Goal: Task Accomplishment & Management: Complete application form

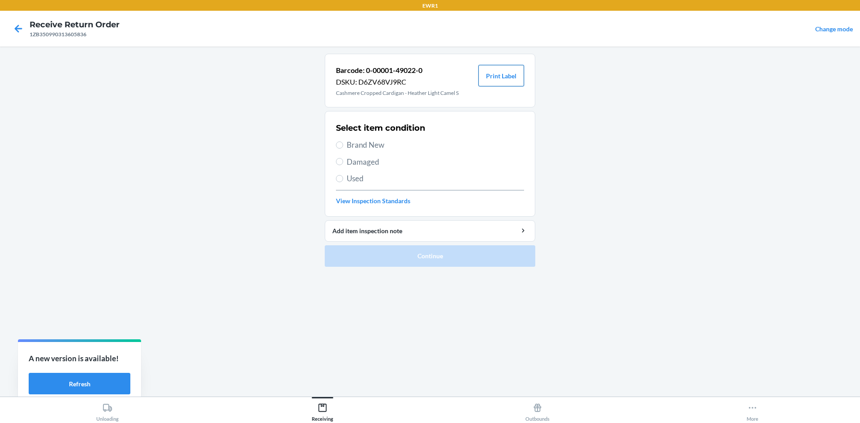
click at [514, 77] on button "Print Label" at bounding box center [501, 75] width 46 height 21
click at [356, 148] on span "Brand New" at bounding box center [435, 145] width 177 height 12
click at [343, 148] on input "Brand New" at bounding box center [339, 145] width 7 height 7
radio input "true"
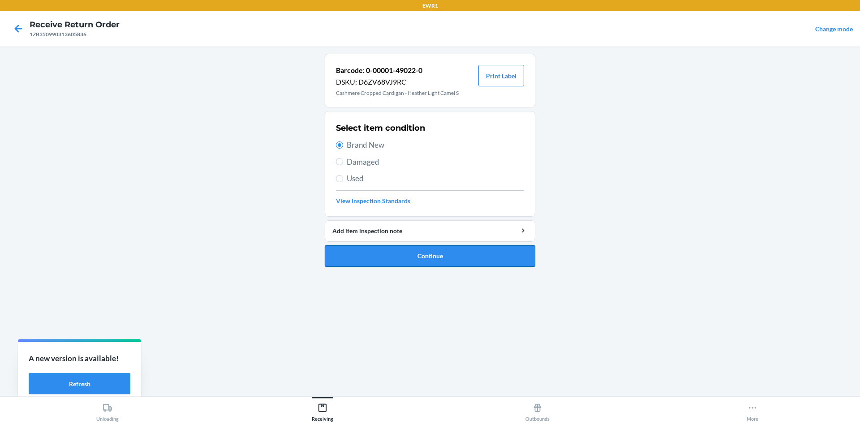
click at [459, 257] on button "Continue" at bounding box center [430, 255] width 210 height 21
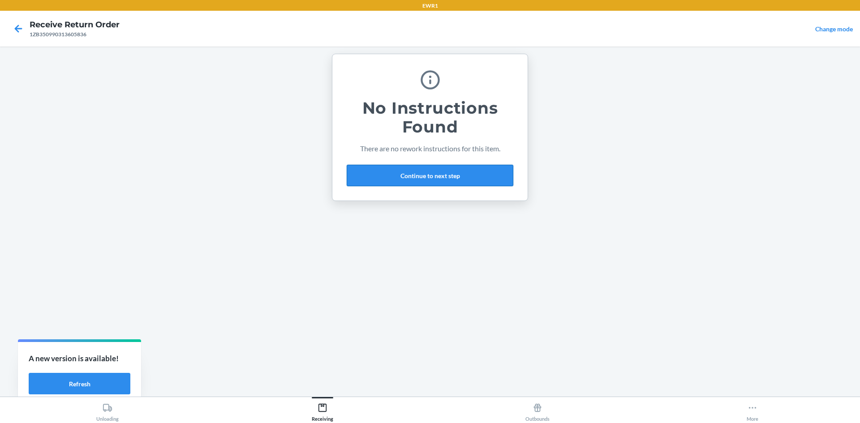
click at [448, 176] on button "Continue to next step" at bounding box center [430, 175] width 167 height 21
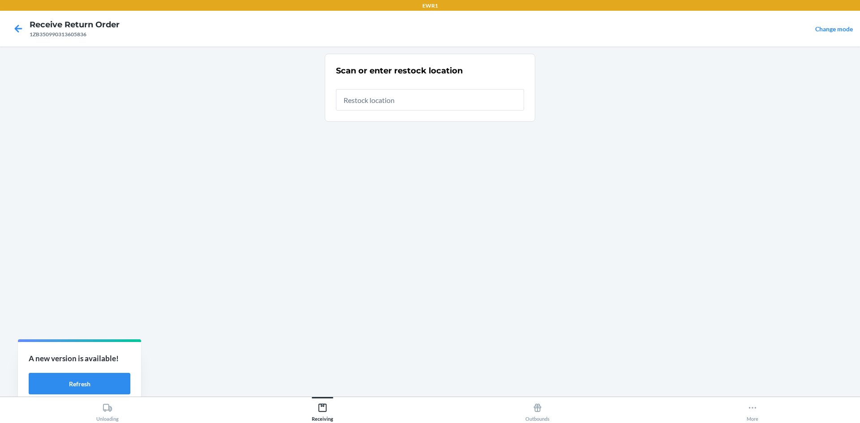
click at [398, 104] on input "text" at bounding box center [430, 99] width 188 height 21
type input "RTCart044"
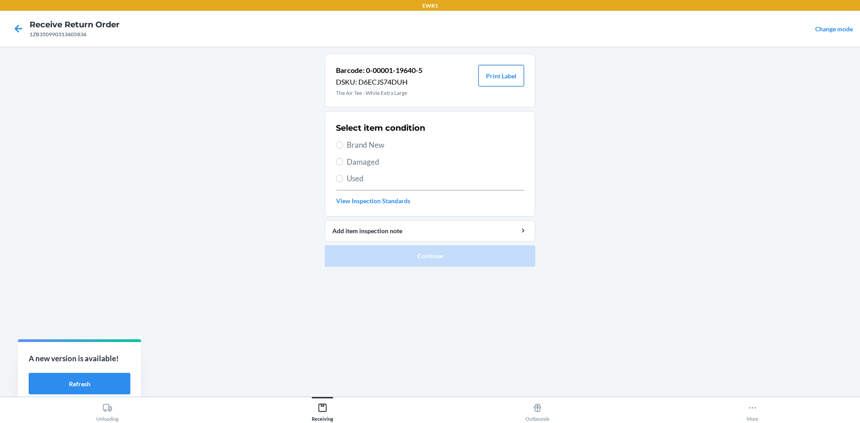
click at [495, 75] on button "Print Label" at bounding box center [501, 75] width 46 height 21
click at [357, 149] on span "Brand New" at bounding box center [435, 145] width 177 height 12
click at [343, 149] on input "Brand New" at bounding box center [339, 145] width 7 height 7
radio input "true"
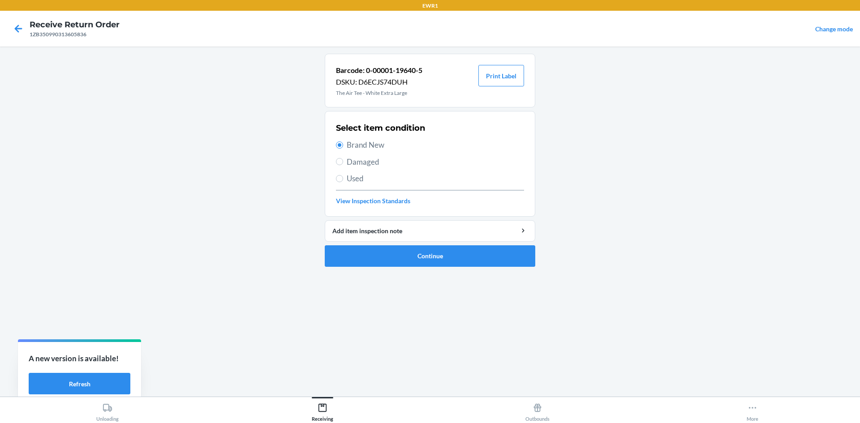
click at [495, 267] on ol "Barcode: 0-00001-19640-5 DSKU: D6ECJS74DUH The Air Tee - White Extra Large Prin…" at bounding box center [430, 164] width 210 height 220
click at [496, 255] on button "Continue" at bounding box center [430, 255] width 210 height 21
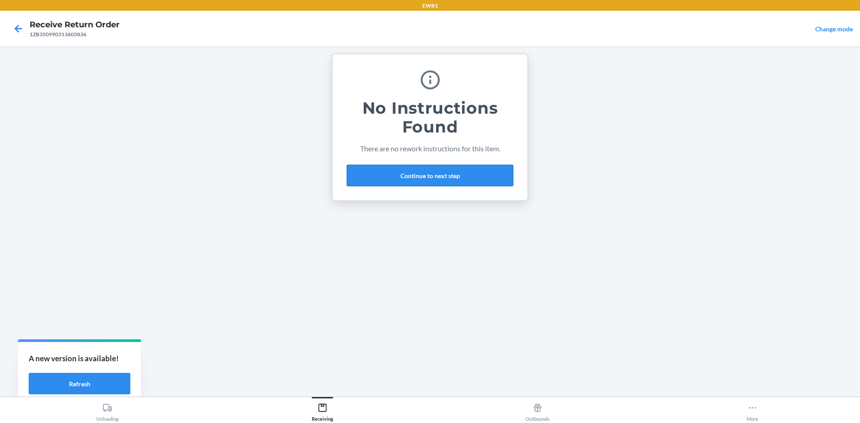
click at [477, 176] on button "Continue to next step" at bounding box center [430, 175] width 167 height 21
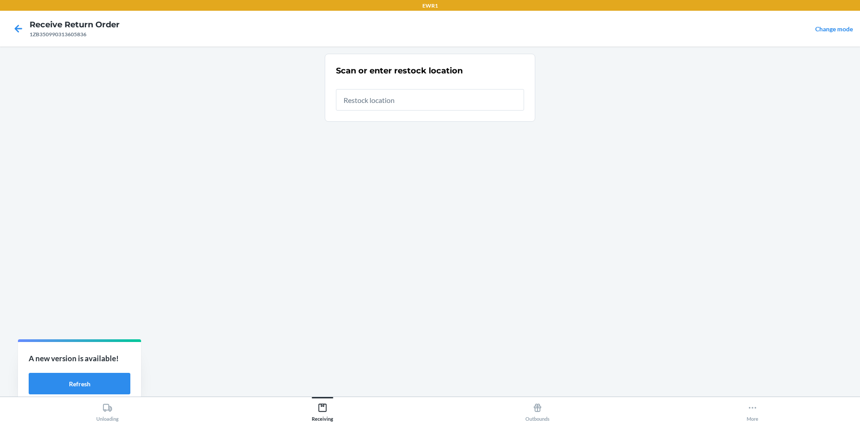
click at [442, 96] on input "text" at bounding box center [430, 99] width 188 height 21
type input "RTCart044"
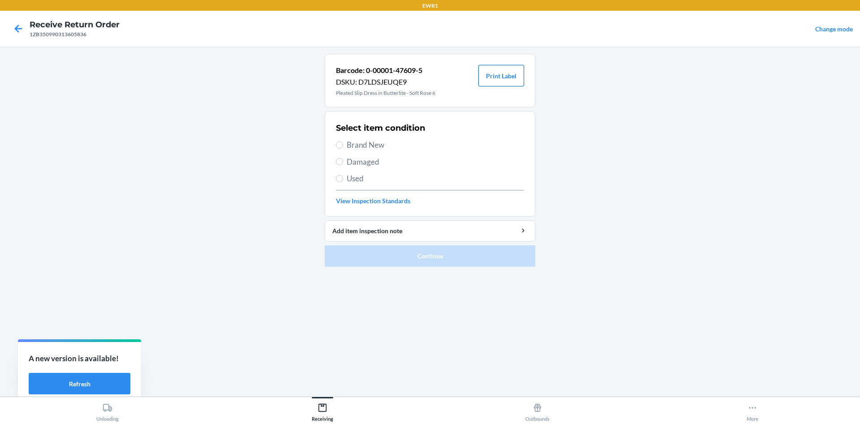
click at [513, 80] on button "Print Label" at bounding box center [501, 75] width 46 height 21
click at [338, 144] on input "Brand New" at bounding box center [339, 145] width 7 height 7
radio input "true"
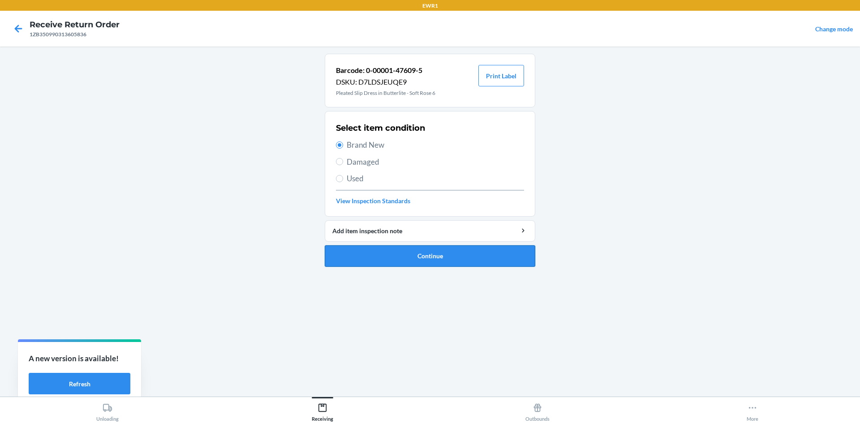
click at [437, 251] on button "Continue" at bounding box center [430, 255] width 210 height 21
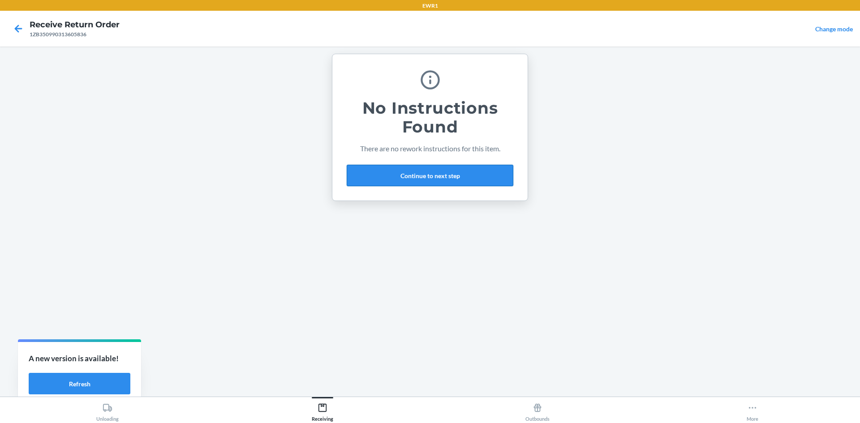
click at [459, 179] on button "Continue to next step" at bounding box center [430, 175] width 167 height 21
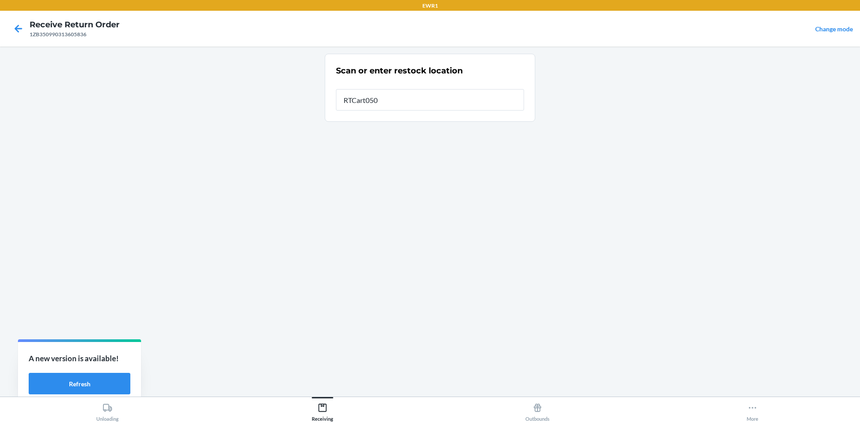
type input "RTCart050"
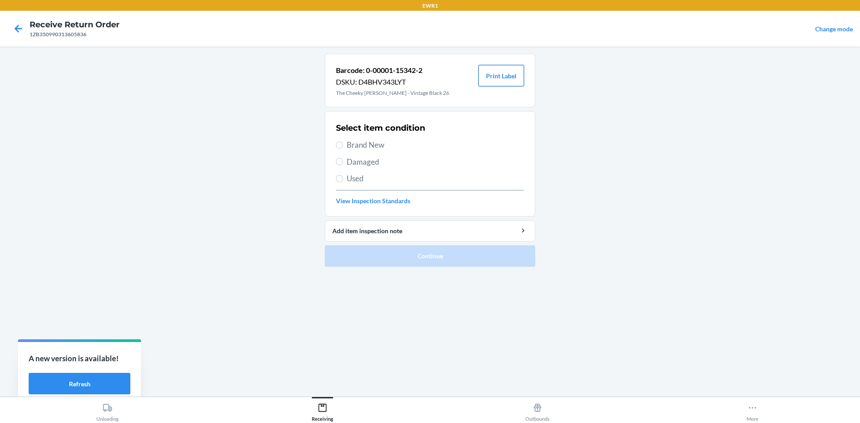
click at [499, 78] on button "Print Label" at bounding box center [501, 75] width 46 height 21
click at [338, 142] on input "Brand New" at bounding box center [339, 145] width 7 height 7
radio input "true"
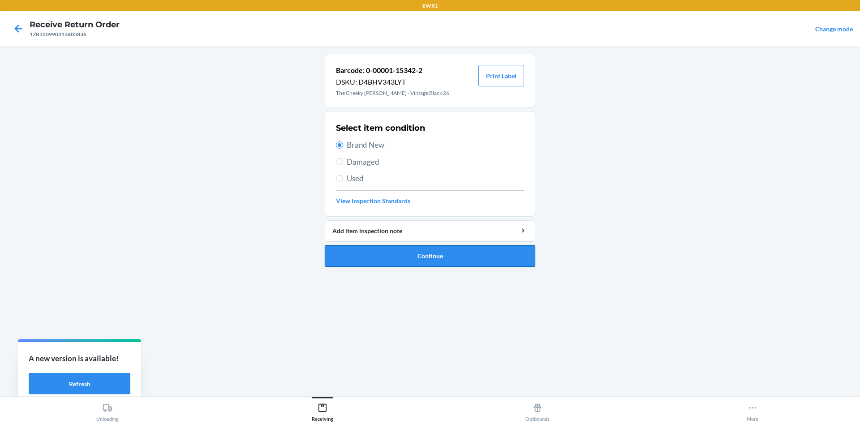
click at [461, 253] on button "Continue" at bounding box center [430, 255] width 210 height 21
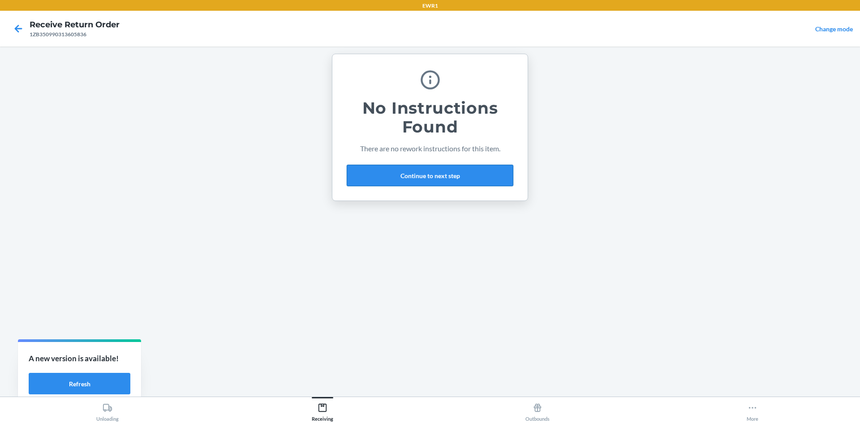
click at [442, 178] on button "Continue to next step" at bounding box center [430, 175] width 167 height 21
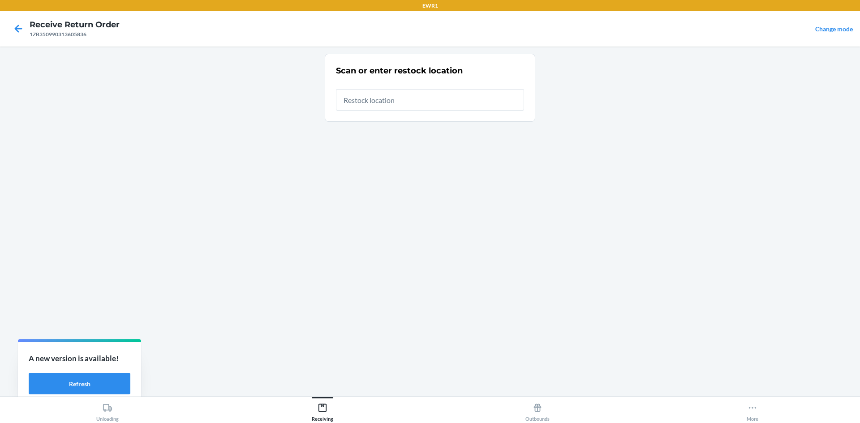
click at [398, 99] on input "text" at bounding box center [430, 99] width 188 height 21
type input "RTCart050"
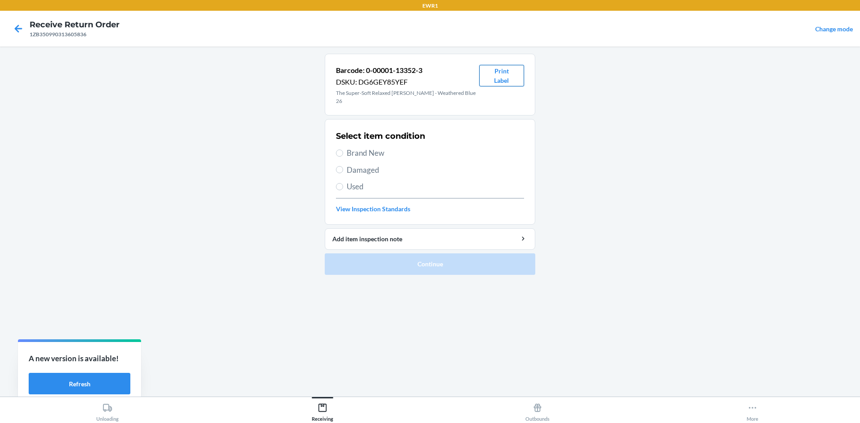
click at [504, 78] on button "Print Label" at bounding box center [501, 75] width 45 height 21
click at [341, 150] on input "Brand New" at bounding box center [339, 153] width 7 height 7
radio input "true"
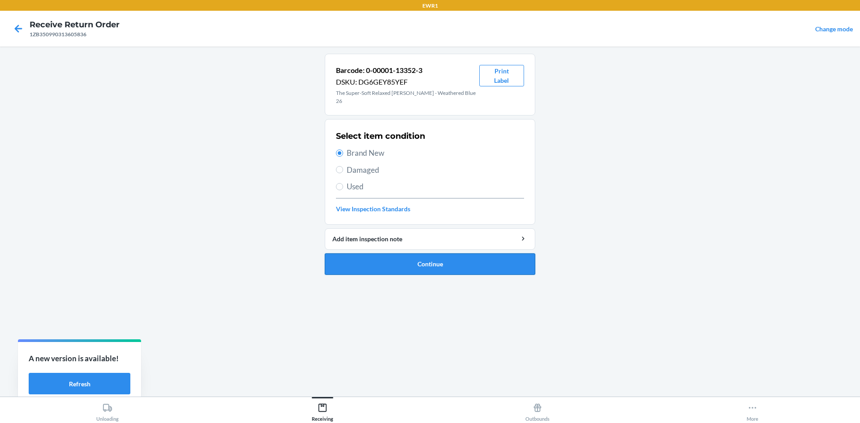
click at [435, 258] on button "Continue" at bounding box center [430, 263] width 210 height 21
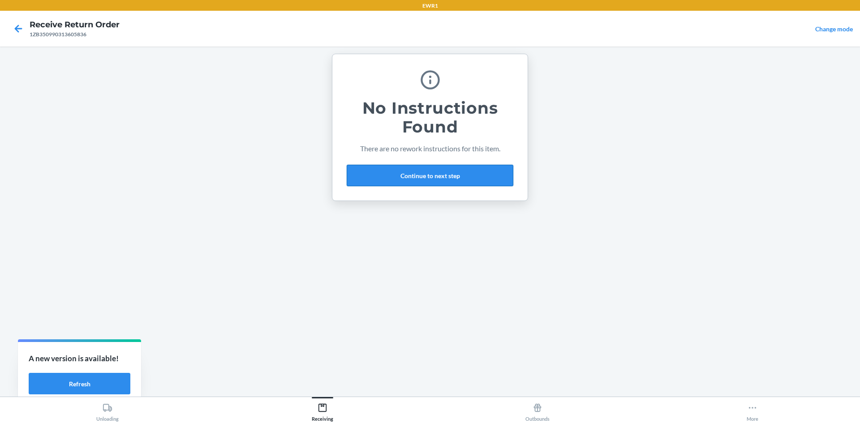
click at [420, 167] on button "Continue to next step" at bounding box center [430, 175] width 167 height 21
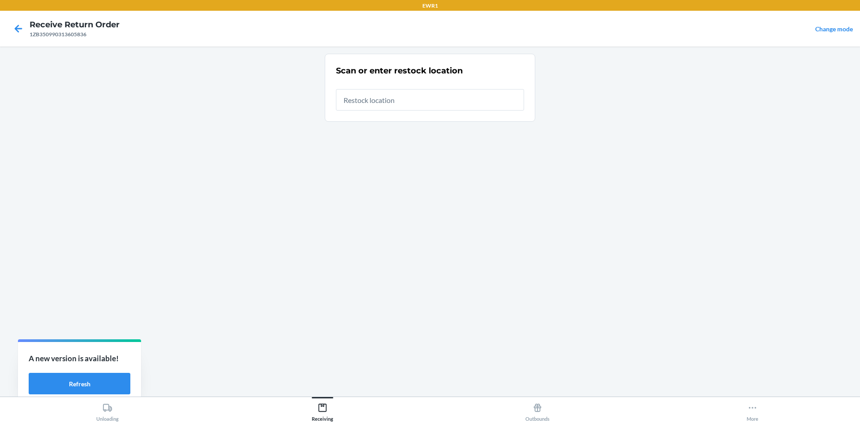
click at [376, 100] on input "text" at bounding box center [430, 99] width 188 height 21
type input "RTCart044"
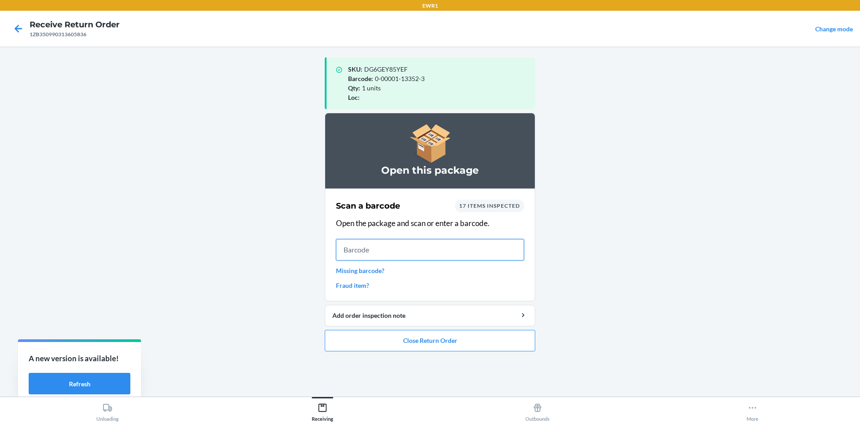
click at [401, 103] on div "SKU : DG6GEY85YEF Barcode : 0-00001-13352-3 Qty : 1 units Loc :" at bounding box center [430, 83] width 210 height 52
drag, startPoint x: 387, startPoint y: 250, endPoint x: 339, endPoint y: 253, distance: 48.5
click at [339, 253] on input "RTCart050" at bounding box center [430, 249] width 188 height 21
click at [412, 255] on input "RTCart050" at bounding box center [430, 249] width 188 height 21
type input "R"
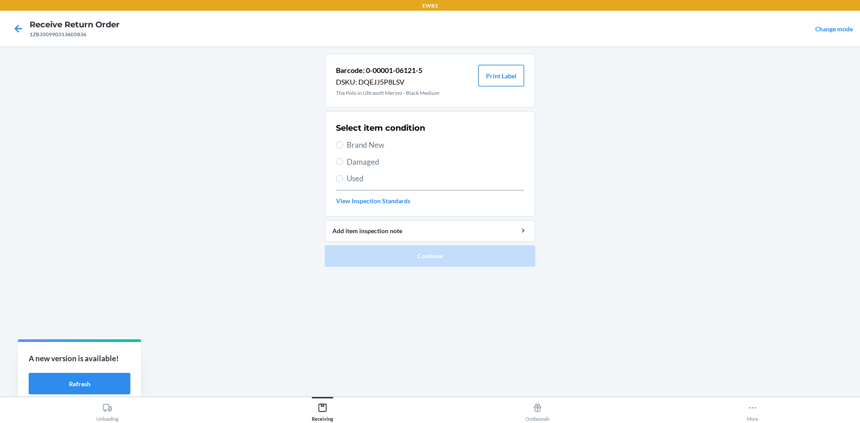
click at [497, 68] on button "Print Label" at bounding box center [501, 75] width 46 height 21
click at [352, 147] on span "Brand New" at bounding box center [435, 145] width 177 height 12
click at [343, 147] on input "Brand New" at bounding box center [339, 145] width 7 height 7
radio input "true"
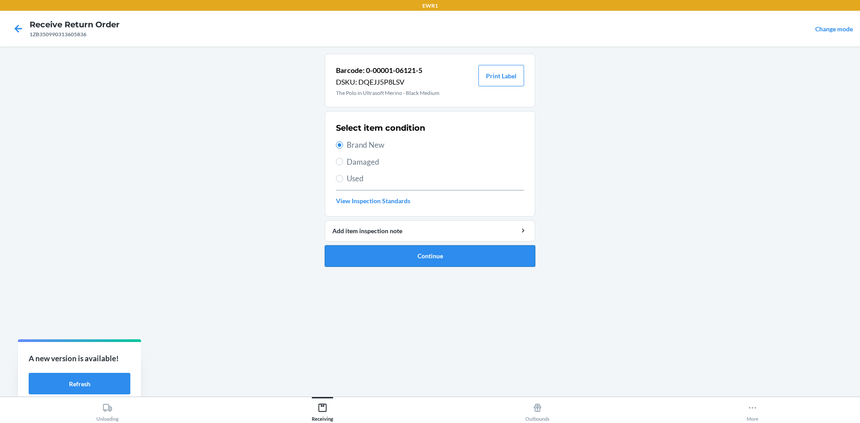
click at [412, 250] on button "Continue" at bounding box center [430, 255] width 210 height 21
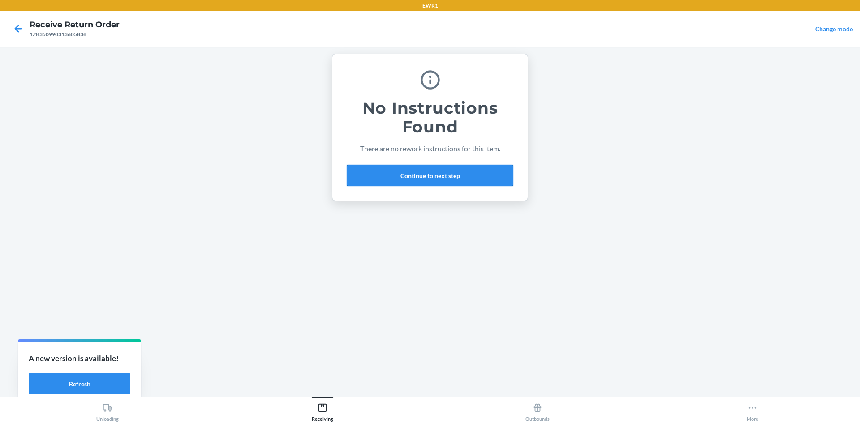
click at [422, 174] on button "Continue to next step" at bounding box center [430, 175] width 167 height 21
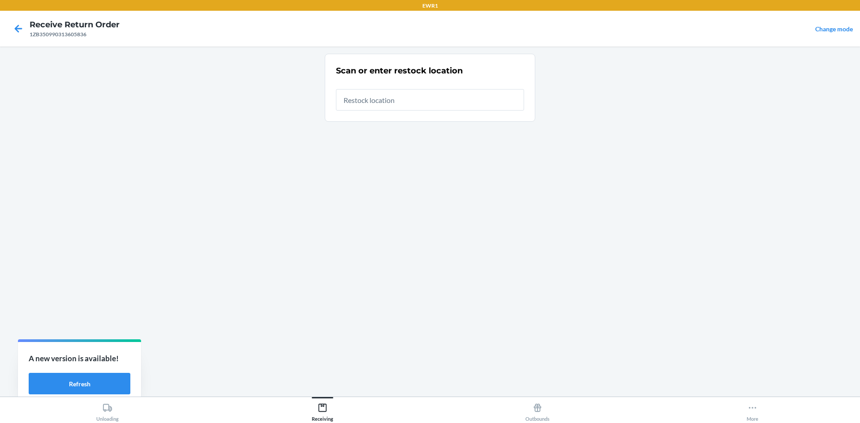
click at [399, 99] on input "text" at bounding box center [430, 99] width 188 height 21
type input "RTCart050"
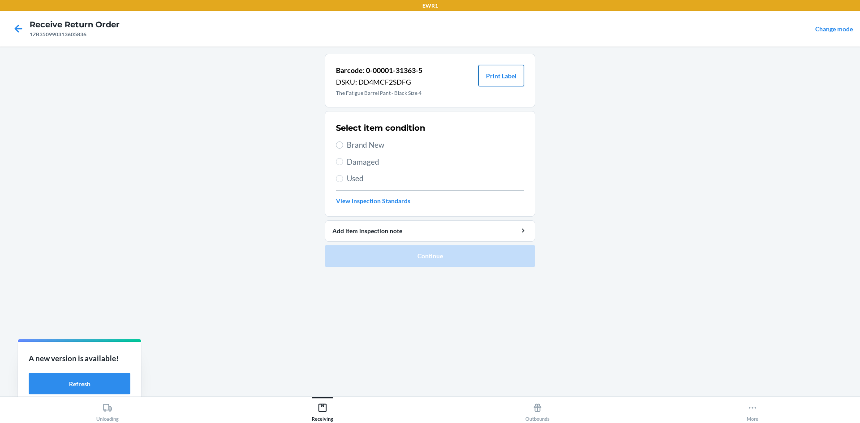
click at [512, 81] on button "Print Label" at bounding box center [501, 75] width 46 height 21
click at [348, 146] on span "Brand New" at bounding box center [435, 145] width 177 height 12
click at [343, 146] on input "Brand New" at bounding box center [339, 145] width 7 height 7
radio input "true"
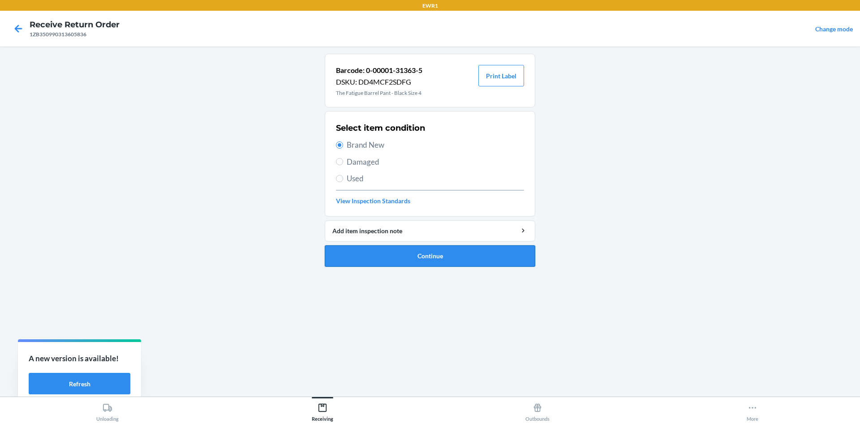
click at [452, 257] on button "Continue" at bounding box center [430, 255] width 210 height 21
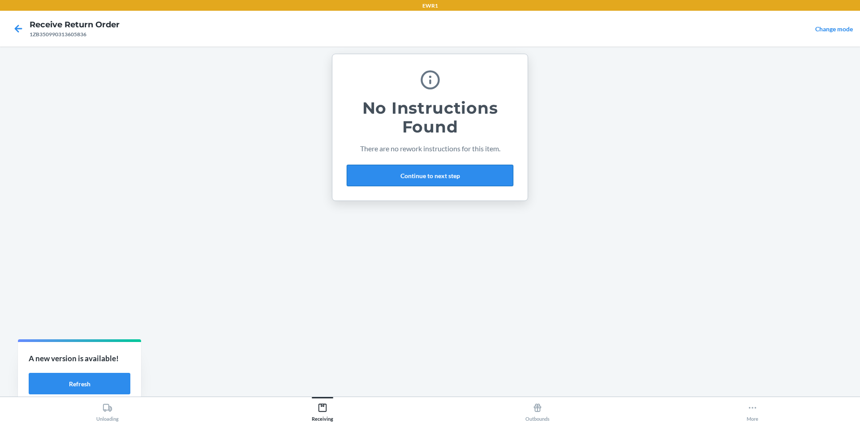
click at [446, 178] on button "Continue to next step" at bounding box center [430, 175] width 167 height 21
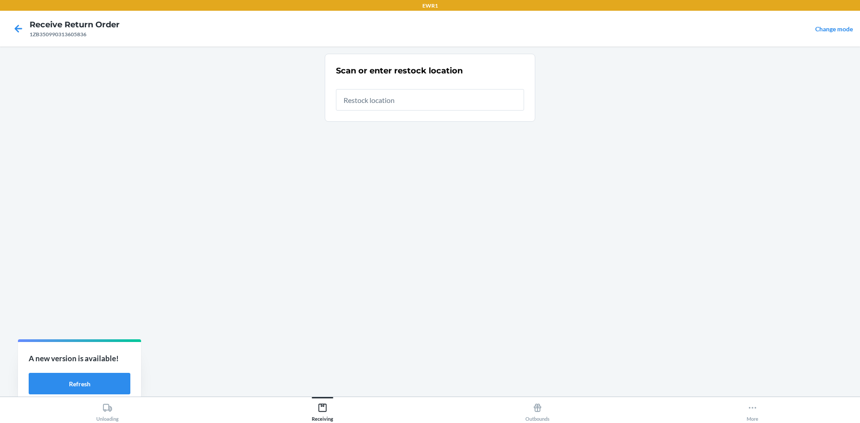
click at [406, 99] on input "text" at bounding box center [430, 99] width 188 height 21
type input "RTCart050"
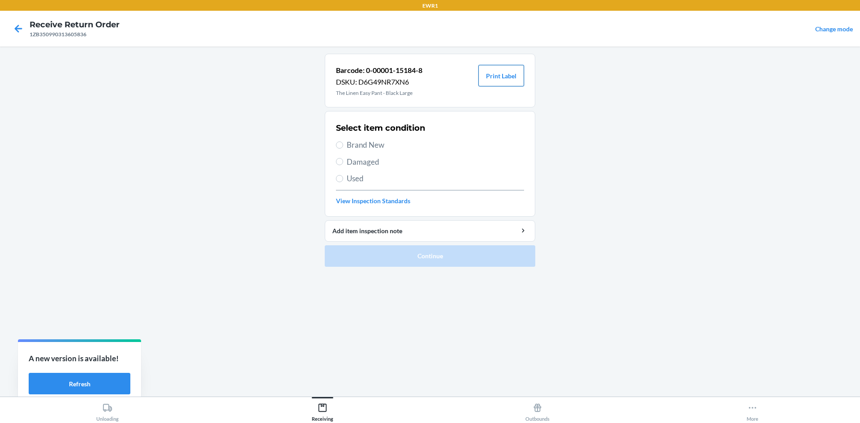
click at [510, 73] on button "Print Label" at bounding box center [501, 75] width 46 height 21
click at [338, 143] on input "Brand New" at bounding box center [339, 145] width 7 height 7
radio input "true"
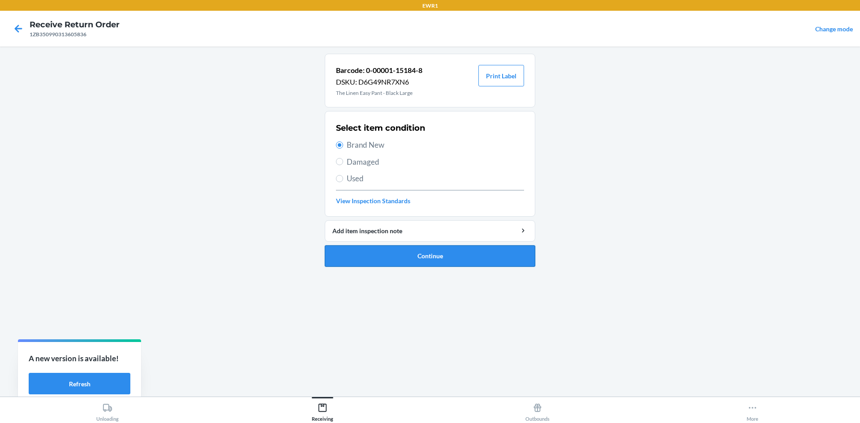
click at [459, 257] on button "Continue" at bounding box center [430, 255] width 210 height 21
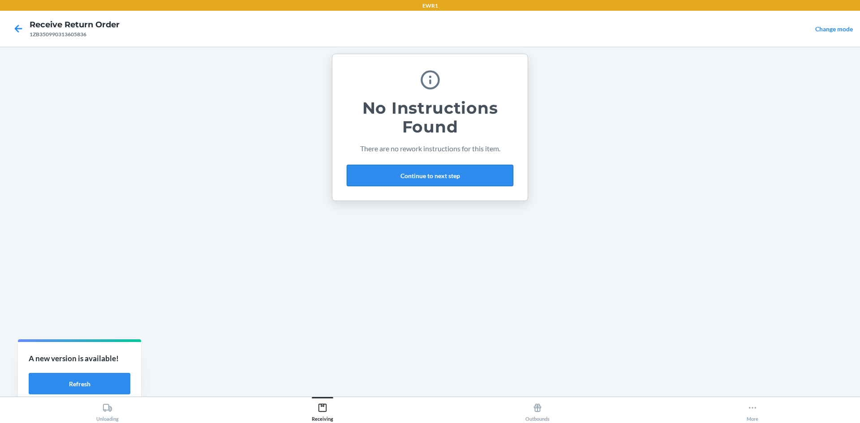
click at [423, 174] on button "Continue to next step" at bounding box center [430, 175] width 167 height 21
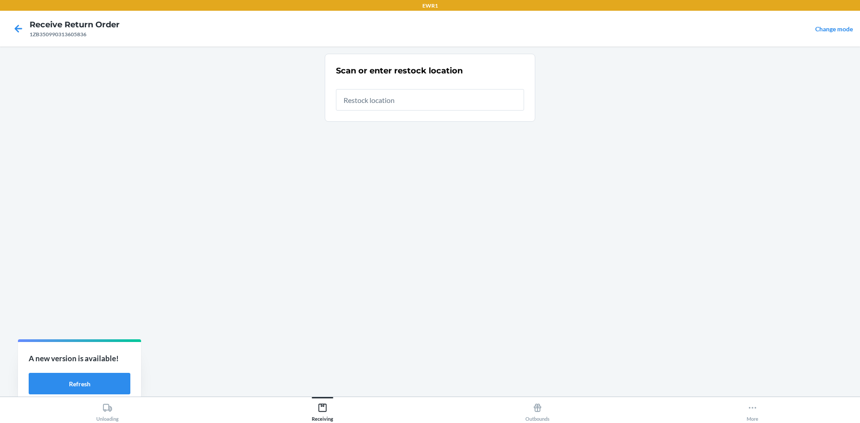
click at [386, 105] on input "text" at bounding box center [430, 99] width 188 height 21
type input "RTCart050"
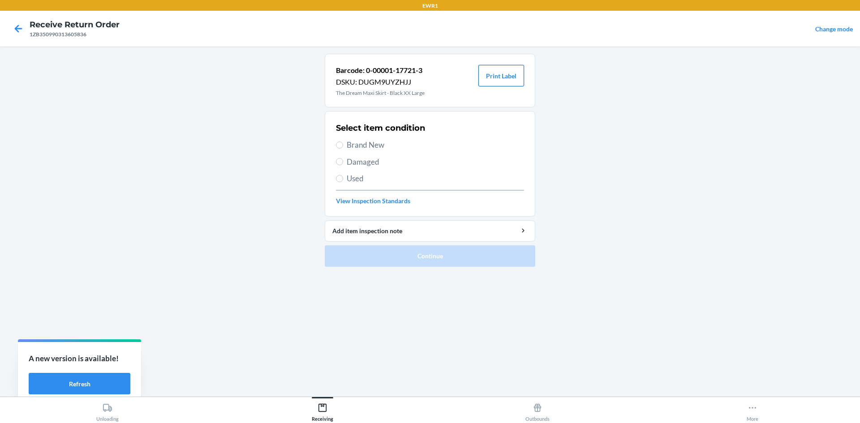
drag, startPoint x: 515, startPoint y: 70, endPoint x: 514, endPoint y: 76, distance: 5.8
click at [514, 75] on button "Print Label" at bounding box center [501, 75] width 46 height 21
drag, startPoint x: 343, startPoint y: 147, endPoint x: 356, endPoint y: 161, distance: 18.7
click at [344, 149] on label "Brand New" at bounding box center [430, 145] width 188 height 12
click at [343, 149] on input "Brand New" at bounding box center [339, 145] width 7 height 7
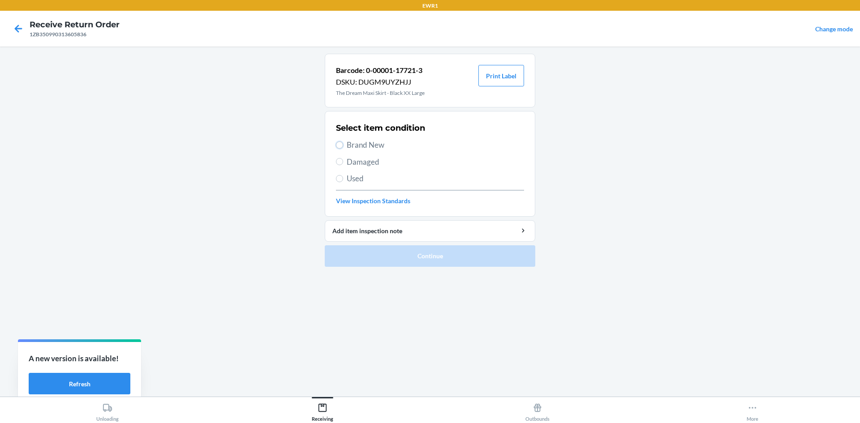
radio input "true"
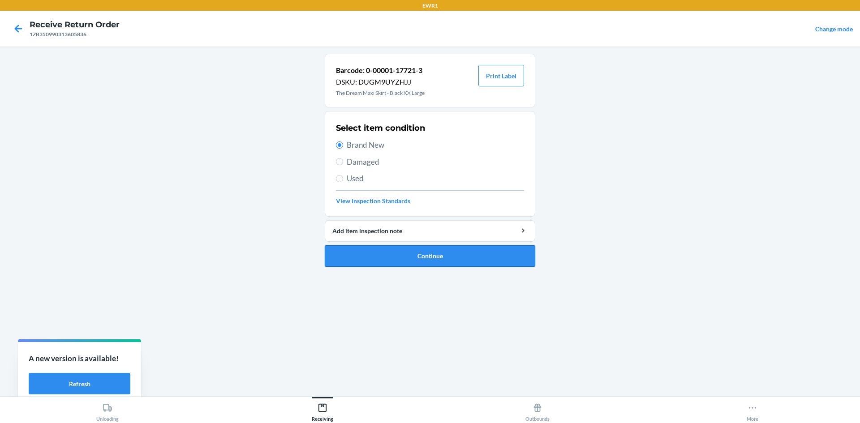
click at [416, 252] on button "Continue" at bounding box center [430, 255] width 210 height 21
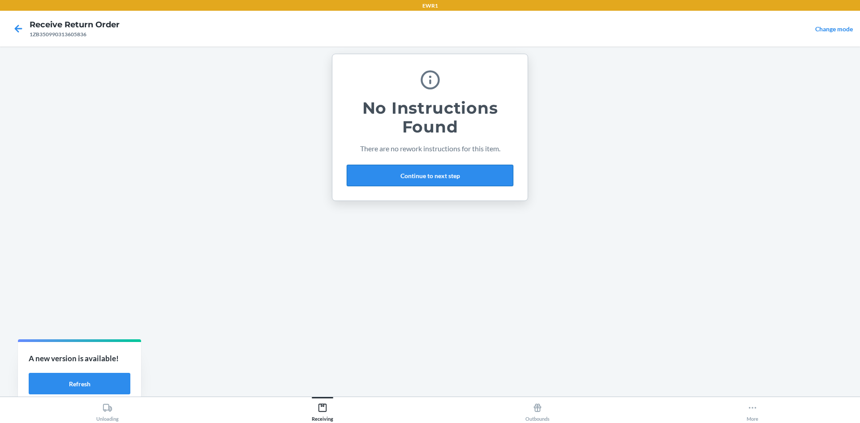
click at [425, 181] on button "Continue to next step" at bounding box center [430, 175] width 167 height 21
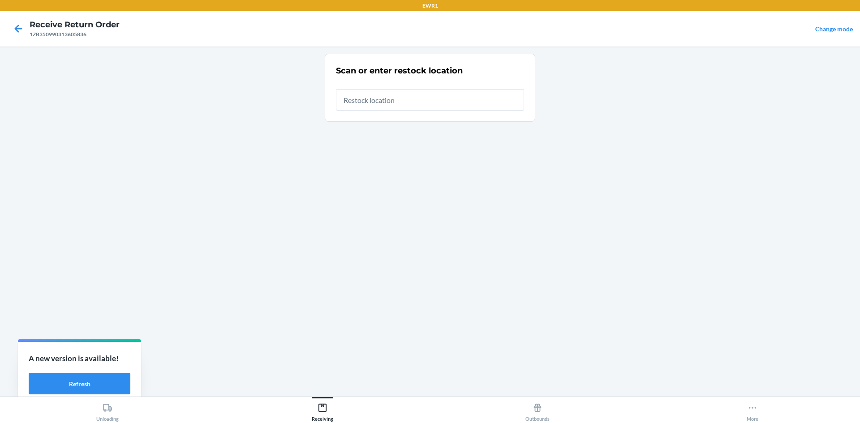
click at [401, 105] on input "text" at bounding box center [430, 99] width 188 height 21
type input "RTCart050"
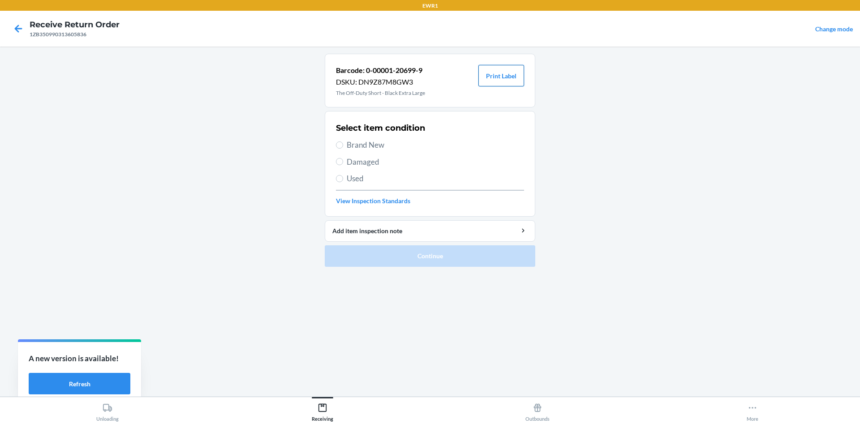
click at [513, 74] on button "Print Label" at bounding box center [501, 75] width 46 height 21
click at [347, 146] on span "Brand New" at bounding box center [435, 145] width 177 height 12
click at [343, 146] on input "Brand New" at bounding box center [339, 145] width 7 height 7
radio input "true"
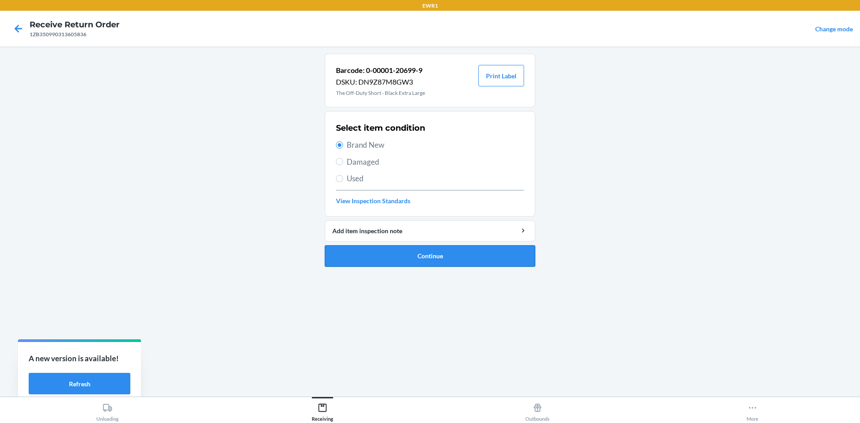
click at [429, 254] on button "Continue" at bounding box center [430, 255] width 210 height 21
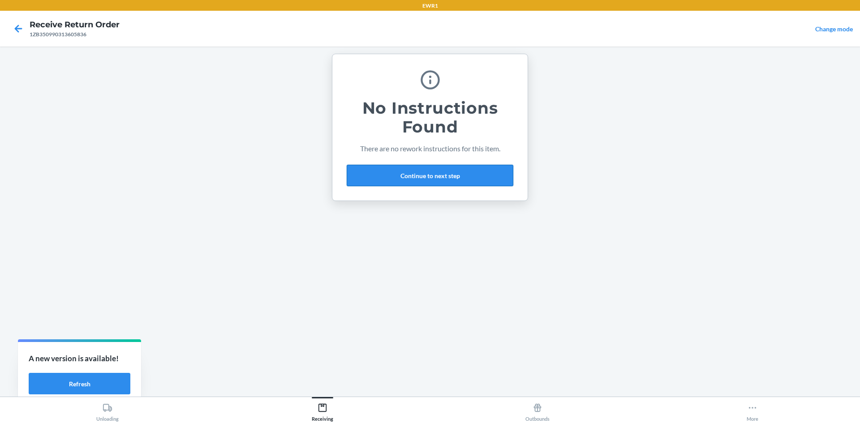
click at [400, 168] on button "Continue to next step" at bounding box center [430, 175] width 167 height 21
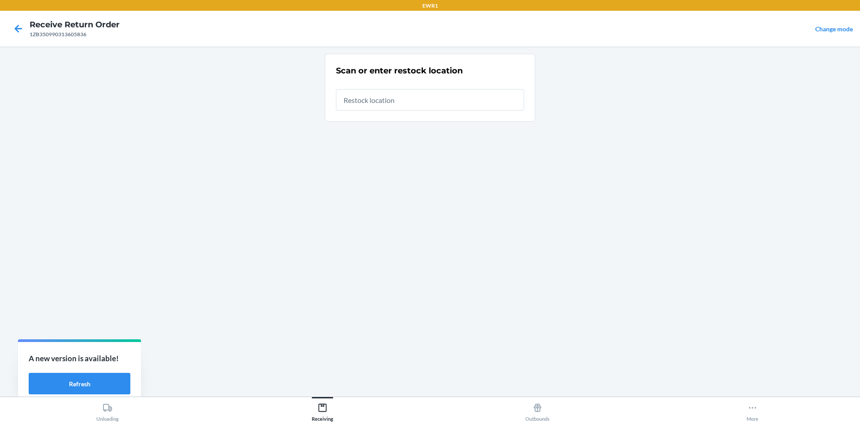
click at [375, 99] on input "text" at bounding box center [430, 99] width 188 height 21
type input "RTCart050"
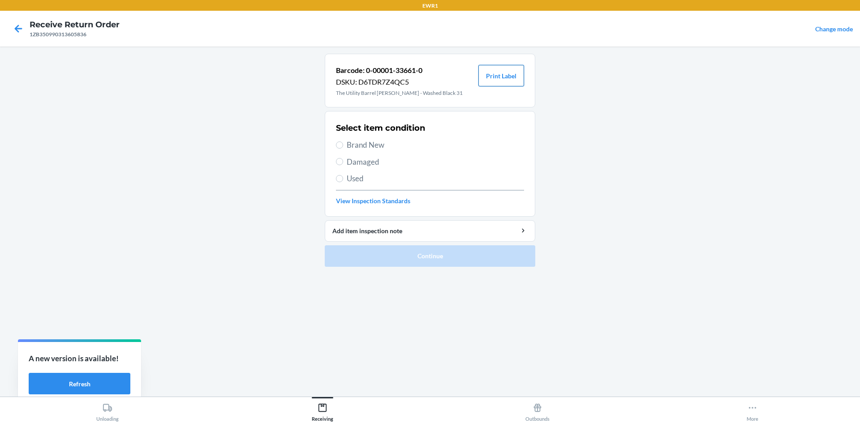
click at [496, 77] on button "Print Label" at bounding box center [501, 75] width 46 height 21
click at [341, 145] on input "Brand New" at bounding box center [339, 145] width 7 height 7
radio input "true"
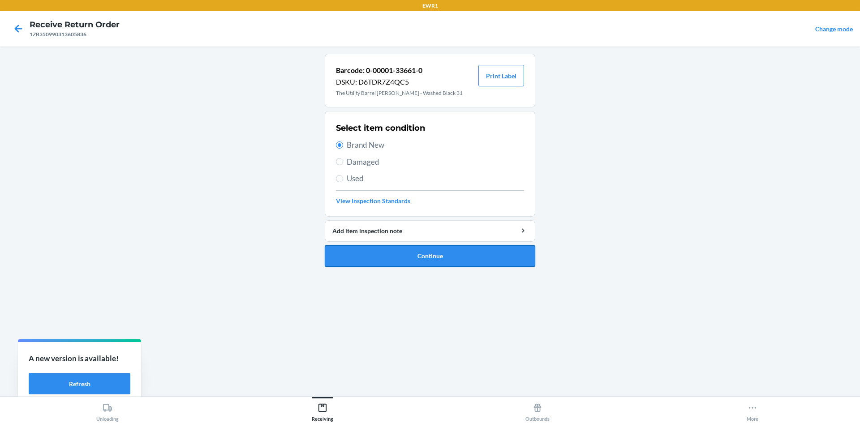
click at [474, 257] on button "Continue" at bounding box center [430, 255] width 210 height 21
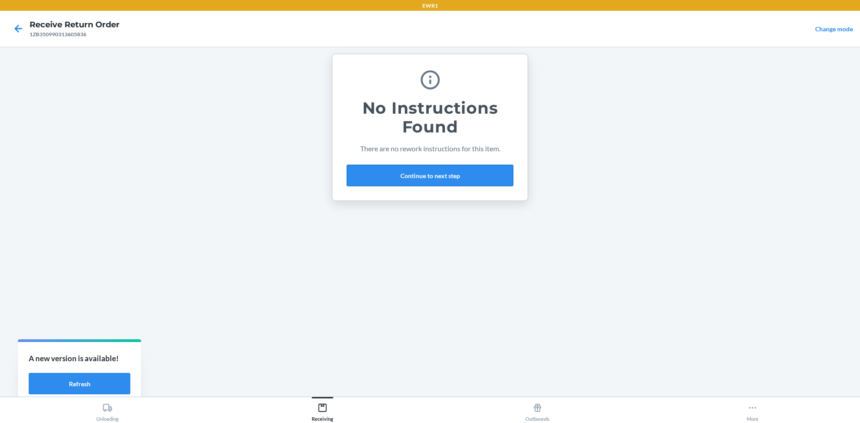
click at [442, 173] on button "Continue to next step" at bounding box center [430, 175] width 167 height 21
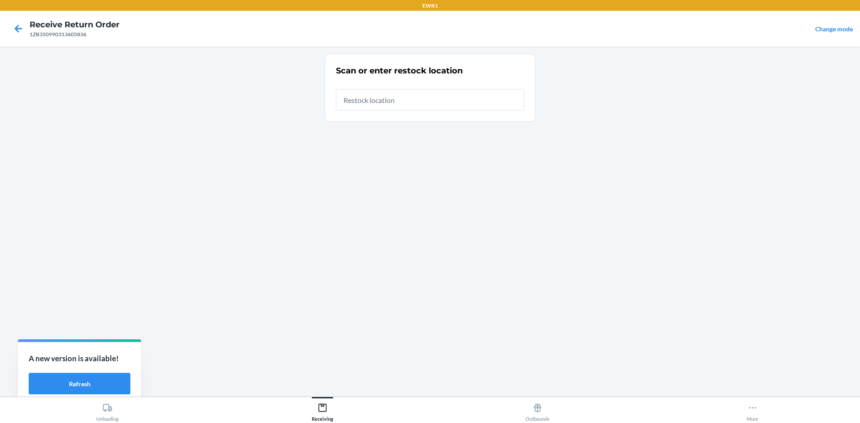
click at [417, 99] on input "text" at bounding box center [430, 99] width 188 height 21
type input "RTCart050"
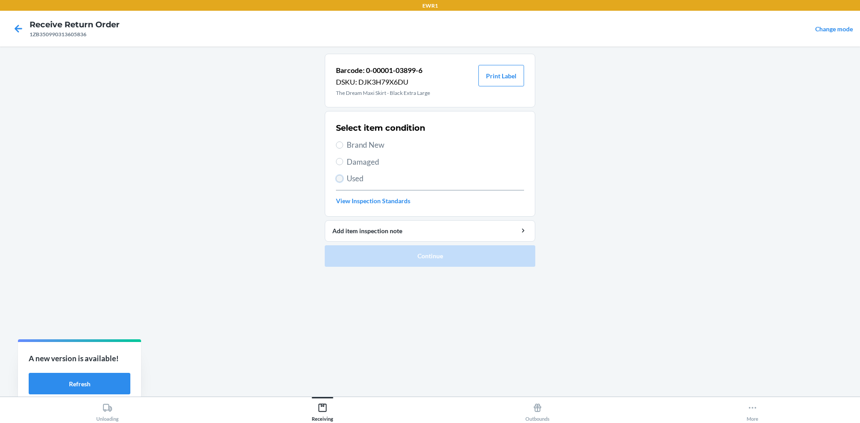
click at [340, 181] on input "Used" at bounding box center [339, 178] width 7 height 7
radio input "true"
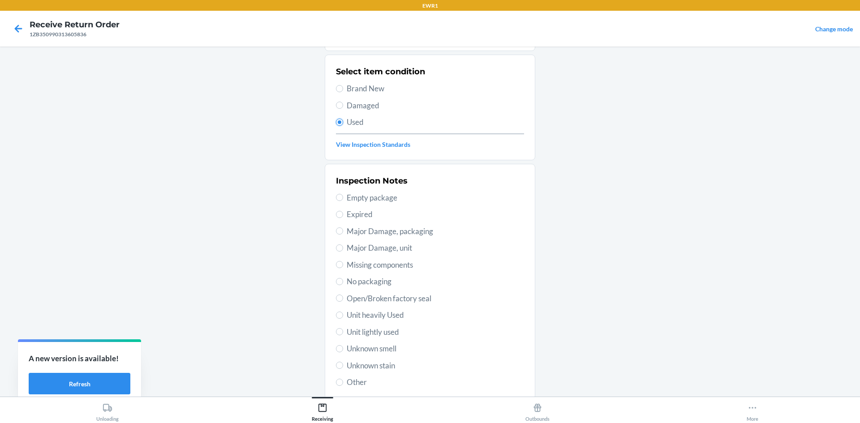
scroll to position [90, 0]
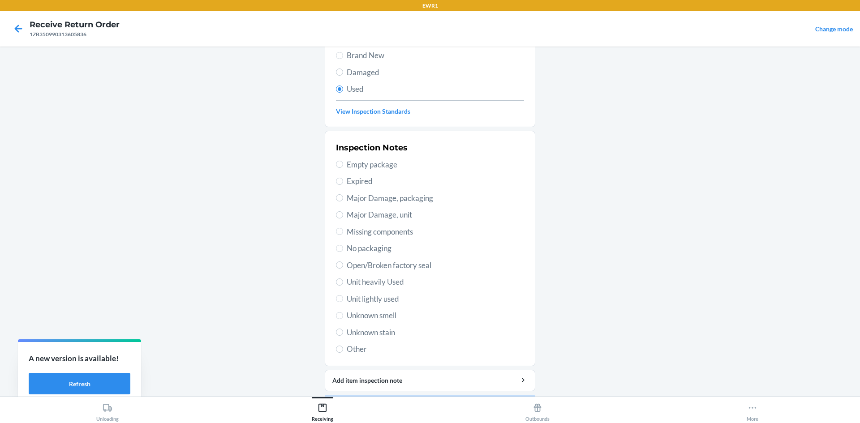
click at [341, 282] on label "Unit heavily Used" at bounding box center [430, 282] width 188 height 12
click at [341, 282] on input "Unit heavily Used" at bounding box center [339, 282] width 7 height 7
radio input "true"
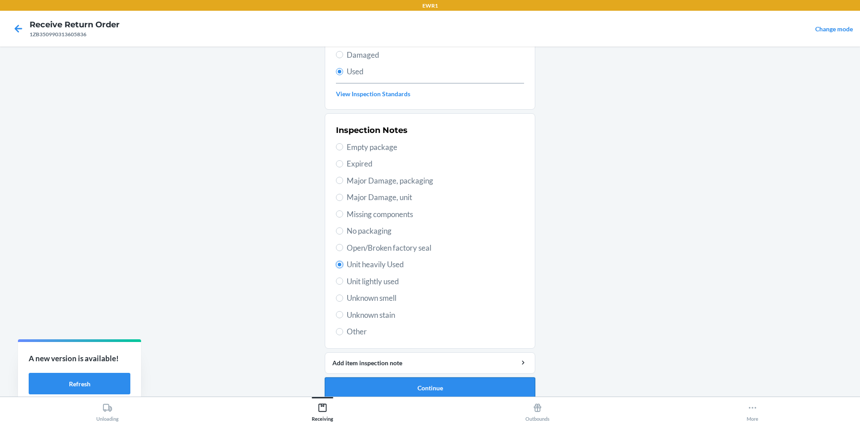
scroll to position [116, 0]
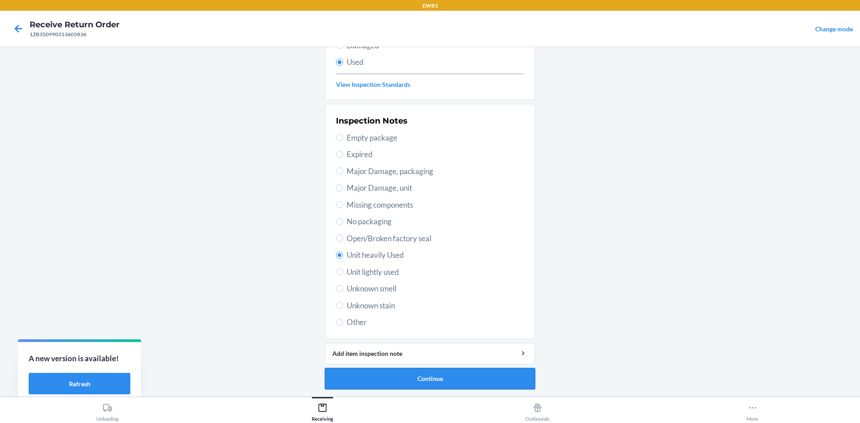
click at [446, 375] on button "Continue" at bounding box center [430, 378] width 210 height 21
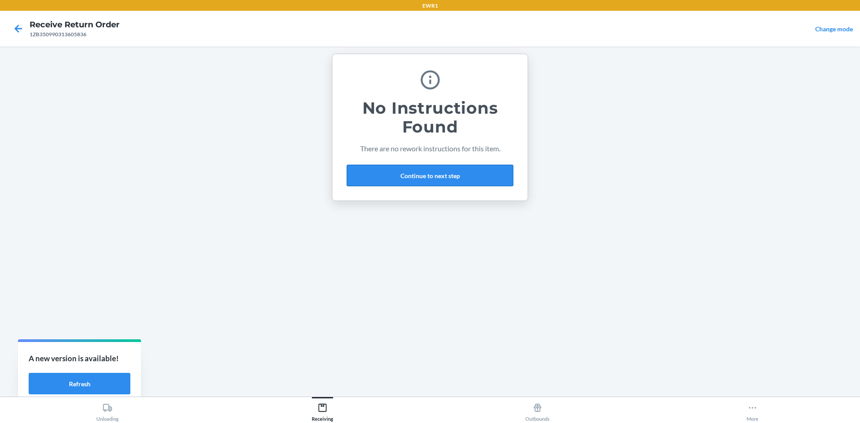
click at [441, 179] on button "Continue to next step" at bounding box center [430, 175] width 167 height 21
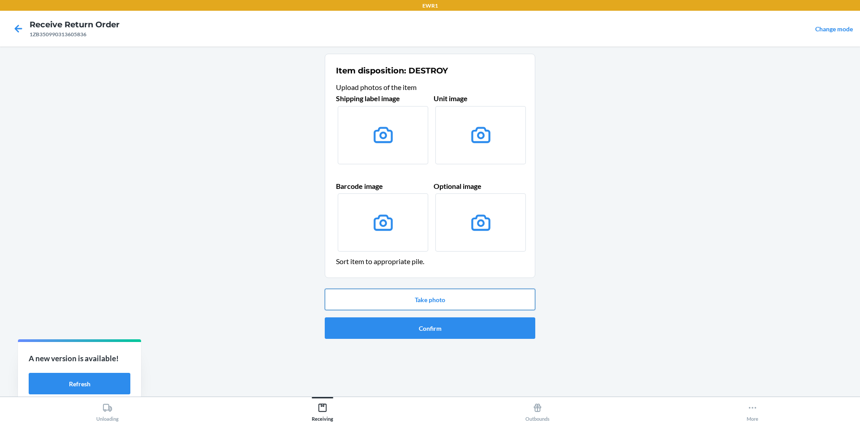
click at [482, 299] on button "Take photo" at bounding box center [430, 299] width 210 height 21
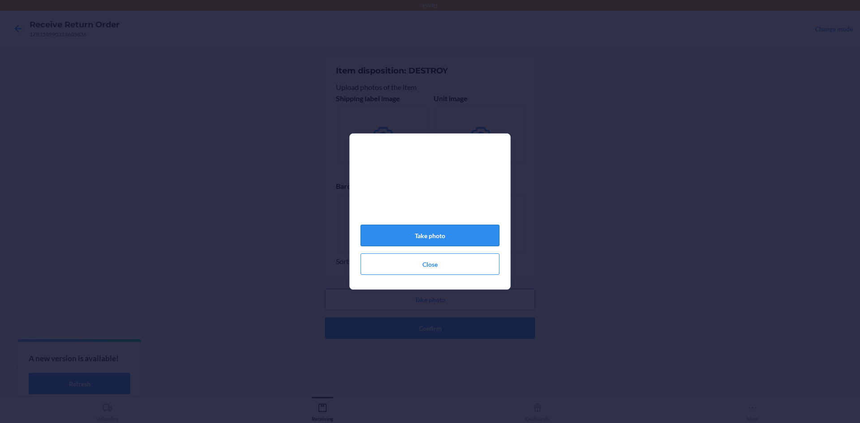
click at [436, 237] on button "Take photo" at bounding box center [429, 235] width 139 height 21
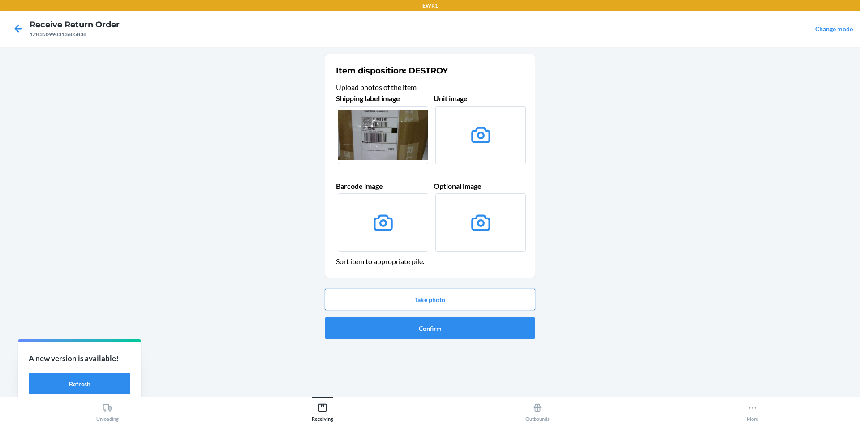
click at [494, 291] on button "Take photo" at bounding box center [430, 299] width 210 height 21
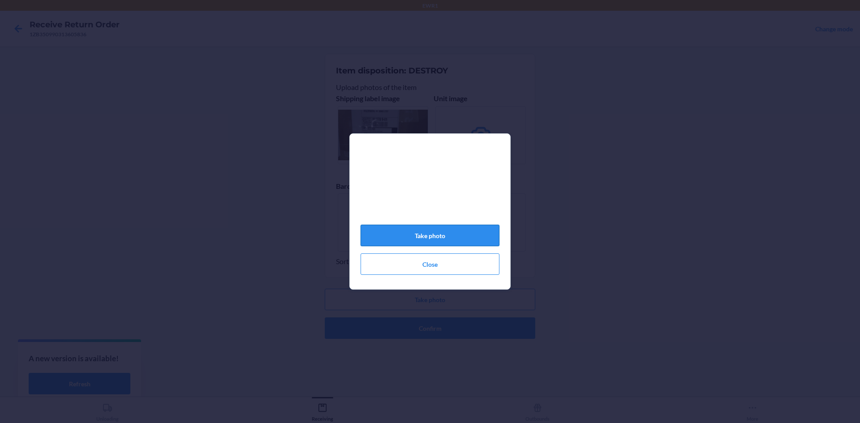
click at [477, 236] on button "Take photo" at bounding box center [429, 235] width 139 height 21
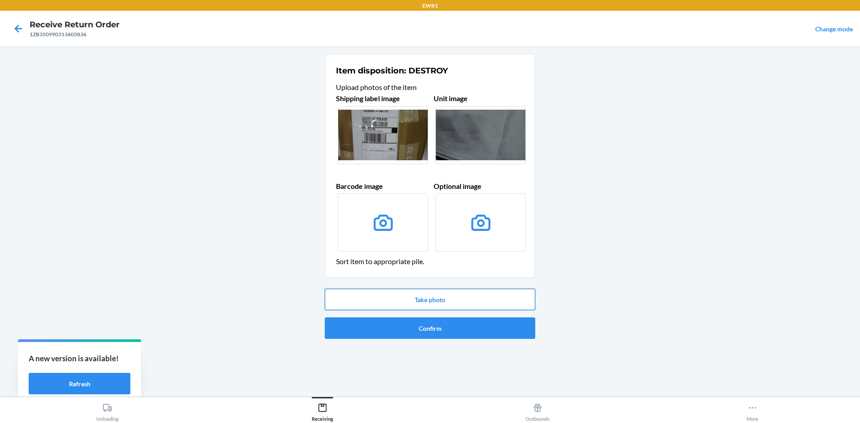
click at [490, 304] on button "Take photo" at bounding box center [430, 299] width 210 height 21
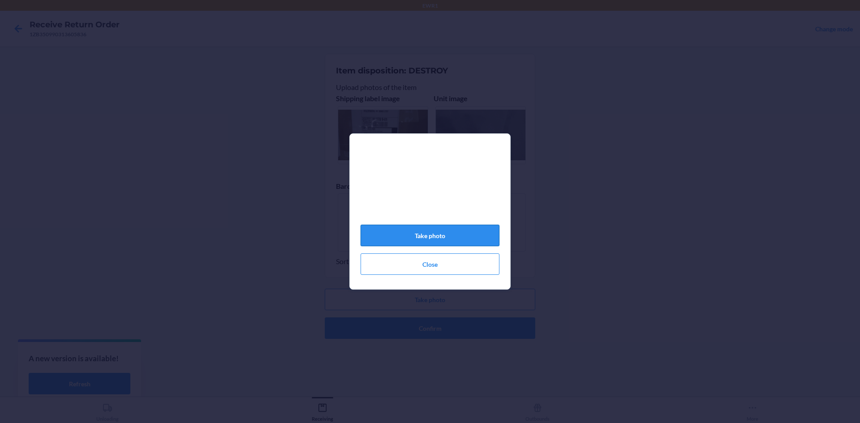
click at [476, 236] on button "Take photo" at bounding box center [429, 235] width 139 height 21
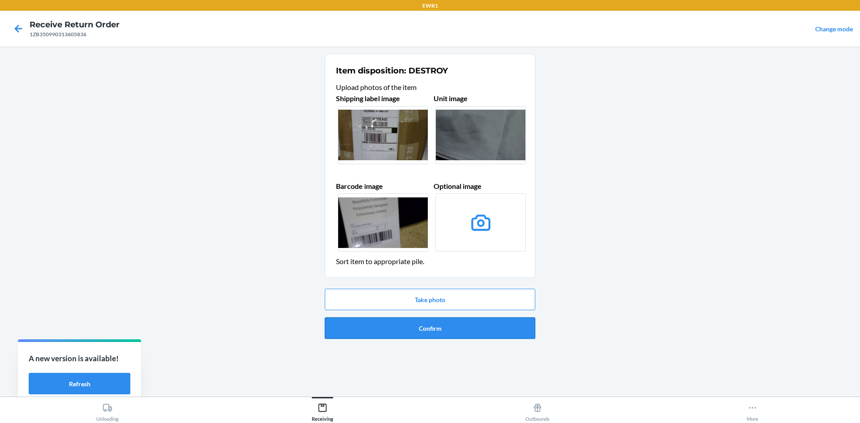
click at [506, 324] on button "Confirm" at bounding box center [430, 327] width 210 height 21
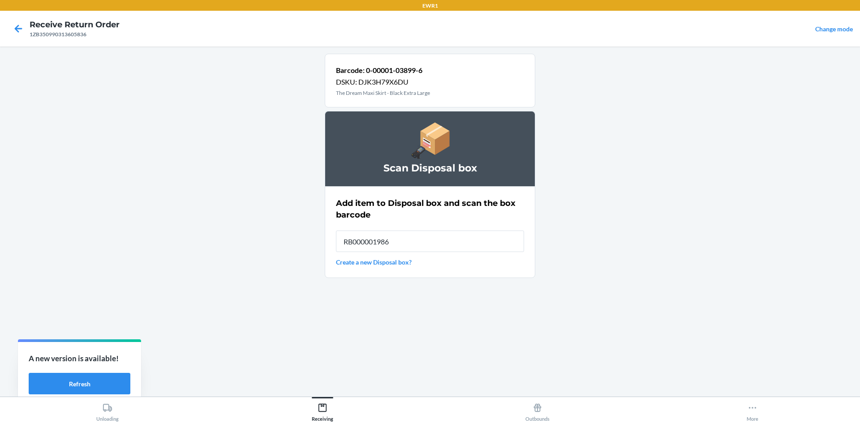
type input "RB000001986"
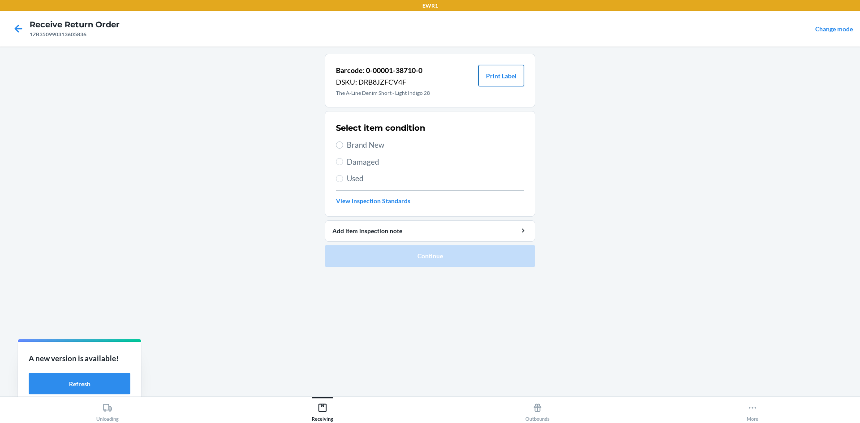
click at [512, 67] on button "Print Label" at bounding box center [501, 75] width 46 height 21
click at [343, 141] on label "Brand New" at bounding box center [430, 145] width 188 height 12
click at [343, 142] on input "Brand New" at bounding box center [339, 145] width 7 height 7
radio input "true"
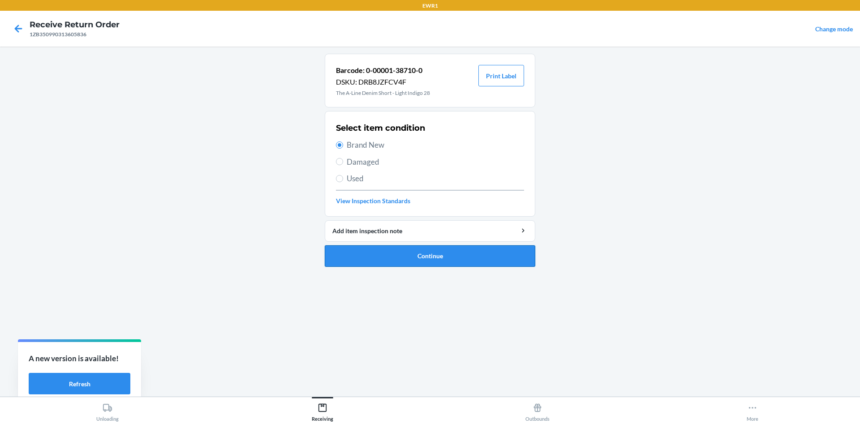
click at [438, 254] on button "Continue" at bounding box center [430, 255] width 210 height 21
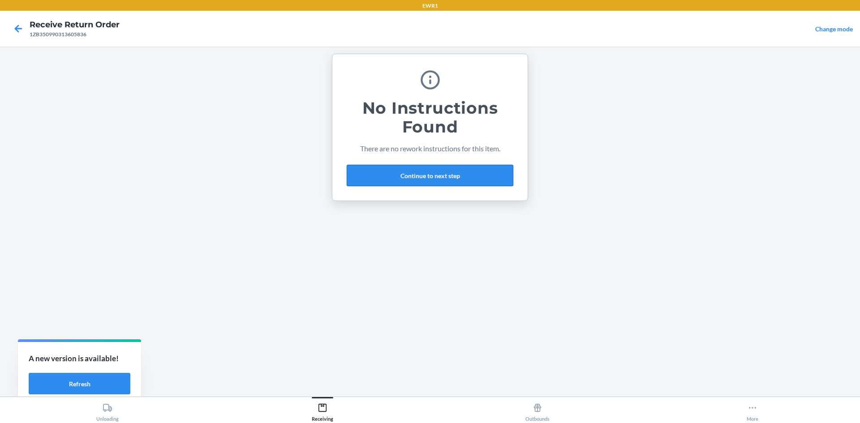
click at [447, 183] on button "Continue to next step" at bounding box center [430, 175] width 167 height 21
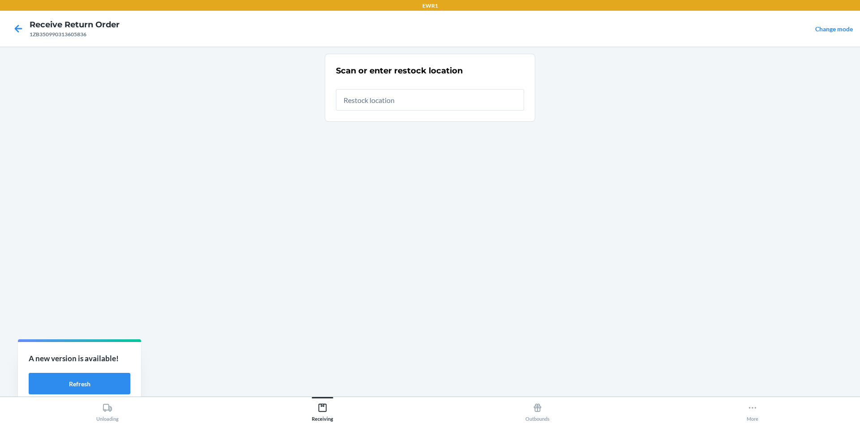
drag, startPoint x: 420, startPoint y: 96, endPoint x: 418, endPoint y: 104, distance: 8.1
click at [418, 104] on input "text" at bounding box center [430, 99] width 188 height 21
type input "RTCart050"
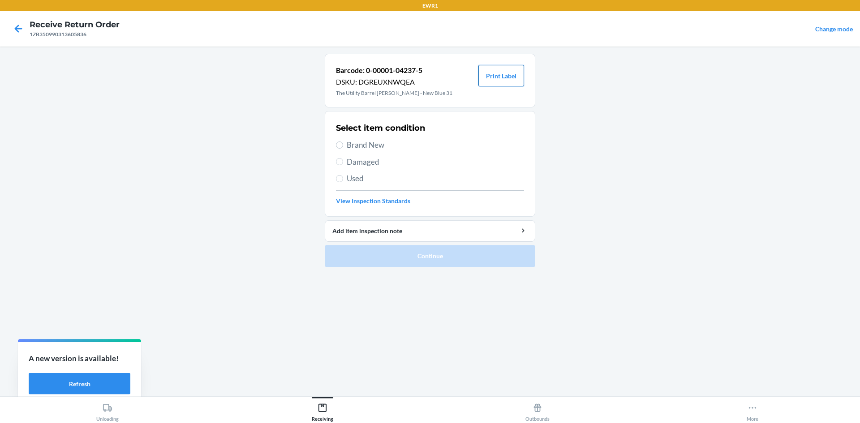
click at [509, 81] on button "Print Label" at bounding box center [501, 75] width 46 height 21
drag, startPoint x: 348, startPoint y: 143, endPoint x: 390, endPoint y: 176, distance: 52.7
click at [348, 145] on span "Brand New" at bounding box center [435, 145] width 177 height 12
click at [343, 145] on input "Brand New" at bounding box center [339, 145] width 7 height 7
radio input "true"
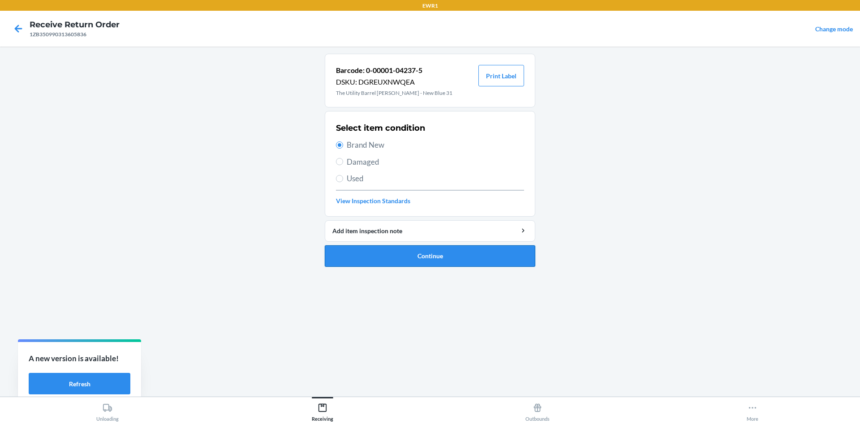
click at [511, 259] on button "Continue" at bounding box center [430, 255] width 210 height 21
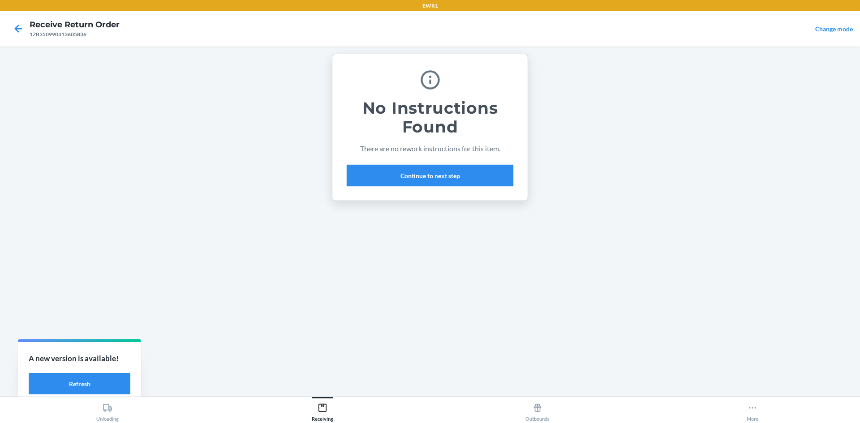
click at [460, 179] on button "Continue to next step" at bounding box center [430, 175] width 167 height 21
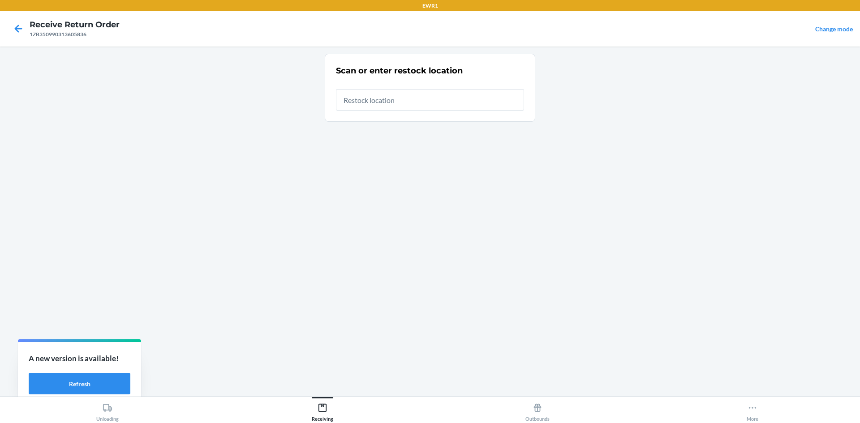
click at [383, 100] on input "text" at bounding box center [430, 99] width 188 height 21
type input "RTCart050"
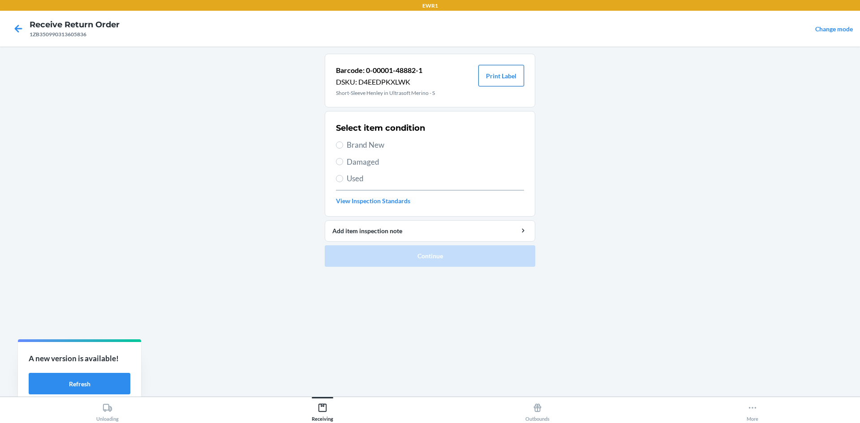
click at [501, 77] on button "Print Label" at bounding box center [501, 75] width 46 height 21
drag, startPoint x: 350, startPoint y: 142, endPoint x: 371, endPoint y: 159, distance: 26.7
click at [350, 143] on span "Brand New" at bounding box center [435, 145] width 177 height 12
click at [343, 143] on input "Brand New" at bounding box center [339, 145] width 7 height 7
radio input "true"
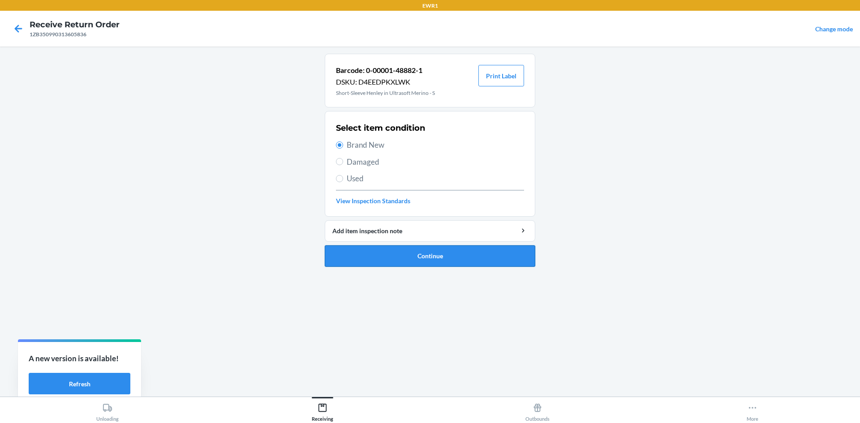
click at [453, 256] on button "Continue" at bounding box center [430, 255] width 210 height 21
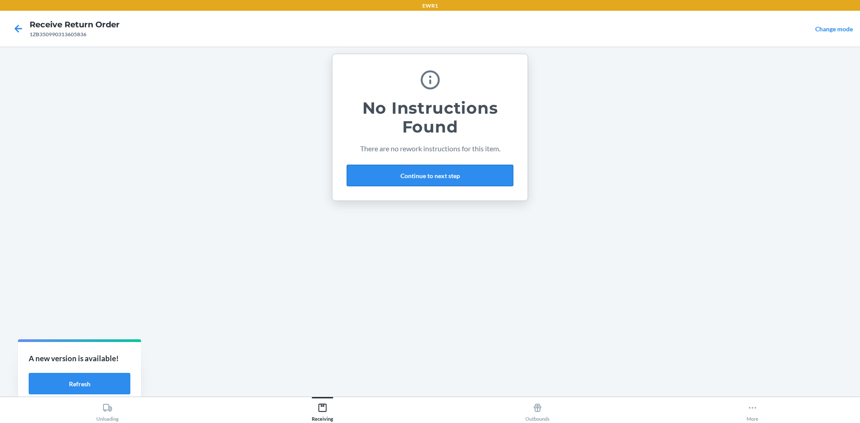
click at [436, 177] on button "Continue to next step" at bounding box center [430, 175] width 167 height 21
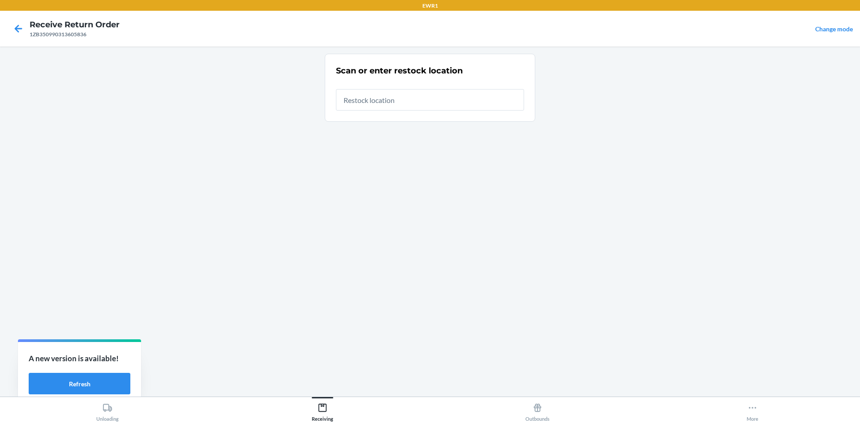
click at [394, 100] on input "text" at bounding box center [430, 99] width 188 height 21
type input "RTCart050"
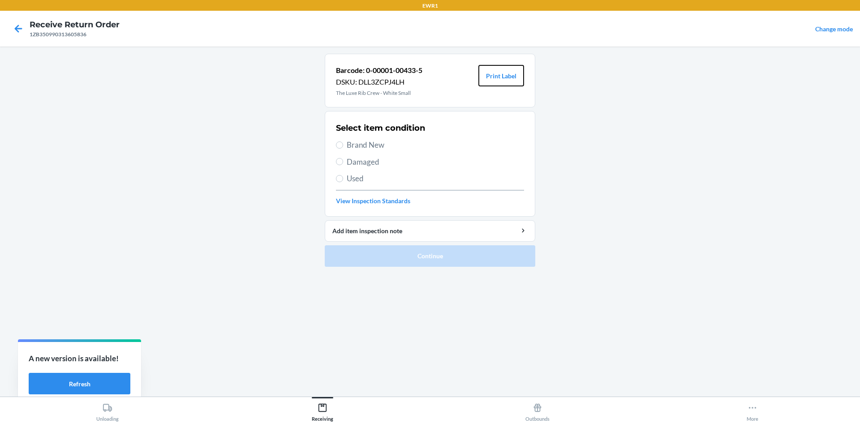
drag, startPoint x: 498, startPoint y: 79, endPoint x: 523, endPoint y: 119, distance: 47.3
click at [498, 81] on button "Print Label" at bounding box center [501, 75] width 46 height 21
click at [348, 142] on span "Brand New" at bounding box center [435, 145] width 177 height 12
click at [343, 142] on input "Brand New" at bounding box center [339, 145] width 7 height 7
radio input "true"
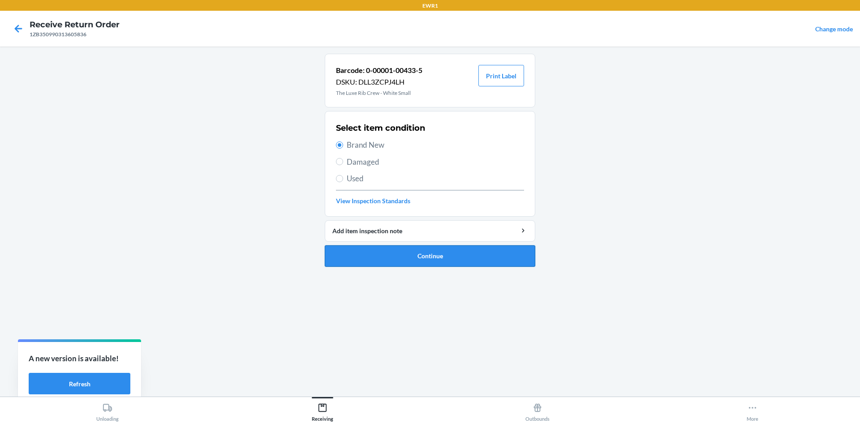
click at [480, 253] on button "Continue" at bounding box center [430, 255] width 210 height 21
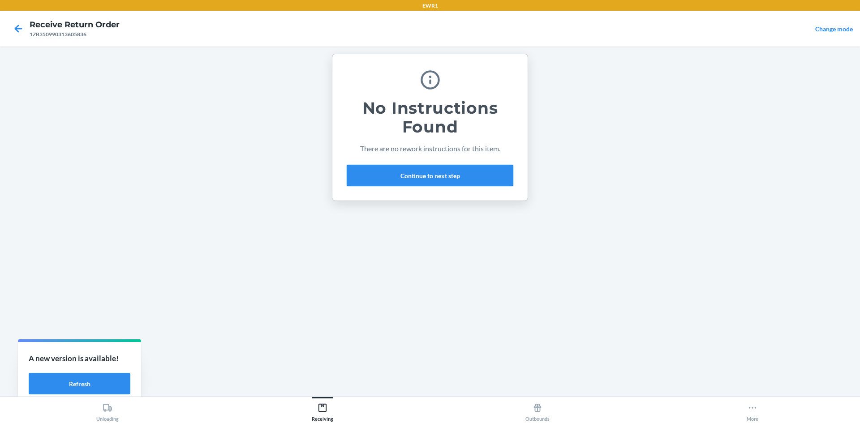
click at [470, 183] on button "Continue to next step" at bounding box center [430, 175] width 167 height 21
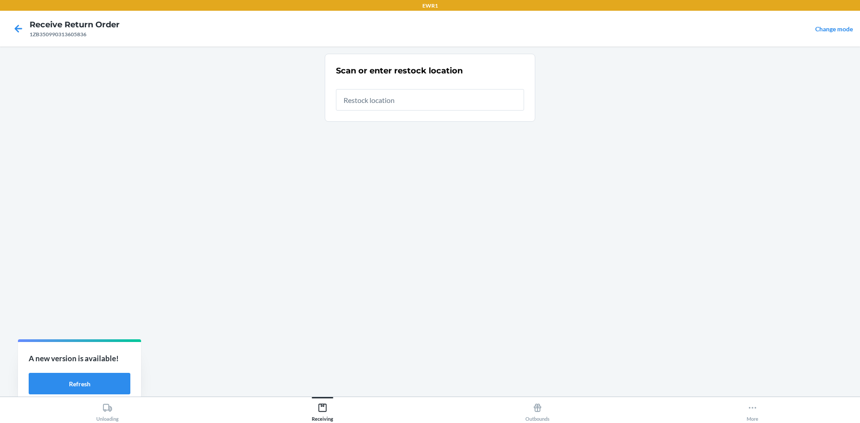
click at [408, 103] on input "text" at bounding box center [430, 99] width 188 height 21
type input "RTCart050"
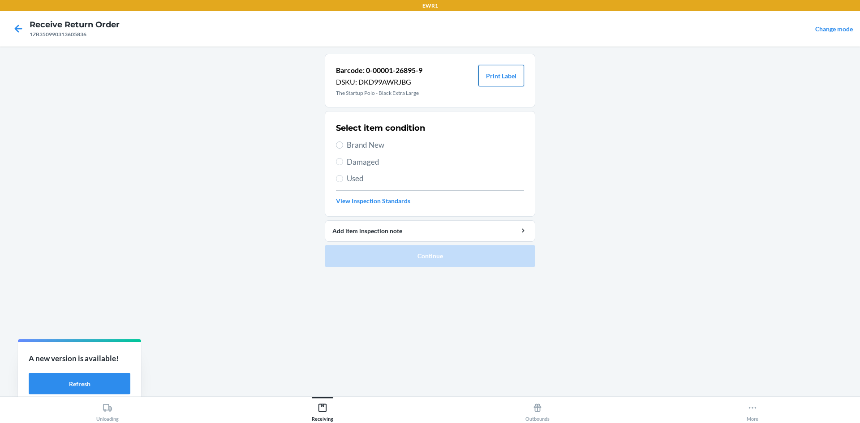
click at [504, 81] on button "Print Label" at bounding box center [501, 75] width 46 height 21
drag, startPoint x: 342, startPoint y: 142, endPoint x: 376, endPoint y: 176, distance: 47.8
click at [343, 142] on label "Brand New" at bounding box center [430, 145] width 188 height 12
click at [343, 142] on input "Brand New" at bounding box center [339, 145] width 7 height 7
radio input "true"
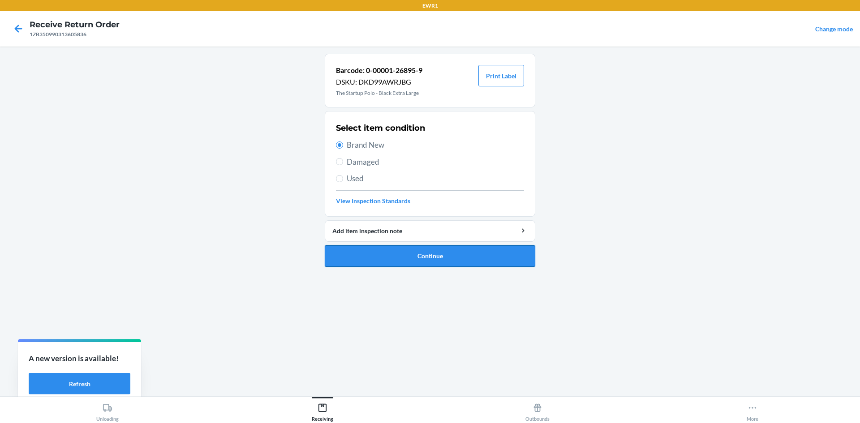
click at [444, 263] on button "Continue" at bounding box center [430, 255] width 210 height 21
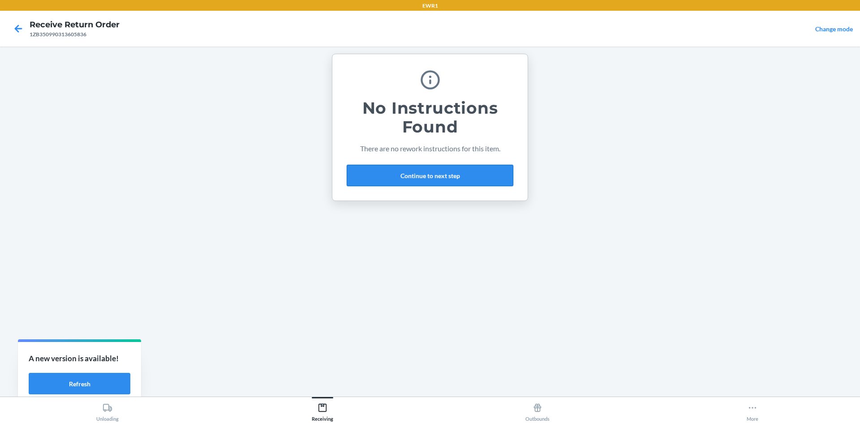
click at [437, 179] on button "Continue to next step" at bounding box center [430, 175] width 167 height 21
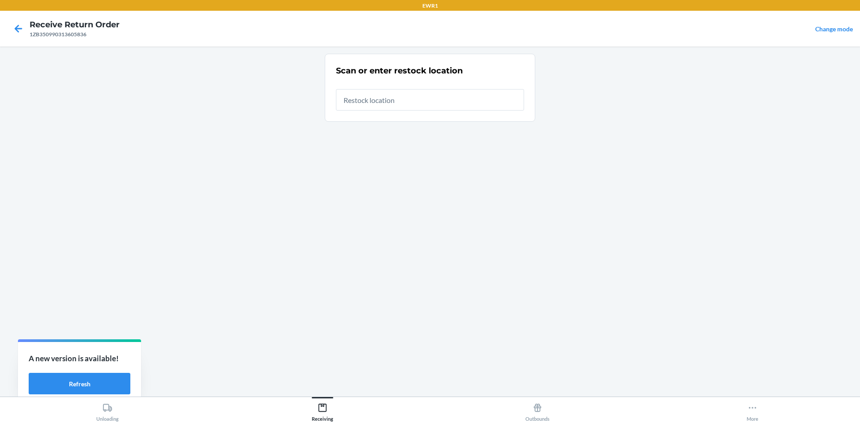
click at [402, 99] on input "text" at bounding box center [430, 99] width 188 height 21
type input "RTCart050"
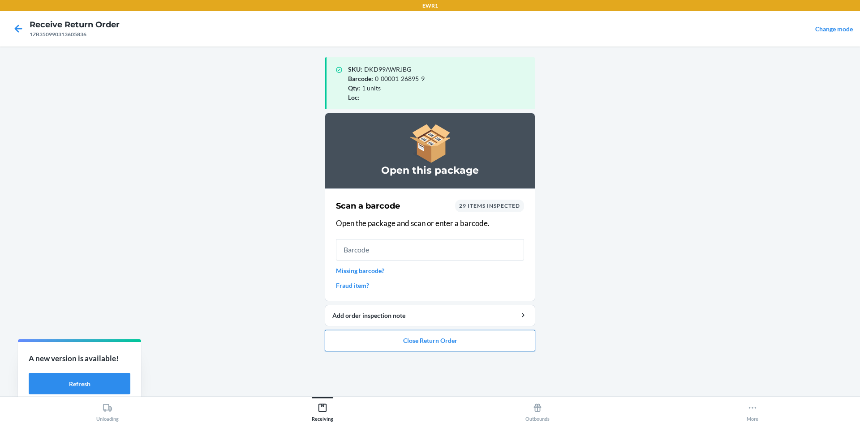
click at [497, 346] on button "Close Return Order" at bounding box center [430, 340] width 210 height 21
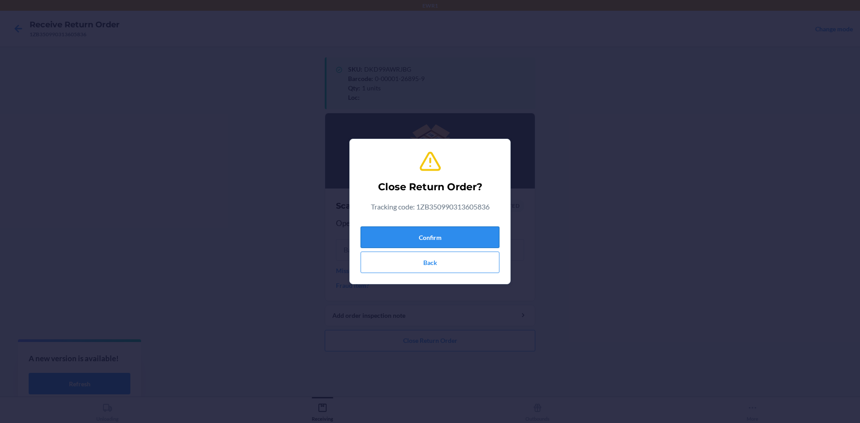
click at [482, 236] on button "Confirm" at bounding box center [429, 237] width 139 height 21
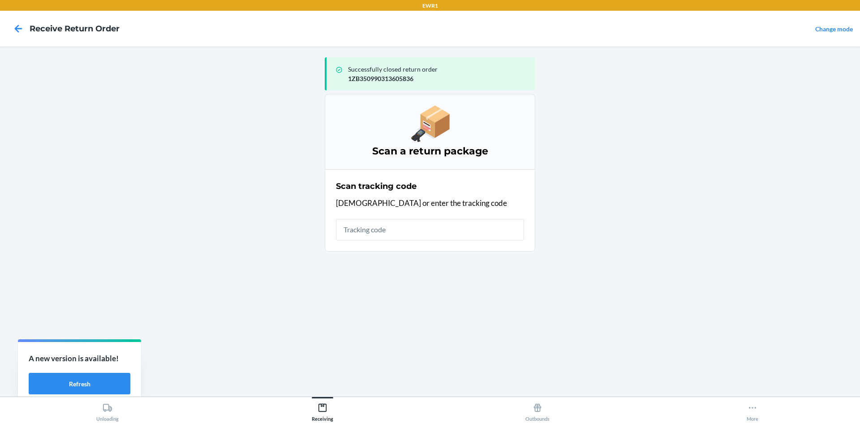
click at [473, 236] on input "text" at bounding box center [430, 229] width 188 height 21
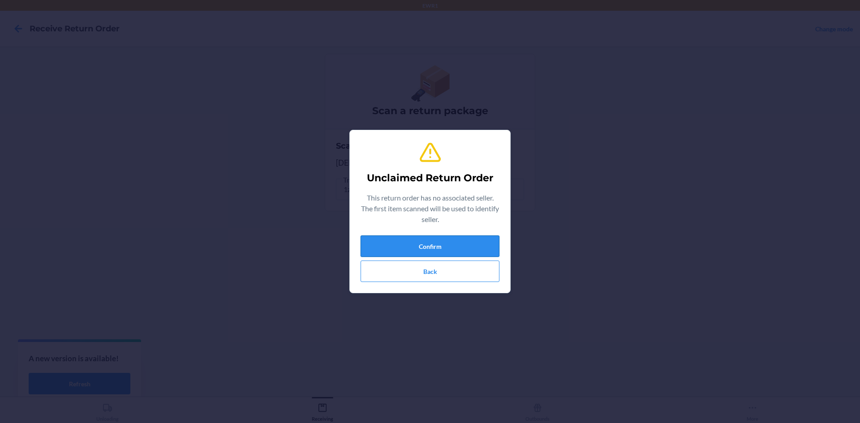
click at [422, 244] on button "Confirm" at bounding box center [429, 246] width 139 height 21
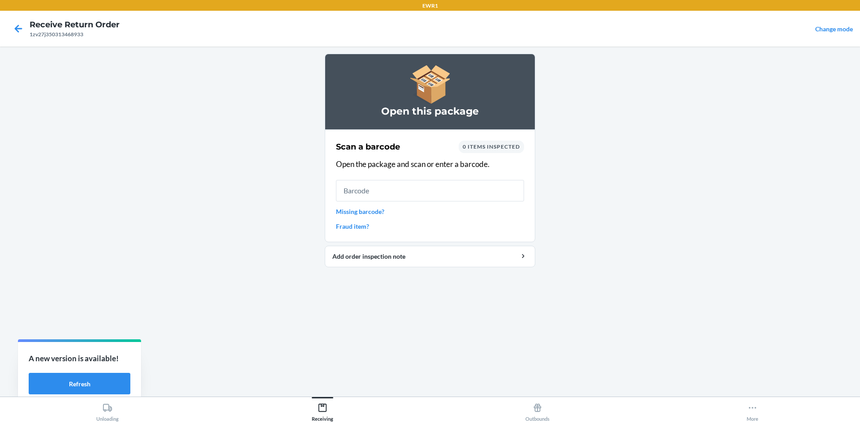
click at [430, 189] on input "text" at bounding box center [430, 190] width 188 height 21
click at [18, 35] on icon at bounding box center [18, 28] width 15 height 15
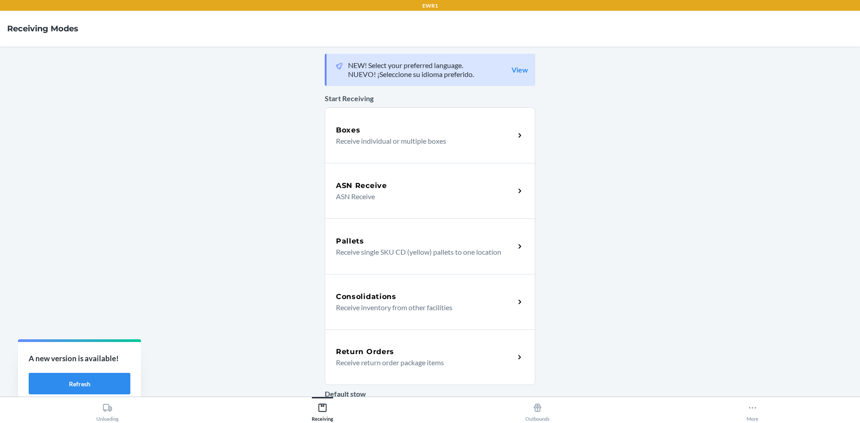
click at [385, 365] on p "Receive return order package items" at bounding box center [422, 362] width 172 height 11
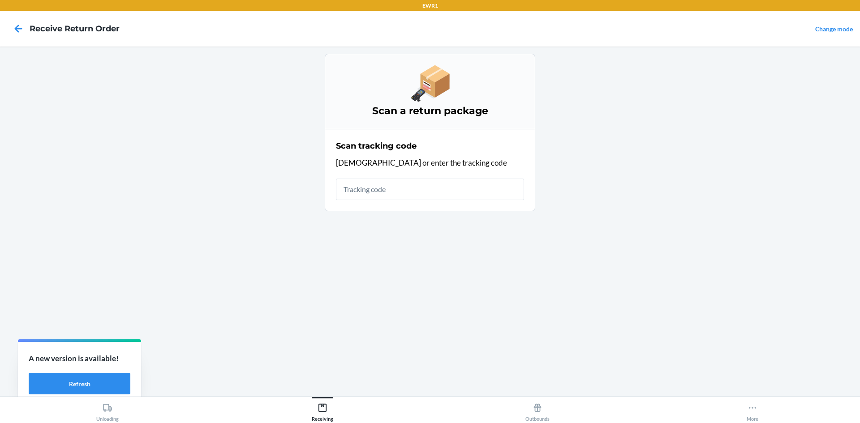
drag, startPoint x: 377, startPoint y: 186, endPoint x: 413, endPoint y: 150, distance: 51.3
click at [379, 185] on input "text" at bounding box center [430, 189] width 188 height 21
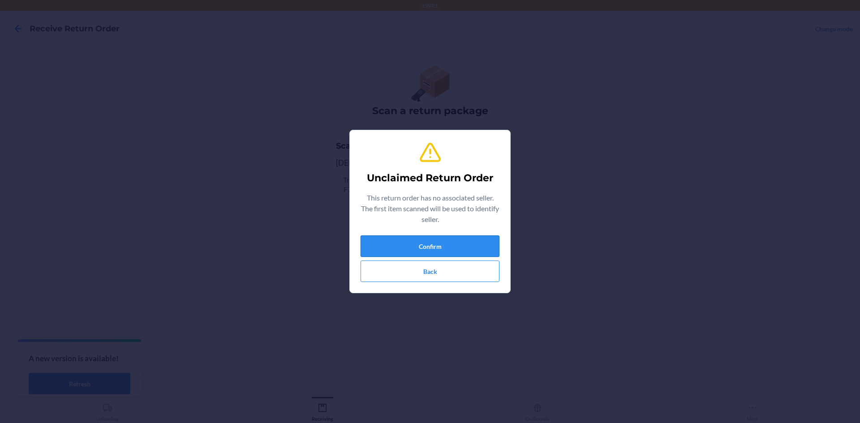
click at [456, 247] on button "Confirm" at bounding box center [429, 246] width 139 height 21
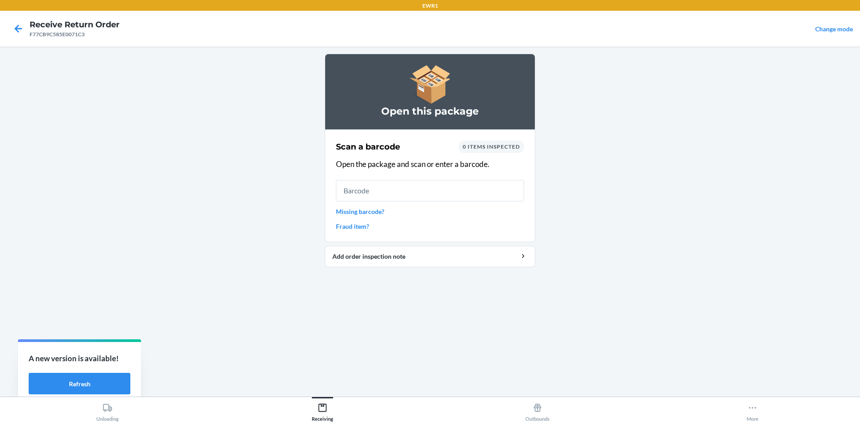
click at [382, 189] on input "text" at bounding box center [430, 190] width 188 height 21
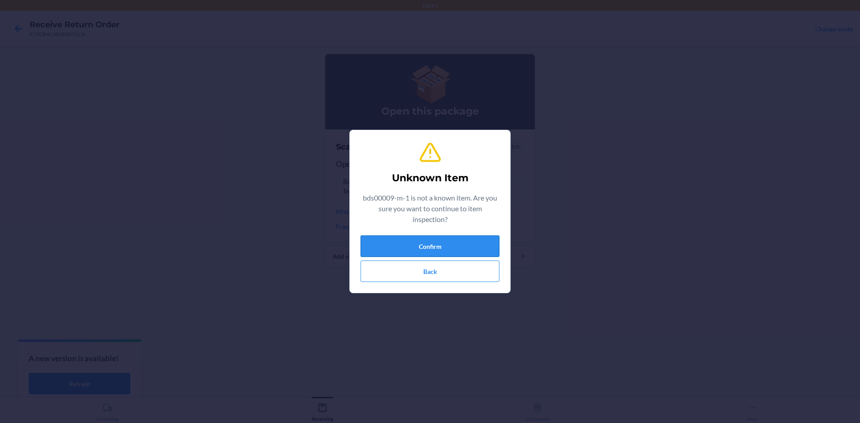
click at [454, 244] on button "Confirm" at bounding box center [429, 246] width 139 height 21
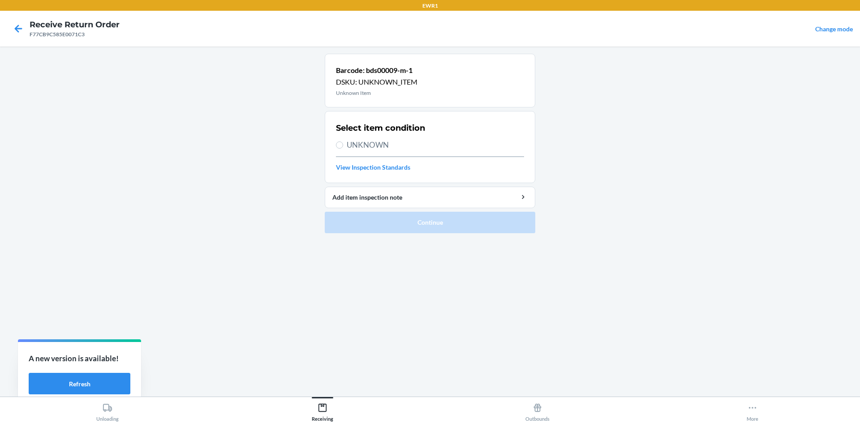
click at [9, 35] on div at bounding box center [18, 28] width 22 height 22
click at [15, 30] on icon at bounding box center [19, 29] width 8 height 8
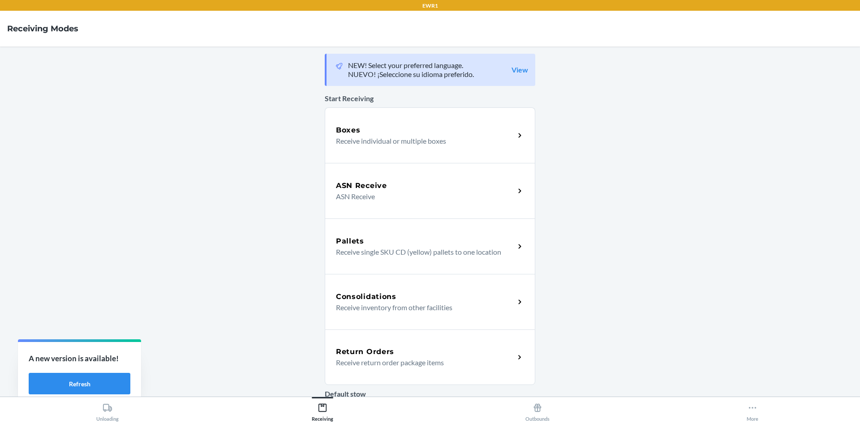
click at [378, 362] on p "Receive return order package items" at bounding box center [422, 362] width 172 height 11
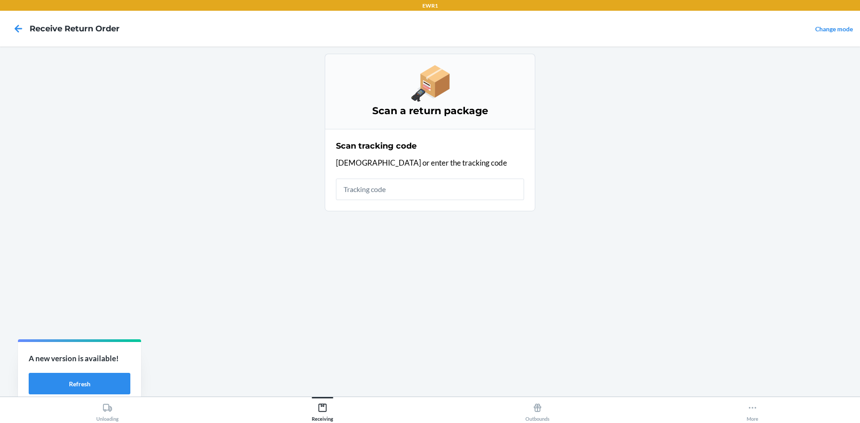
click at [371, 194] on input "text" at bounding box center [430, 189] width 188 height 21
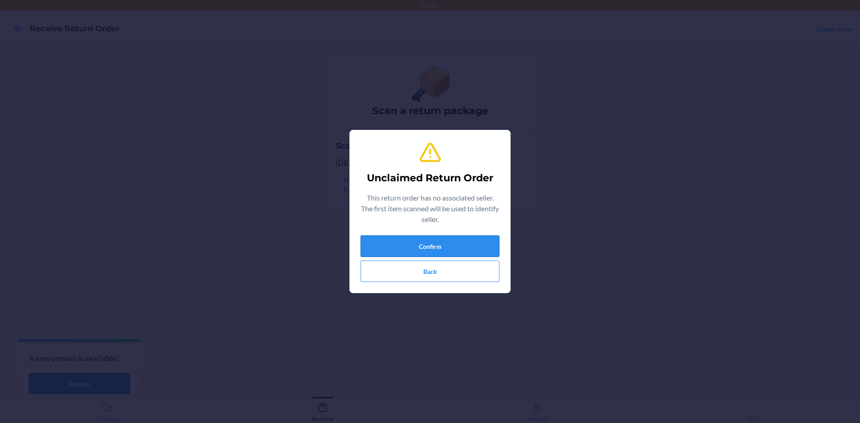
click at [441, 247] on button "Confirm" at bounding box center [429, 246] width 139 height 21
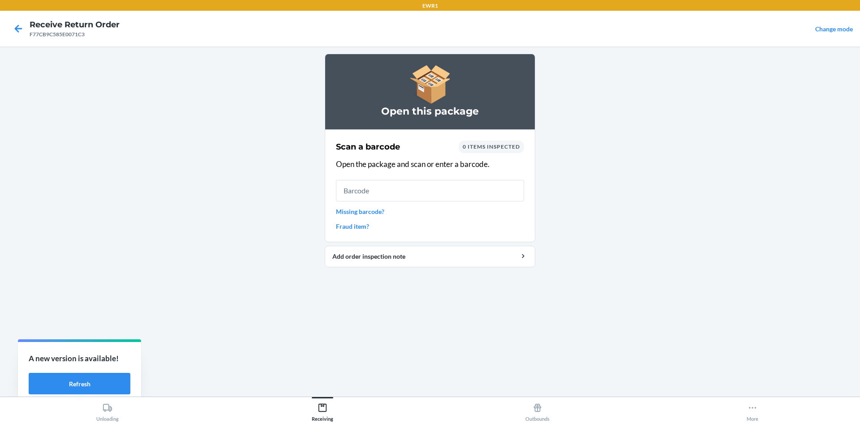
click at [404, 190] on input "text" at bounding box center [430, 190] width 188 height 21
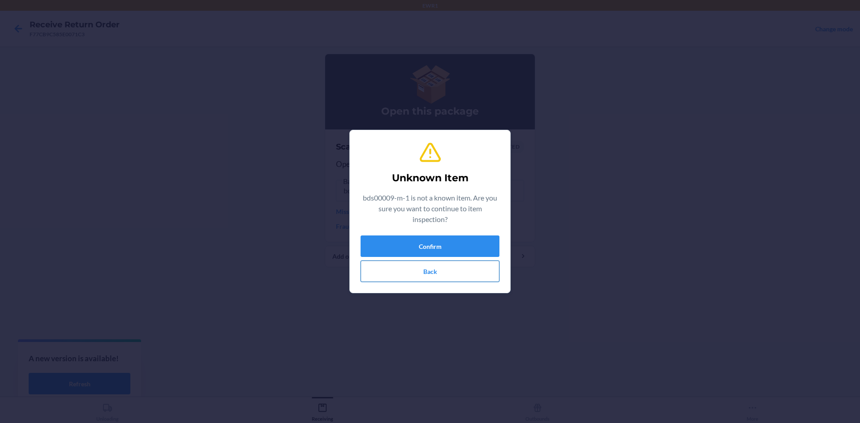
click at [453, 267] on button "Back" at bounding box center [429, 271] width 139 height 21
click at [473, 238] on button "Confirm" at bounding box center [429, 246] width 139 height 21
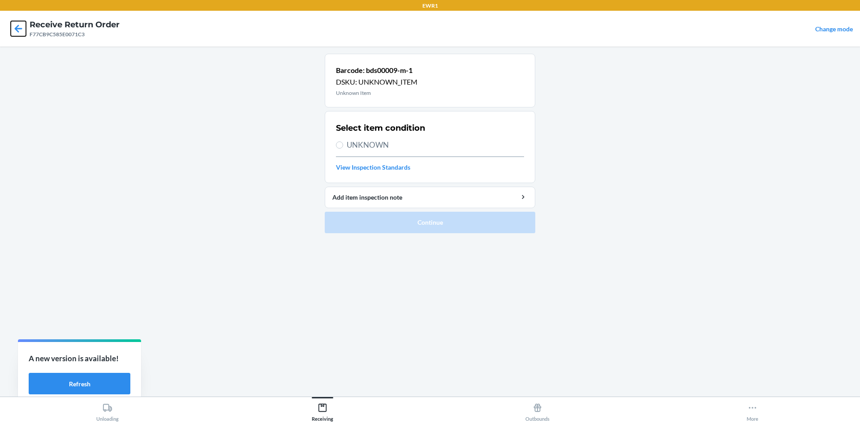
click at [21, 24] on icon at bounding box center [18, 28] width 15 height 15
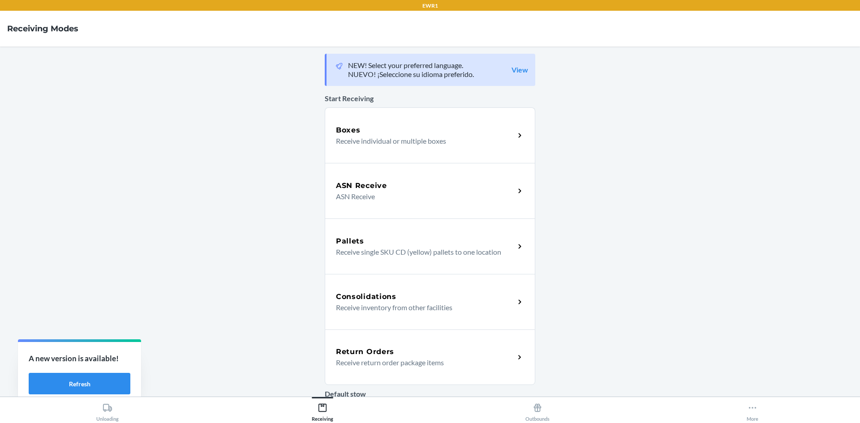
click at [465, 350] on div "Return Orders" at bounding box center [425, 352] width 179 height 11
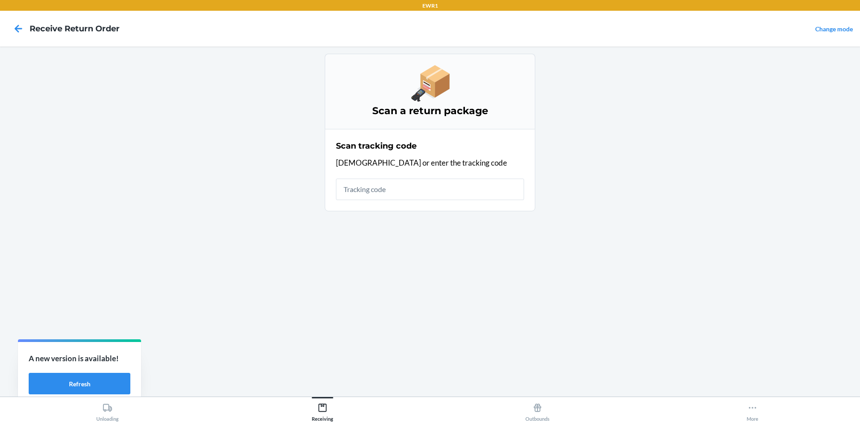
click at [412, 194] on input "text" at bounding box center [430, 189] width 188 height 21
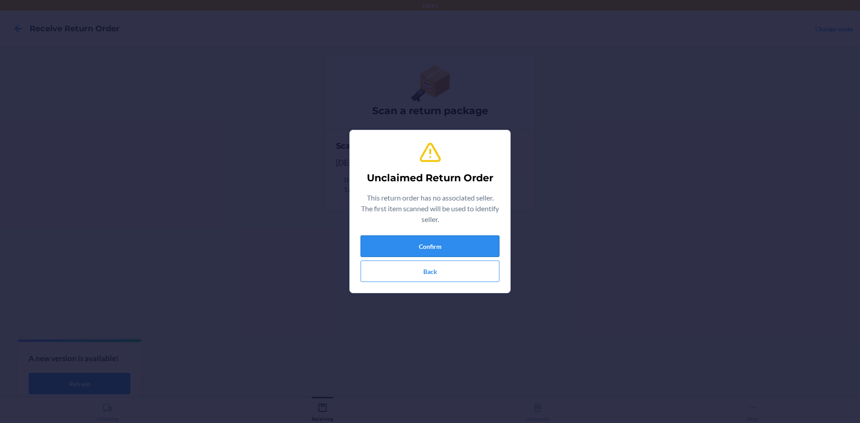
click at [461, 248] on button "Confirm" at bounding box center [429, 246] width 139 height 21
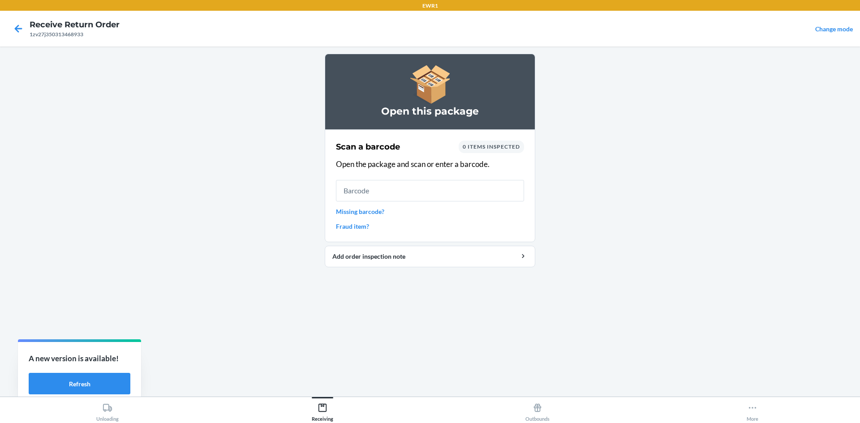
click at [431, 186] on input "text" at bounding box center [430, 190] width 188 height 21
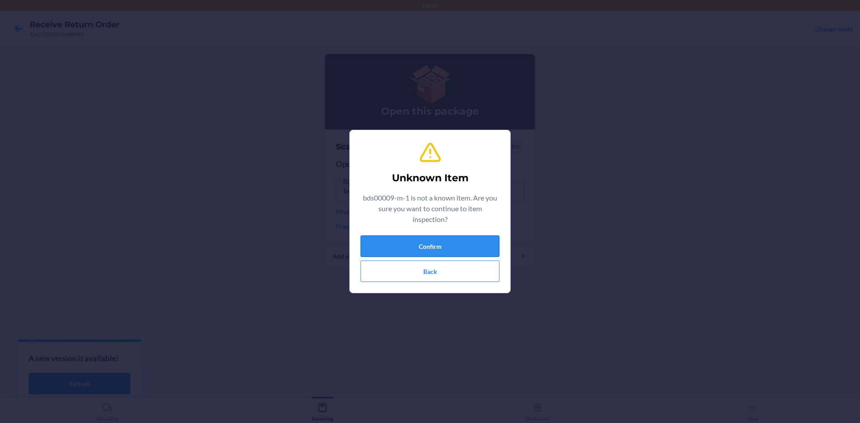
click at [457, 248] on button "Confirm" at bounding box center [429, 246] width 139 height 21
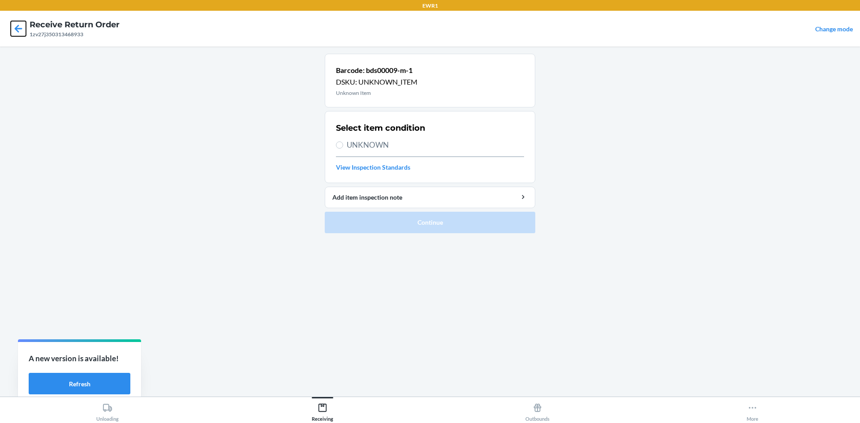
click at [20, 29] on icon at bounding box center [19, 29] width 8 height 8
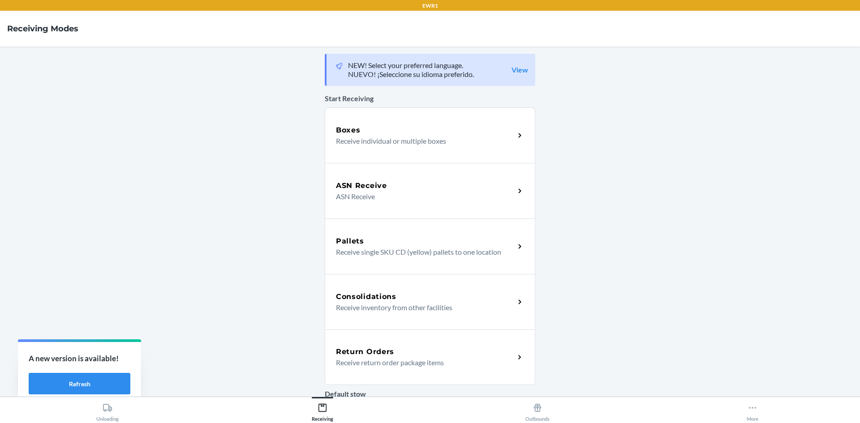
click at [417, 361] on p "Receive return order package items" at bounding box center [422, 362] width 172 height 11
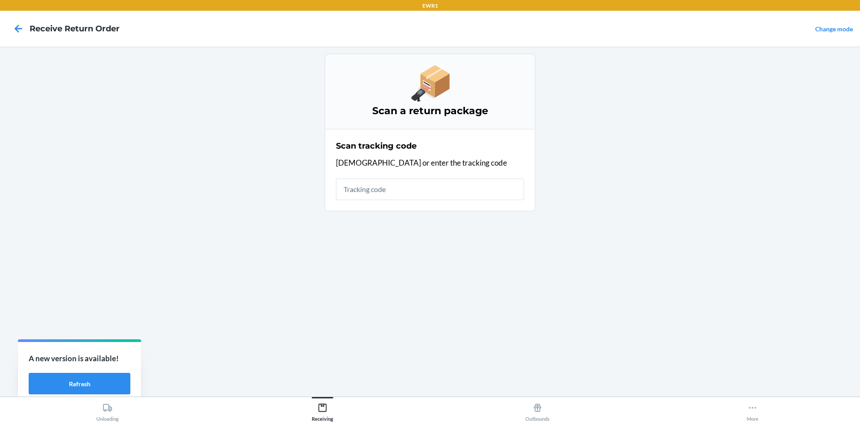
click at [382, 190] on input "text" at bounding box center [430, 189] width 188 height 21
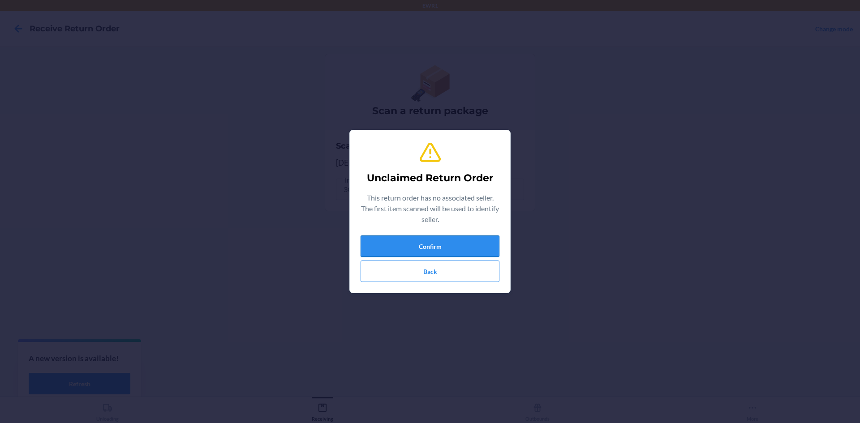
click at [459, 246] on button "Confirm" at bounding box center [429, 246] width 139 height 21
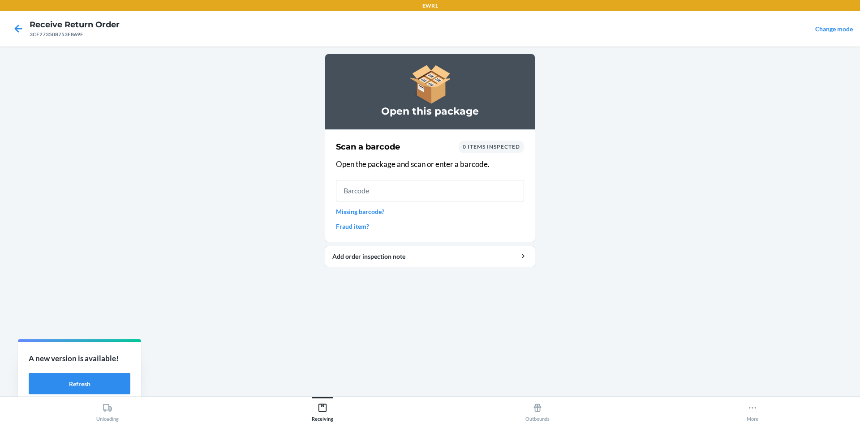
click at [422, 191] on input "text" at bounding box center [430, 190] width 188 height 21
click at [13, 31] on icon at bounding box center [18, 28] width 15 height 15
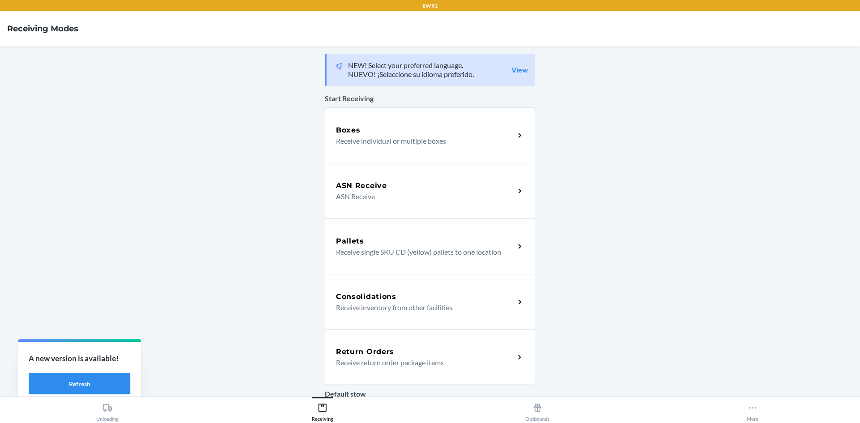
click at [439, 373] on div "Return Orders Receive return order package items" at bounding box center [430, 358] width 210 height 56
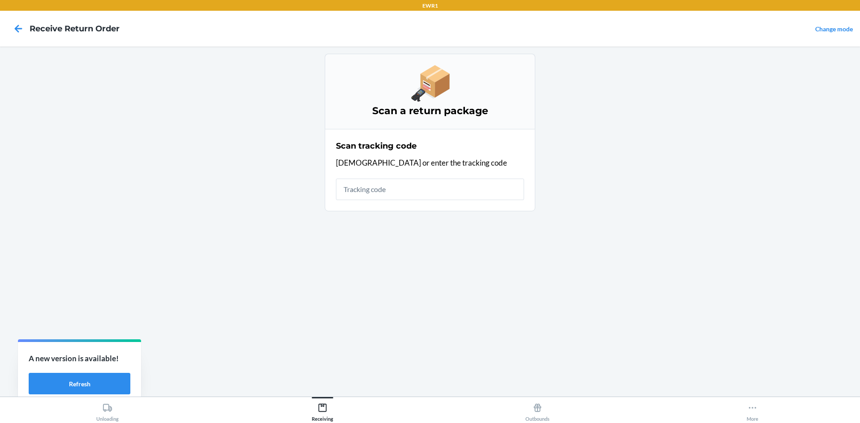
click at [399, 184] on input "text" at bounding box center [430, 189] width 188 height 21
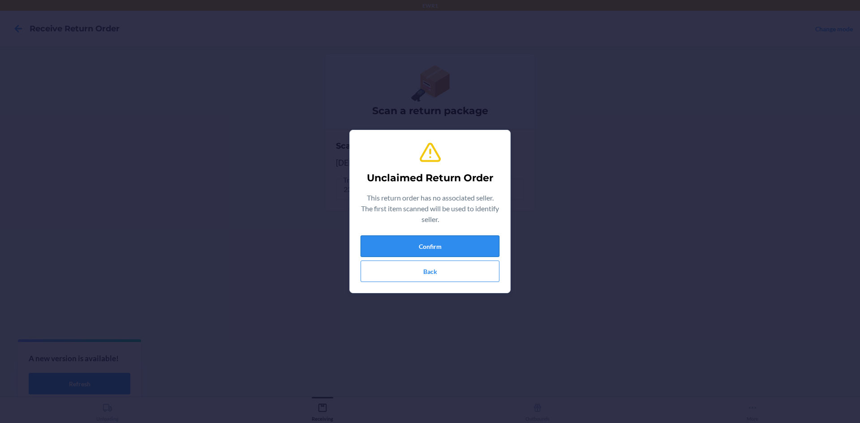
click at [469, 248] on button "Confirm" at bounding box center [429, 246] width 139 height 21
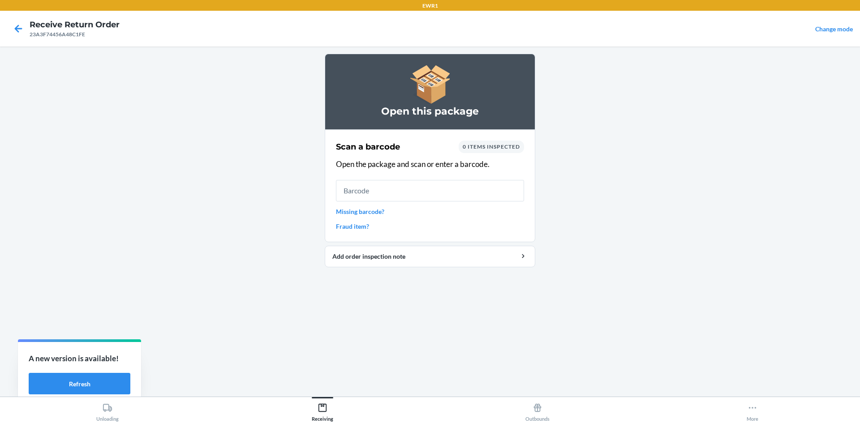
click at [420, 191] on input "text" at bounding box center [430, 190] width 188 height 21
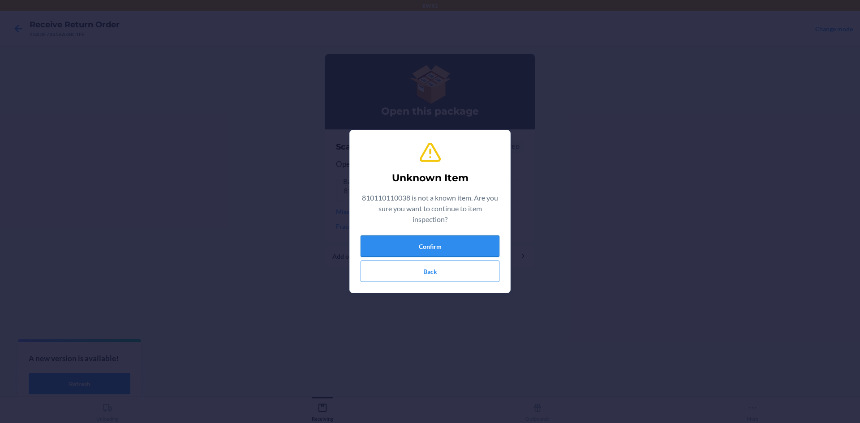
click at [458, 253] on button "Confirm" at bounding box center [429, 246] width 139 height 21
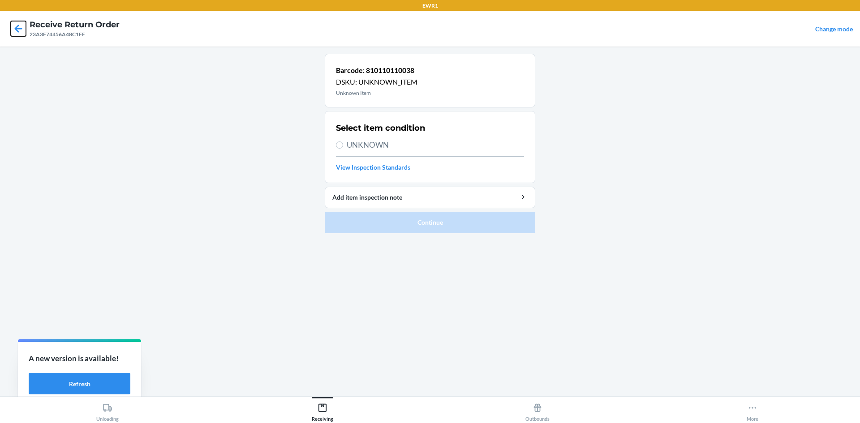
drag, startPoint x: 19, startPoint y: 26, endPoint x: 23, endPoint y: 29, distance: 4.8
click at [20, 26] on icon at bounding box center [18, 28] width 15 height 15
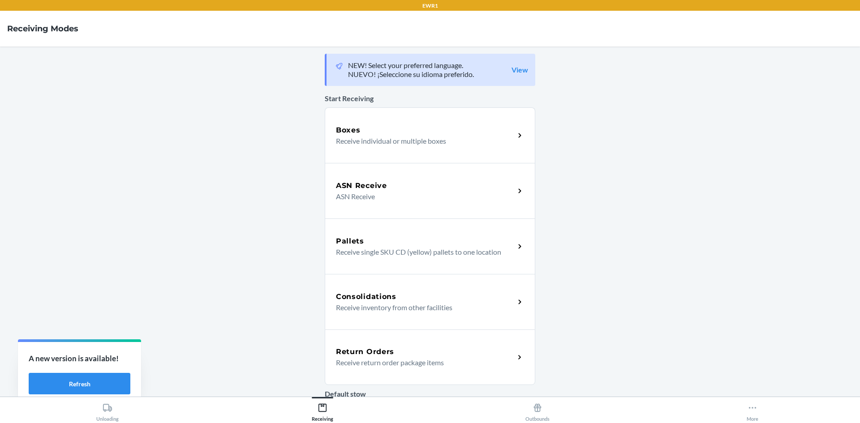
click at [383, 360] on p "Receive return order package items" at bounding box center [422, 362] width 172 height 11
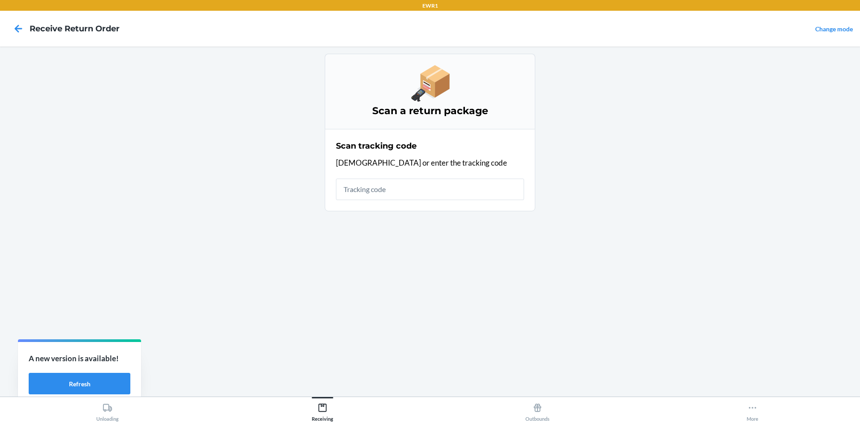
click at [690, 266] on main "Scan a return package Scan tracking code Scan or enter the tracking code" at bounding box center [430, 222] width 860 height 350
click at [389, 189] on input "text" at bounding box center [430, 189] width 188 height 21
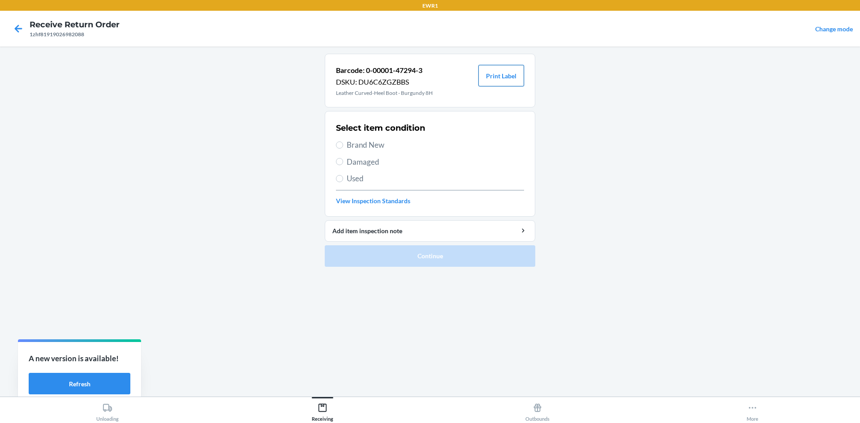
click at [496, 76] on button "Print Label" at bounding box center [501, 75] width 46 height 21
click at [342, 142] on input "Brand New" at bounding box center [339, 145] width 7 height 7
radio input "true"
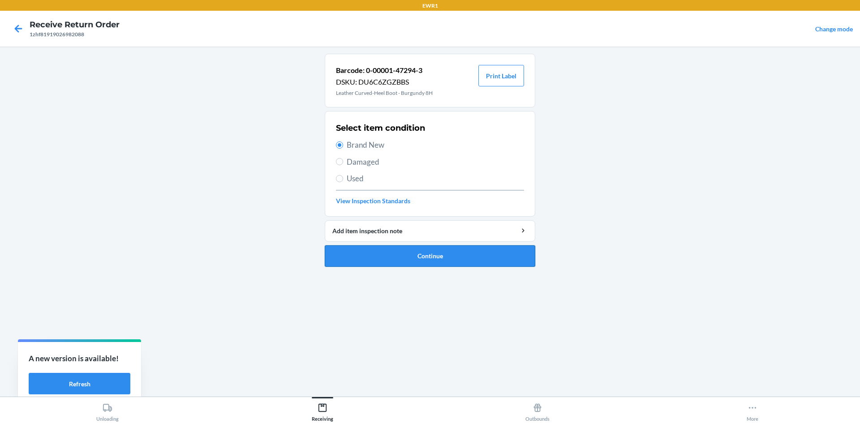
click at [448, 260] on button "Continue" at bounding box center [430, 255] width 210 height 21
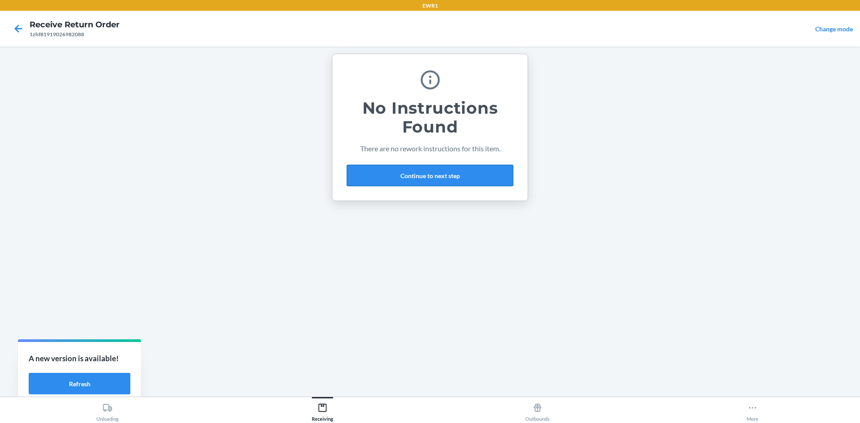
click at [442, 180] on button "Continue to next step" at bounding box center [430, 175] width 167 height 21
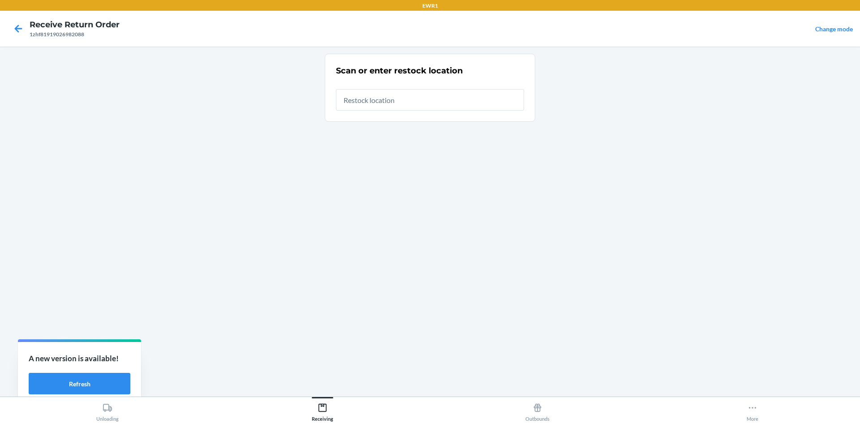
click at [402, 104] on input "text" at bounding box center [430, 99] width 188 height 21
type input "RTCart050"
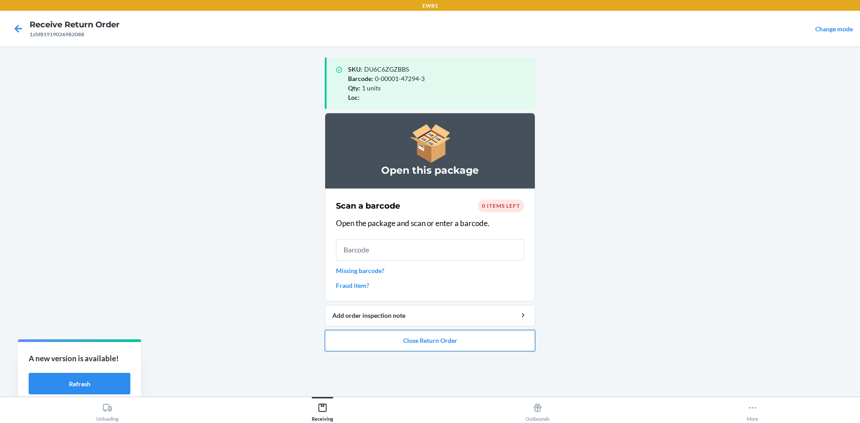
click at [455, 342] on button "Close Return Order" at bounding box center [430, 340] width 210 height 21
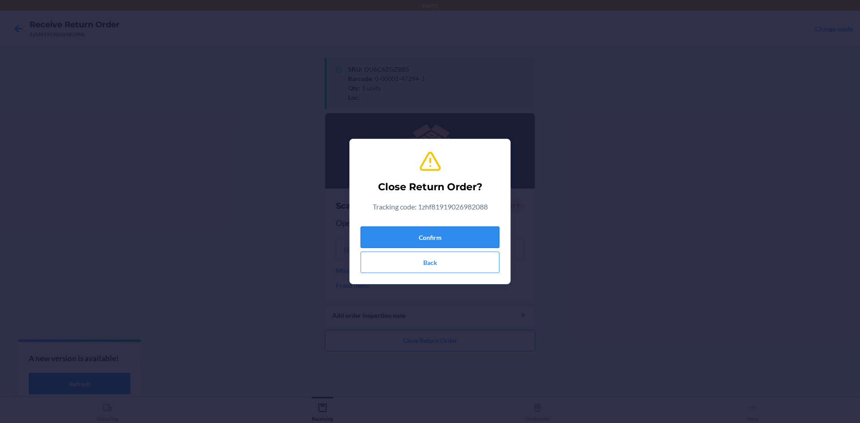
click at [459, 236] on button "Confirm" at bounding box center [429, 237] width 139 height 21
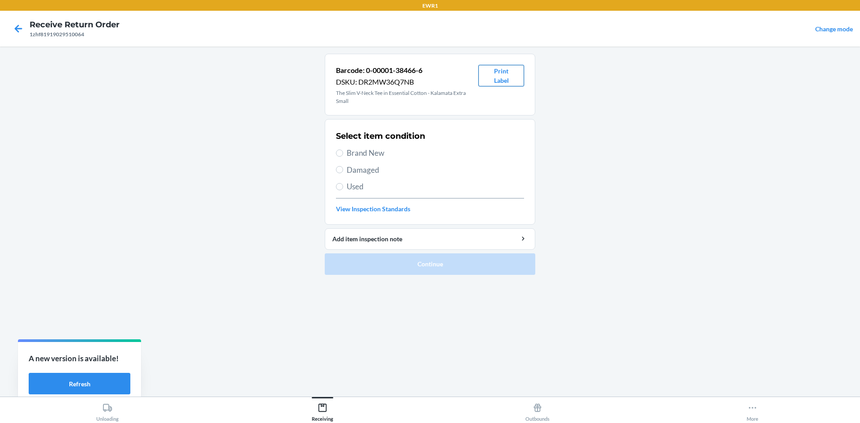
drag, startPoint x: 499, startPoint y: 71, endPoint x: 514, endPoint y: 85, distance: 20.0
click at [511, 82] on button "Print Label" at bounding box center [501, 75] width 46 height 21
drag, startPoint x: 339, startPoint y: 149, endPoint x: 377, endPoint y: 207, distance: 70.0
click at [339, 150] on label "Brand New" at bounding box center [430, 153] width 188 height 12
click at [339, 150] on input "Brand New" at bounding box center [339, 153] width 7 height 7
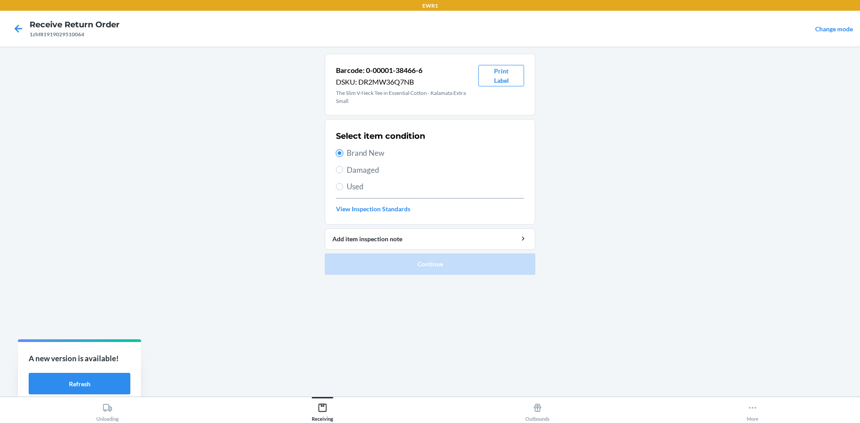
radio input "true"
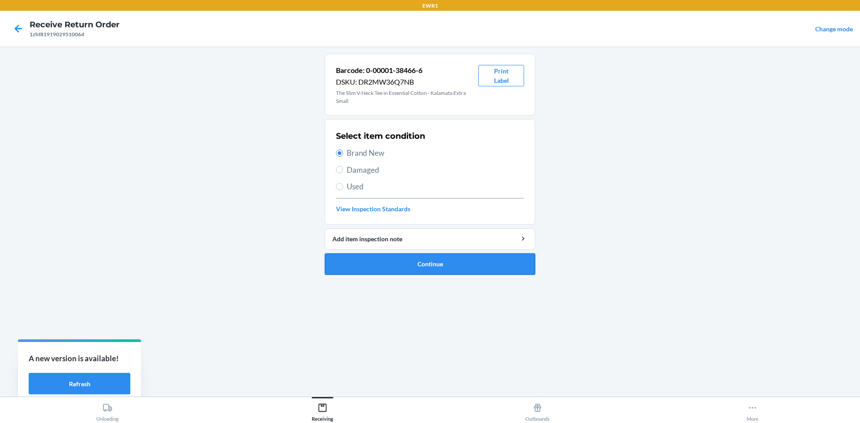
click at [447, 269] on button "Continue" at bounding box center [430, 263] width 210 height 21
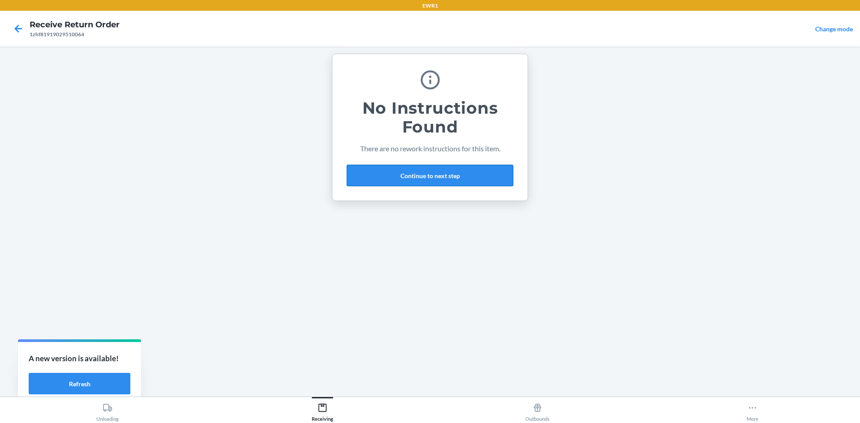
click at [446, 176] on button "Continue to next step" at bounding box center [430, 175] width 167 height 21
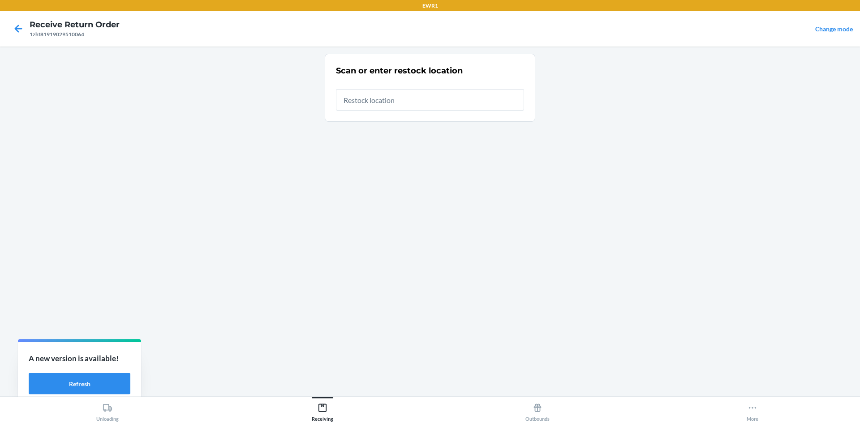
click at [392, 105] on input "text" at bounding box center [430, 99] width 188 height 21
type input "RTCart050"
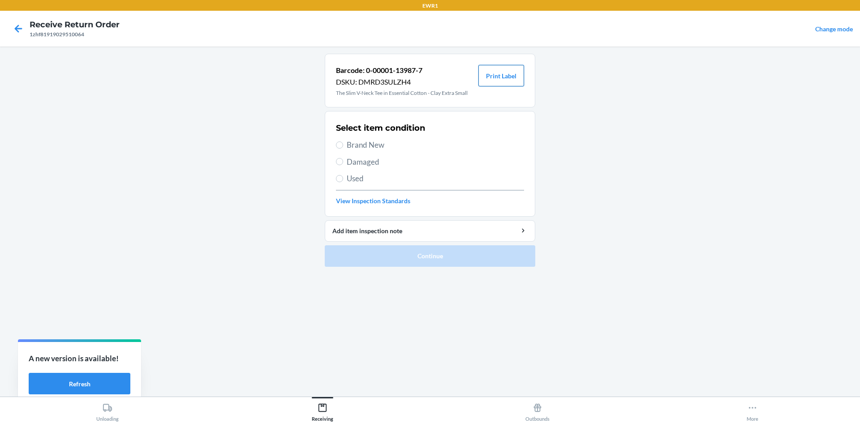
click at [503, 73] on button "Print Label" at bounding box center [501, 75] width 46 height 21
drag, startPoint x: 355, startPoint y: 136, endPoint x: 356, endPoint y: 141, distance: 4.6
click at [356, 140] on div "Select item condition Brand New Damaged Used View Inspection Standards" at bounding box center [430, 164] width 188 height 89
click at [352, 144] on span "Brand New" at bounding box center [435, 145] width 177 height 12
click at [343, 144] on input "Brand New" at bounding box center [339, 145] width 7 height 7
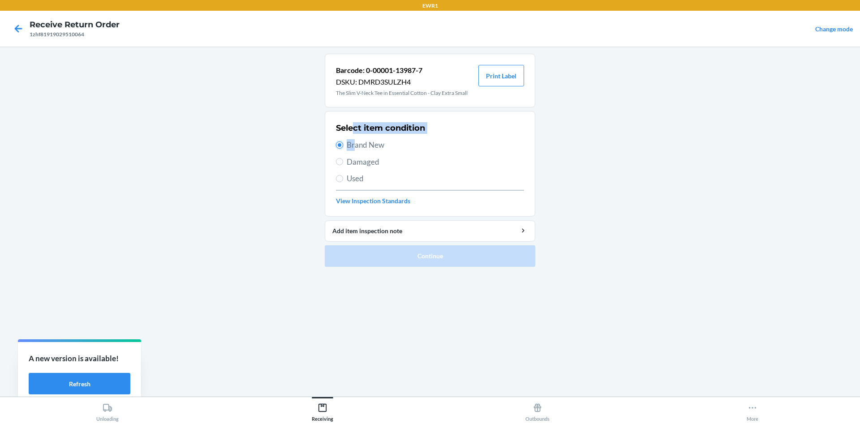
radio input "true"
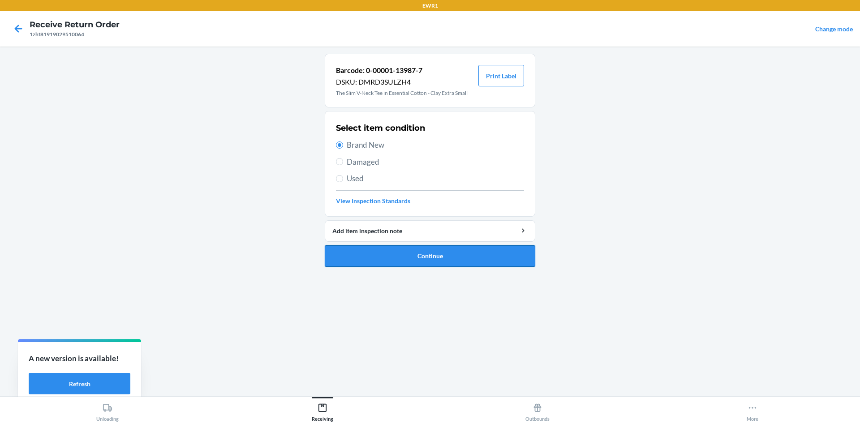
click at [423, 253] on button "Continue" at bounding box center [430, 255] width 210 height 21
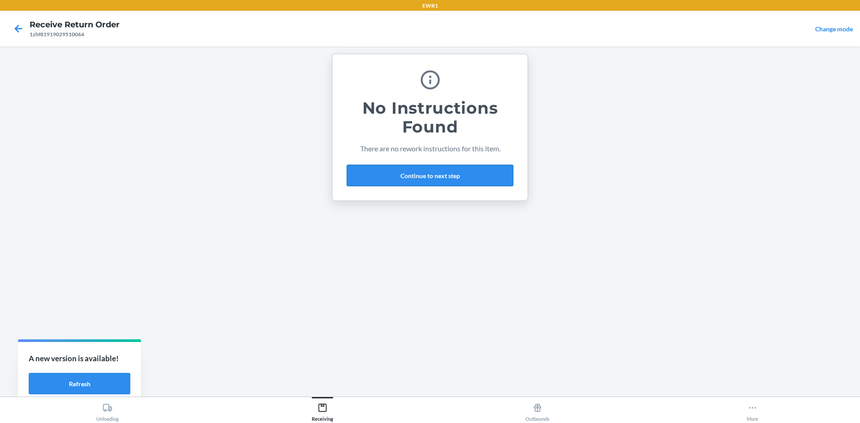
click at [399, 172] on button "Continue to next step" at bounding box center [430, 175] width 167 height 21
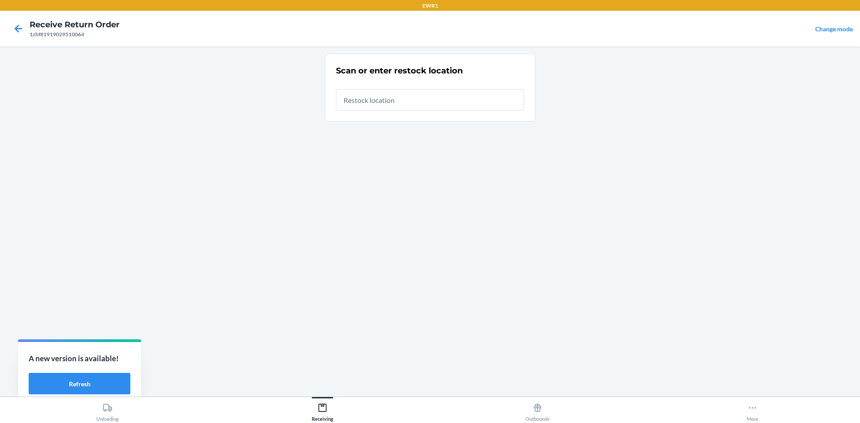
click at [384, 99] on input "text" at bounding box center [430, 99] width 188 height 21
type input "RTCart050"
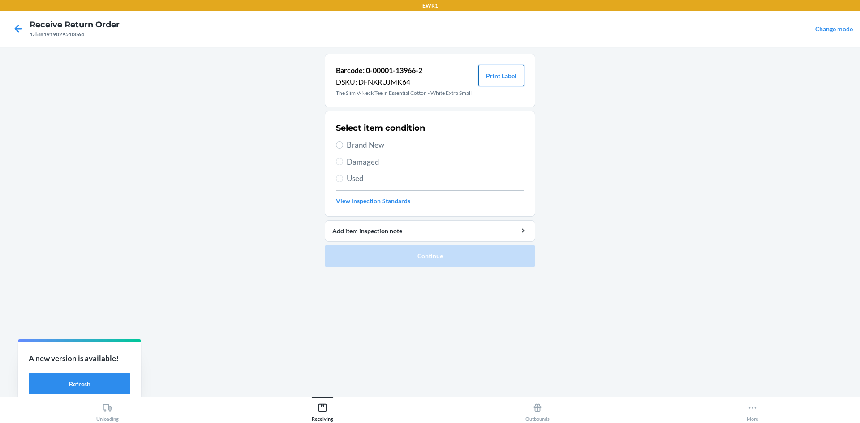
click at [506, 80] on button "Print Label" at bounding box center [501, 75] width 46 height 21
click at [343, 146] on input "Brand New" at bounding box center [339, 145] width 7 height 7
radio input "true"
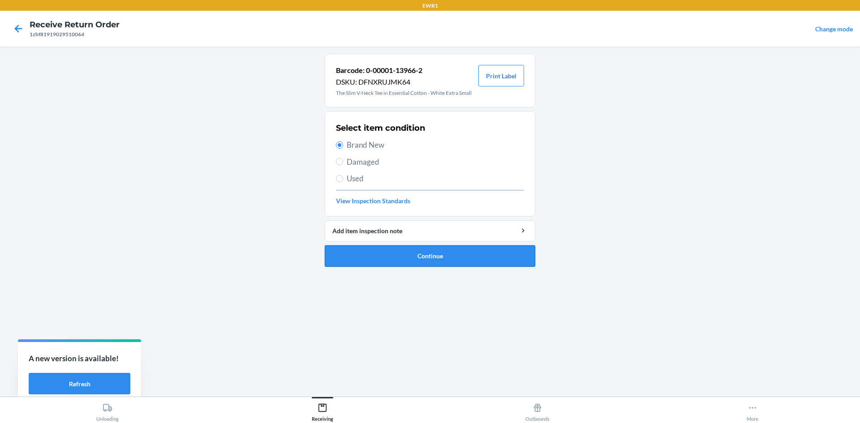
click at [426, 254] on button "Continue" at bounding box center [430, 255] width 210 height 21
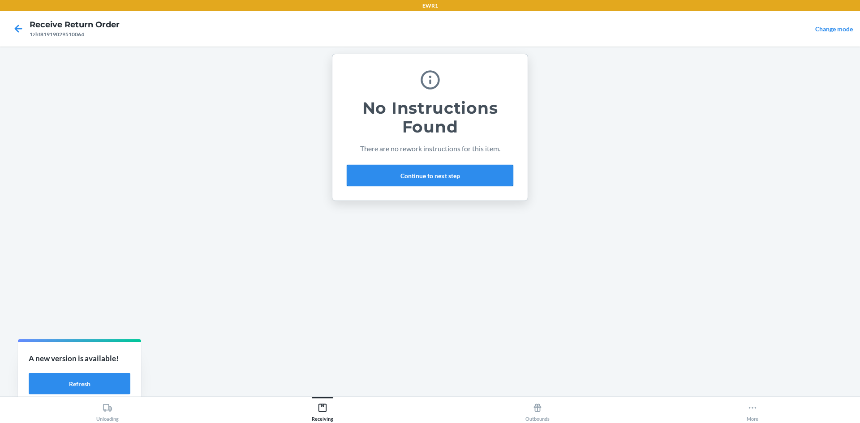
click at [408, 172] on button "Continue to next step" at bounding box center [430, 175] width 167 height 21
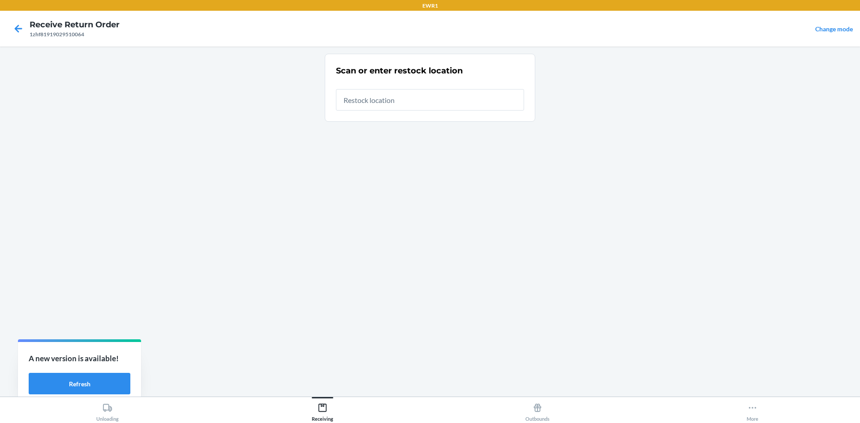
click at [359, 100] on input "text" at bounding box center [430, 99] width 188 height 21
type input "RTCart050"
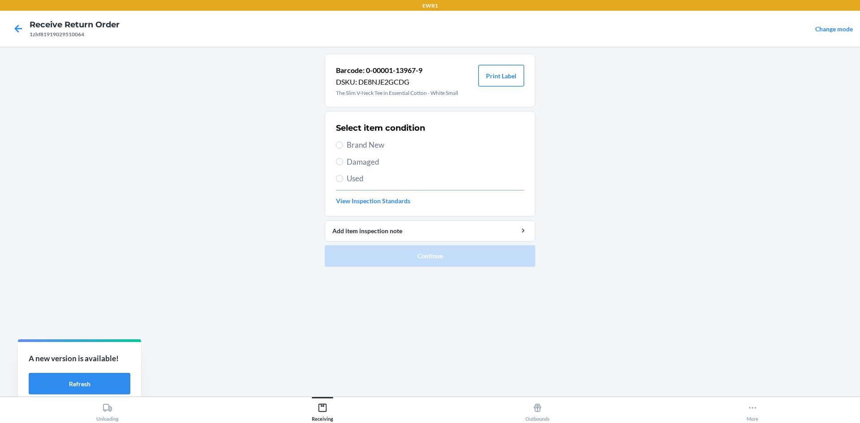
click at [489, 80] on button "Print Label" at bounding box center [501, 75] width 46 height 21
click at [345, 148] on label "Brand New" at bounding box center [430, 145] width 188 height 12
click at [343, 148] on input "Brand New" at bounding box center [339, 145] width 7 height 7
radio input "true"
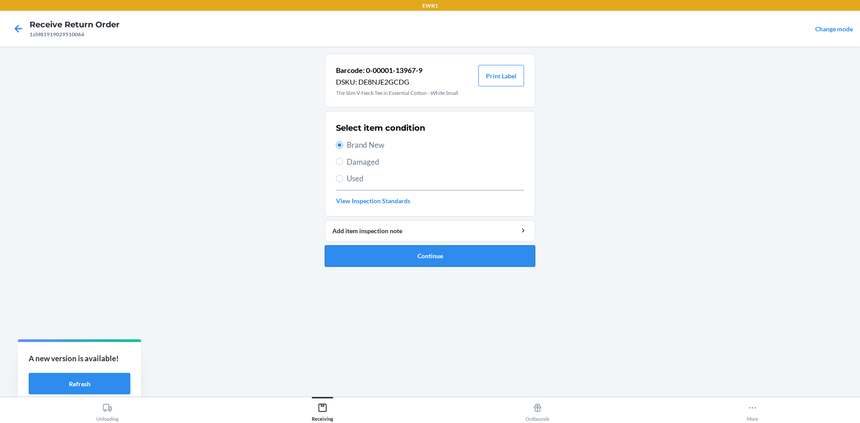
click at [433, 256] on button "Continue" at bounding box center [430, 255] width 210 height 21
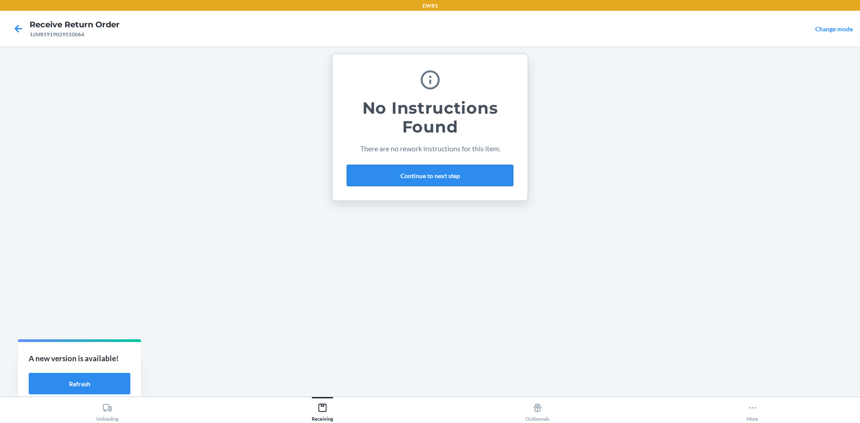
click at [416, 172] on button "Continue to next step" at bounding box center [430, 175] width 167 height 21
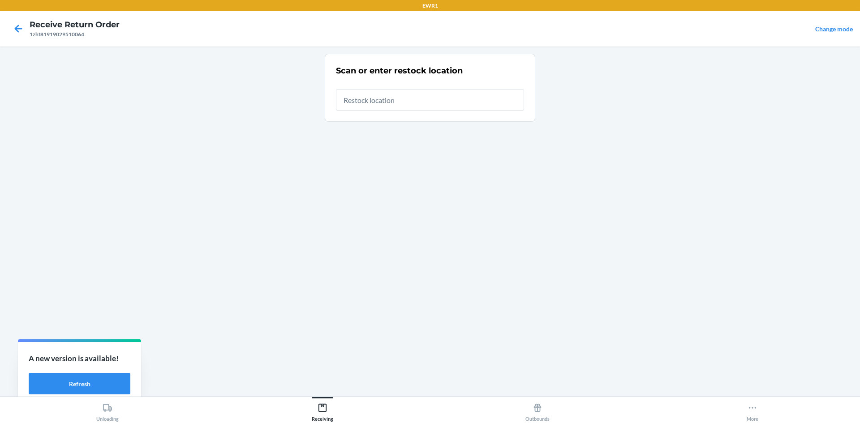
click at [378, 103] on input "text" at bounding box center [430, 99] width 188 height 21
type input "RTCart050"
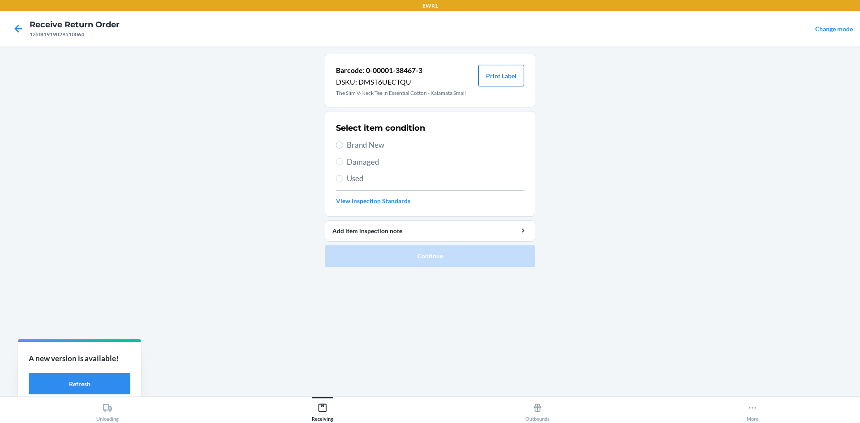
click at [503, 73] on button "Print Label" at bounding box center [501, 75] width 46 height 21
click at [341, 147] on input "Brand New" at bounding box center [339, 145] width 7 height 7
radio input "true"
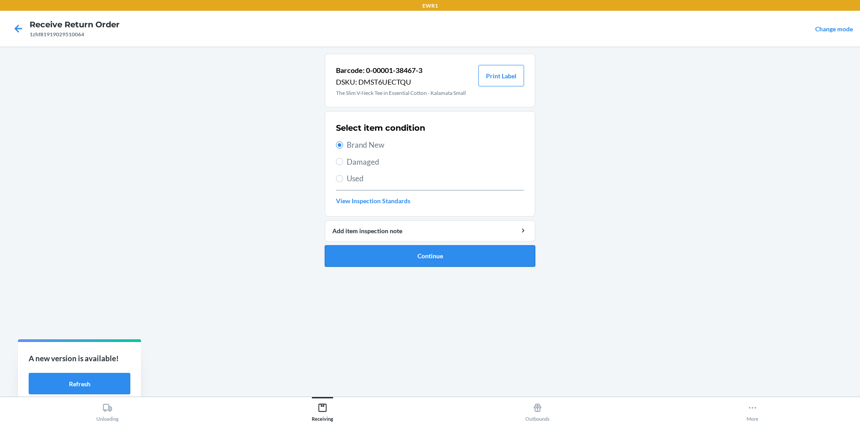
click at [454, 254] on button "Continue" at bounding box center [430, 255] width 210 height 21
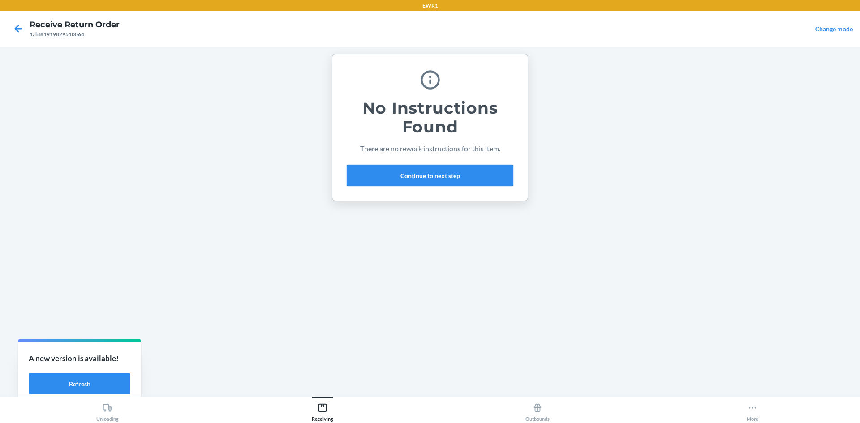
click at [423, 176] on button "Continue to next step" at bounding box center [430, 175] width 167 height 21
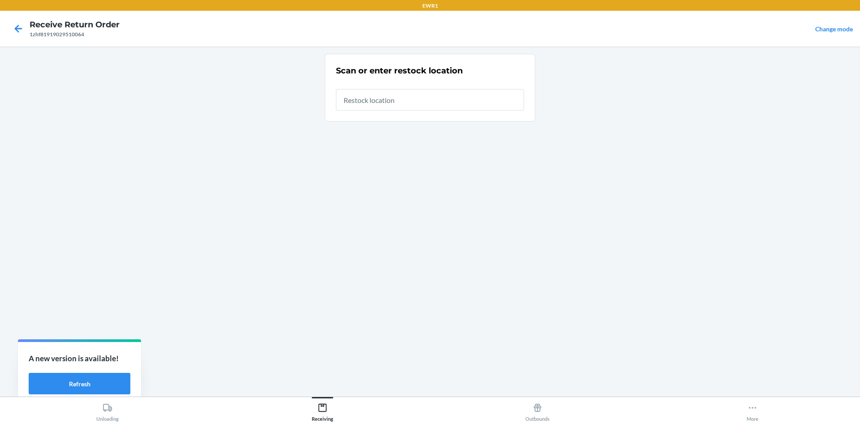
click at [395, 101] on input "text" at bounding box center [430, 99] width 188 height 21
type input "RTCart050"
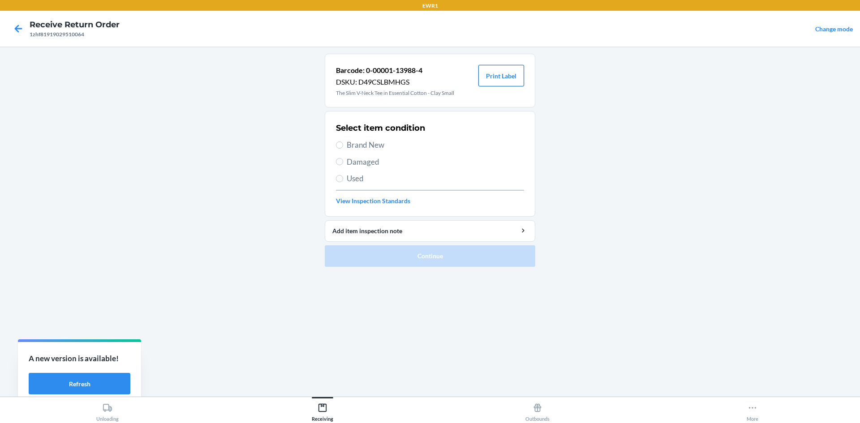
click at [502, 69] on button "Print Label" at bounding box center [501, 75] width 46 height 21
click at [344, 144] on label "Brand New" at bounding box center [430, 145] width 188 height 12
click at [343, 144] on input "Brand New" at bounding box center [339, 145] width 7 height 7
radio input "true"
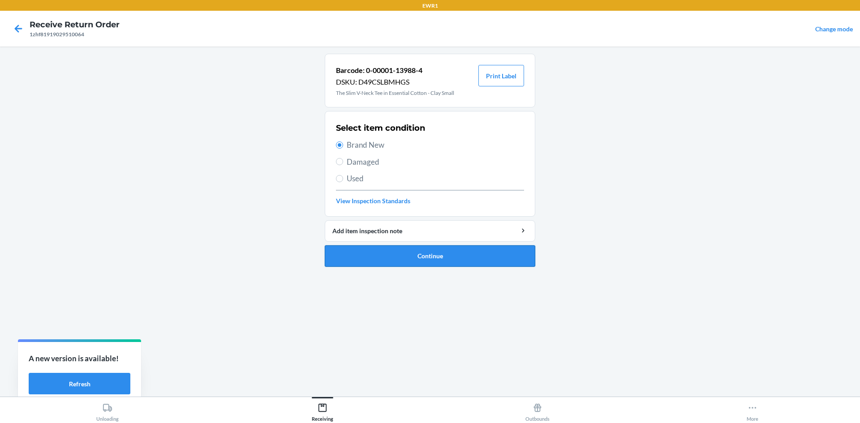
click at [432, 259] on button "Continue" at bounding box center [430, 255] width 210 height 21
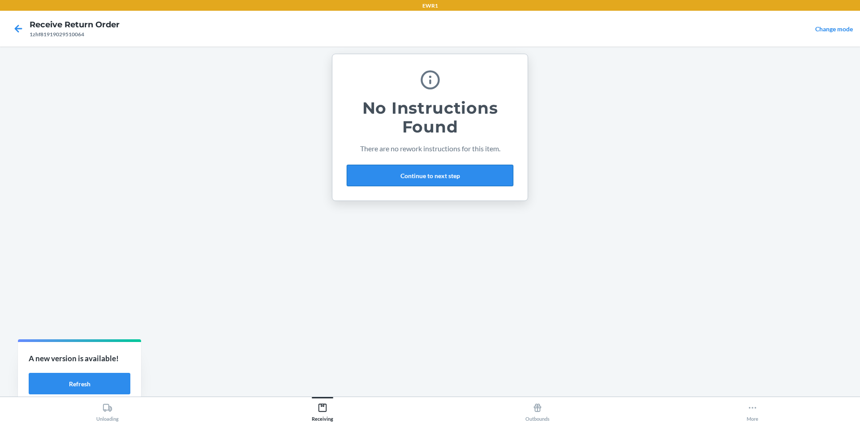
click at [416, 176] on button "Continue to next step" at bounding box center [430, 175] width 167 height 21
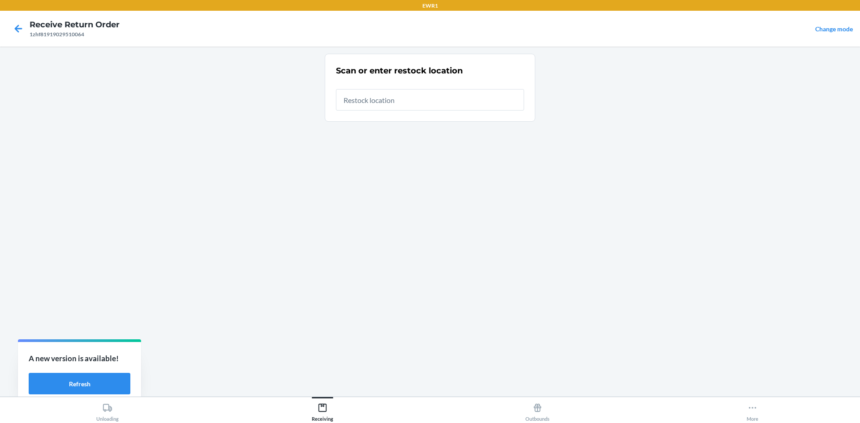
click at [402, 101] on input "text" at bounding box center [430, 99] width 188 height 21
type input "RTCart050"
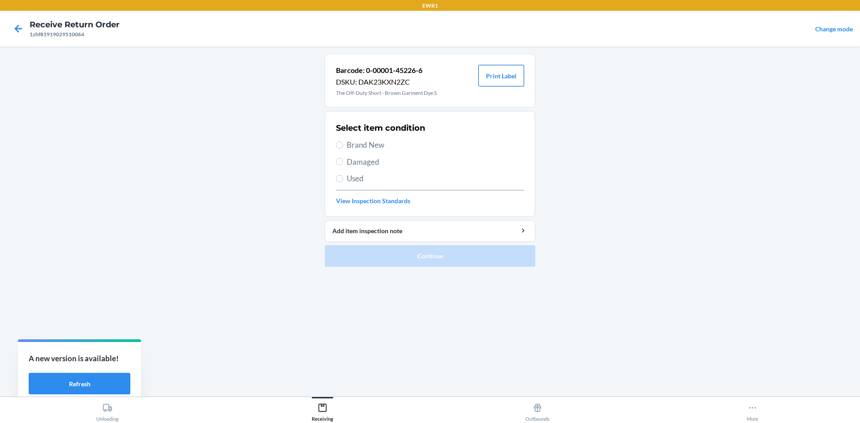
click at [491, 72] on button "Print Label" at bounding box center [501, 75] width 46 height 21
click at [343, 142] on label "Brand New" at bounding box center [430, 145] width 188 height 12
click at [343, 142] on input "Brand New" at bounding box center [339, 145] width 7 height 7
radio input "true"
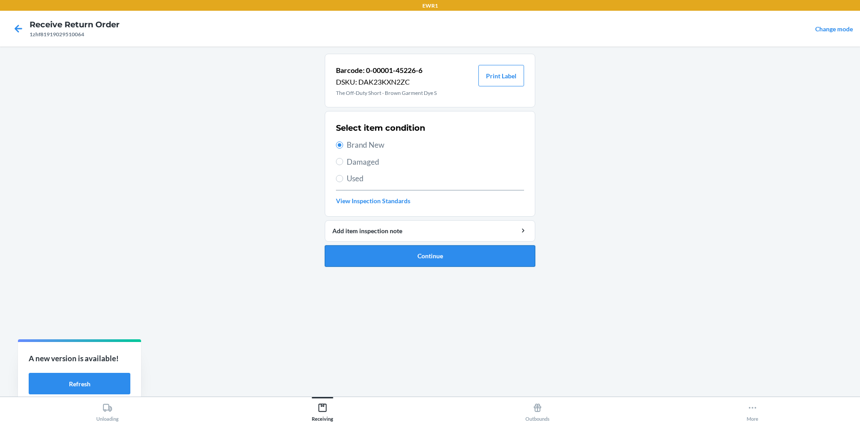
click at [458, 254] on button "Continue" at bounding box center [430, 255] width 210 height 21
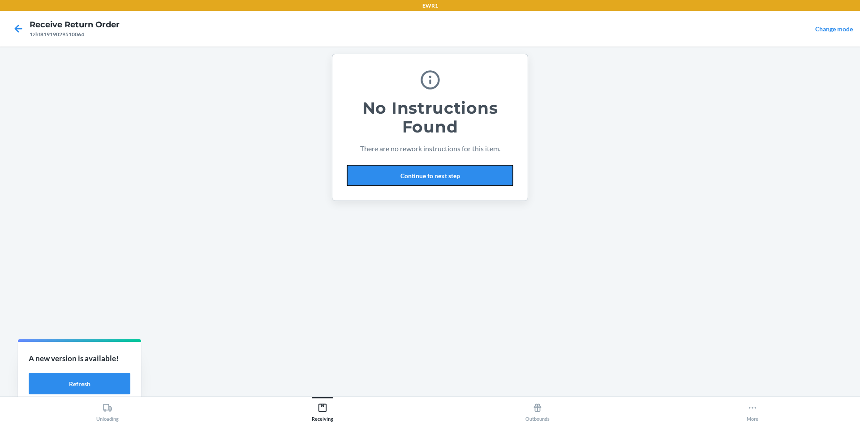
click at [442, 174] on button "Continue to next step" at bounding box center [430, 175] width 167 height 21
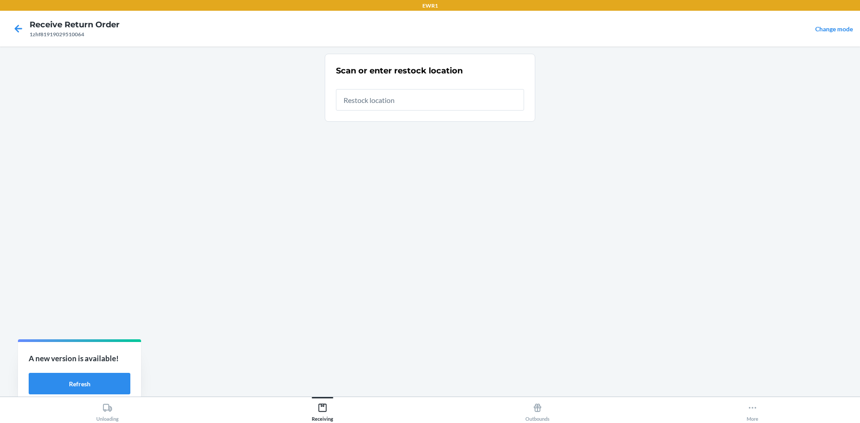
click at [388, 101] on input "text" at bounding box center [430, 99] width 188 height 21
type input "RTCart050"
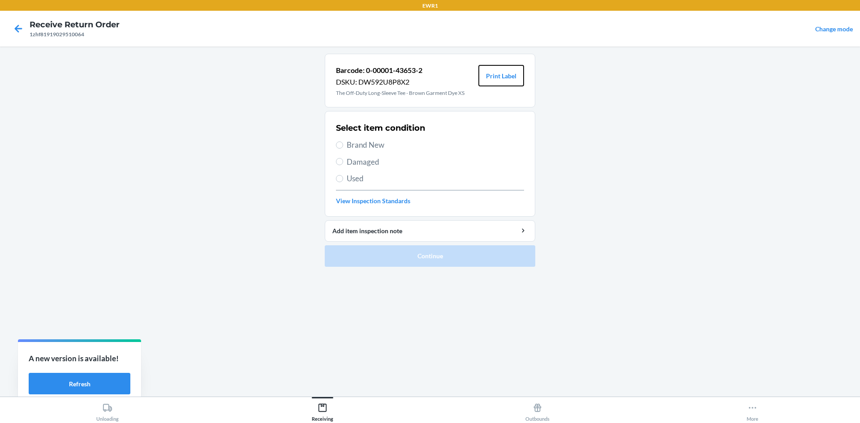
drag, startPoint x: 500, startPoint y: 73, endPoint x: 529, endPoint y: 95, distance: 36.4
click at [500, 75] on button "Print Label" at bounding box center [501, 75] width 46 height 21
click at [343, 146] on input "Brand New" at bounding box center [339, 145] width 7 height 7
radio input "true"
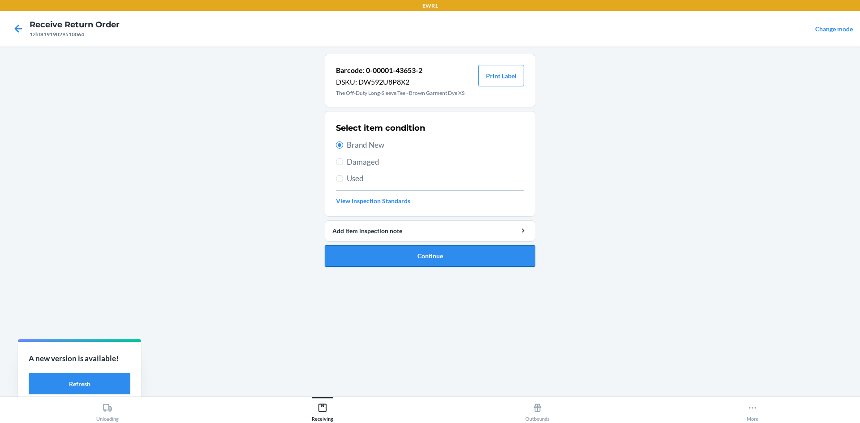
click at [451, 260] on button "Continue" at bounding box center [430, 255] width 210 height 21
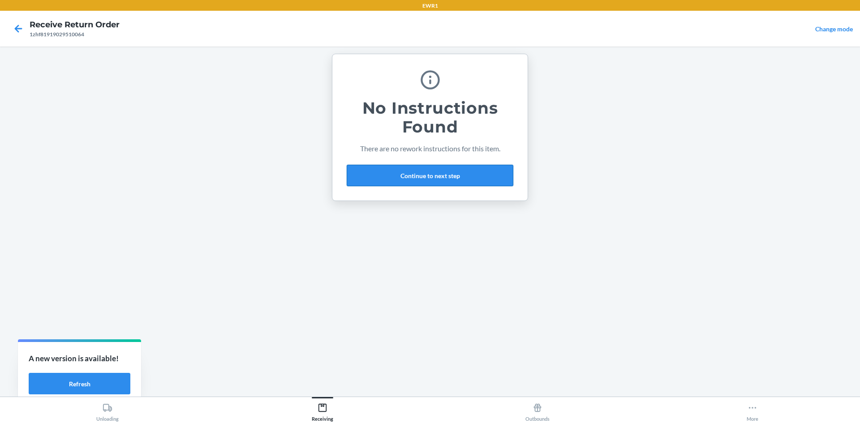
click at [443, 176] on button "Continue to next step" at bounding box center [430, 175] width 167 height 21
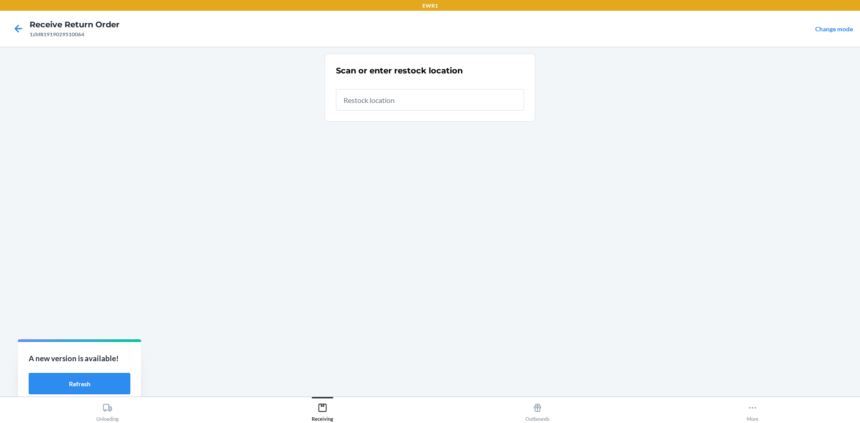
click at [411, 99] on input "text" at bounding box center [430, 99] width 188 height 21
type input "RTCart050"
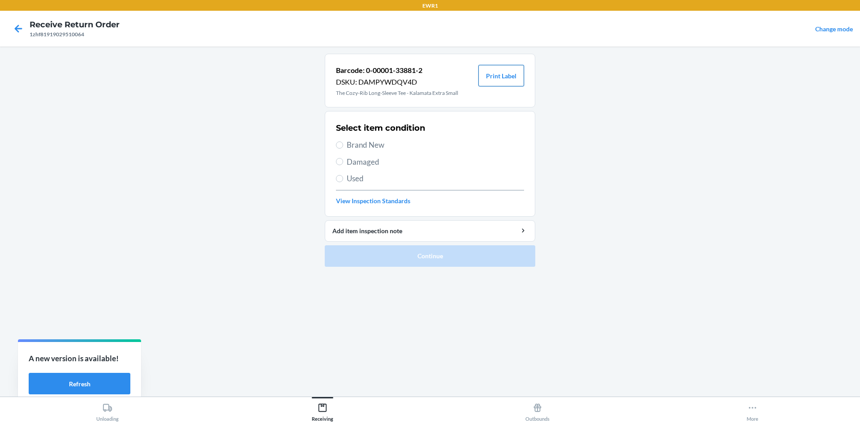
click at [498, 77] on button "Print Label" at bounding box center [501, 75] width 46 height 21
click at [340, 142] on input "Brand New" at bounding box center [339, 145] width 7 height 7
radio input "true"
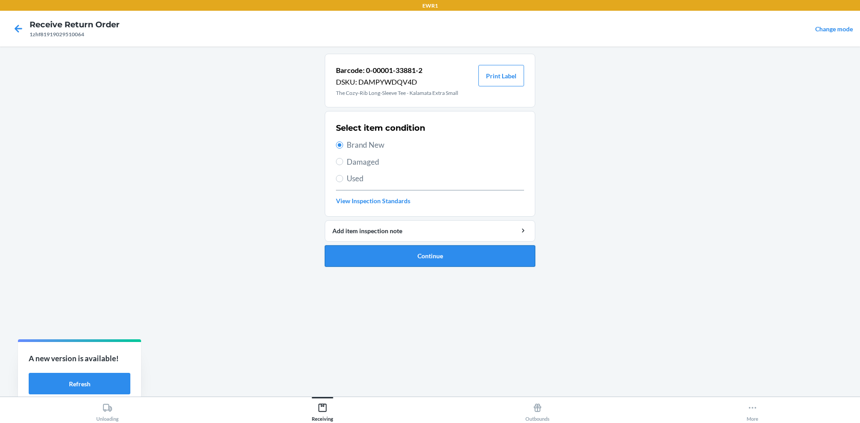
click at [489, 262] on button "Continue" at bounding box center [430, 255] width 210 height 21
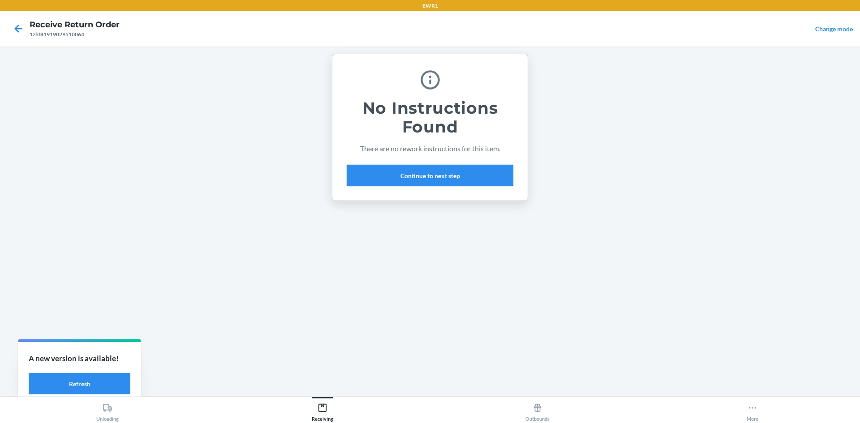
click at [419, 166] on button "Continue to next step" at bounding box center [430, 175] width 167 height 21
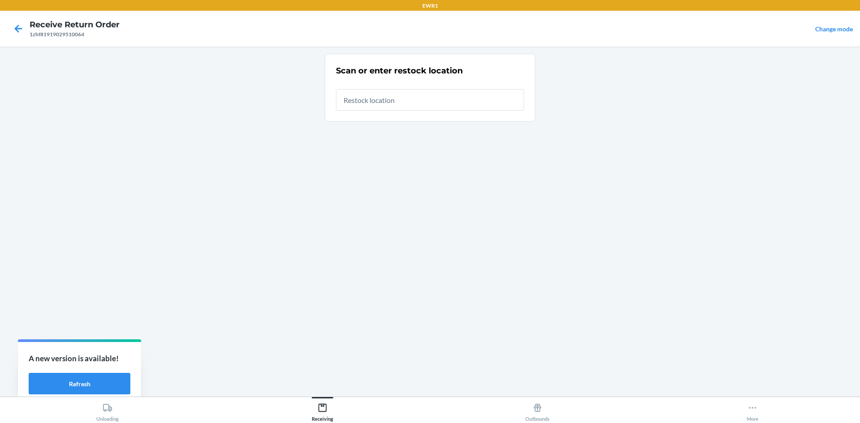
click at [377, 103] on input "text" at bounding box center [430, 99] width 188 height 21
type input "RTCart050"
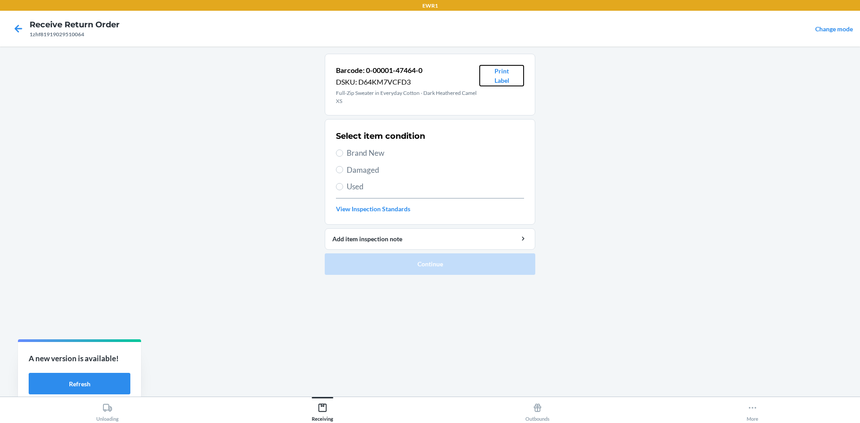
drag, startPoint x: 506, startPoint y: 78, endPoint x: 508, endPoint y: 87, distance: 8.7
click at [507, 81] on button "Print Label" at bounding box center [501, 75] width 45 height 21
click at [349, 153] on span "Brand New" at bounding box center [435, 153] width 177 height 12
click at [343, 153] on input "Brand New" at bounding box center [339, 153] width 7 height 7
radio input "true"
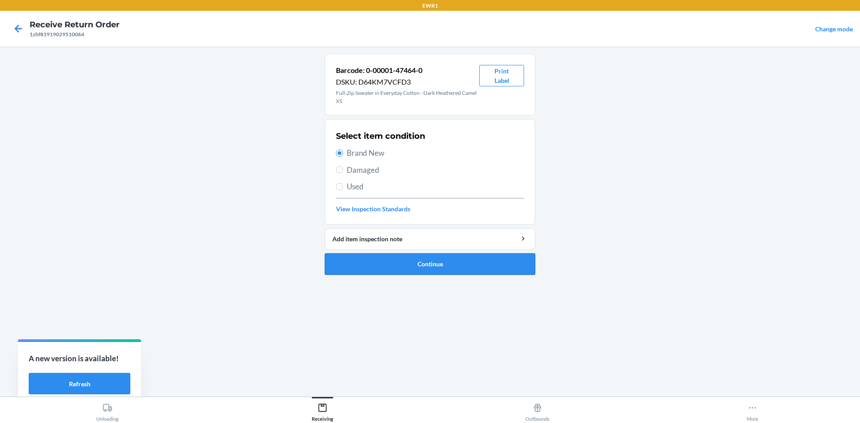
click at [449, 266] on button "Continue" at bounding box center [430, 263] width 210 height 21
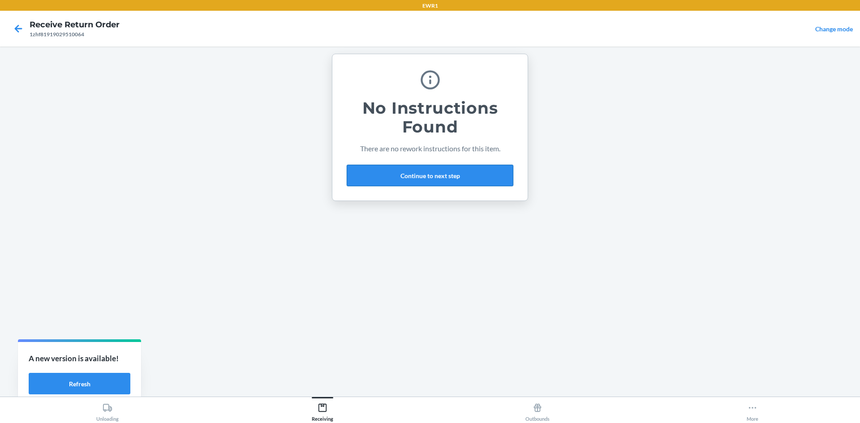
click at [433, 175] on button "Continue to next step" at bounding box center [430, 175] width 167 height 21
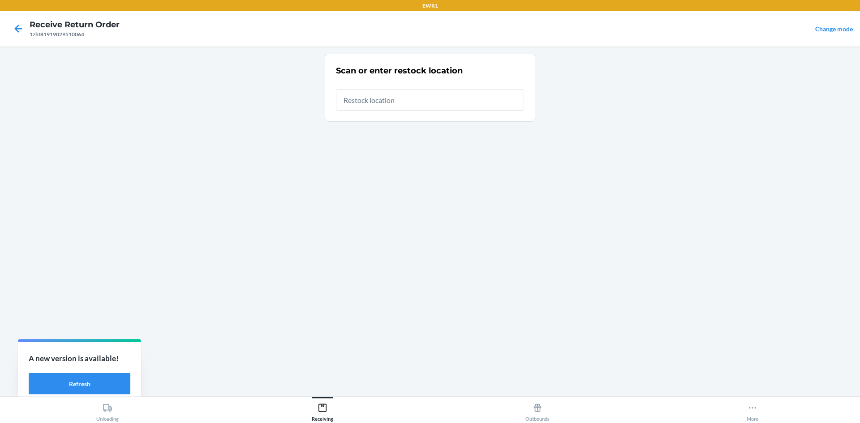
click at [372, 98] on input "text" at bounding box center [430, 99] width 188 height 21
type input "RTCart050"
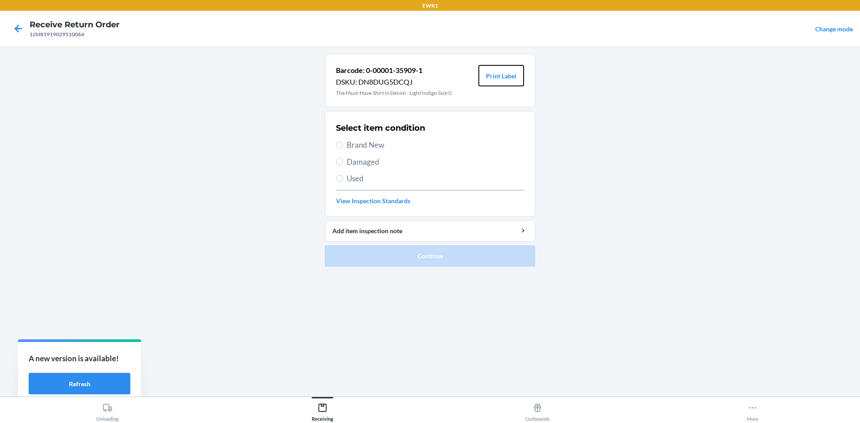
drag, startPoint x: 506, startPoint y: 80, endPoint x: 519, endPoint y: 111, distance: 34.1
click at [506, 81] on button "Print Label" at bounding box center [501, 75] width 46 height 21
drag, startPoint x: 338, startPoint y: 147, endPoint x: 389, endPoint y: 176, distance: 58.2
click at [342, 148] on label "Brand New" at bounding box center [430, 145] width 188 height 12
click at [342, 148] on input "Brand New" at bounding box center [339, 145] width 7 height 7
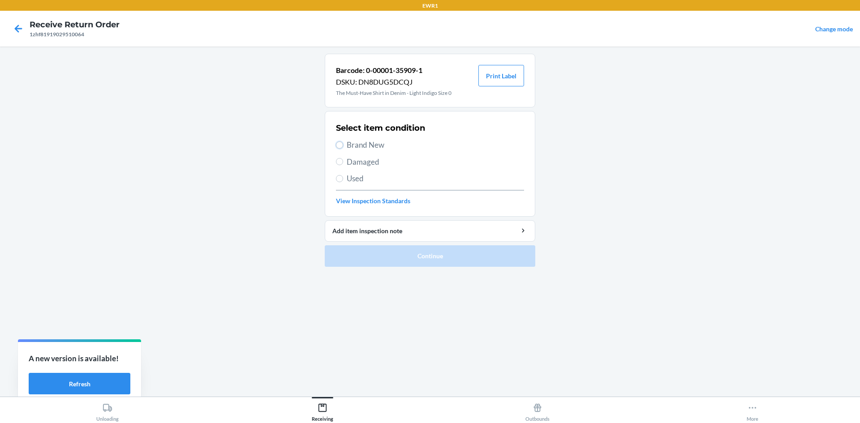
radio input "true"
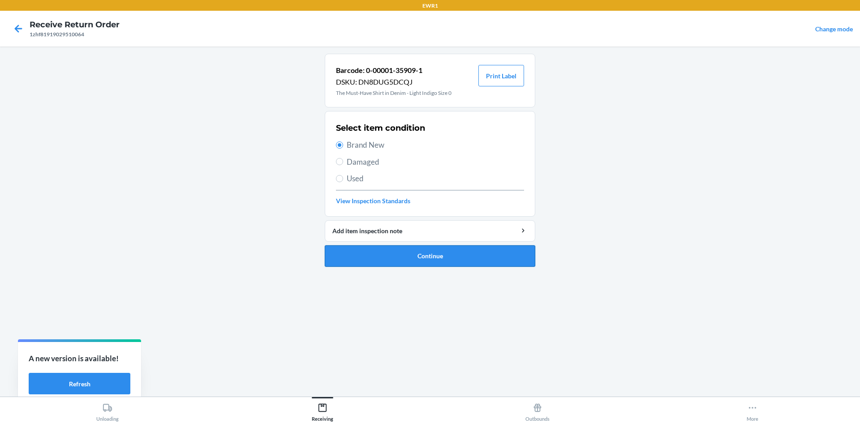
click at [442, 259] on button "Continue" at bounding box center [430, 255] width 210 height 21
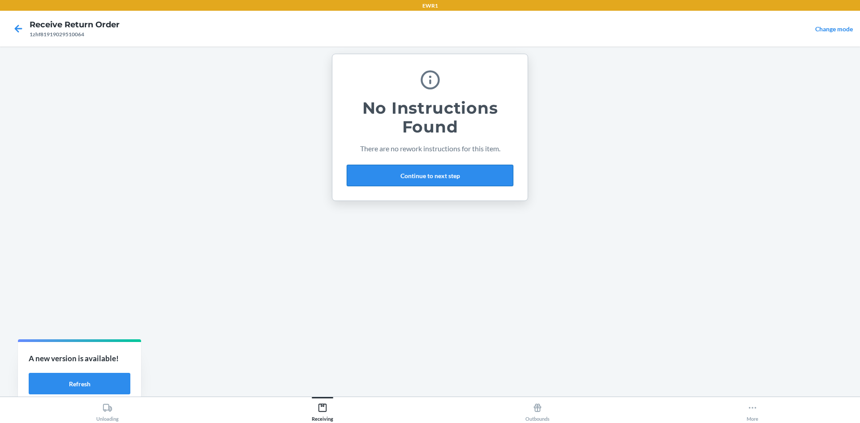
click at [425, 174] on button "Continue to next step" at bounding box center [430, 175] width 167 height 21
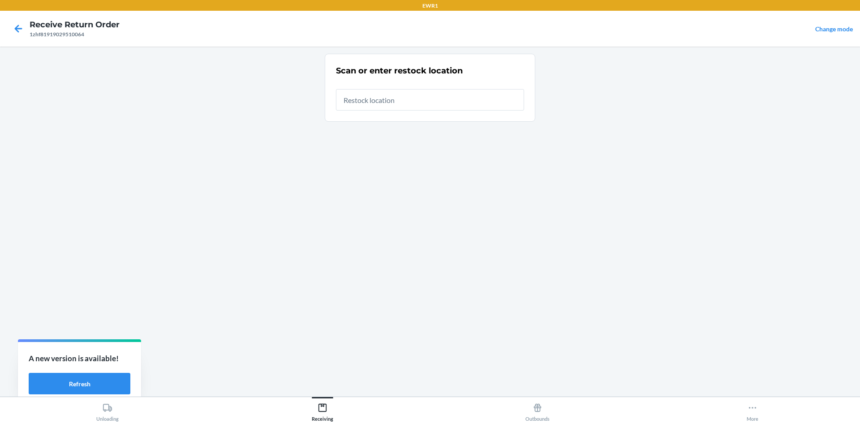
click at [397, 101] on input "text" at bounding box center [430, 99] width 188 height 21
type input "RTCart050"
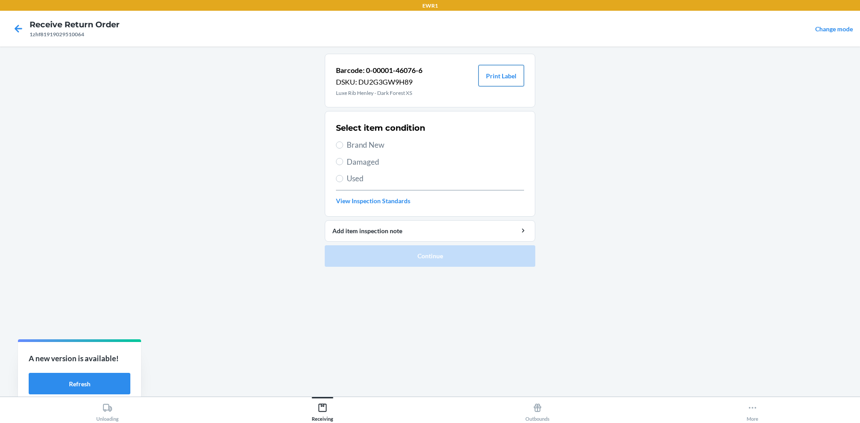
click at [506, 69] on button "Print Label" at bounding box center [501, 75] width 46 height 21
click at [508, 75] on button "Print Label" at bounding box center [501, 75] width 46 height 21
click at [343, 145] on input "Brand New" at bounding box center [339, 145] width 7 height 7
radio input "true"
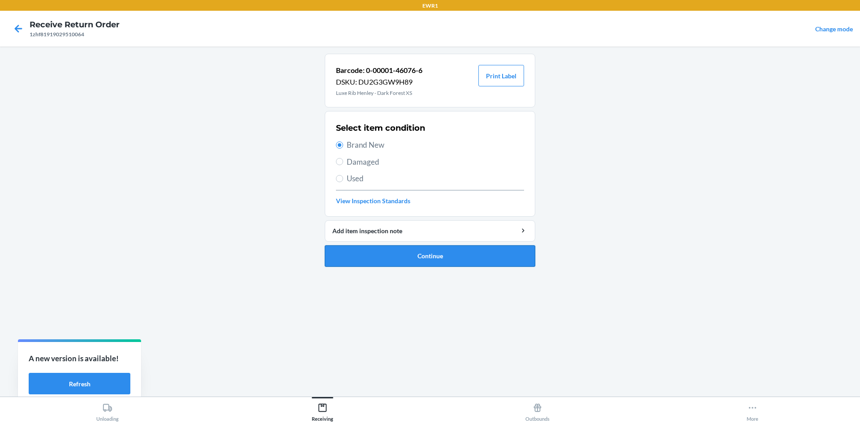
click at [453, 254] on button "Continue" at bounding box center [430, 255] width 210 height 21
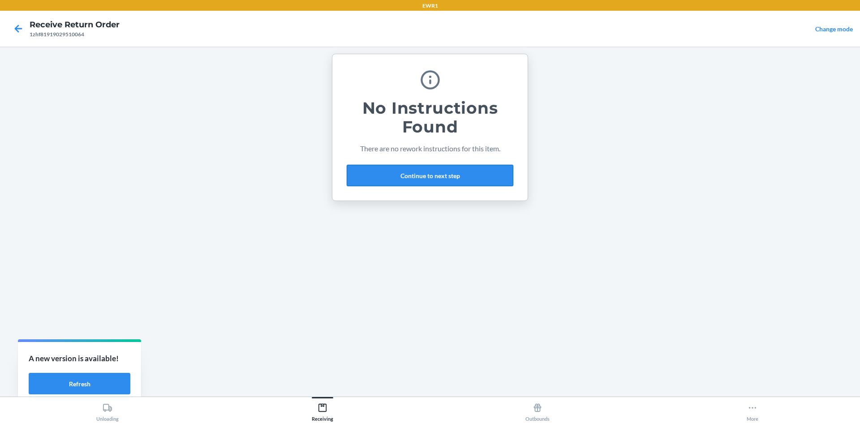
click at [455, 174] on button "Continue to next step" at bounding box center [430, 175] width 167 height 21
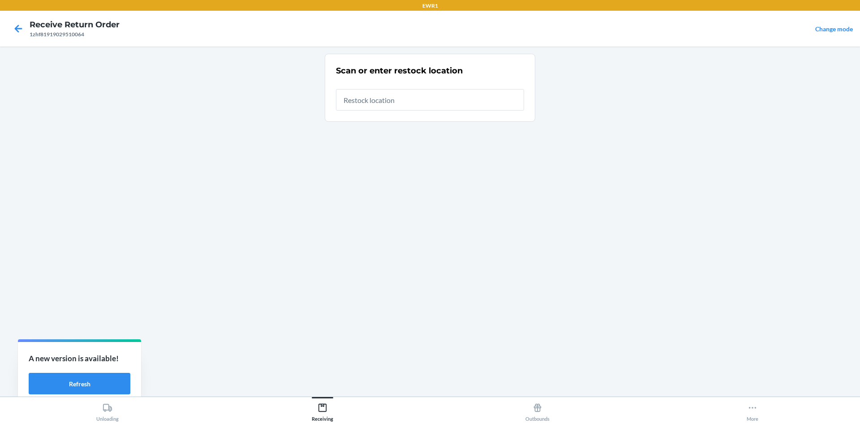
drag, startPoint x: 415, startPoint y: 99, endPoint x: 420, endPoint y: 98, distance: 5.4
click at [419, 97] on input "text" at bounding box center [430, 99] width 188 height 21
type input "RTCart050"
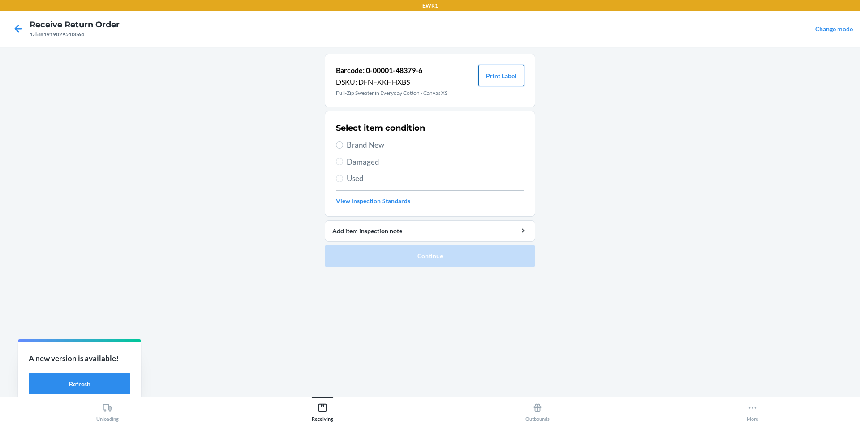
click at [505, 79] on button "Print Label" at bounding box center [501, 75] width 46 height 21
click at [342, 141] on label "Brand New" at bounding box center [430, 145] width 188 height 12
click at [342, 142] on input "Brand New" at bounding box center [339, 145] width 7 height 7
radio input "true"
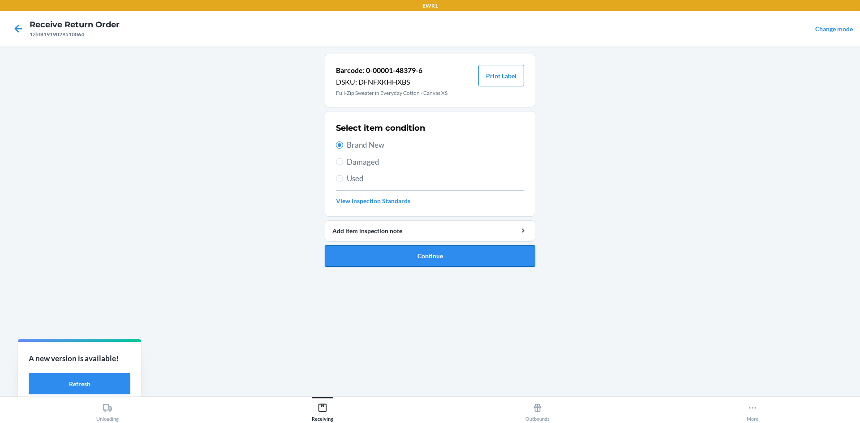
click at [482, 254] on button "Continue" at bounding box center [430, 255] width 210 height 21
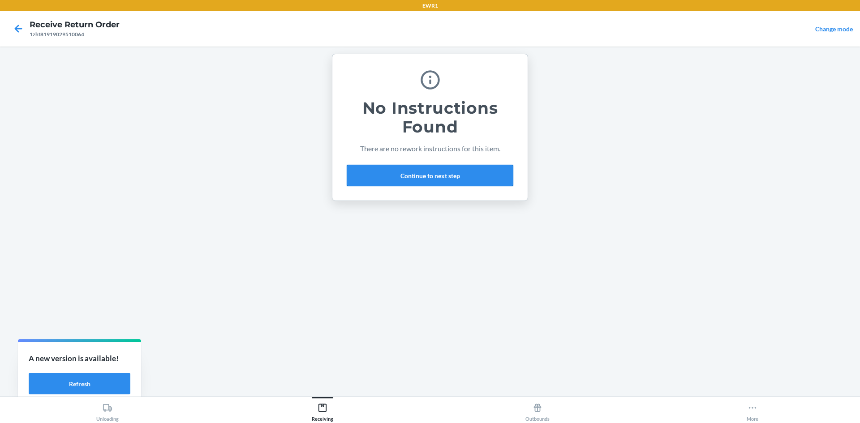
click at [453, 173] on button "Continue to next step" at bounding box center [430, 175] width 167 height 21
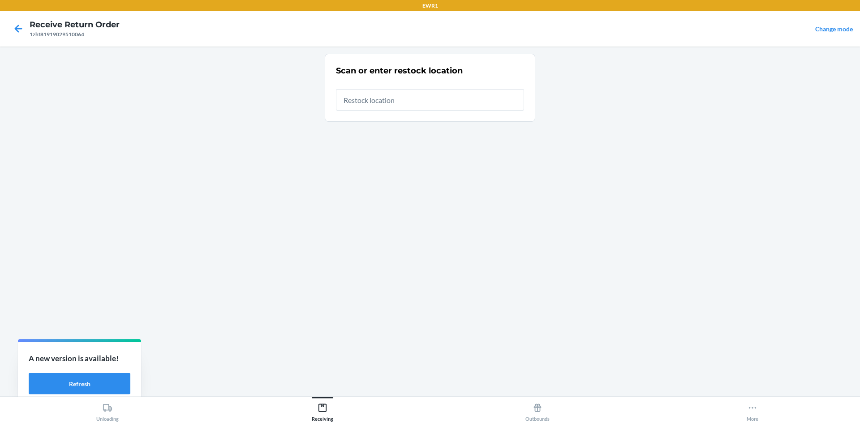
click at [440, 100] on input "text" at bounding box center [430, 99] width 188 height 21
type input "RTCart050"
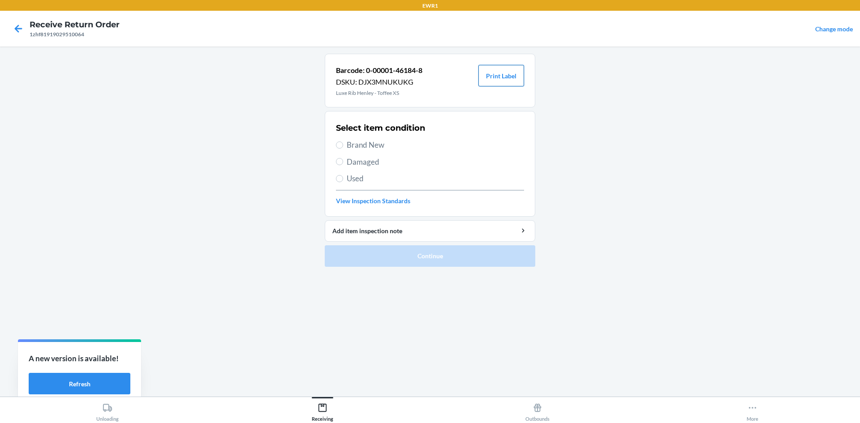
click at [512, 69] on button "Print Label" at bounding box center [501, 75] width 46 height 21
click at [344, 147] on label "Brand New" at bounding box center [430, 145] width 188 height 12
click at [343, 147] on input "Brand New" at bounding box center [339, 145] width 7 height 7
radio input "true"
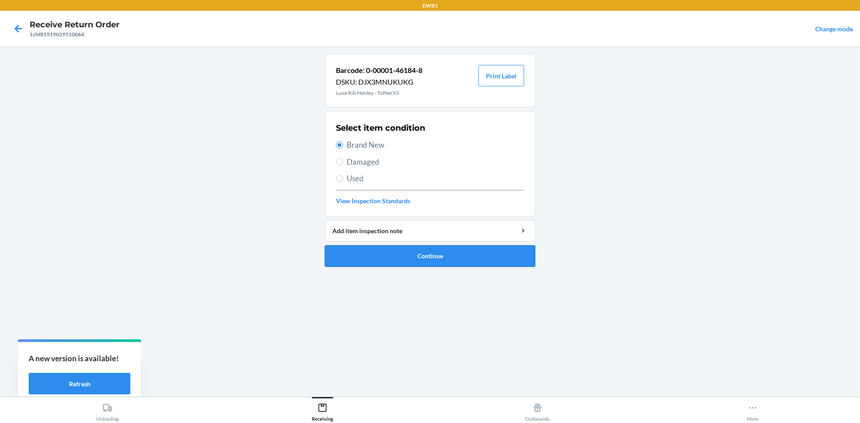
click at [461, 252] on button "Continue" at bounding box center [430, 255] width 210 height 21
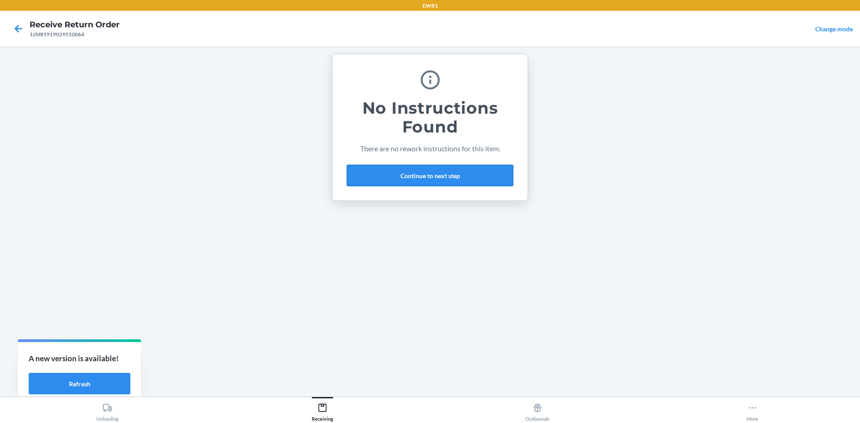
click at [442, 175] on button "Continue to next step" at bounding box center [430, 175] width 167 height 21
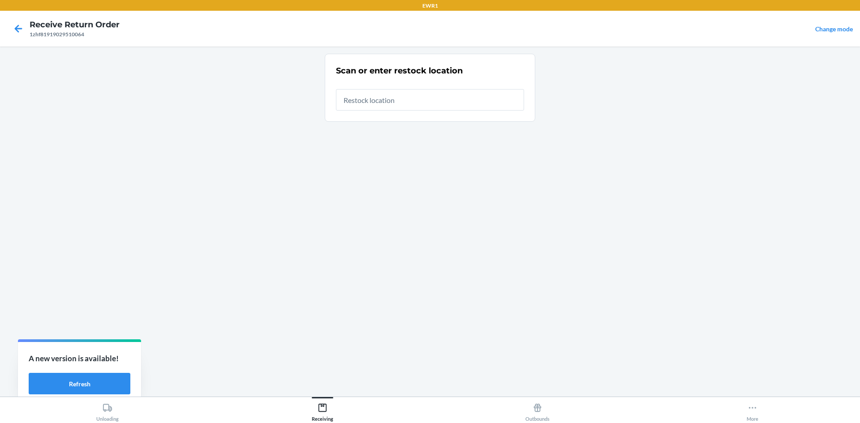
click at [406, 106] on input "text" at bounding box center [430, 99] width 188 height 21
type input "RTCart050"
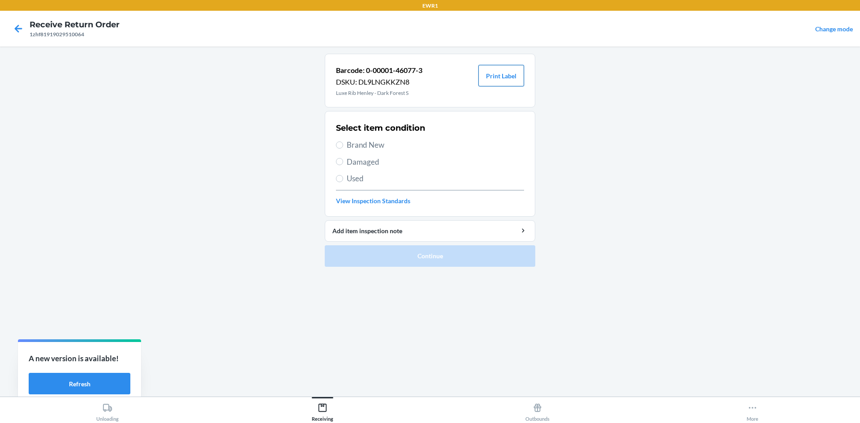
click at [497, 75] on button "Print Label" at bounding box center [501, 75] width 46 height 21
drag, startPoint x: 352, startPoint y: 145, endPoint x: 432, endPoint y: 233, distance: 119.2
click at [358, 150] on span "Brand New" at bounding box center [435, 145] width 177 height 12
click at [340, 144] on input "Brand New" at bounding box center [339, 145] width 7 height 7
radio input "true"
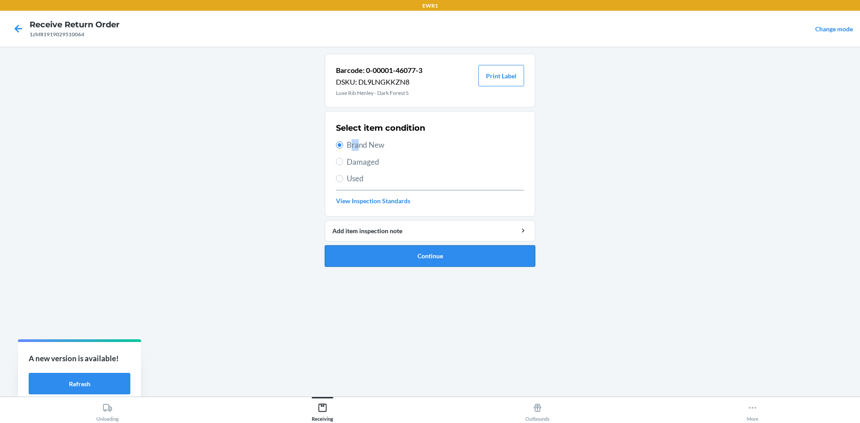
click at [433, 253] on button "Continue" at bounding box center [430, 255] width 210 height 21
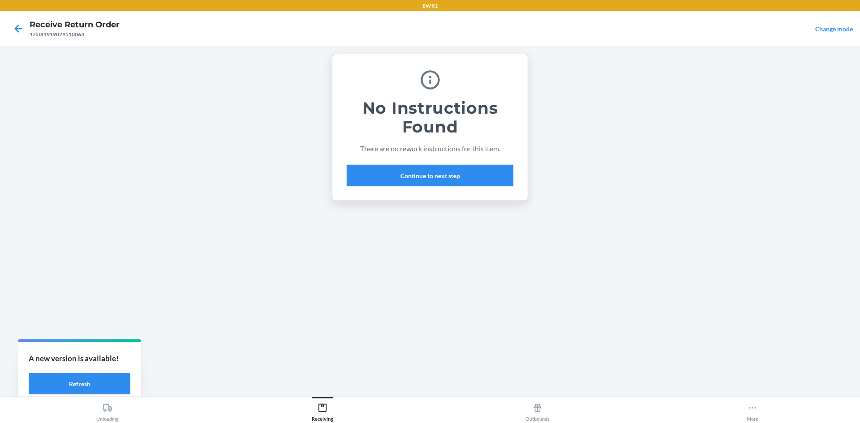
click at [411, 178] on button "Continue to next step" at bounding box center [430, 175] width 167 height 21
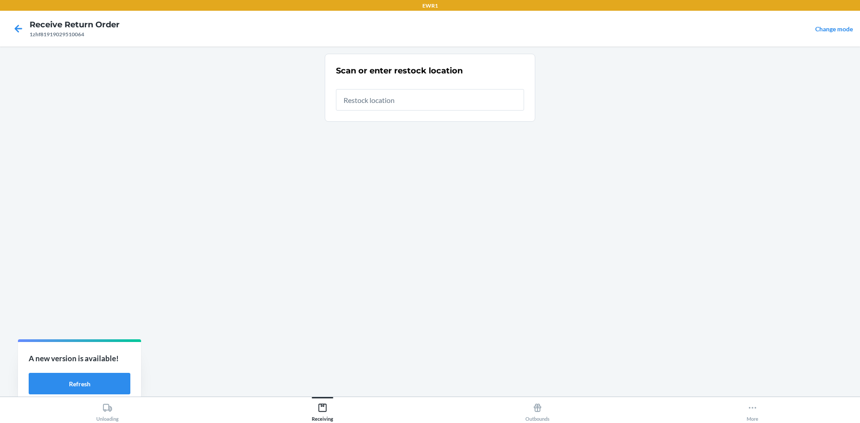
click at [401, 99] on input "text" at bounding box center [430, 99] width 188 height 21
type input "RTCart050"
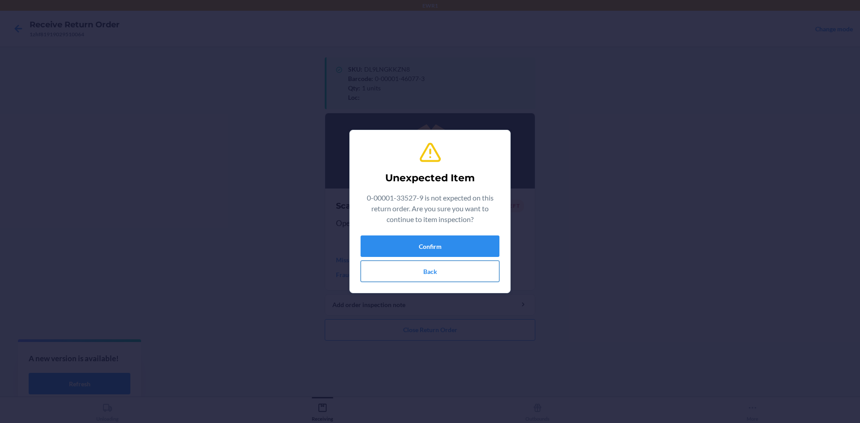
click at [444, 271] on button "Back" at bounding box center [429, 271] width 139 height 21
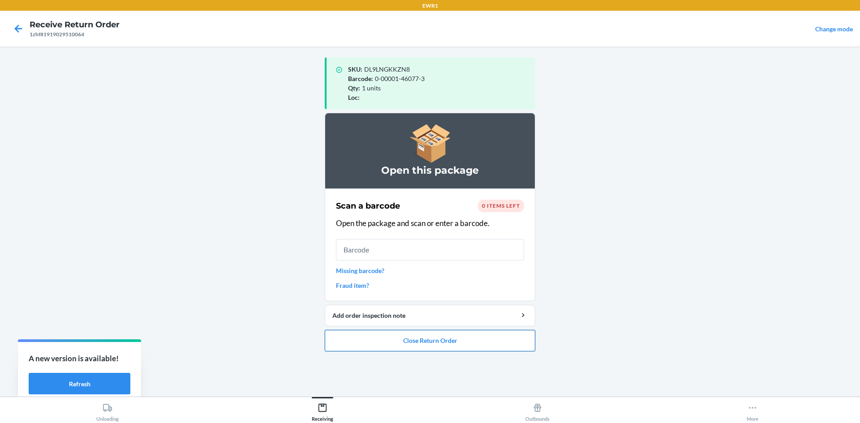
click at [427, 343] on button "Close Return Order" at bounding box center [430, 340] width 210 height 21
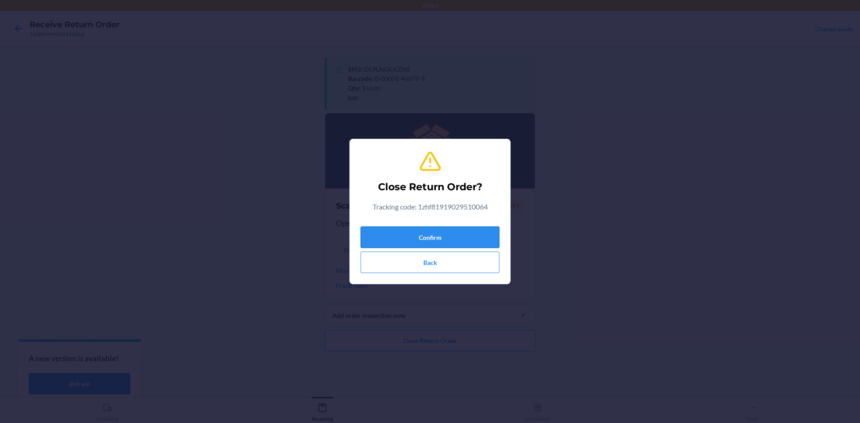
click at [445, 236] on button "Confirm" at bounding box center [429, 237] width 139 height 21
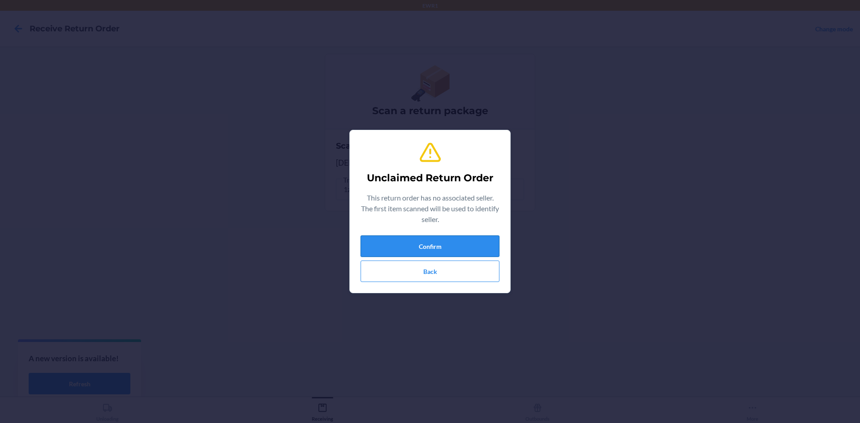
click at [483, 243] on button "Confirm" at bounding box center [429, 246] width 139 height 21
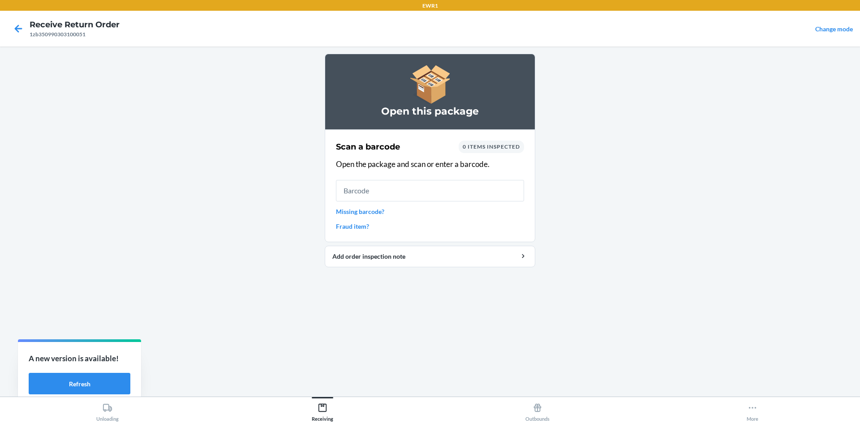
click at [450, 188] on input "text" at bounding box center [430, 190] width 188 height 21
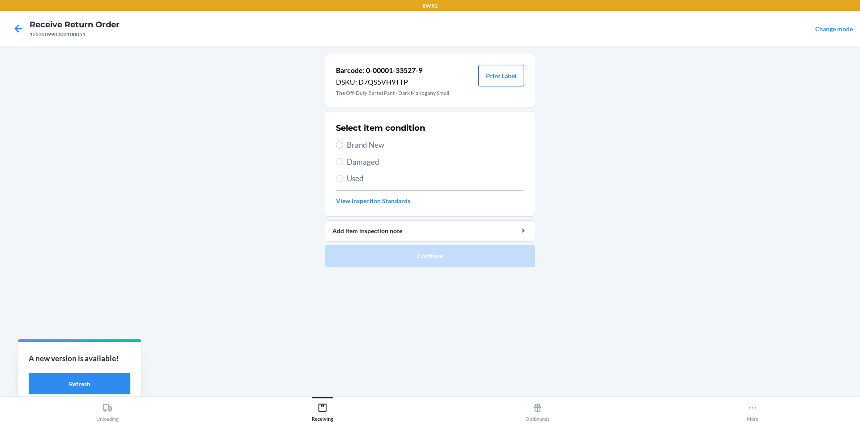
click at [518, 70] on button "Print Label" at bounding box center [501, 75] width 46 height 21
click at [355, 146] on span "Brand New" at bounding box center [435, 145] width 177 height 12
click at [343, 146] on input "Brand New" at bounding box center [339, 145] width 7 height 7
radio input "true"
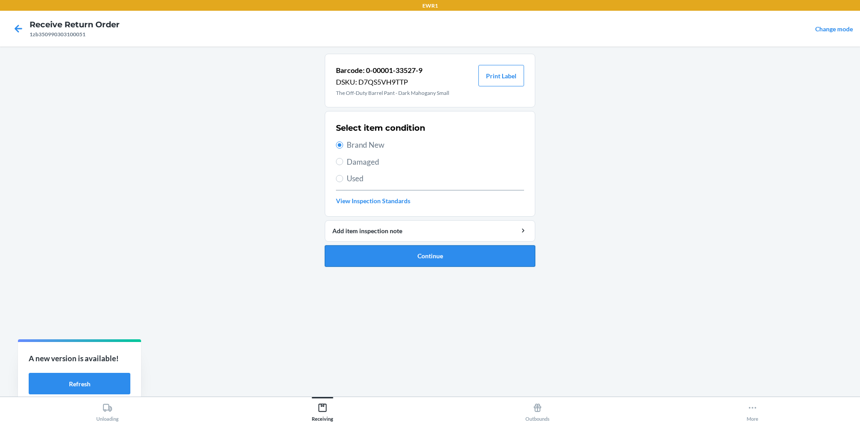
click at [457, 259] on button "Continue" at bounding box center [430, 255] width 210 height 21
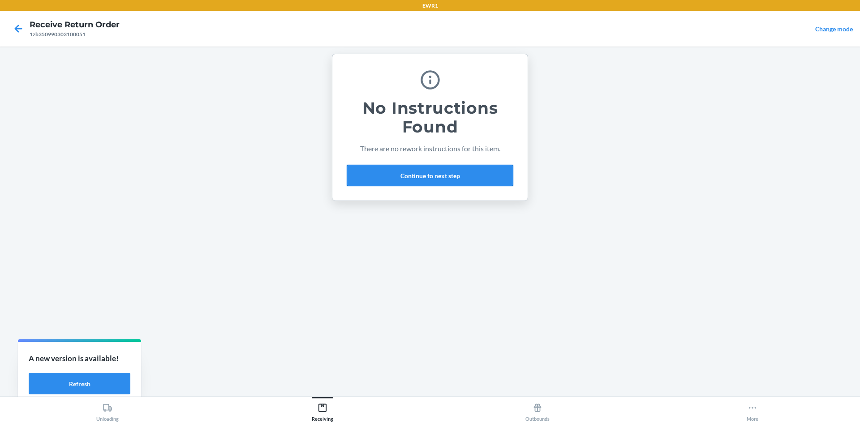
click at [442, 168] on button "Continue to next step" at bounding box center [430, 175] width 167 height 21
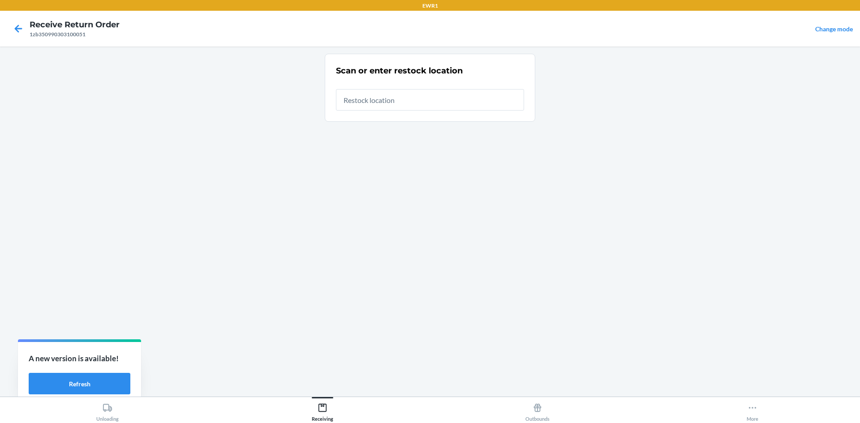
click at [408, 101] on input "text" at bounding box center [430, 99] width 188 height 21
type input "RTCart050"
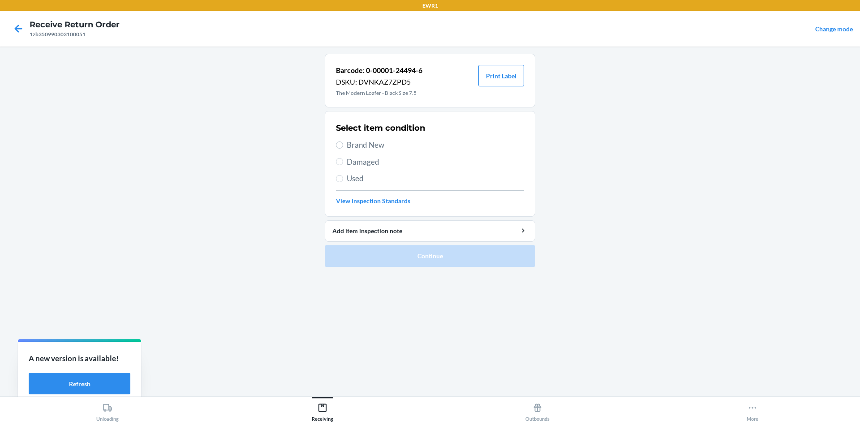
click at [340, 141] on label "Brand New" at bounding box center [430, 145] width 188 height 12
click at [340, 142] on input "Brand New" at bounding box center [339, 145] width 7 height 7
radio input "true"
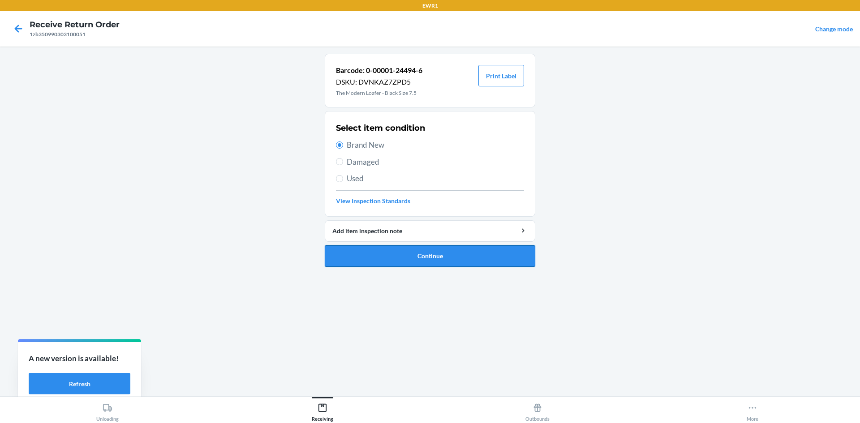
click at [452, 263] on button "Continue" at bounding box center [430, 255] width 210 height 21
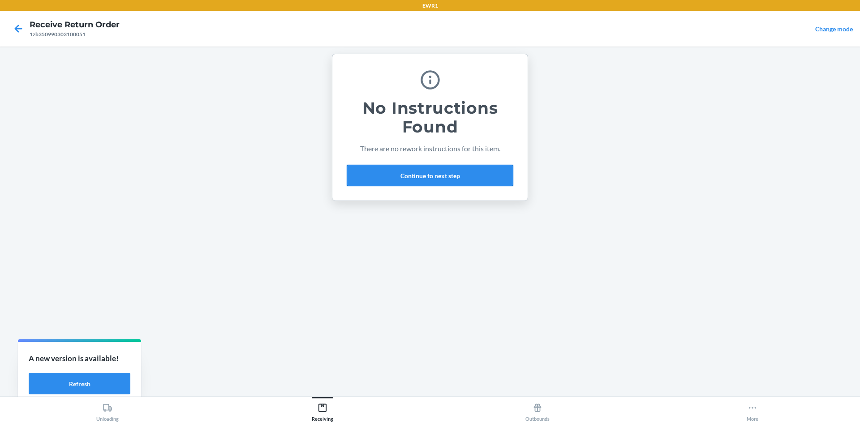
click at [440, 175] on button "Continue to next step" at bounding box center [430, 175] width 167 height 21
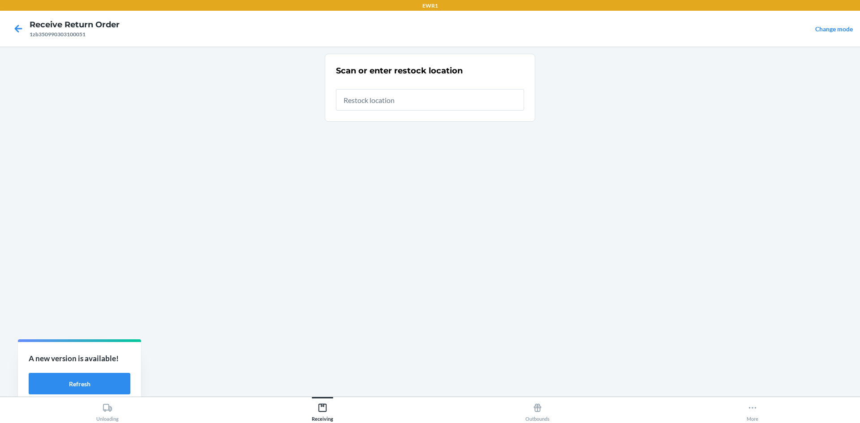
click at [371, 102] on input "text" at bounding box center [430, 99] width 188 height 21
type input "RTCart050"
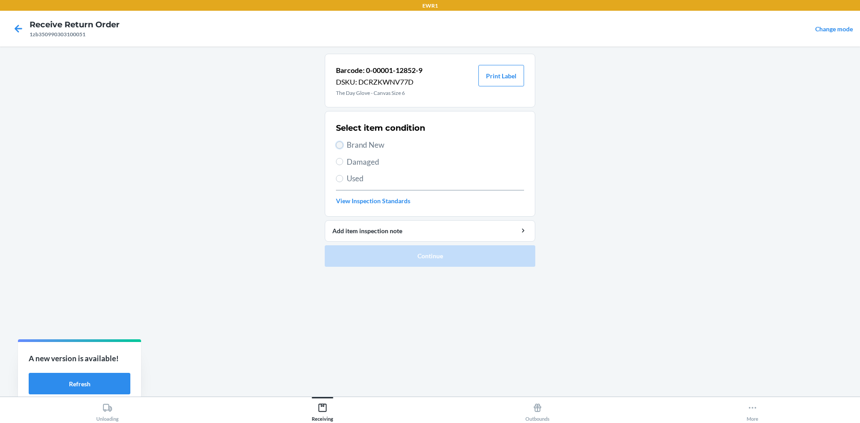
click at [340, 146] on input "Brand New" at bounding box center [339, 145] width 7 height 7
radio input "true"
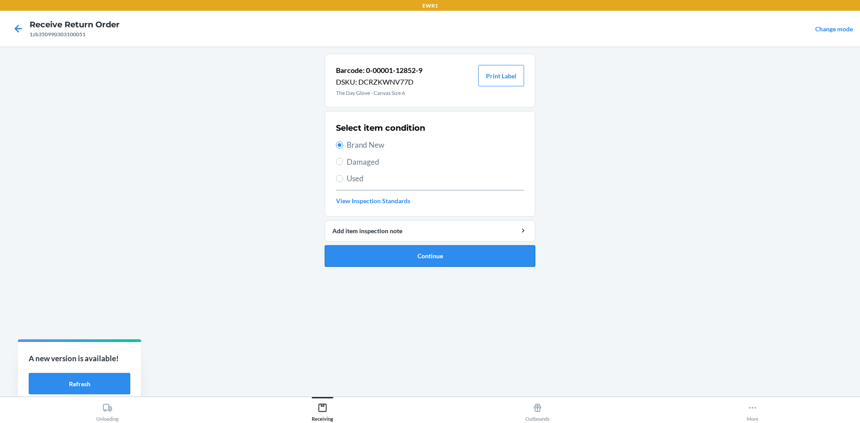
click at [471, 248] on button "Continue" at bounding box center [430, 255] width 210 height 21
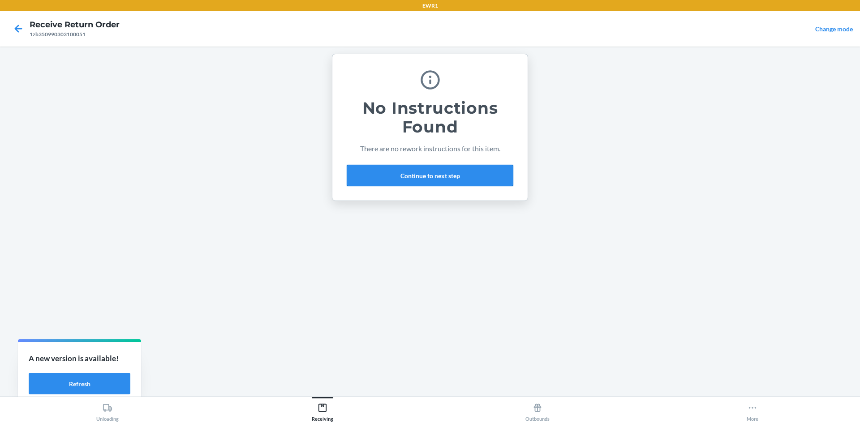
click at [446, 176] on button "Continue to next step" at bounding box center [430, 175] width 167 height 21
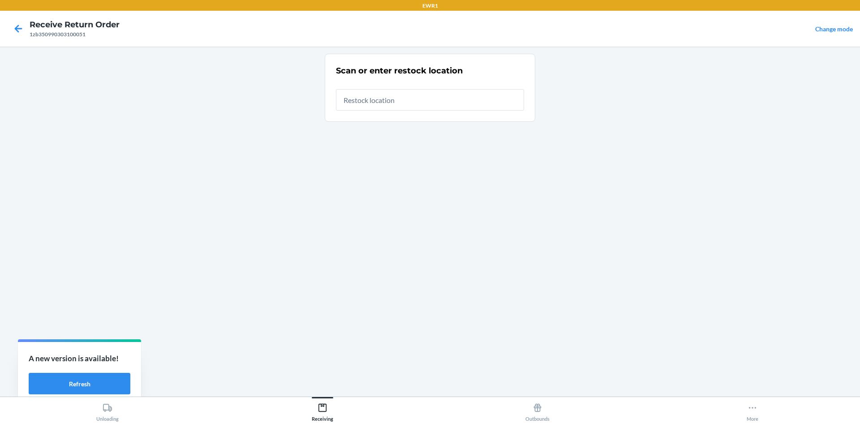
click at [391, 103] on input "text" at bounding box center [430, 99] width 188 height 21
type input "RTCart050"
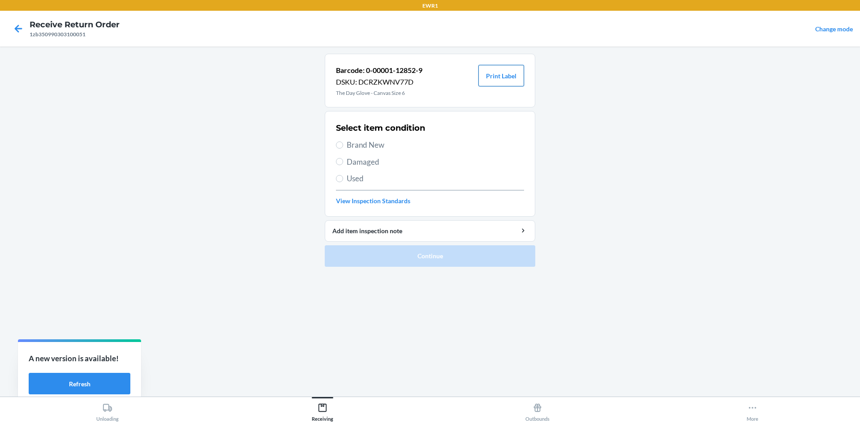
click at [510, 71] on button "Print Label" at bounding box center [501, 75] width 46 height 21
click at [339, 145] on input "Brand New" at bounding box center [339, 145] width 7 height 7
radio input "true"
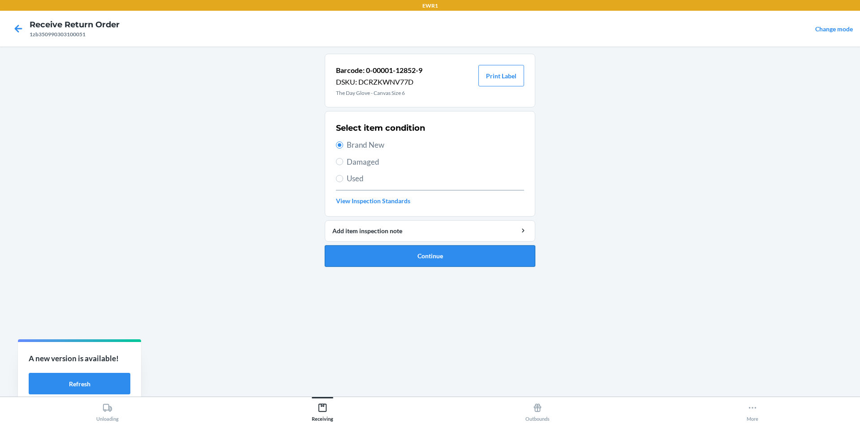
click at [442, 258] on button "Continue" at bounding box center [430, 255] width 210 height 21
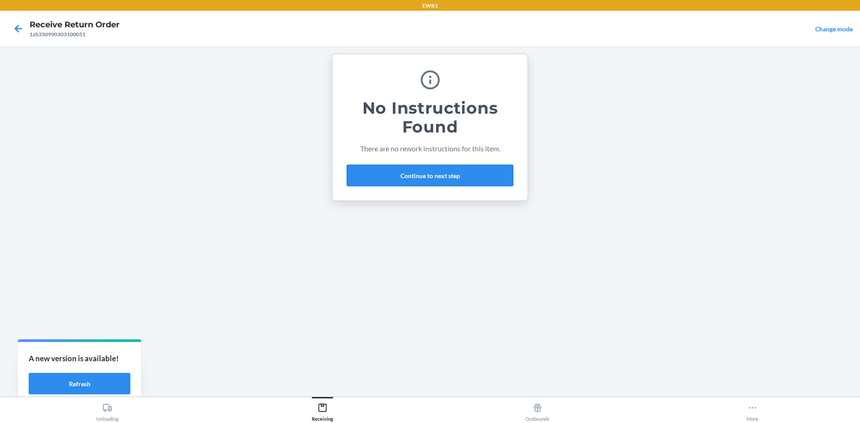
click at [432, 178] on button "Continue to next step" at bounding box center [430, 175] width 167 height 21
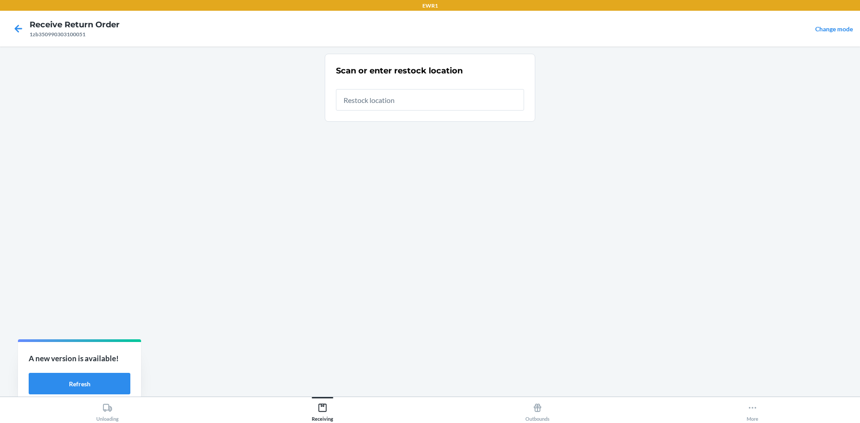
click at [378, 103] on input "text" at bounding box center [430, 99] width 188 height 21
type input "RTCart050"
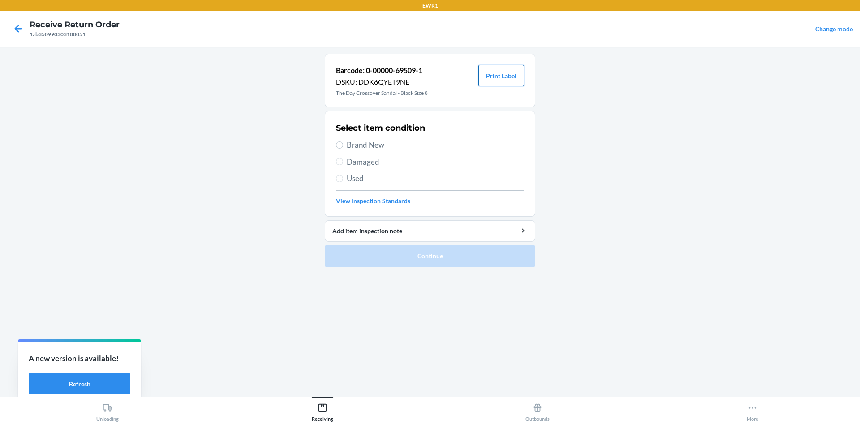
click at [486, 77] on button "Print Label" at bounding box center [501, 75] width 46 height 21
click at [349, 146] on span "Brand New" at bounding box center [435, 145] width 177 height 12
click at [343, 146] on input "Brand New" at bounding box center [339, 145] width 7 height 7
radio input "true"
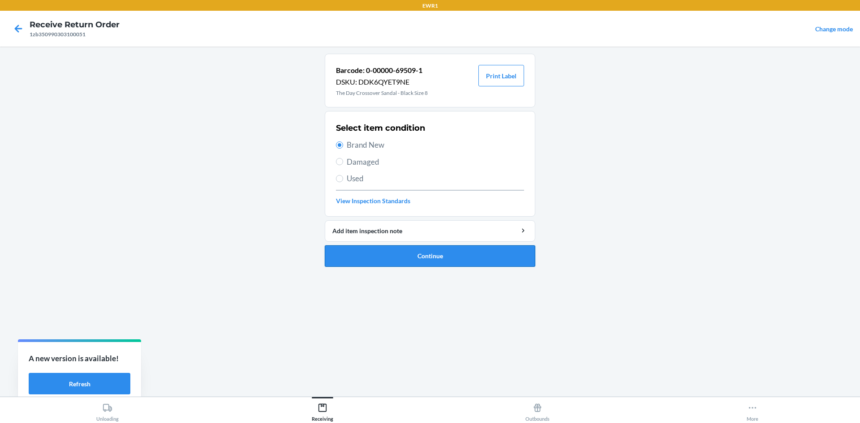
click at [448, 262] on button "Continue" at bounding box center [430, 255] width 210 height 21
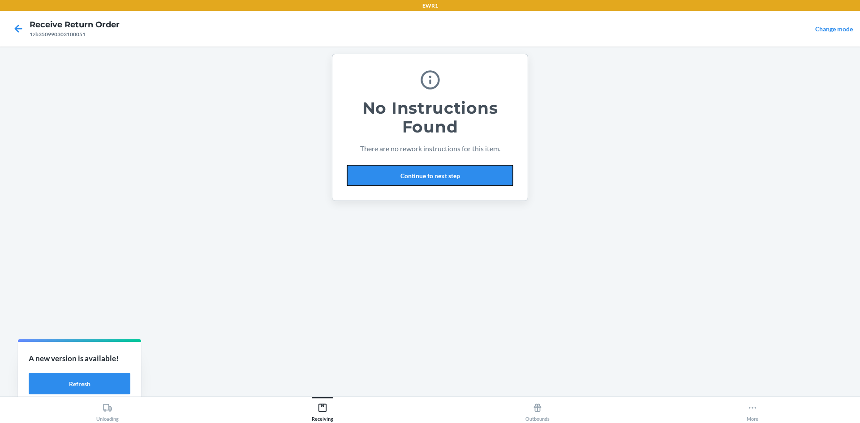
click at [437, 170] on button "Continue to next step" at bounding box center [430, 175] width 167 height 21
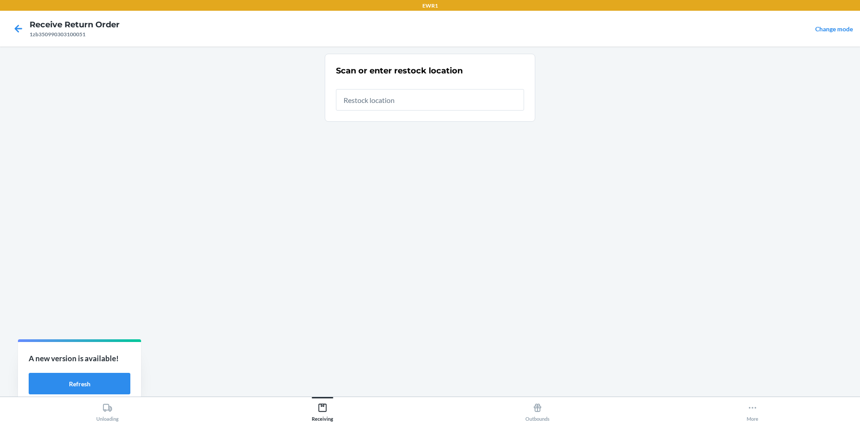
click at [399, 100] on input "text" at bounding box center [430, 99] width 188 height 21
type input "RTCart050"
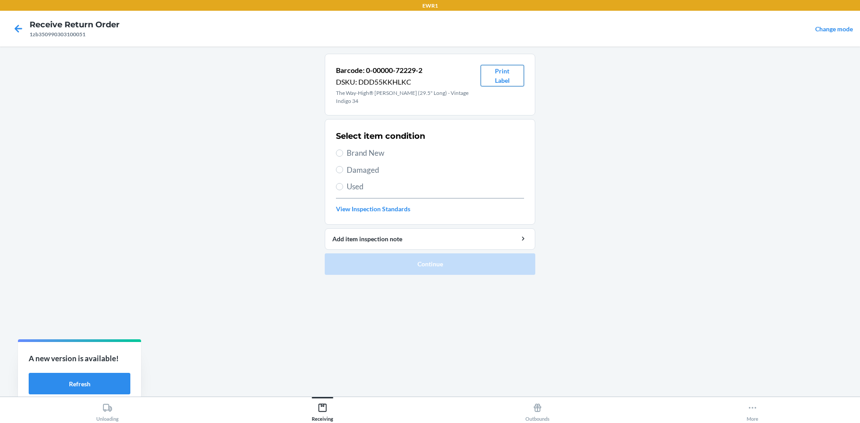
click at [497, 75] on button "Print Label" at bounding box center [501, 75] width 43 height 21
click at [356, 147] on span "Brand New" at bounding box center [435, 153] width 177 height 12
click at [343, 150] on input "Brand New" at bounding box center [339, 153] width 7 height 7
radio input "true"
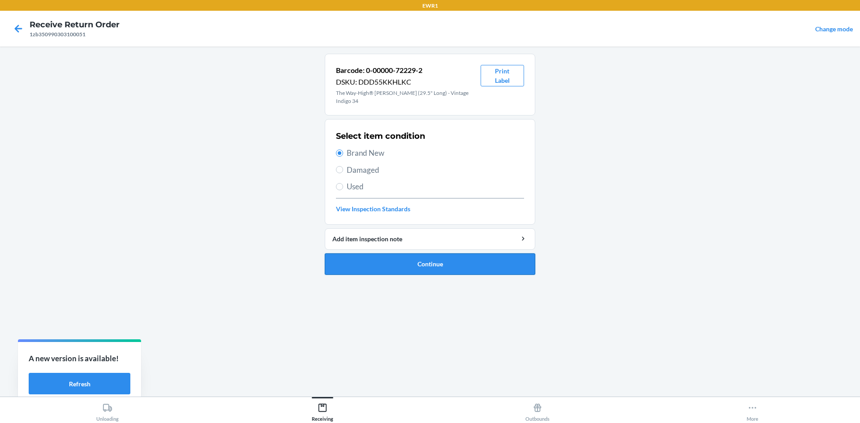
click at [456, 253] on button "Continue" at bounding box center [430, 263] width 210 height 21
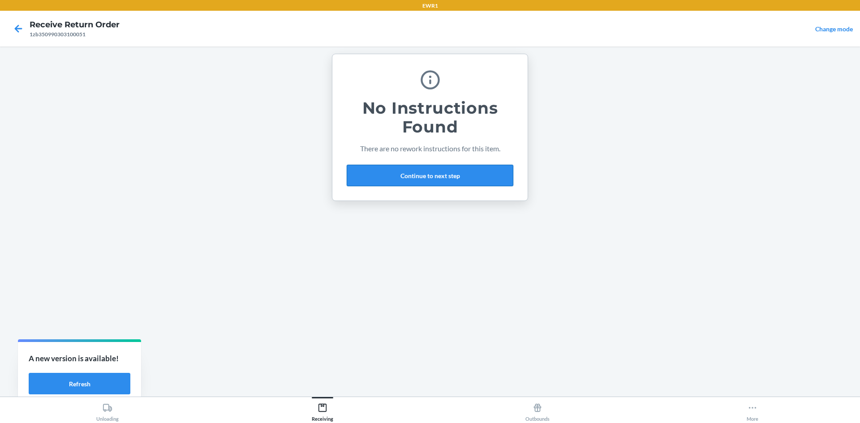
click at [426, 178] on button "Continue to next step" at bounding box center [430, 175] width 167 height 21
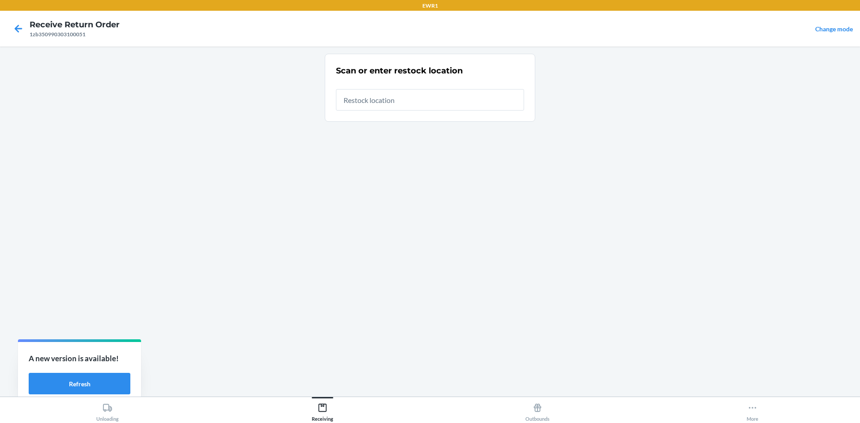
click at [376, 103] on input "text" at bounding box center [430, 99] width 188 height 21
type input "RTCart050"
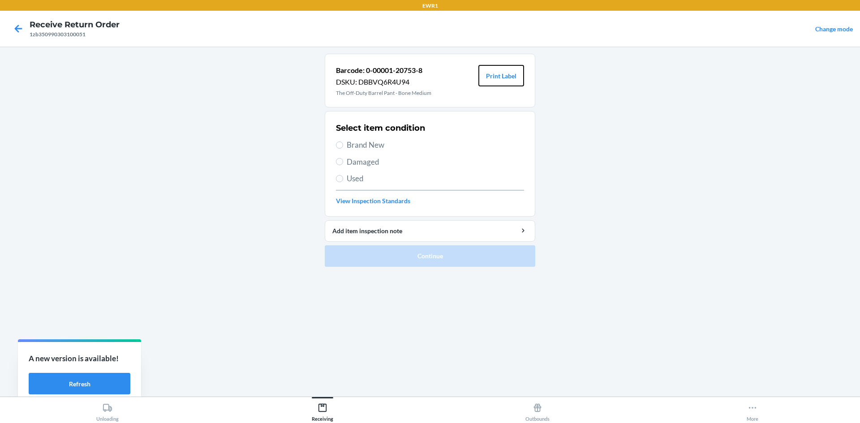
drag, startPoint x: 501, startPoint y: 79, endPoint x: 545, endPoint y: 126, distance: 64.0
click at [501, 80] on button "Print Label" at bounding box center [501, 75] width 46 height 21
click at [339, 143] on input "Brand New" at bounding box center [339, 145] width 7 height 7
radio input "true"
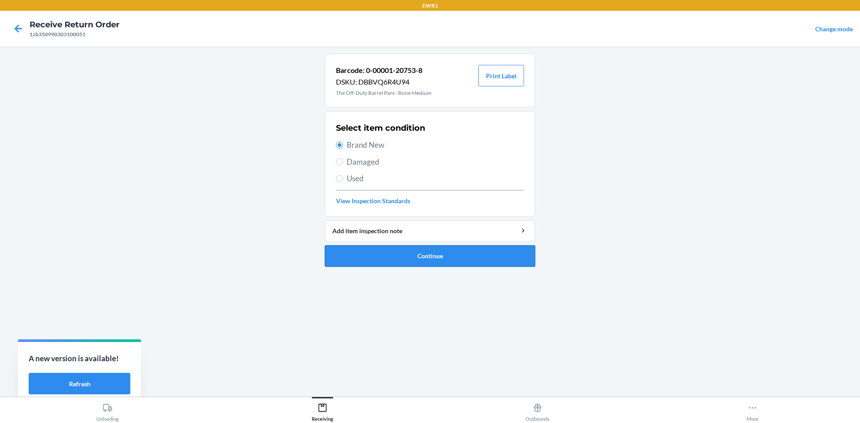
click at [453, 253] on button "Continue" at bounding box center [430, 255] width 210 height 21
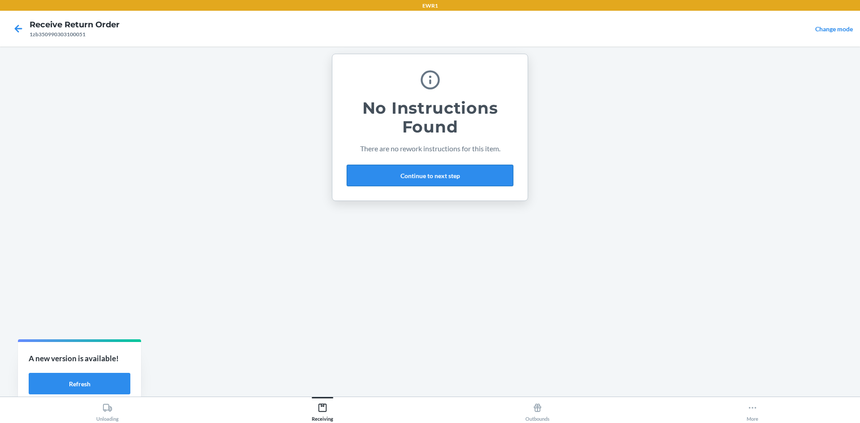
click at [433, 177] on button "Continue to next step" at bounding box center [430, 175] width 167 height 21
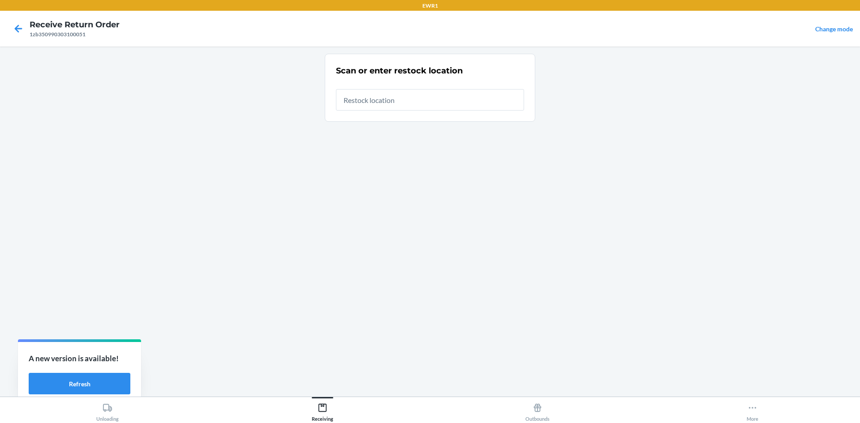
click at [365, 107] on input "text" at bounding box center [430, 99] width 188 height 21
type input "RTCart050"
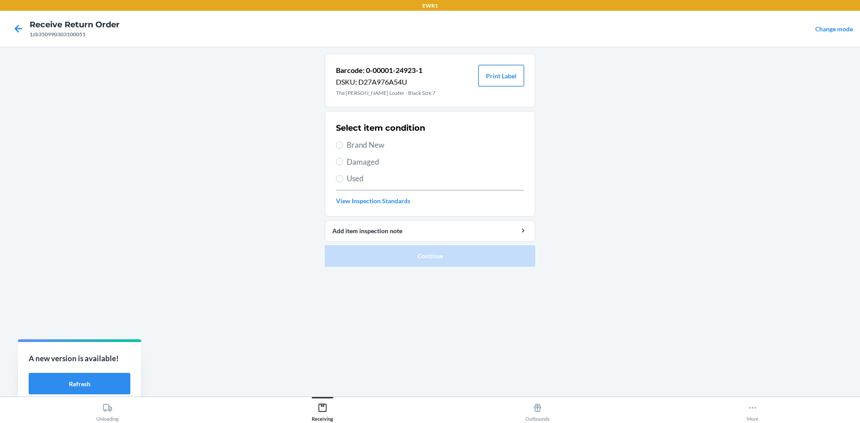
click at [506, 78] on button "Print Label" at bounding box center [501, 75] width 46 height 21
click at [346, 146] on label "Brand New" at bounding box center [430, 145] width 188 height 12
click at [343, 146] on input "Brand New" at bounding box center [339, 145] width 7 height 7
radio input "true"
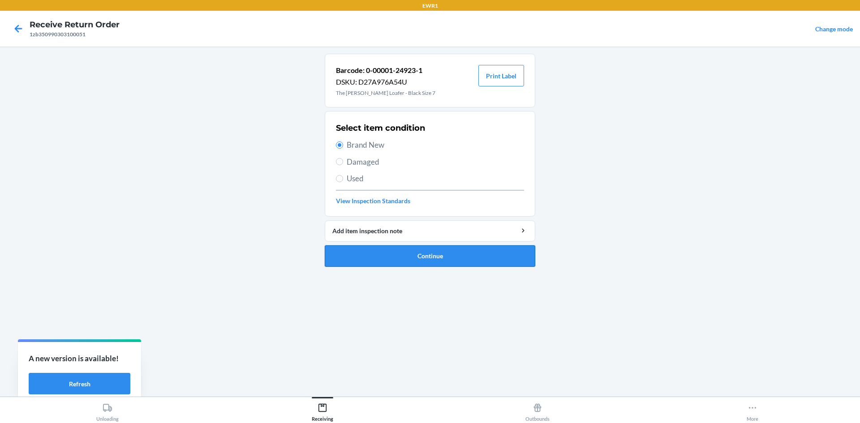
click at [447, 255] on button "Continue" at bounding box center [430, 255] width 210 height 21
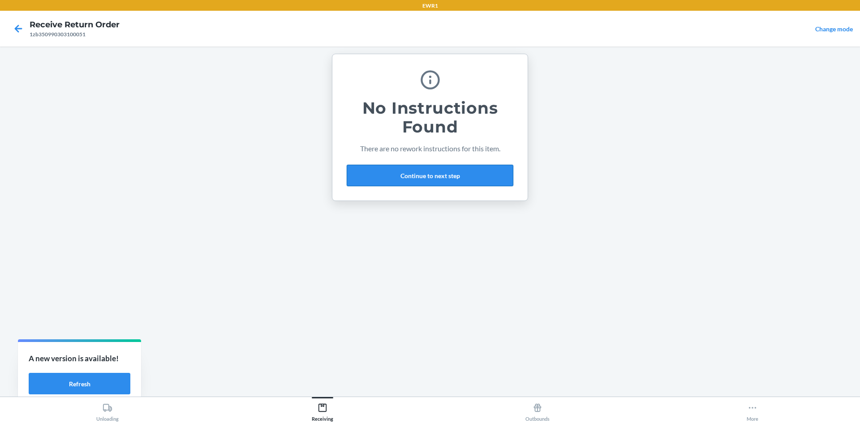
click at [426, 177] on button "Continue to next step" at bounding box center [430, 175] width 167 height 21
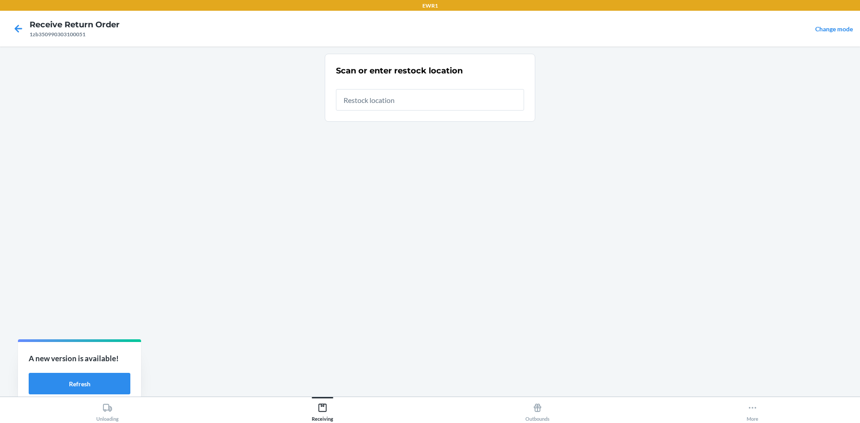
click at [396, 99] on input "text" at bounding box center [430, 99] width 188 height 21
type input "RTCart050"
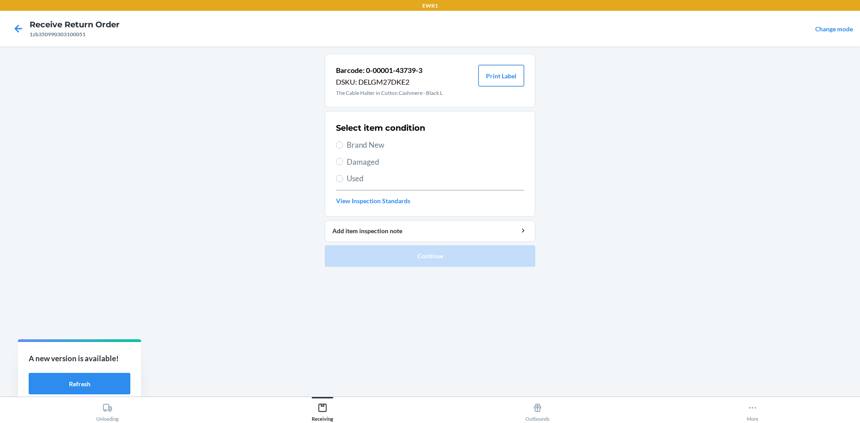
click at [503, 77] on button "Print Label" at bounding box center [501, 75] width 46 height 21
click at [358, 144] on span "Brand New" at bounding box center [435, 145] width 177 height 12
click at [343, 144] on input "Brand New" at bounding box center [339, 145] width 7 height 7
radio input "true"
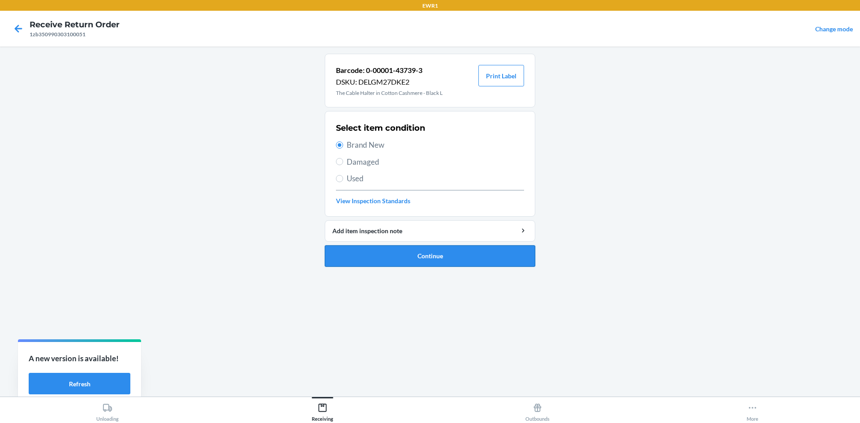
click at [467, 259] on button "Continue" at bounding box center [430, 255] width 210 height 21
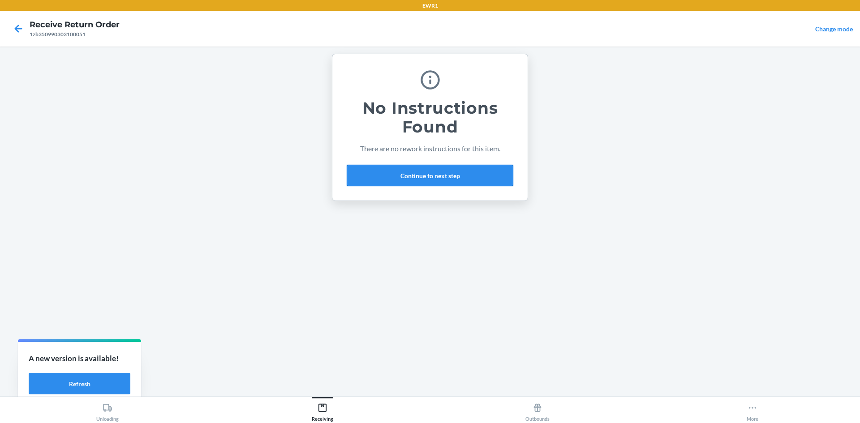
click at [462, 175] on button "Continue to next step" at bounding box center [430, 175] width 167 height 21
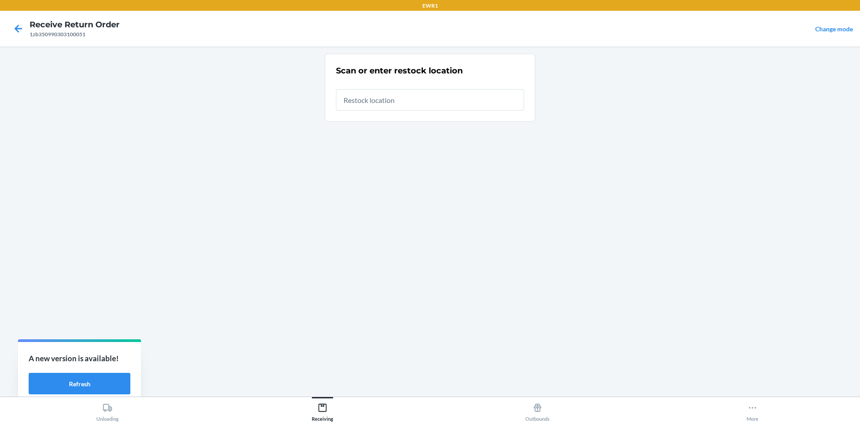
click at [421, 102] on input "text" at bounding box center [430, 99] width 188 height 21
type input "RTCart050"
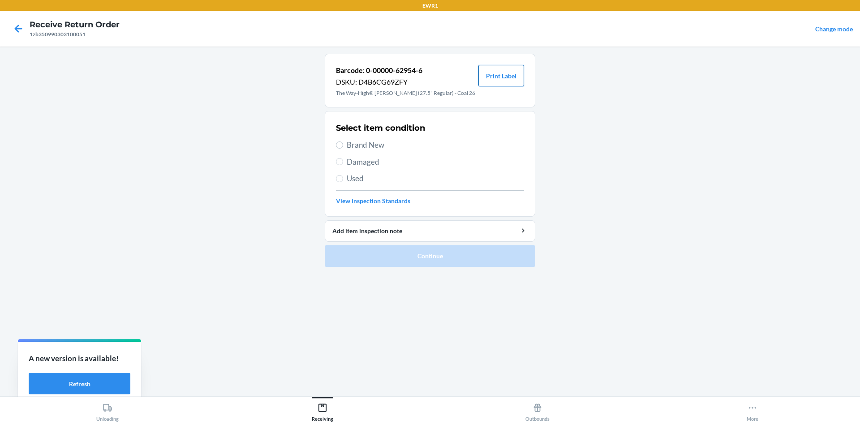
click at [504, 76] on button "Print Label" at bounding box center [501, 75] width 46 height 21
drag, startPoint x: 350, startPoint y: 143, endPoint x: 424, endPoint y: 206, distance: 97.0
click at [351, 144] on span "Brand New" at bounding box center [435, 145] width 177 height 12
click at [343, 144] on input "Brand New" at bounding box center [339, 145] width 7 height 7
radio input "true"
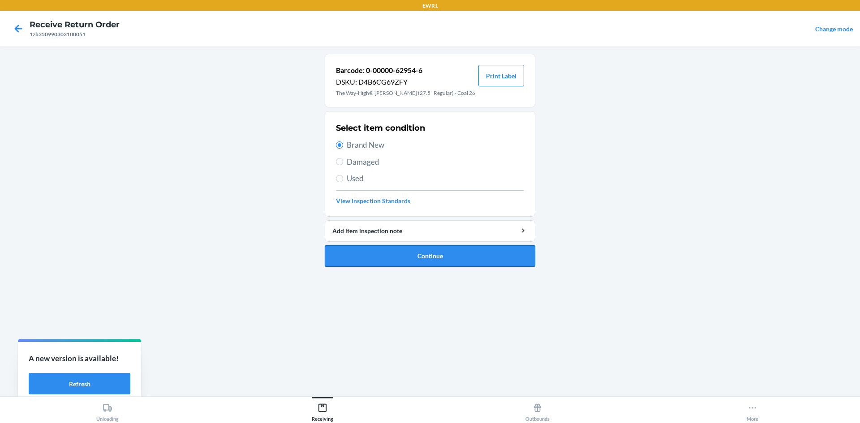
click at [452, 257] on button "Continue" at bounding box center [430, 255] width 210 height 21
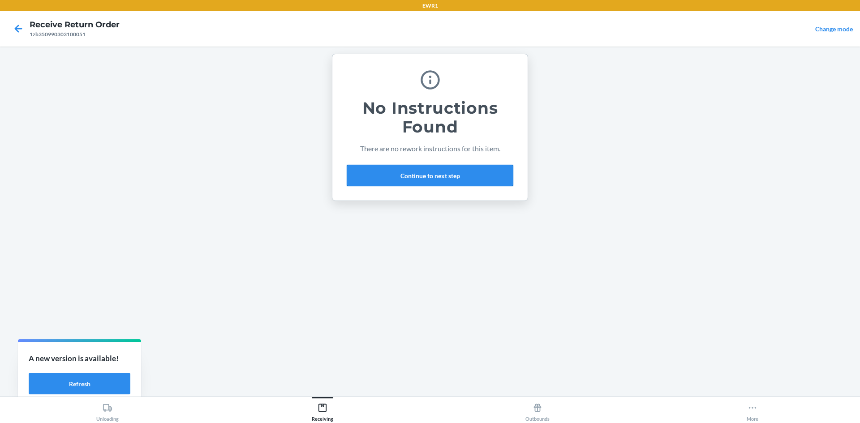
click at [414, 165] on div "No Instructions Found There are no rework instructions for this item. Continue …" at bounding box center [430, 127] width 167 height 125
click at [417, 176] on button "Continue to next step" at bounding box center [430, 175] width 167 height 21
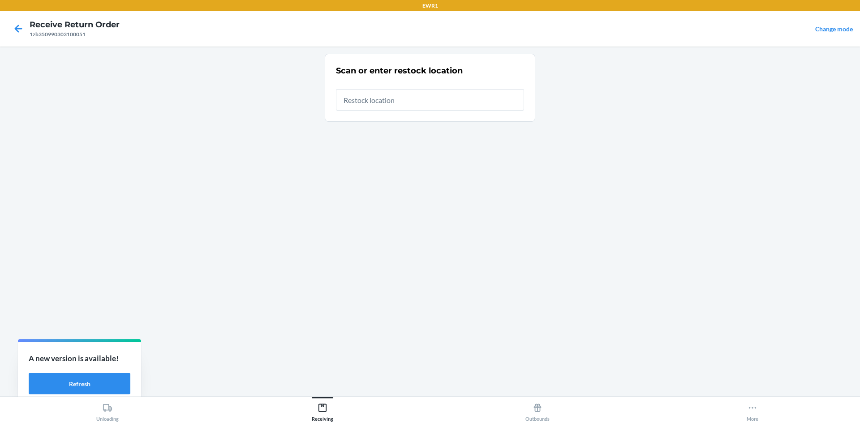
click at [378, 101] on input "text" at bounding box center [430, 99] width 188 height 21
type input "RTCart050"
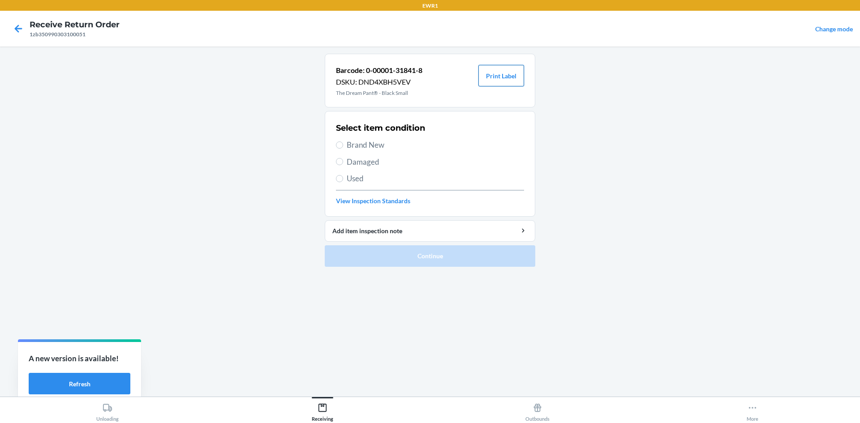
click at [509, 74] on button "Print Label" at bounding box center [501, 75] width 46 height 21
click at [343, 143] on label "Brand New" at bounding box center [430, 145] width 188 height 12
click at [343, 143] on input "Brand New" at bounding box center [339, 145] width 7 height 7
radio input "true"
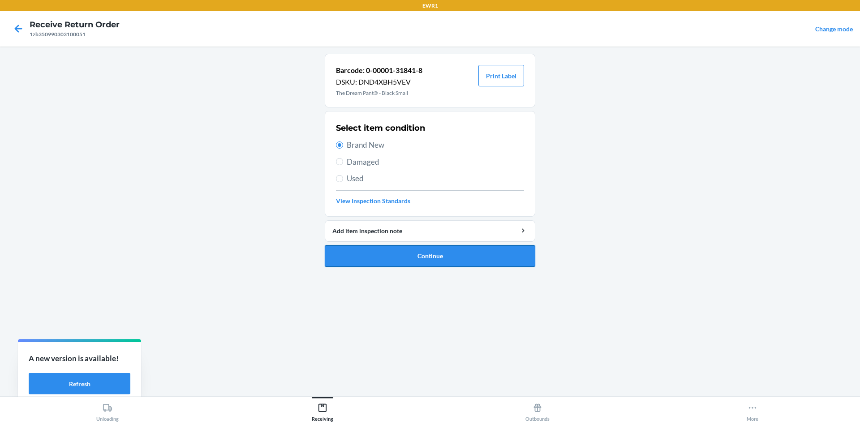
click at [445, 256] on button "Continue" at bounding box center [430, 255] width 210 height 21
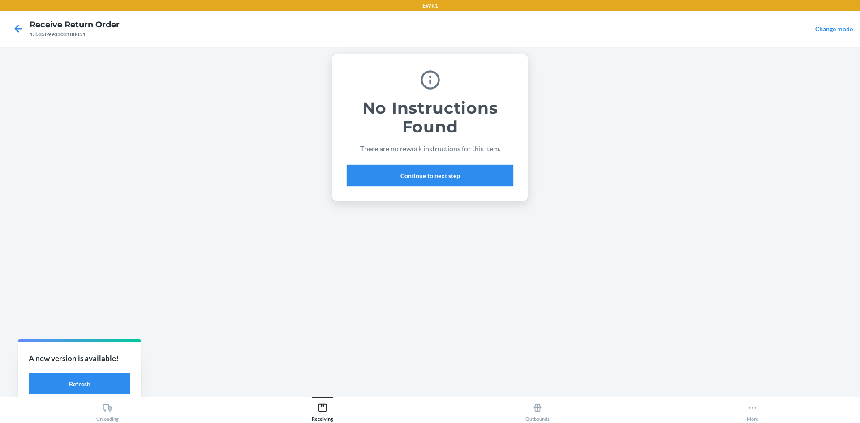
click at [420, 174] on button "Continue to next step" at bounding box center [430, 175] width 167 height 21
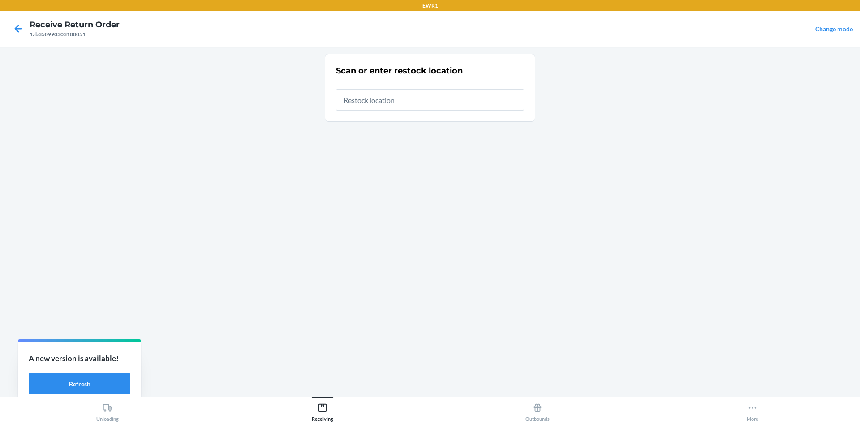
click at [377, 100] on input "text" at bounding box center [430, 99] width 188 height 21
type input "RTCart050"
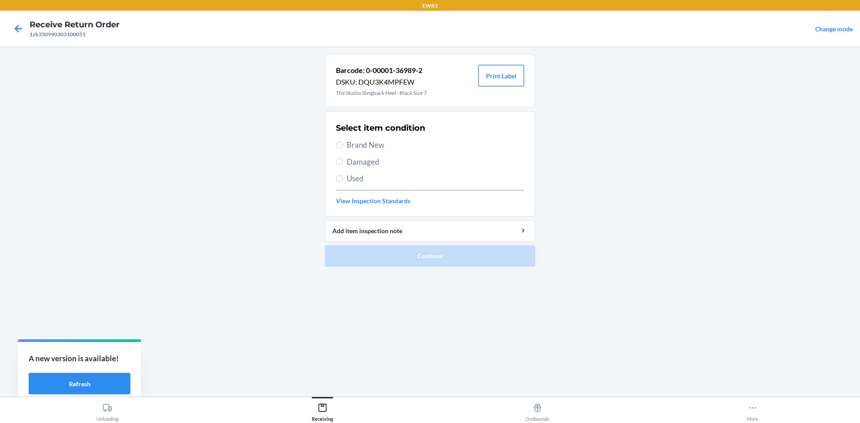
click at [513, 75] on button "Print Label" at bounding box center [501, 75] width 46 height 21
drag, startPoint x: 339, startPoint y: 143, endPoint x: 356, endPoint y: 170, distance: 32.7
click at [341, 146] on input "Brand New" at bounding box center [339, 145] width 7 height 7
radio input "true"
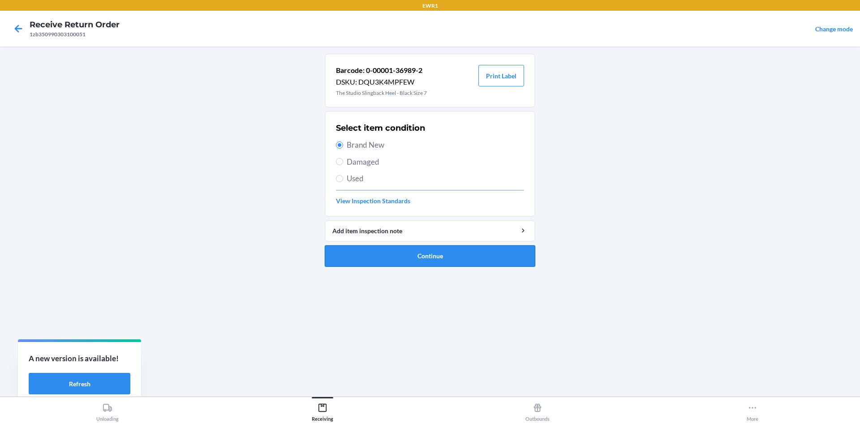
click at [441, 253] on button "Continue" at bounding box center [430, 255] width 210 height 21
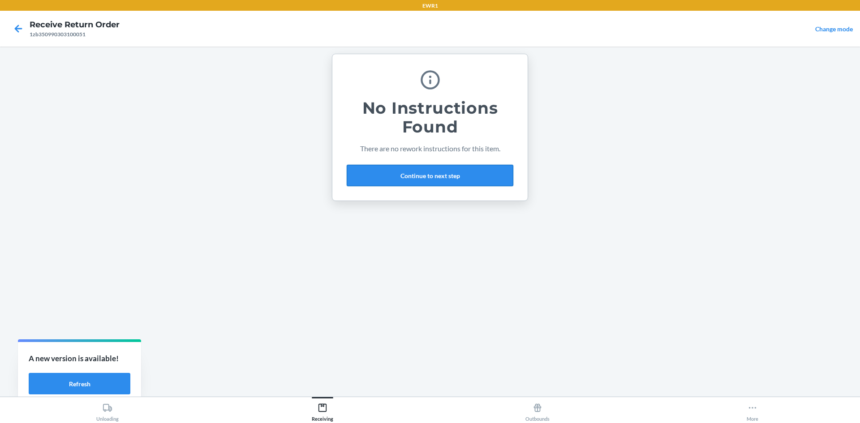
click at [406, 169] on button "Continue to next step" at bounding box center [430, 175] width 167 height 21
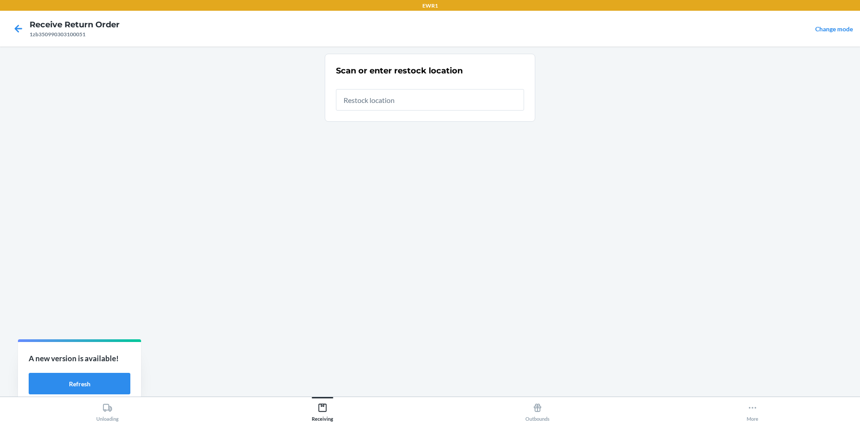
click at [372, 97] on input "text" at bounding box center [430, 99] width 188 height 21
type input "RTCart050"
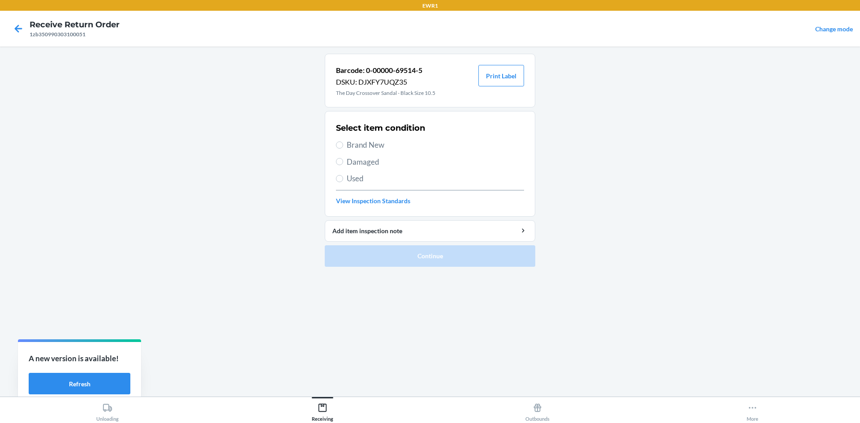
click at [343, 164] on label "Damaged" at bounding box center [430, 162] width 188 height 12
click at [343, 164] on input "Damaged" at bounding box center [339, 161] width 7 height 7
radio input "true"
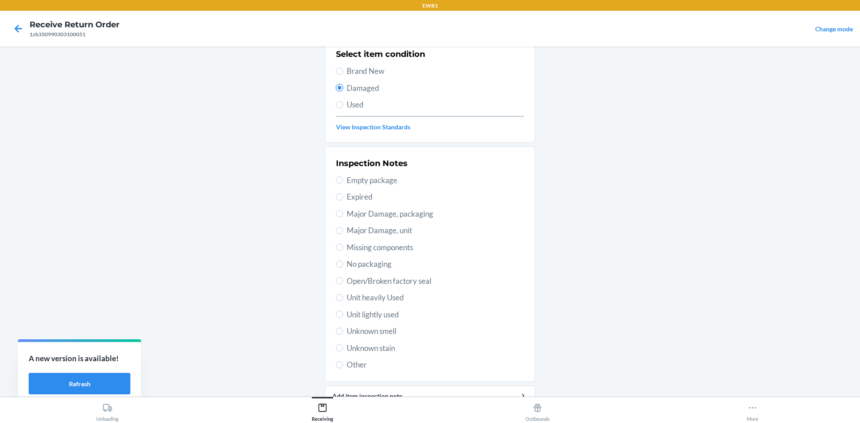
scroll to position [90, 0]
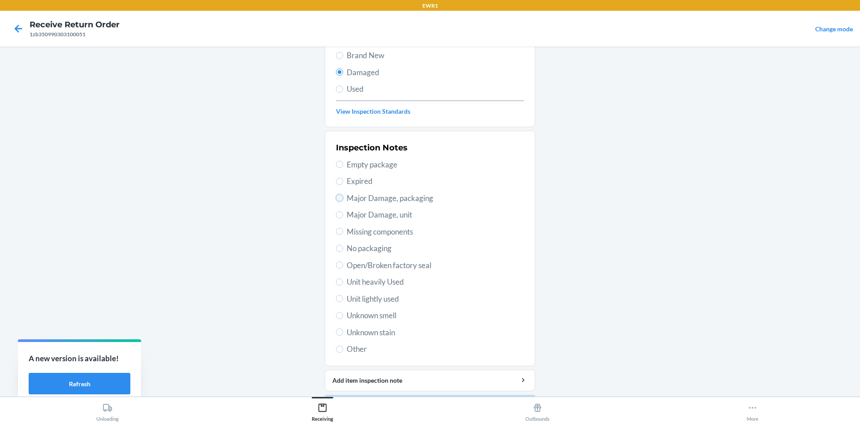
click at [337, 194] on input "Major Damage, packaging" at bounding box center [339, 197] width 7 height 7
radio input "true"
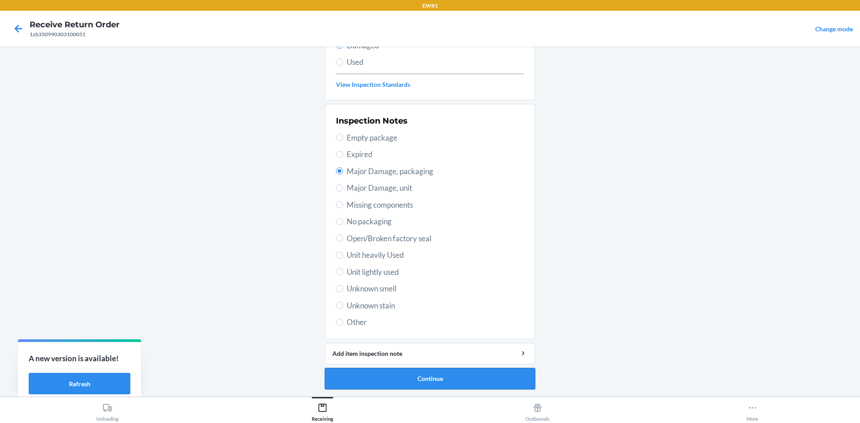
click at [418, 382] on button "Continue" at bounding box center [430, 378] width 210 height 21
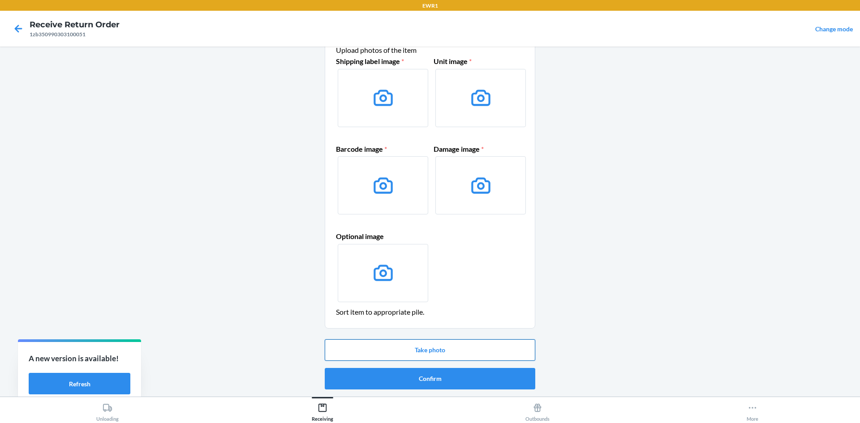
click at [474, 348] on button "Take photo" at bounding box center [430, 349] width 210 height 21
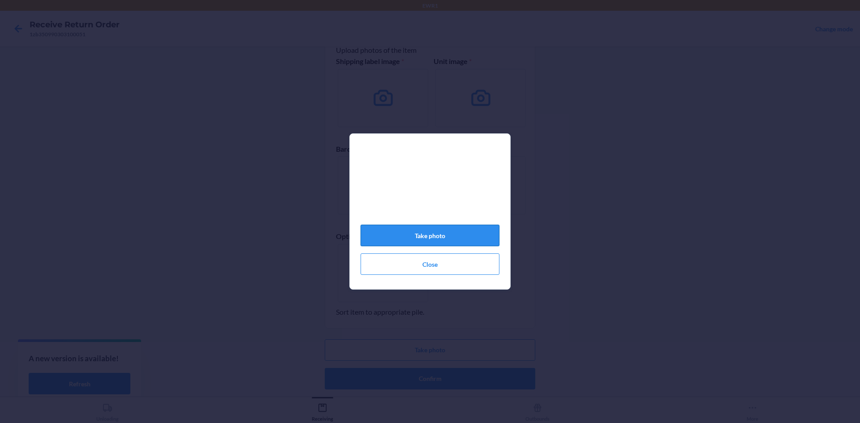
click at [436, 242] on button "Take photo" at bounding box center [429, 235] width 139 height 21
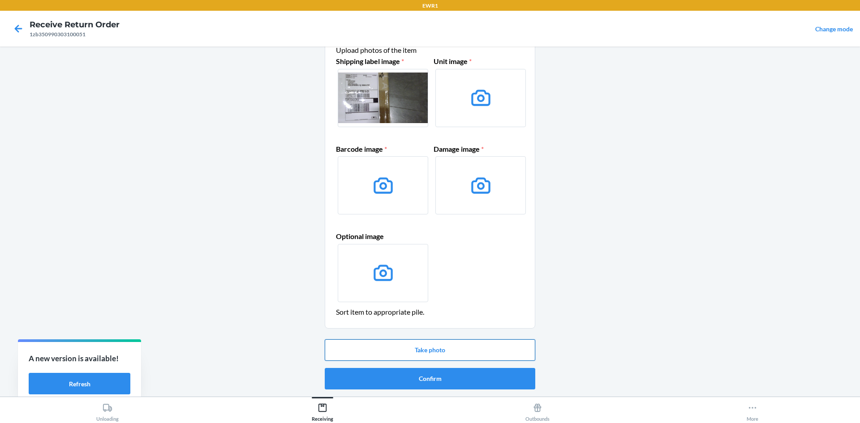
click at [467, 344] on button "Take photo" at bounding box center [430, 349] width 210 height 21
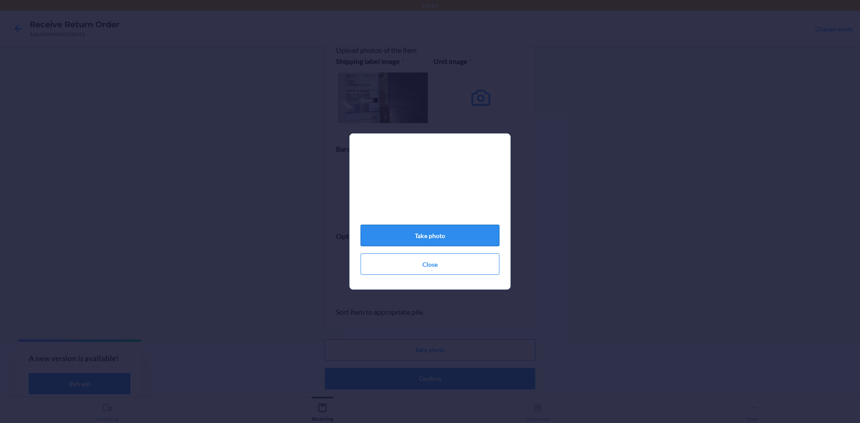
click at [433, 237] on button "Take photo" at bounding box center [429, 235] width 139 height 21
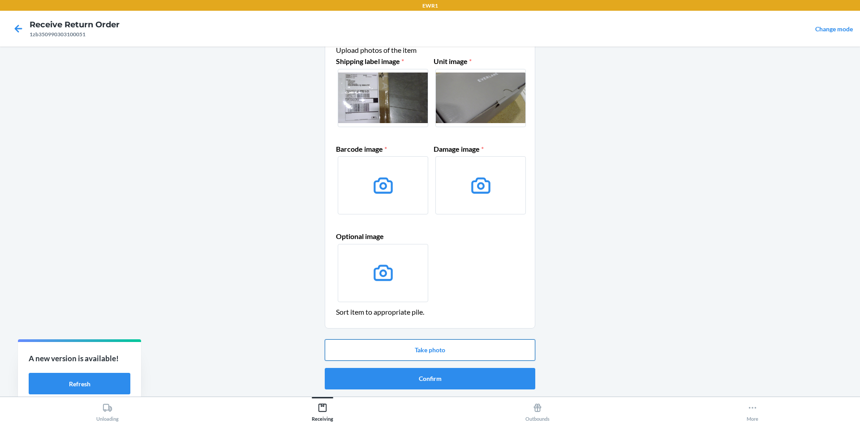
click at [473, 349] on button "Take photo" at bounding box center [430, 349] width 210 height 21
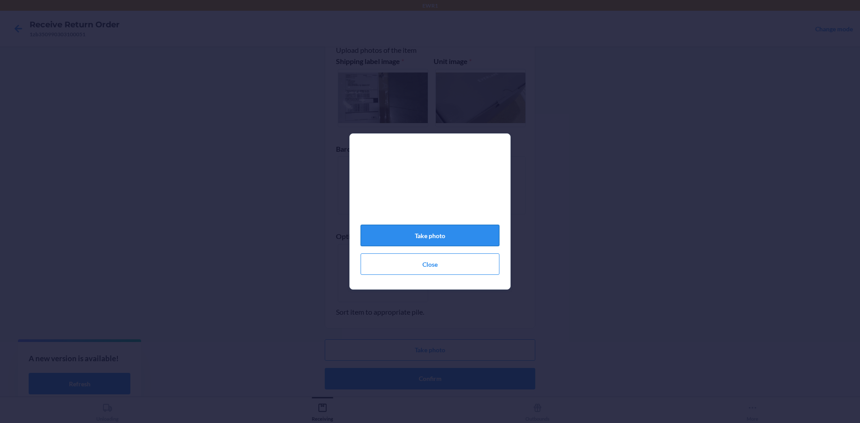
click at [442, 244] on button "Take photo" at bounding box center [429, 235] width 139 height 21
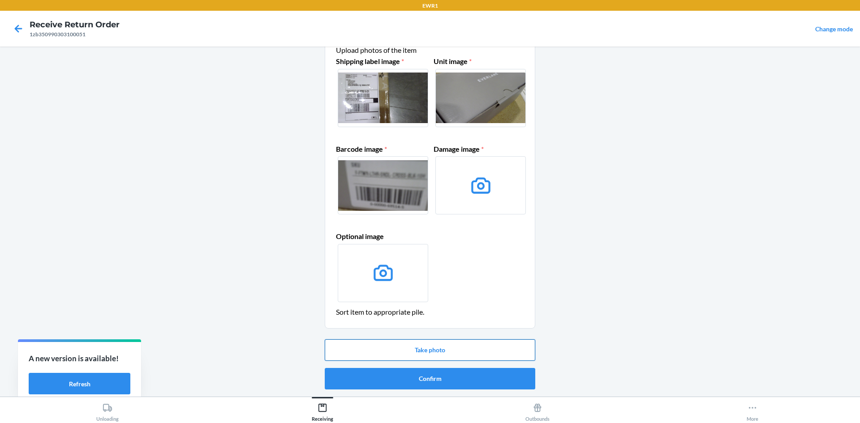
click at [494, 347] on button "Take photo" at bounding box center [430, 349] width 210 height 21
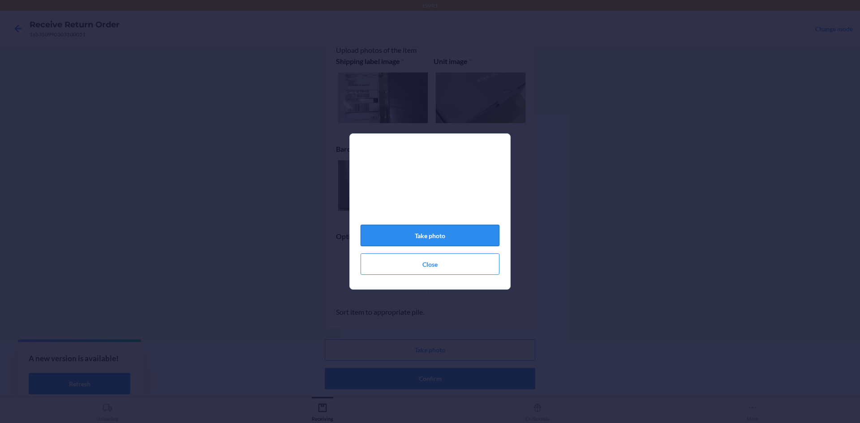
click at [466, 239] on button "Take photo" at bounding box center [429, 235] width 139 height 21
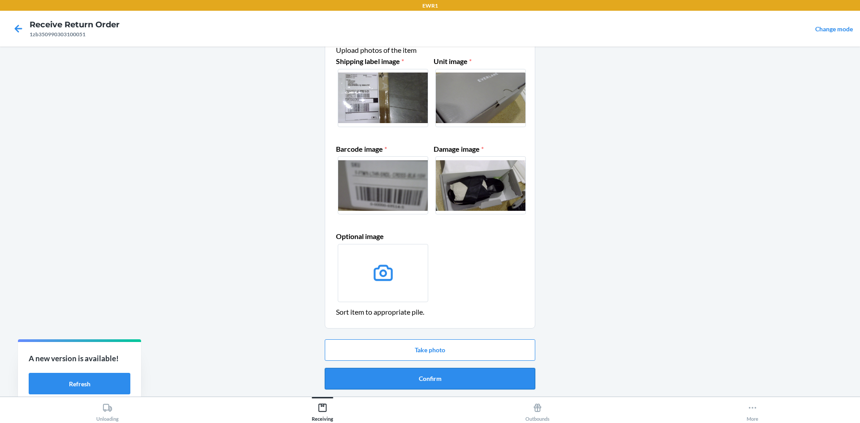
click at [472, 378] on button "Confirm" at bounding box center [430, 378] width 210 height 21
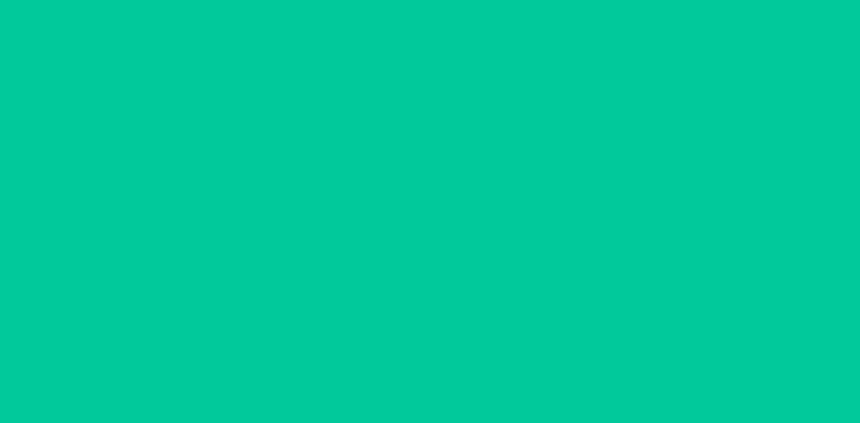
scroll to position [0, 0]
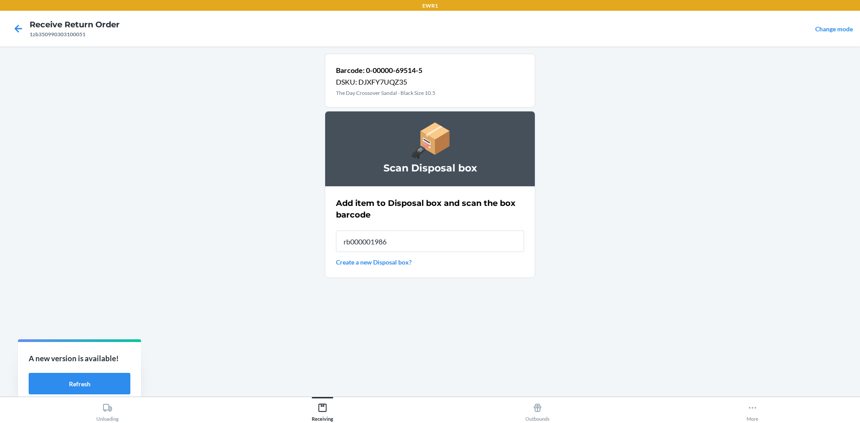
type input "rb000001986"
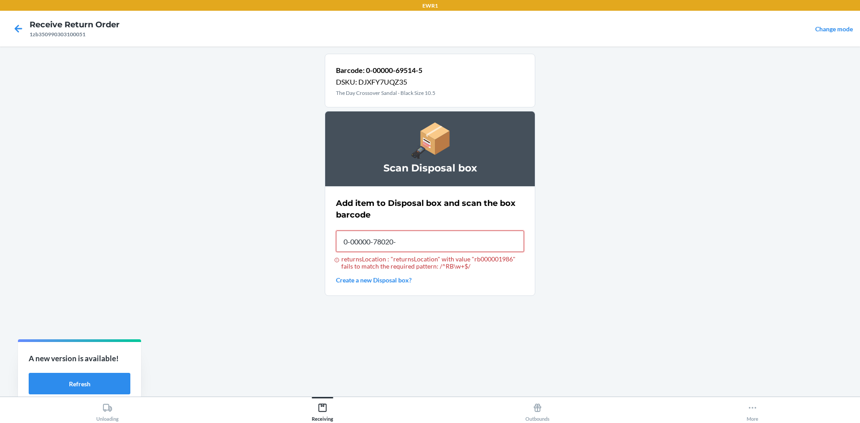
type input "0-00000-78020-9"
click at [454, 240] on input "returnsLocation : "returnsLocation" length must be 11 characters long, returnsL…" at bounding box center [430, 241] width 188 height 21
type input "rb000001986"
drag, startPoint x: 511, startPoint y: 258, endPoint x: 472, endPoint y: 261, distance: 39.9
click at [472, 261] on div "returnsLocation : "returnsLocation" with value "rb000001986" fails to match the…" at bounding box center [430, 263] width 188 height 14
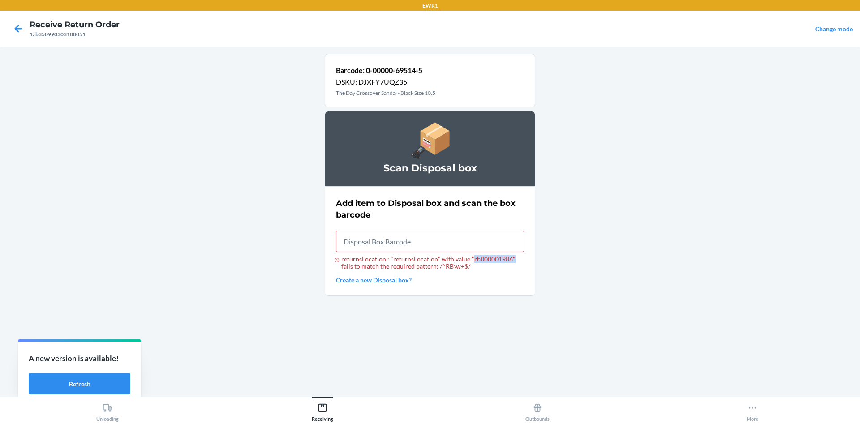
copy div "rb000001986""
click at [396, 242] on input "returnsLocation : "returnsLocation" with value "rb000001986" fails to match the…" at bounding box center [430, 241] width 188 height 21
paste input "rb000001986""
type input "rb000001986""
click at [398, 244] on input "returnsLocation : "returnsLocation" length must be 11 characters long, returnsL…" at bounding box center [430, 241] width 188 height 21
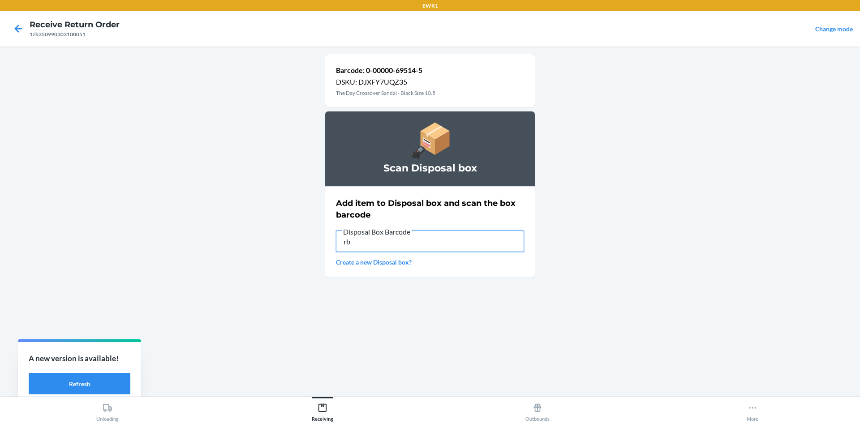
type input "r"
click at [399, 246] on input "RB" at bounding box center [430, 241] width 188 height 21
paste input "rb000001986""
type input "RBrb000001986""
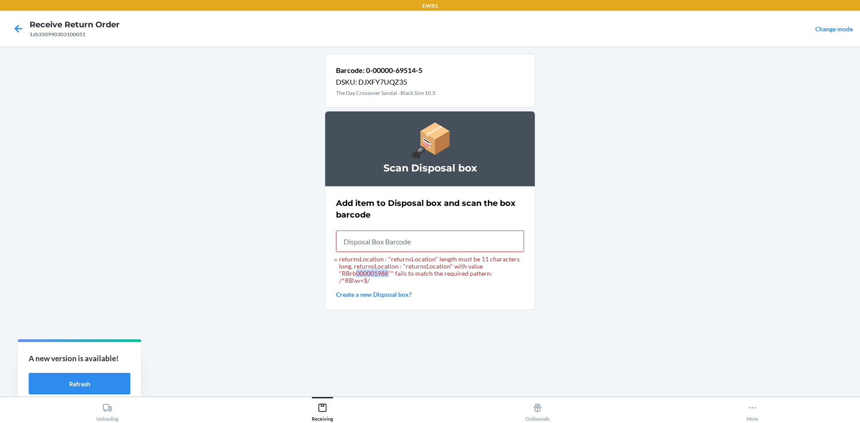
drag, startPoint x: 388, startPoint y: 275, endPoint x: 357, endPoint y: 279, distance: 31.1
click at [357, 279] on div "Add item to Disposal box and scan the box barcode returnsLocation : "returnsLoc…" at bounding box center [430, 248] width 188 height 107
click at [355, 244] on input "returnsLocation : "returnsLocation" length must be 11 characters long, returnsL…" at bounding box center [430, 241] width 188 height 21
type input "rb000001986"
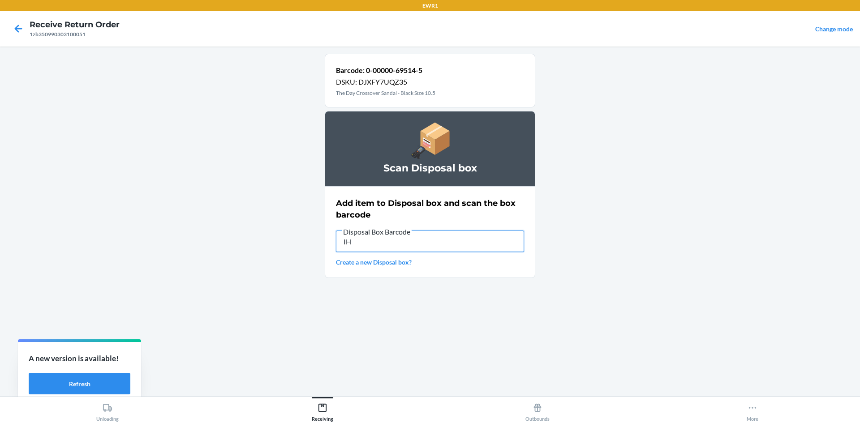
type input "I"
paste input "rb000001986""
type input "rb000001986""
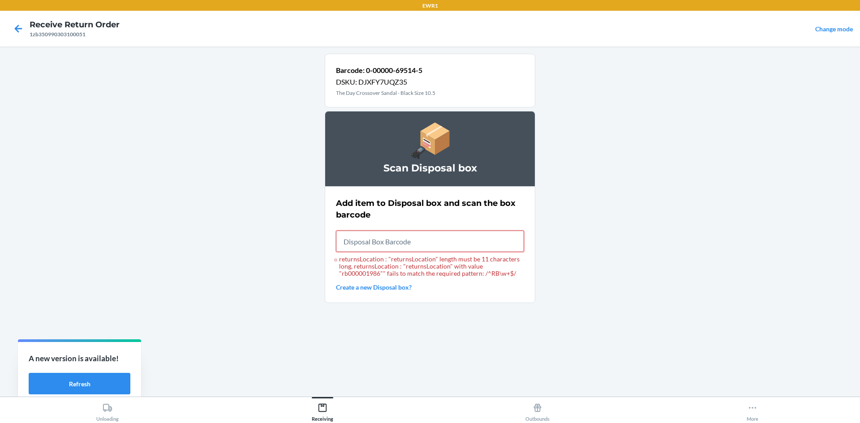
click at [395, 241] on input "returnsLocation : "returnsLocation" length must be 11 characters long, returnsL…" at bounding box center [430, 241] width 188 height 21
type input "RB000001986"
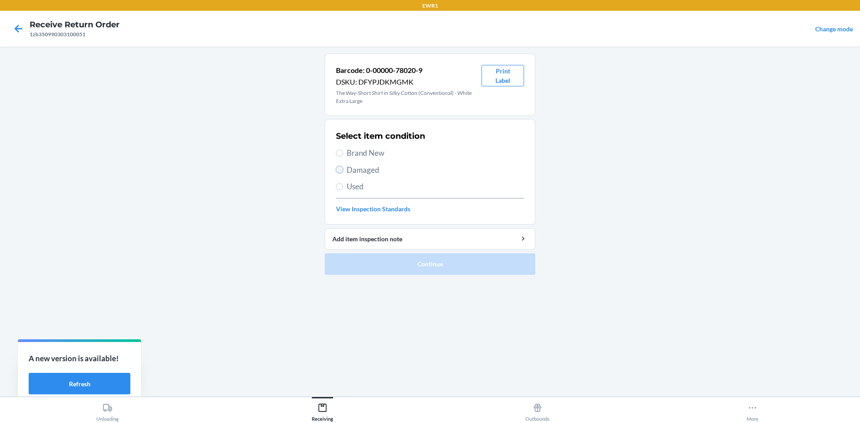
click at [338, 169] on input "Damaged" at bounding box center [339, 169] width 7 height 7
radio input "true"
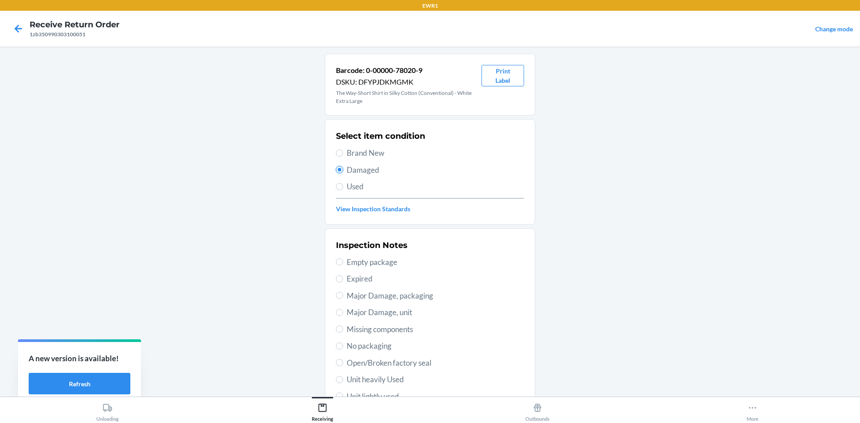
scroll to position [90, 0]
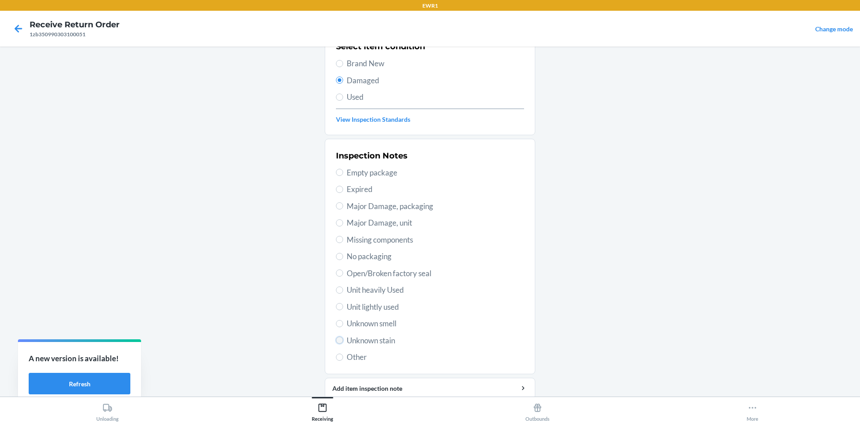
click at [337, 338] on input "Unknown stain" at bounding box center [339, 340] width 7 height 7
radio input "true"
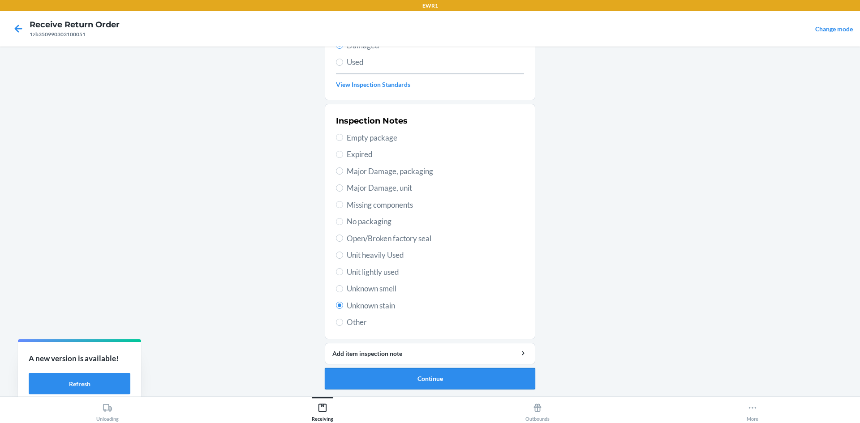
click at [422, 378] on button "Continue" at bounding box center [430, 378] width 210 height 21
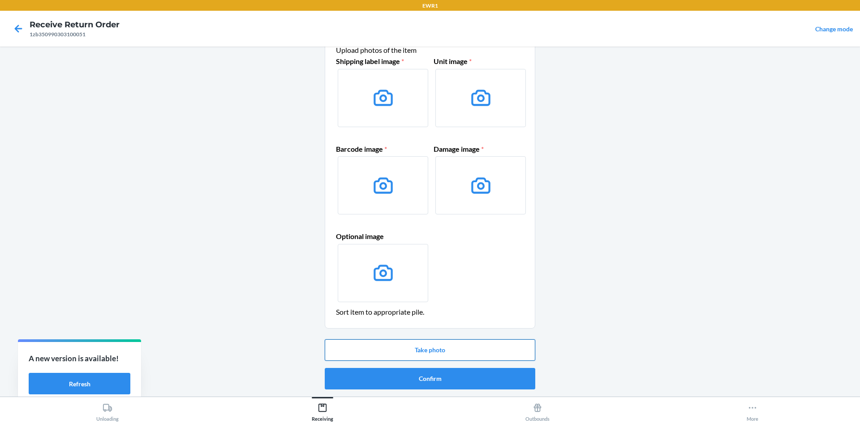
click at [459, 352] on button "Take photo" at bounding box center [430, 349] width 210 height 21
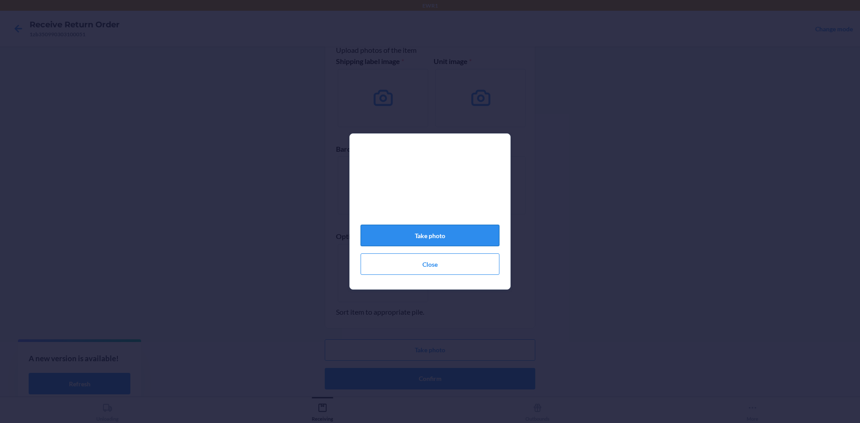
click at [450, 241] on button "Take photo" at bounding box center [429, 235] width 139 height 21
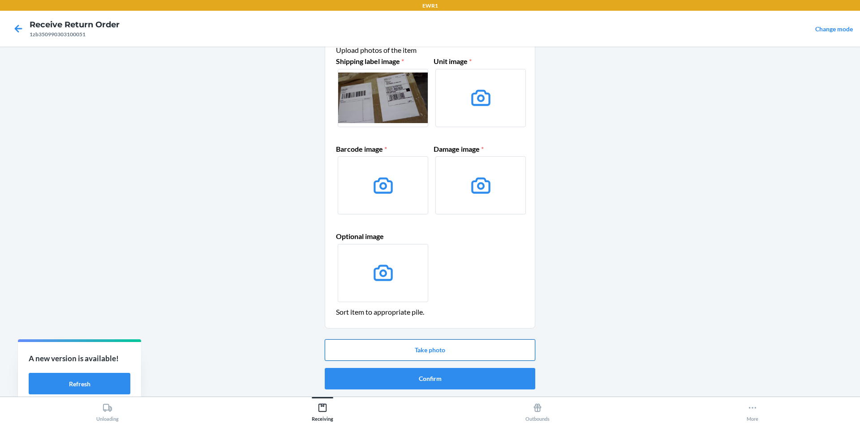
click at [454, 351] on button "Take photo" at bounding box center [430, 349] width 210 height 21
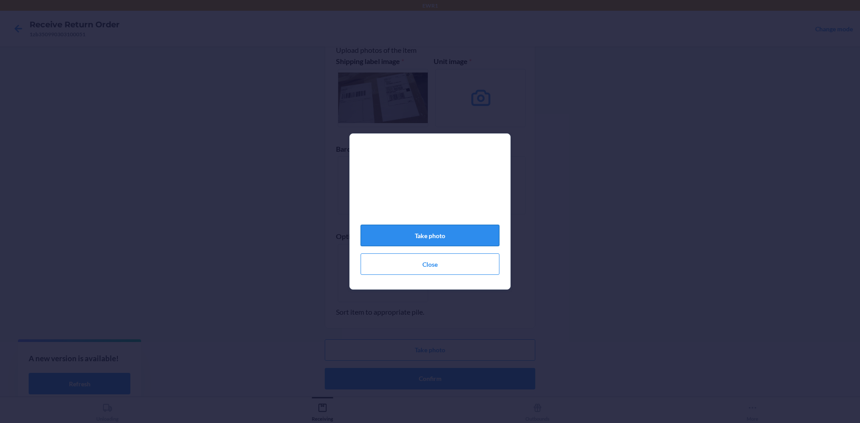
click at [463, 243] on button "Take photo" at bounding box center [429, 235] width 139 height 21
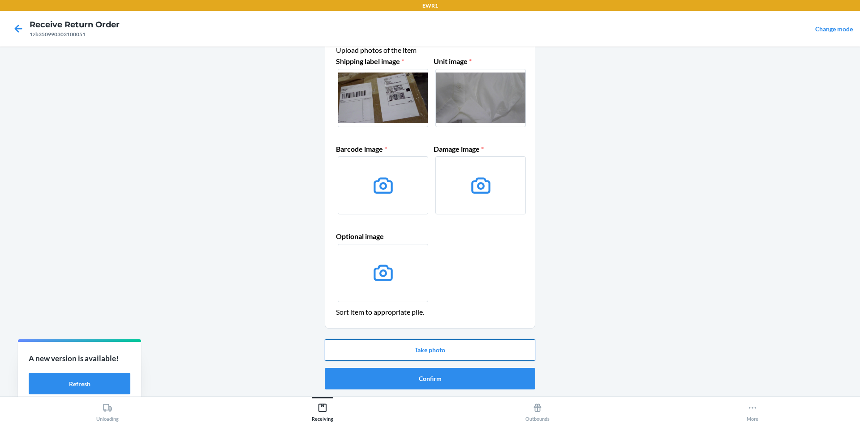
click at [476, 343] on button "Take photo" at bounding box center [430, 349] width 210 height 21
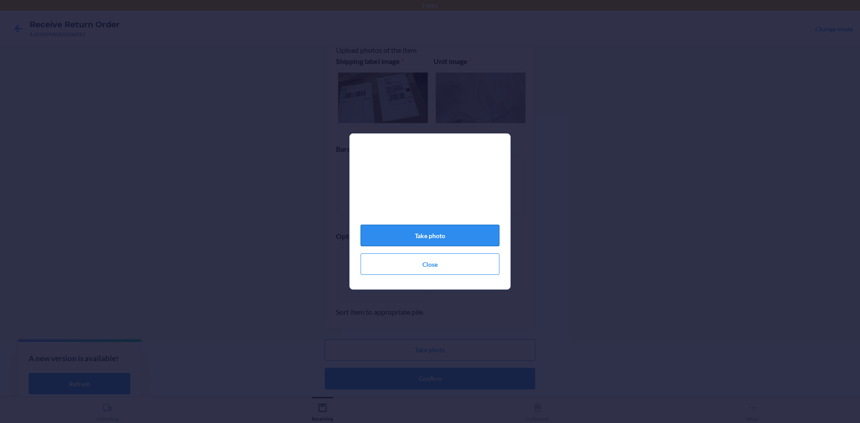
click at [464, 237] on button "Take photo" at bounding box center [429, 235] width 139 height 21
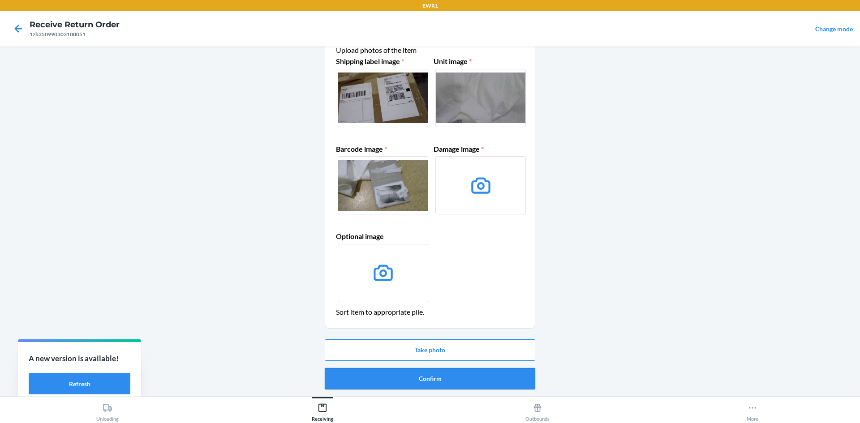
click at [487, 373] on button "Confirm" at bounding box center [430, 378] width 210 height 21
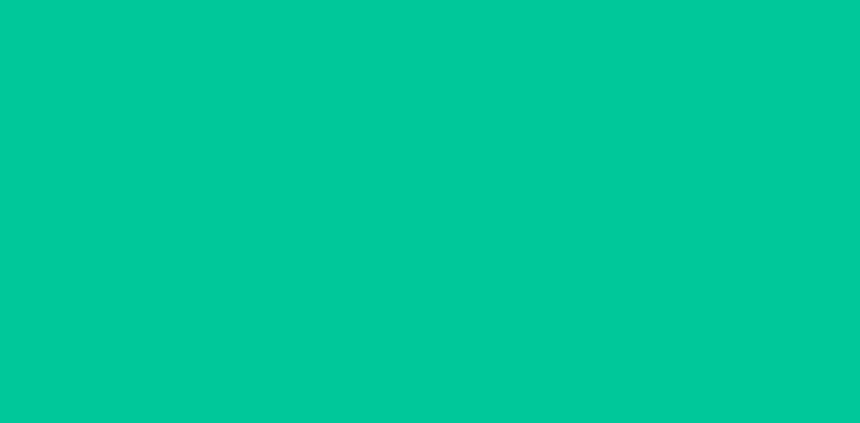
scroll to position [0, 0]
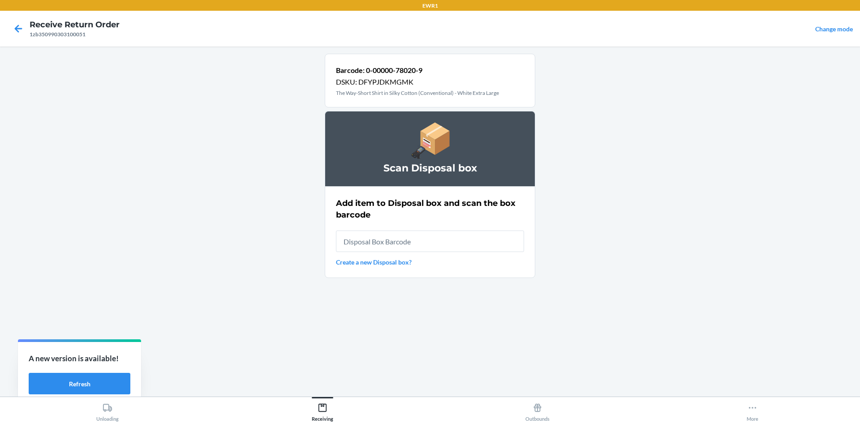
click at [478, 244] on input "text" at bounding box center [430, 241] width 188 height 21
type input "RB000001986"
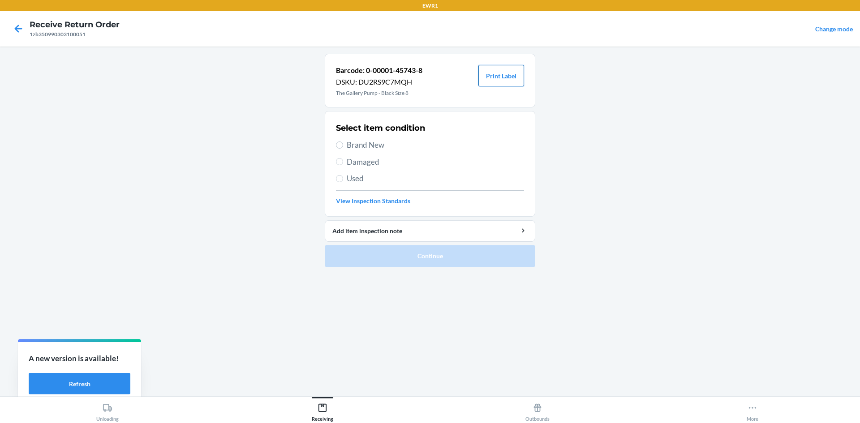
click at [495, 73] on button "Print Label" at bounding box center [501, 75] width 46 height 21
click at [347, 147] on span "Brand New" at bounding box center [435, 145] width 177 height 12
click at [343, 147] on input "Brand New" at bounding box center [339, 145] width 7 height 7
radio input "true"
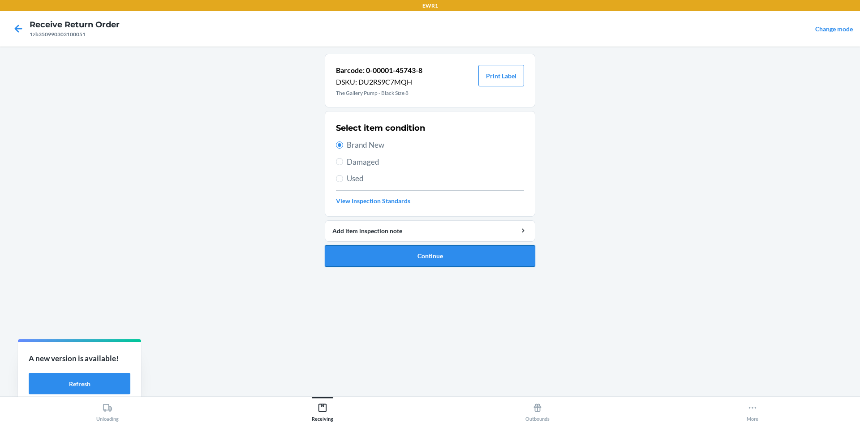
click at [450, 250] on button "Continue" at bounding box center [430, 255] width 210 height 21
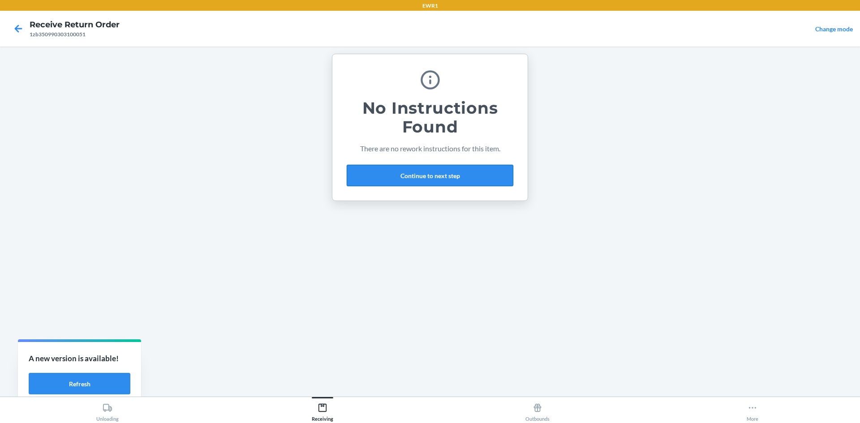
click at [416, 171] on button "Continue to next step" at bounding box center [430, 175] width 167 height 21
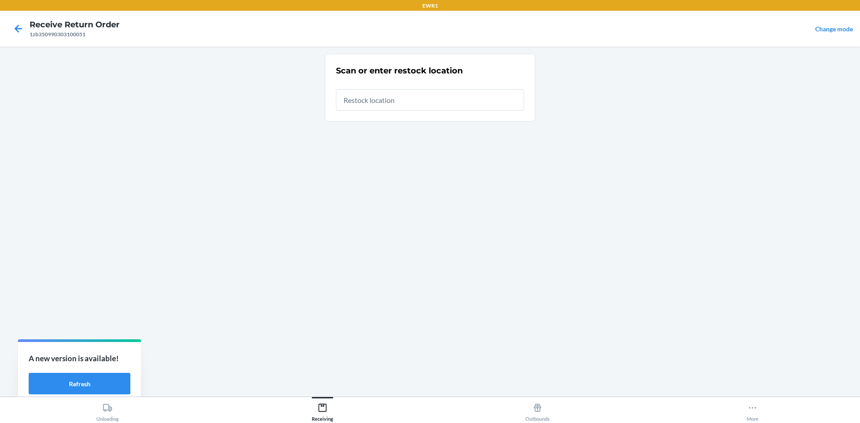
click at [406, 99] on input "text" at bounding box center [430, 99] width 188 height 21
click at [422, 103] on input "rb000001986"" at bounding box center [430, 96] width 188 height 21
type input "r"
type input "RTCart050"
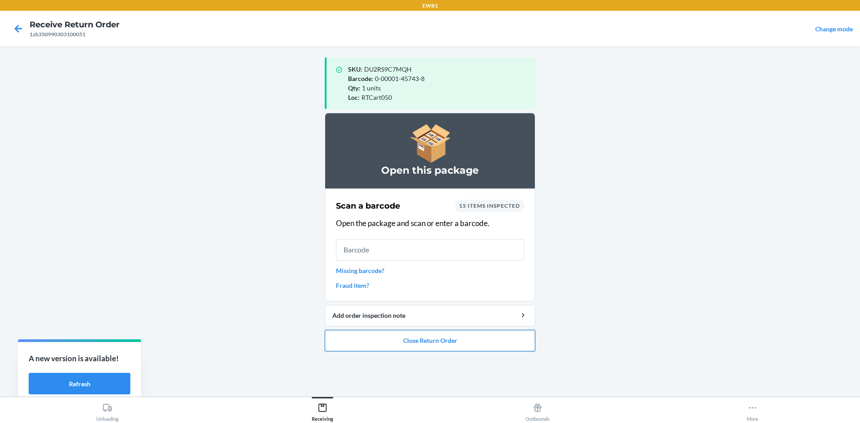
click at [476, 341] on button "Close Return Order" at bounding box center [430, 340] width 210 height 21
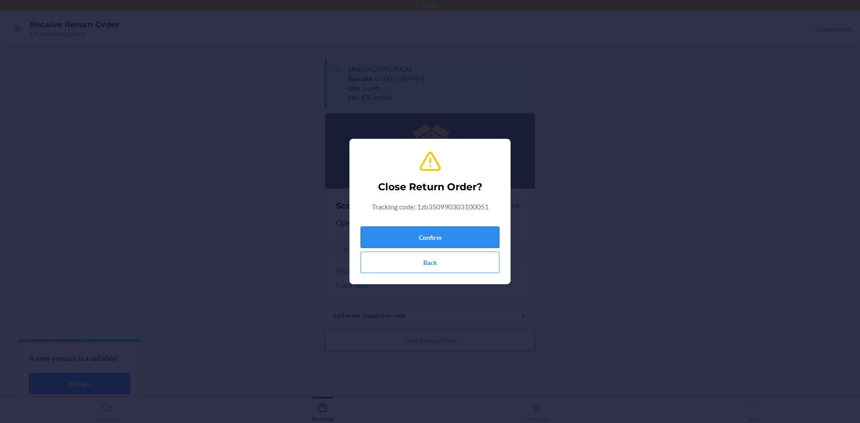
drag, startPoint x: 449, startPoint y: 231, endPoint x: 455, endPoint y: 237, distance: 8.6
click at [449, 232] on button "Confirm" at bounding box center [429, 237] width 139 height 21
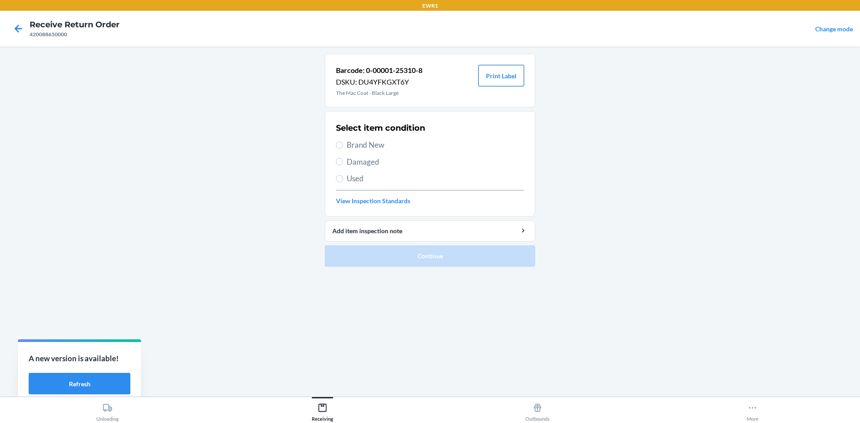
click at [486, 73] on button "Print Label" at bounding box center [501, 75] width 46 height 21
click at [352, 145] on span "Brand New" at bounding box center [435, 145] width 177 height 12
click at [343, 145] on input "Brand New" at bounding box center [339, 145] width 7 height 7
radio input "true"
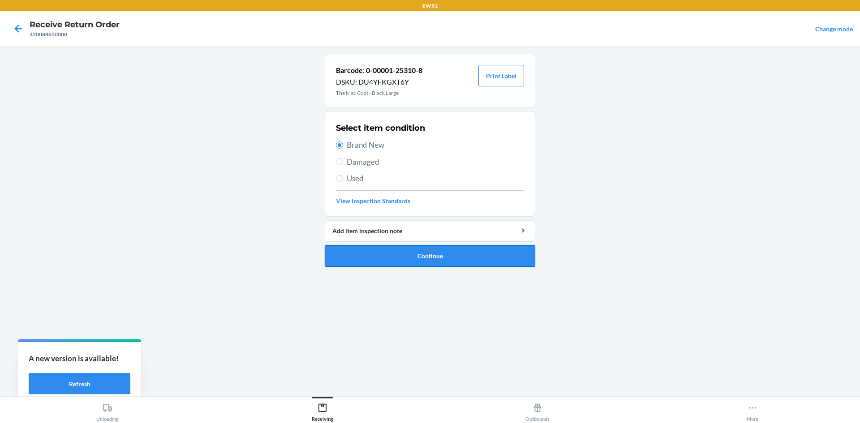
click at [448, 251] on button "Continue" at bounding box center [430, 255] width 210 height 21
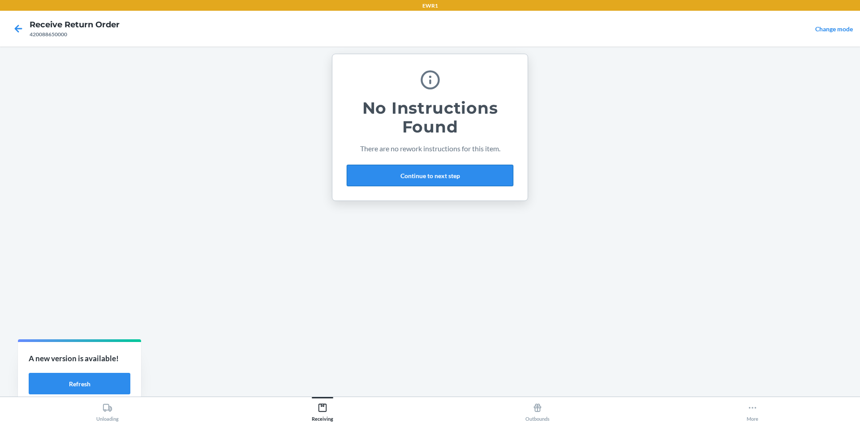
click at [427, 170] on button "Continue to next step" at bounding box center [430, 175] width 167 height 21
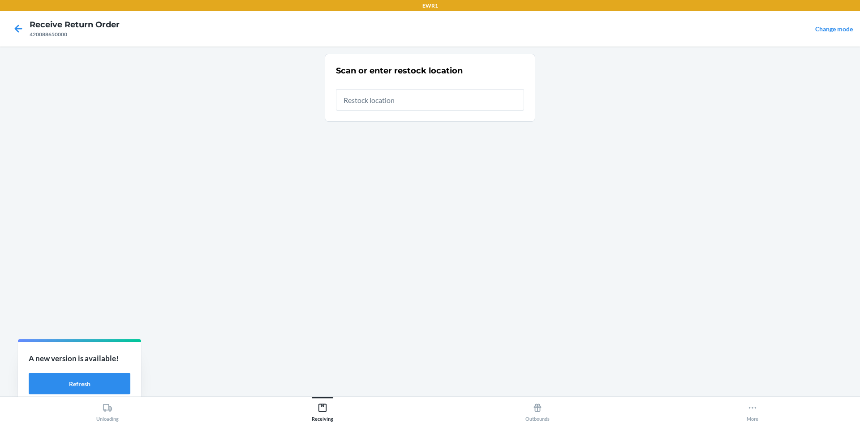
click at [395, 103] on input "text" at bounding box center [430, 99] width 188 height 21
click at [407, 97] on input "rb000001986"" at bounding box center [430, 96] width 188 height 21
type input "r"
type input "RTCart025"
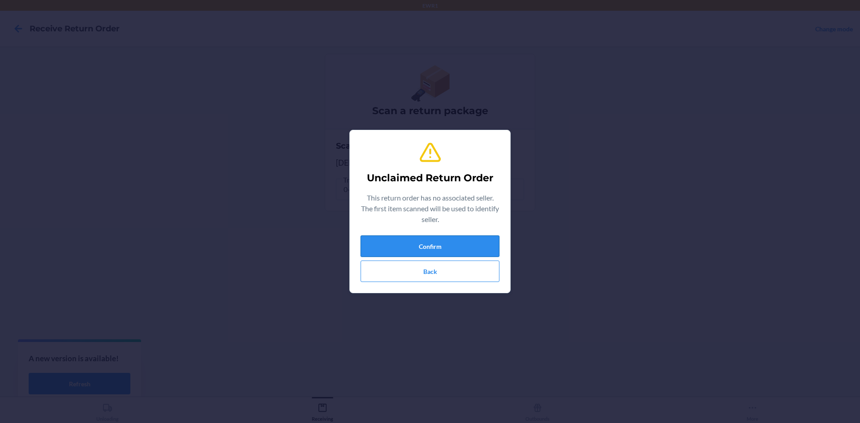
click at [457, 244] on button "Confirm" at bounding box center [429, 246] width 139 height 21
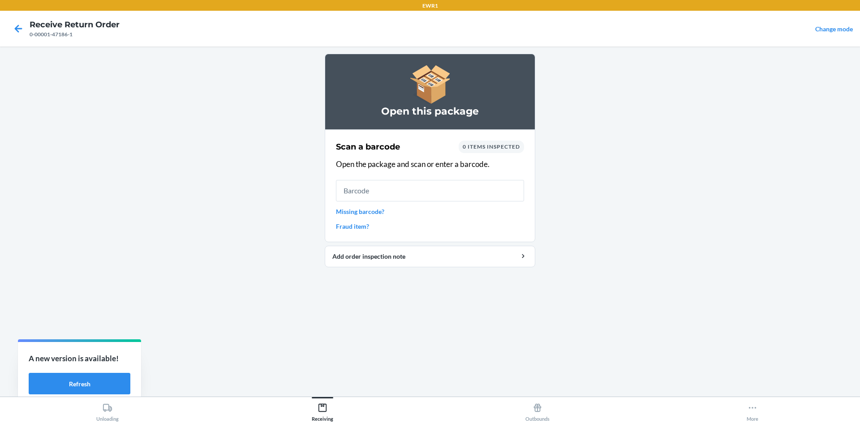
click at [422, 191] on input "text" at bounding box center [430, 190] width 188 height 21
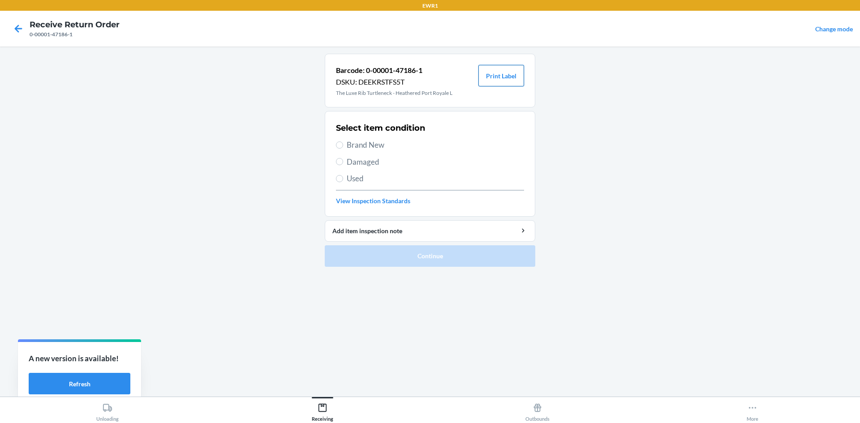
click at [503, 77] on button "Print Label" at bounding box center [501, 75] width 46 height 21
click at [354, 144] on span "Brand New" at bounding box center [435, 145] width 177 height 12
click at [343, 144] on input "Brand New" at bounding box center [339, 145] width 7 height 7
radio input "true"
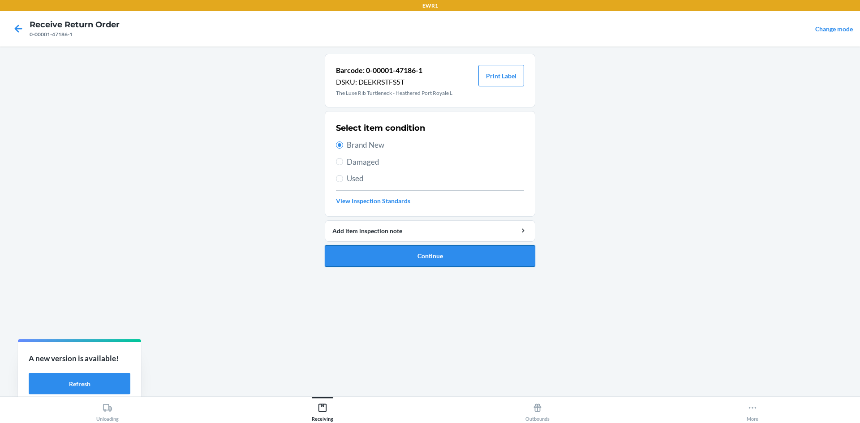
click at [468, 259] on button "Continue" at bounding box center [430, 255] width 210 height 21
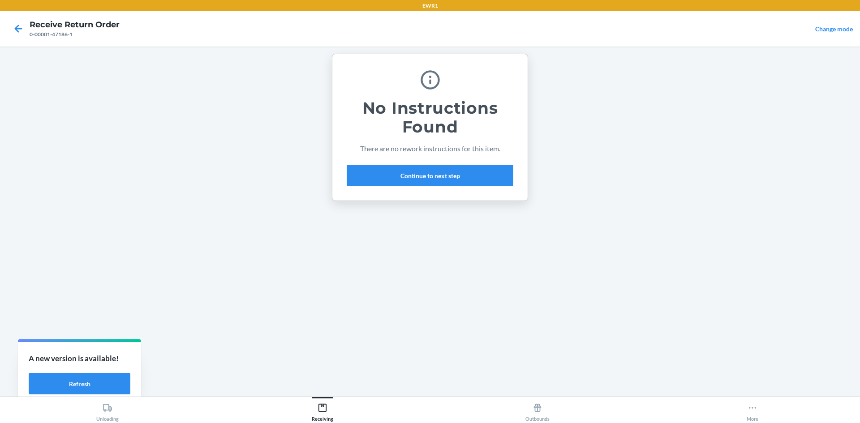
click at [448, 164] on div "No Instructions Found There are no rework instructions for this item. Continue …" at bounding box center [430, 127] width 167 height 125
click at [444, 178] on button "Continue to next step" at bounding box center [430, 175] width 167 height 21
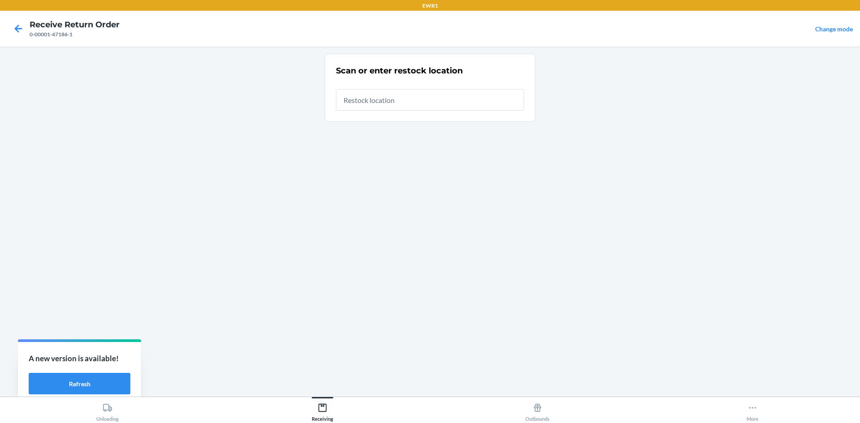
click at [396, 105] on input "text" at bounding box center [430, 99] width 188 height 21
click at [437, 102] on input "rb000001986"" at bounding box center [430, 96] width 188 height 21
type input "r"
type input "A"
type input "RTCart025"
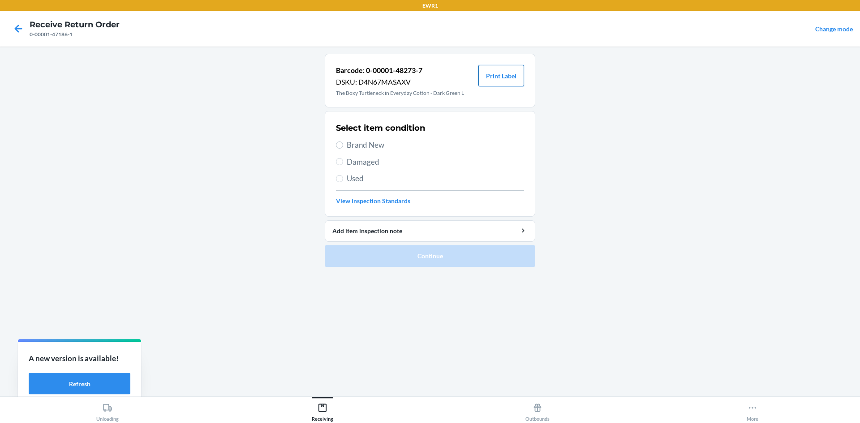
click at [513, 80] on button "Print Label" at bounding box center [501, 75] width 46 height 21
click at [350, 142] on span "Brand New" at bounding box center [435, 145] width 177 height 12
click at [343, 142] on input "Brand New" at bounding box center [339, 145] width 7 height 7
radio input "true"
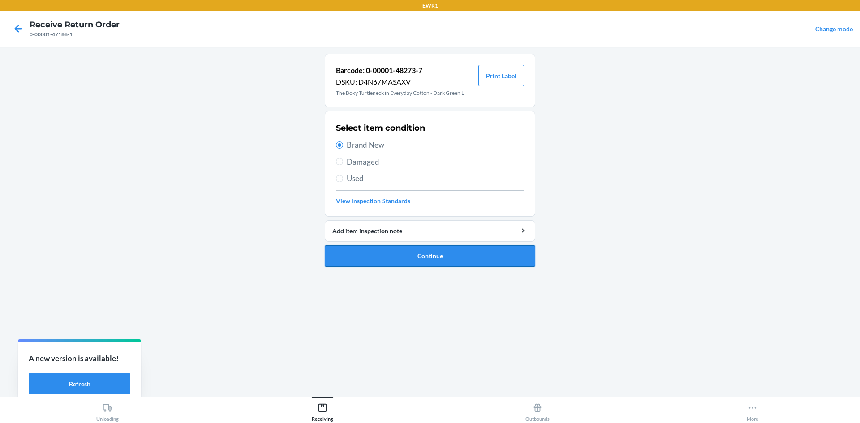
click at [456, 262] on button "Continue" at bounding box center [430, 255] width 210 height 21
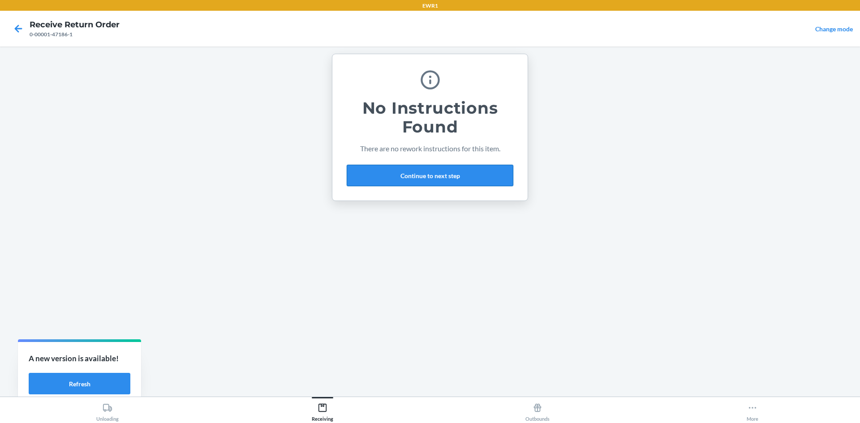
click at [442, 177] on button "Continue to next step" at bounding box center [430, 175] width 167 height 21
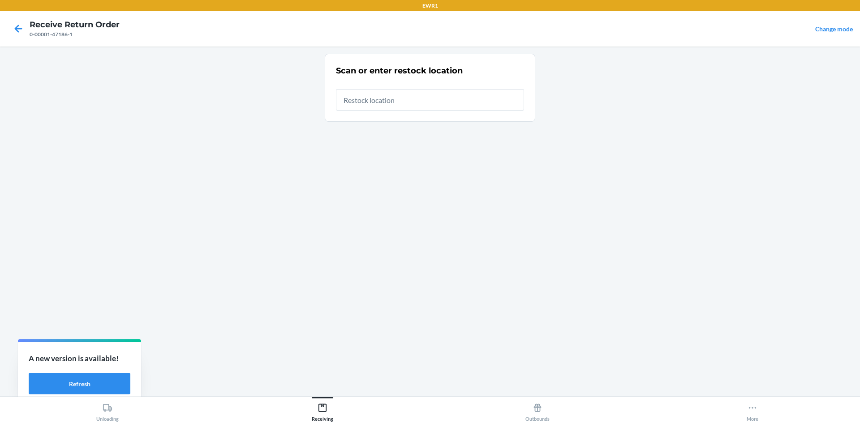
click at [406, 99] on input "text" at bounding box center [430, 99] width 188 height 21
click at [409, 98] on input "rb000001986"" at bounding box center [430, 96] width 188 height 21
type input "r"
type input "RTCart025"
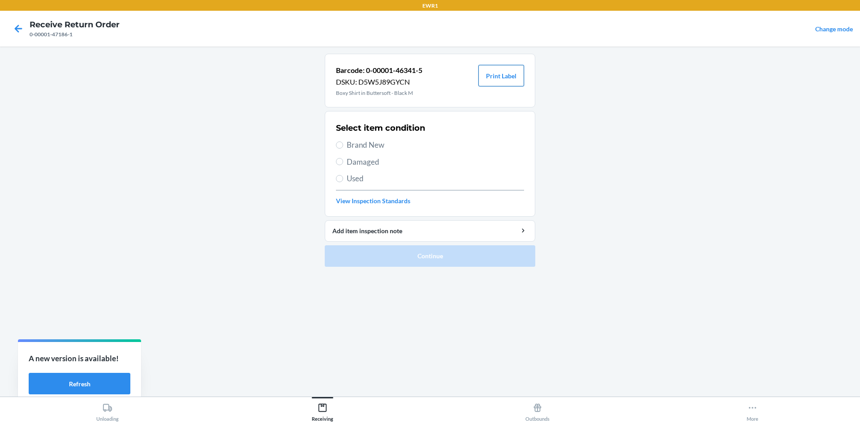
click at [507, 78] on button "Print Label" at bounding box center [501, 75] width 46 height 21
drag, startPoint x: 338, startPoint y: 145, endPoint x: 372, endPoint y: 160, distance: 36.7
click at [343, 147] on label "Brand New" at bounding box center [430, 145] width 188 height 12
click at [343, 147] on input "Brand New" at bounding box center [339, 145] width 7 height 7
radio input "true"
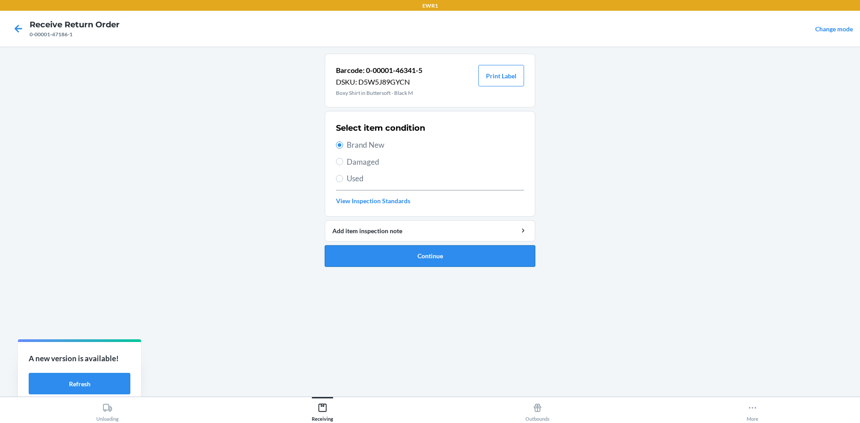
click at [447, 258] on button "Continue" at bounding box center [430, 255] width 210 height 21
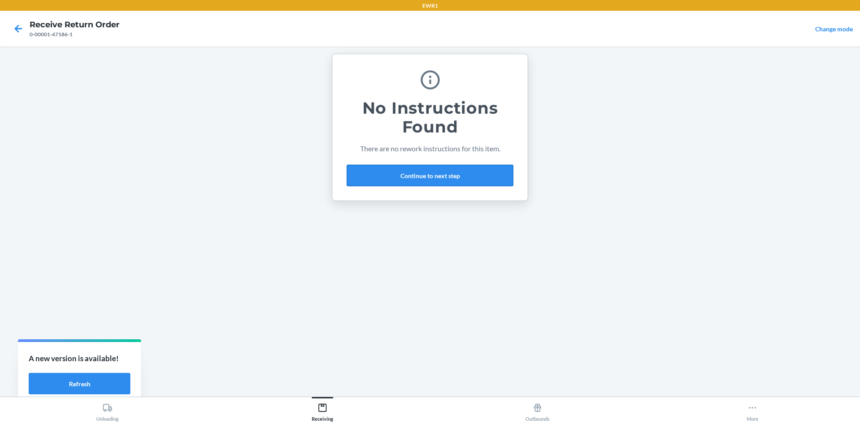
click at [416, 174] on button "Continue to next step" at bounding box center [430, 175] width 167 height 21
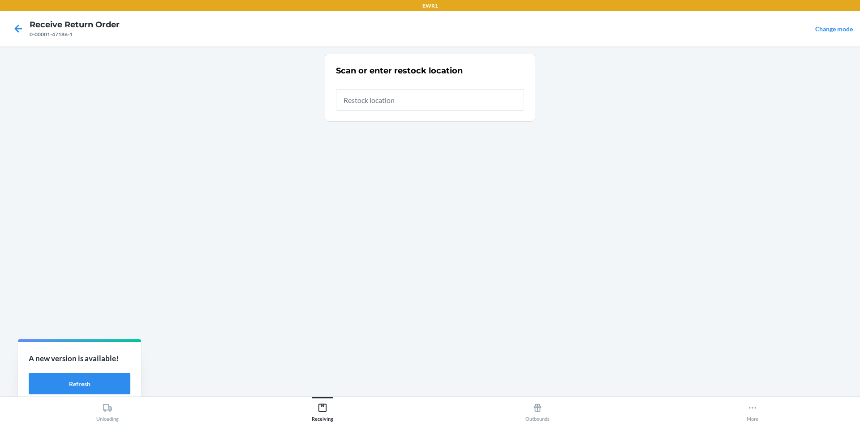
click at [385, 104] on input "text" at bounding box center [430, 99] width 188 height 21
type input "RTCart025"
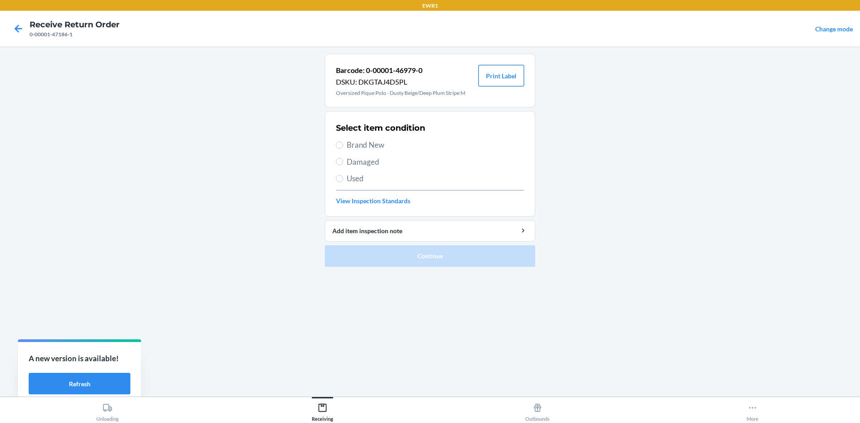
click at [502, 71] on button "Print Label" at bounding box center [501, 75] width 46 height 21
click at [359, 145] on span "Brand New" at bounding box center [435, 145] width 177 height 12
click at [343, 145] on input "Brand New" at bounding box center [339, 145] width 7 height 7
radio input "true"
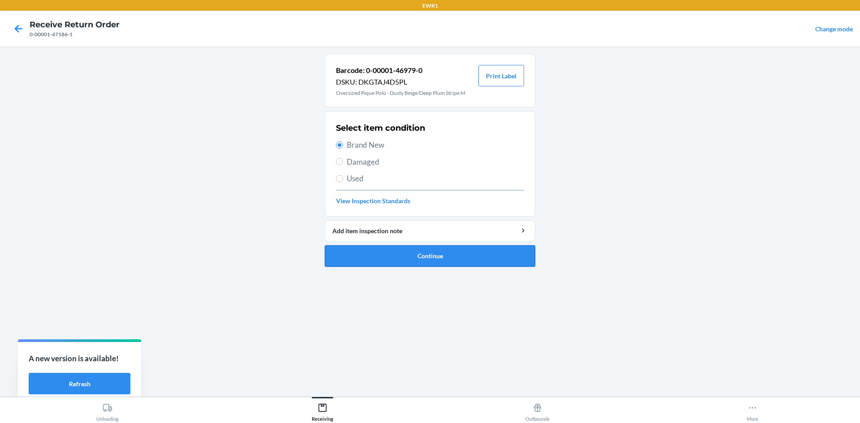
click at [454, 254] on button "Continue" at bounding box center [430, 255] width 210 height 21
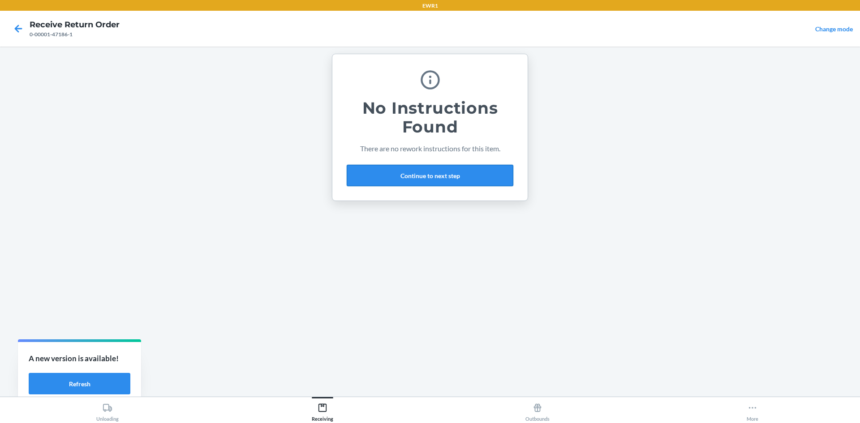
click at [436, 172] on button "Continue to next step" at bounding box center [430, 175] width 167 height 21
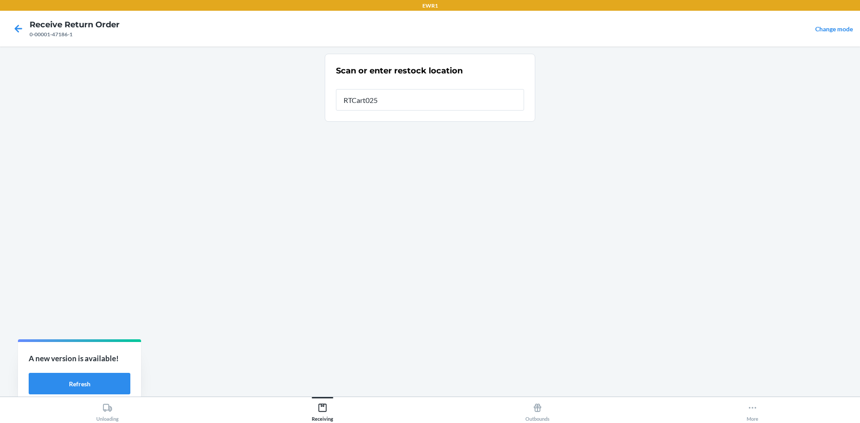
type input "RTCart025"
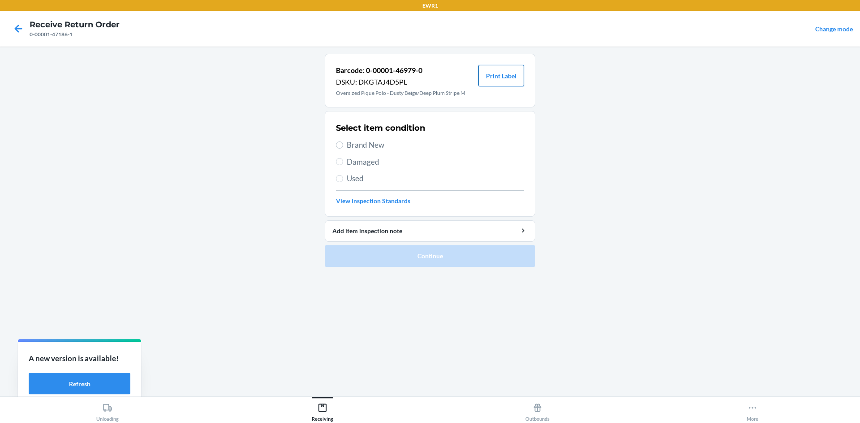
click at [502, 79] on button "Print Label" at bounding box center [501, 75] width 46 height 21
click at [18, 26] on icon at bounding box center [19, 29] width 8 height 8
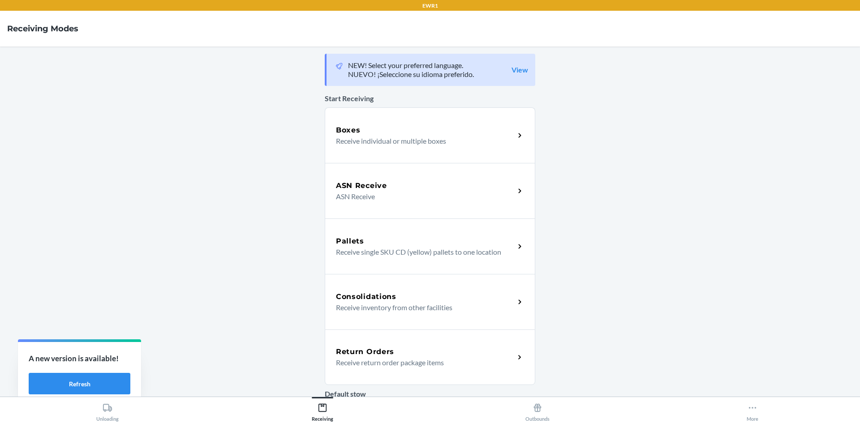
click at [431, 365] on p "Receive return order package items" at bounding box center [422, 362] width 172 height 11
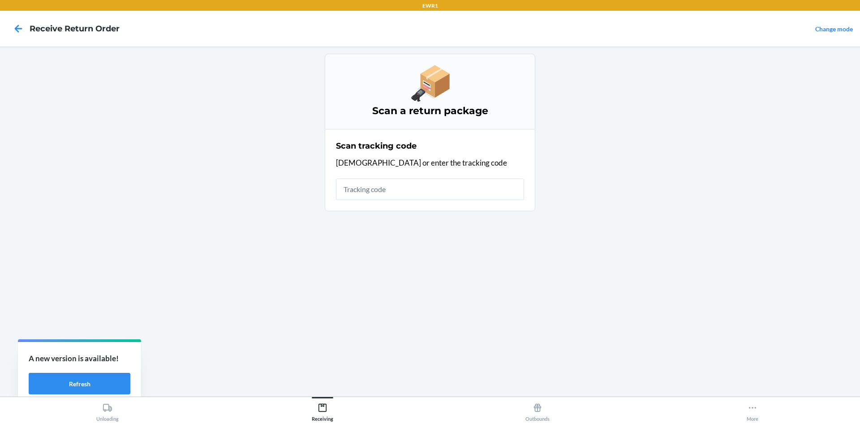
click at [403, 187] on input "text" at bounding box center [430, 189] width 188 height 21
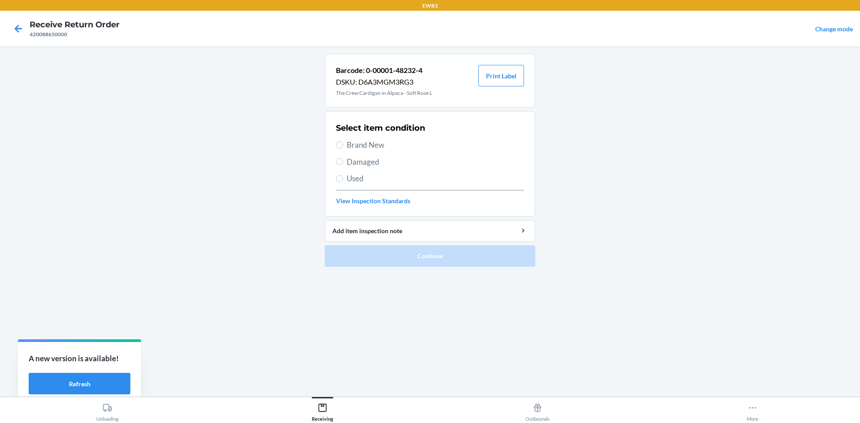
click at [347, 142] on span "Brand New" at bounding box center [435, 145] width 177 height 12
click at [343, 142] on input "Brand New" at bounding box center [339, 145] width 7 height 7
radio input "true"
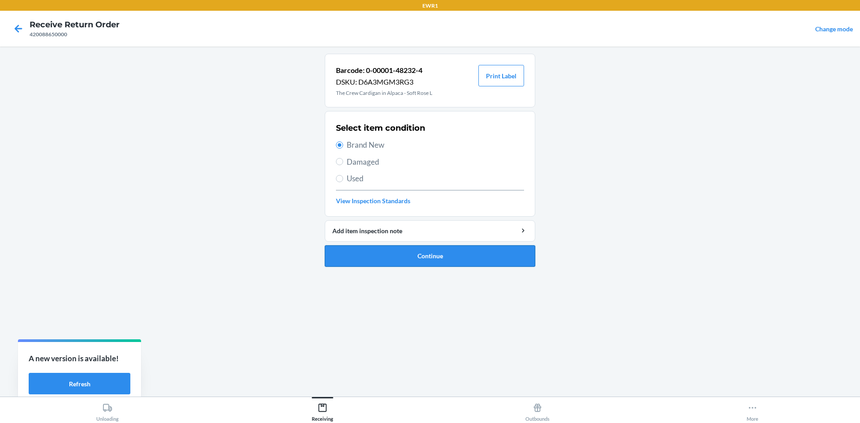
click at [480, 256] on button "Continue" at bounding box center [430, 255] width 210 height 21
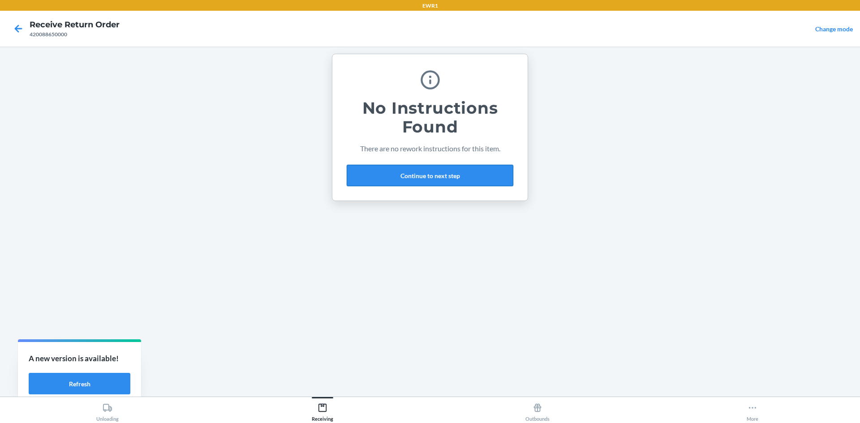
click at [473, 170] on button "Continue to next step" at bounding box center [430, 175] width 167 height 21
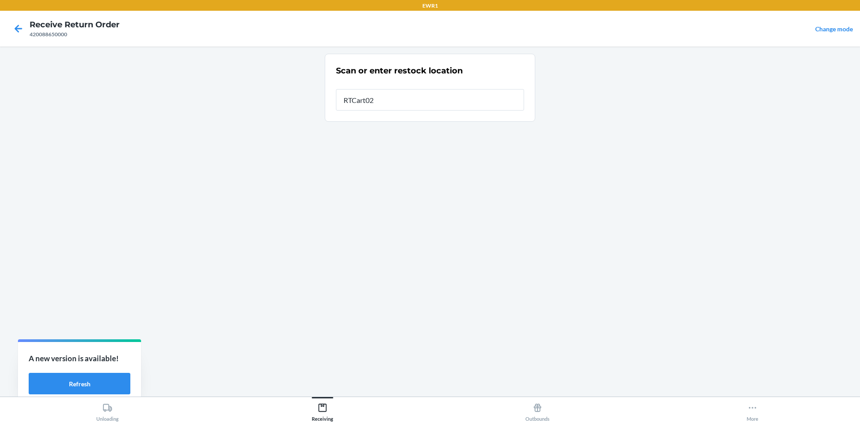
type input "RTCart025"
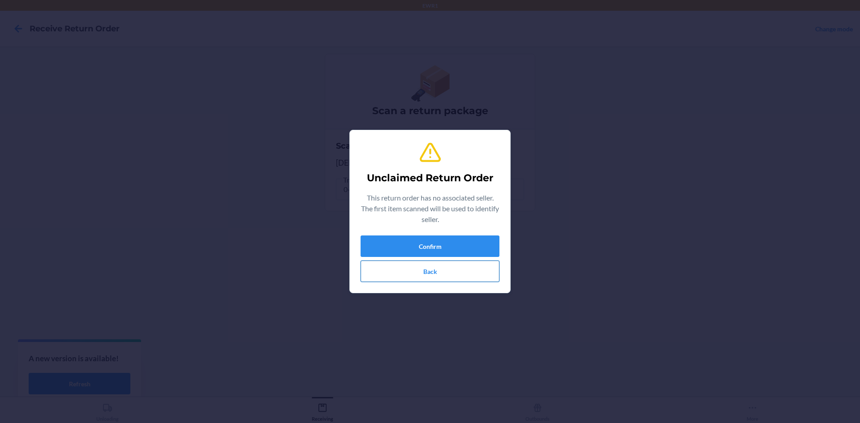
click at [425, 278] on button "Back" at bounding box center [429, 271] width 139 height 21
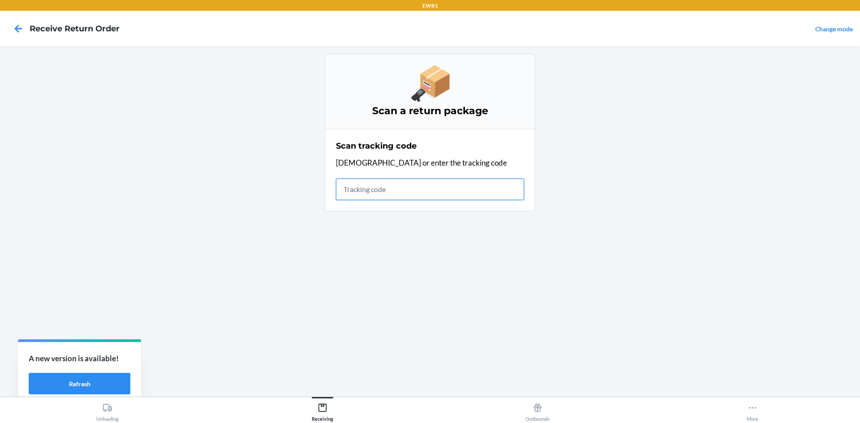
click at [401, 192] on input "text" at bounding box center [430, 189] width 188 height 21
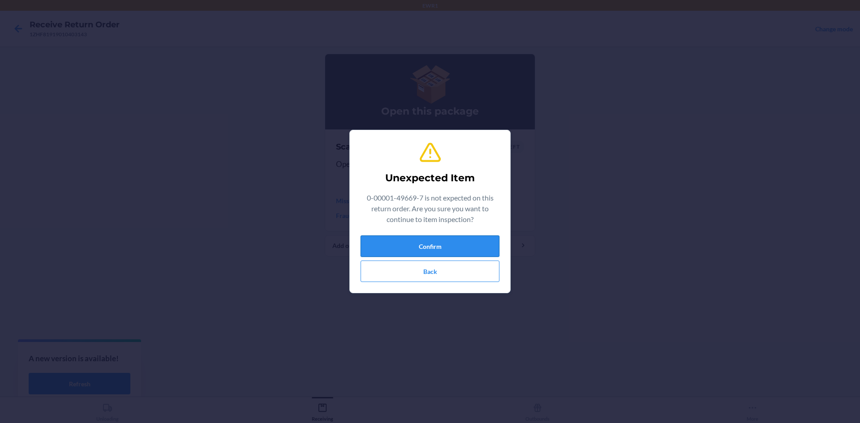
click at [414, 249] on button "Confirm" at bounding box center [429, 246] width 139 height 21
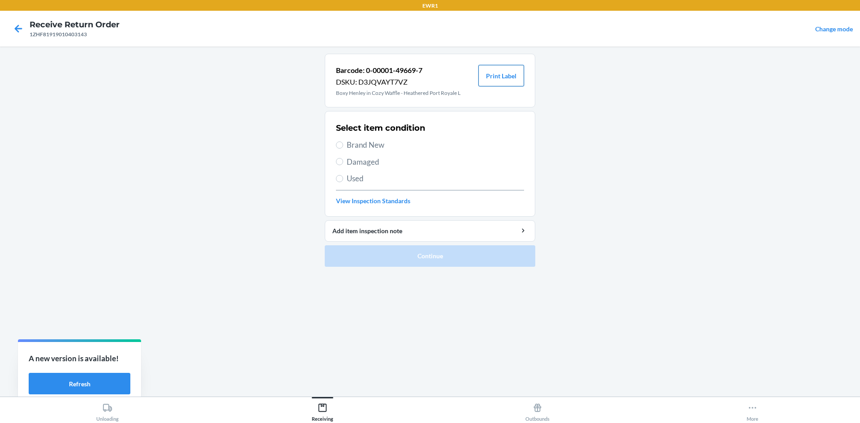
click at [502, 77] on button "Print Label" at bounding box center [501, 75] width 46 height 21
click at [346, 146] on label "Brand New" at bounding box center [430, 145] width 188 height 12
click at [343, 146] on input "Brand New" at bounding box center [339, 145] width 7 height 7
radio input "true"
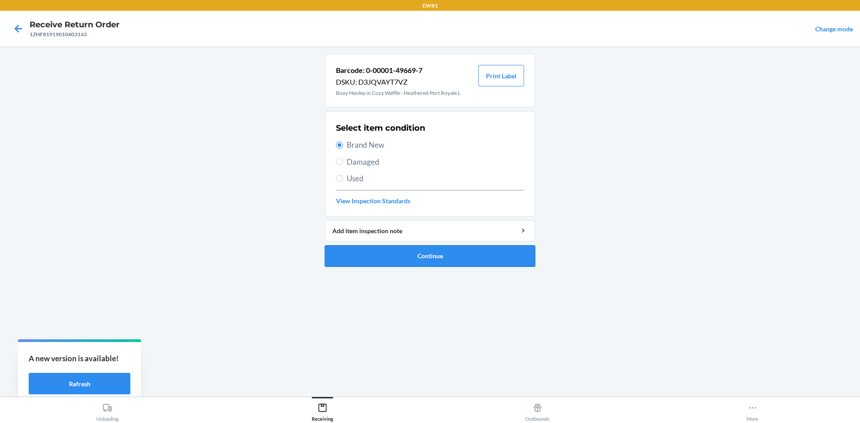
click at [449, 250] on button "Continue" at bounding box center [430, 255] width 210 height 21
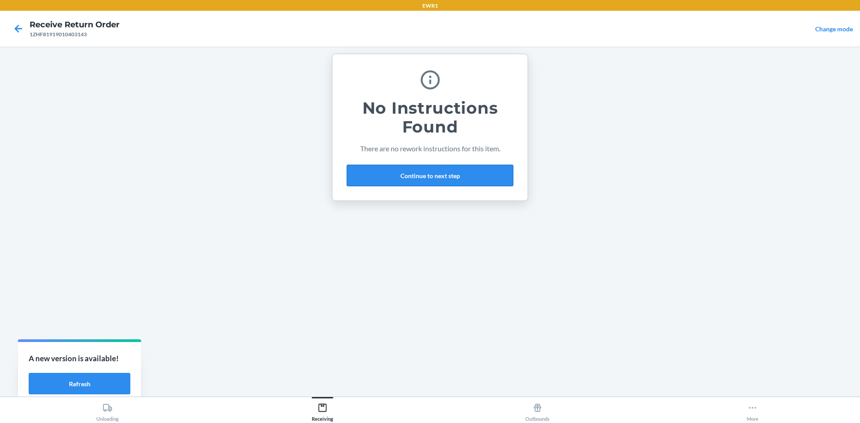
click at [425, 177] on button "Continue to next step" at bounding box center [430, 175] width 167 height 21
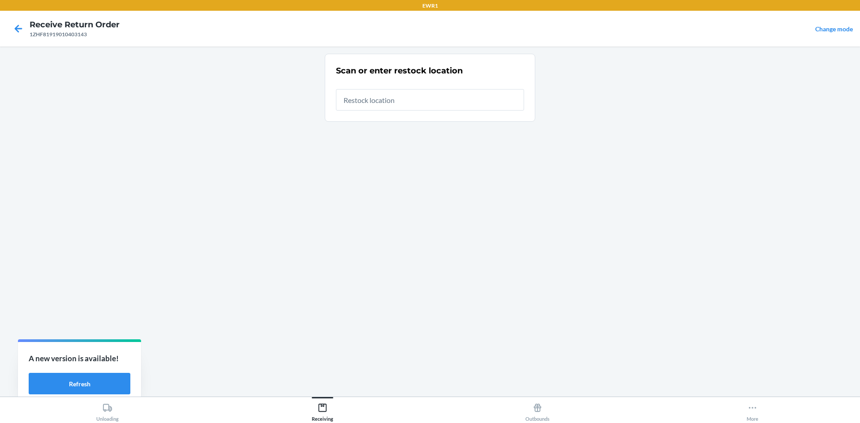
click at [381, 103] on input "text" at bounding box center [430, 99] width 188 height 21
type input "RTCart025"
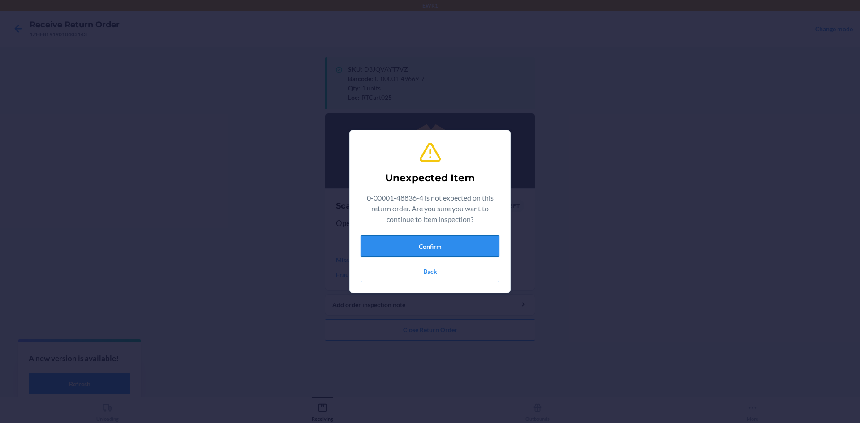
click at [459, 242] on button "Confirm" at bounding box center [429, 246] width 139 height 21
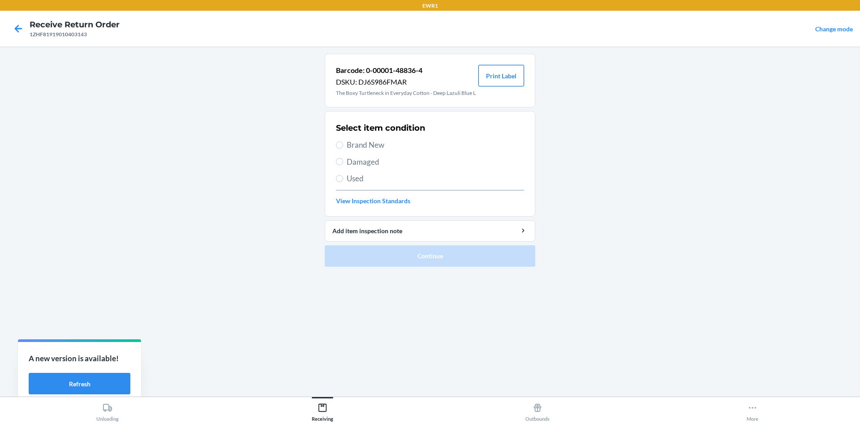
click at [504, 78] on button "Print Label" at bounding box center [501, 75] width 46 height 21
drag, startPoint x: 357, startPoint y: 140, endPoint x: 409, endPoint y: 167, distance: 58.7
click at [358, 142] on span "Brand New" at bounding box center [435, 145] width 177 height 12
click at [343, 142] on input "Brand New" at bounding box center [339, 145] width 7 height 7
radio input "true"
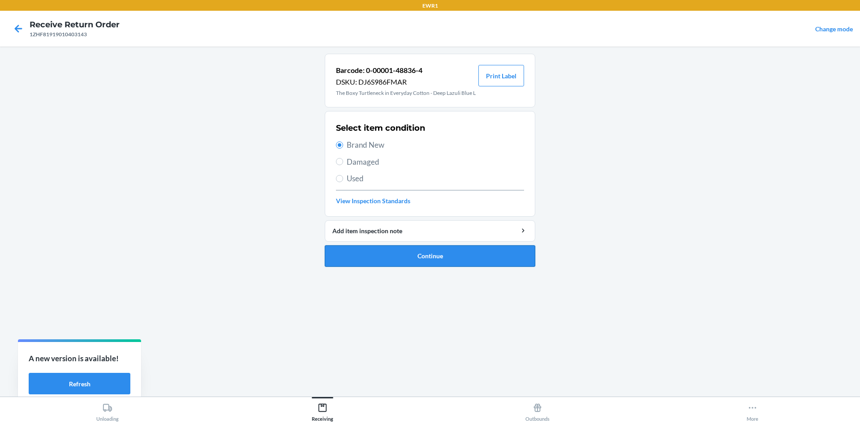
click at [477, 252] on button "Continue" at bounding box center [430, 255] width 210 height 21
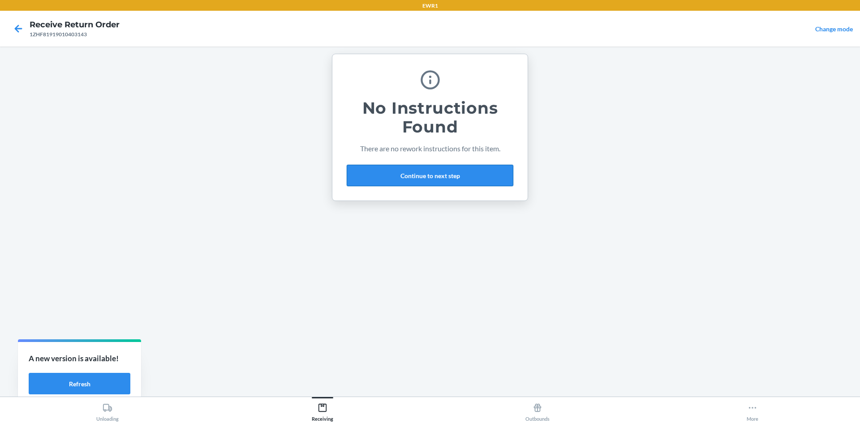
click at [451, 177] on button "Continue to next step" at bounding box center [430, 175] width 167 height 21
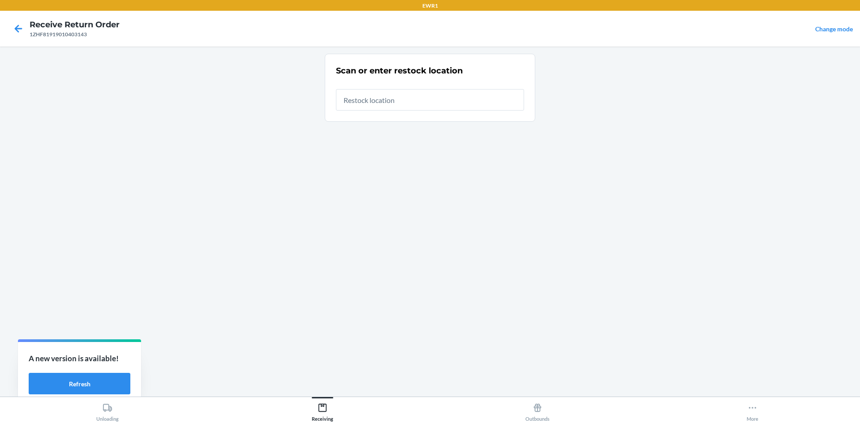
click at [404, 105] on input "text" at bounding box center [430, 99] width 188 height 21
type input "RTCart025"
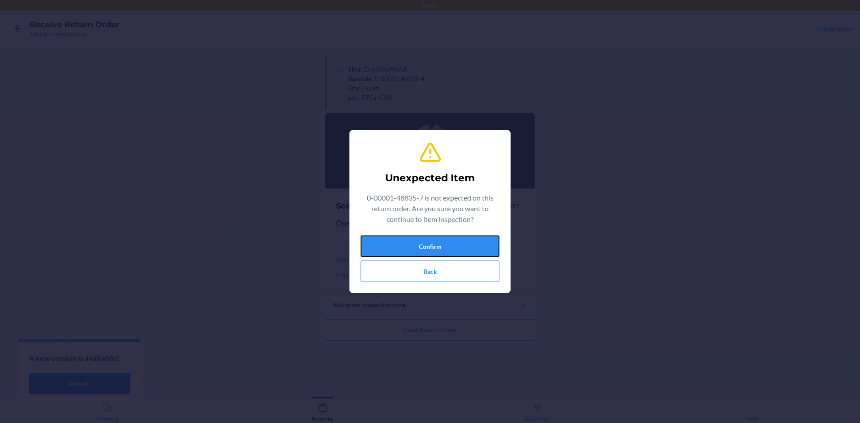
drag, startPoint x: 446, startPoint y: 245, endPoint x: 453, endPoint y: 250, distance: 7.7
click at [447, 245] on button "Confirm" at bounding box center [429, 246] width 139 height 21
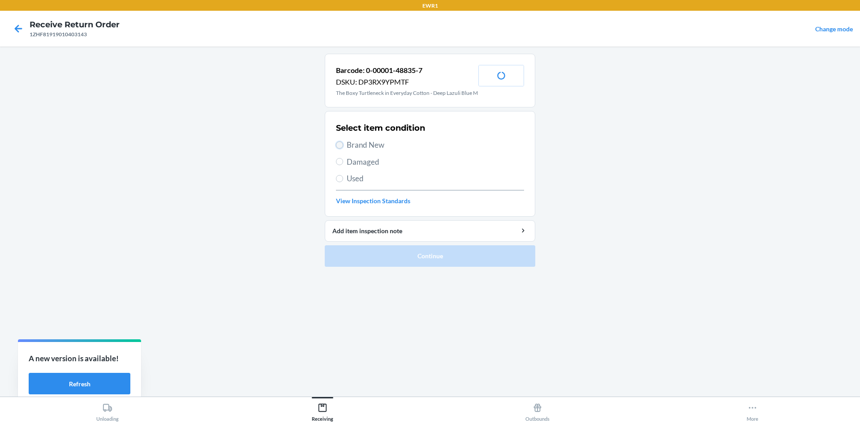
click at [339, 149] on input "Brand New" at bounding box center [339, 145] width 7 height 7
radio input "true"
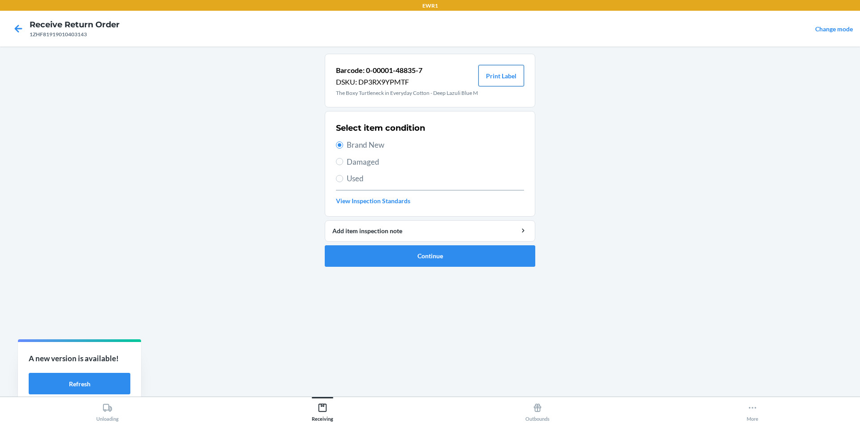
click at [494, 69] on button "Print Label" at bounding box center [501, 75] width 46 height 21
click at [432, 267] on button "Continue" at bounding box center [430, 255] width 210 height 21
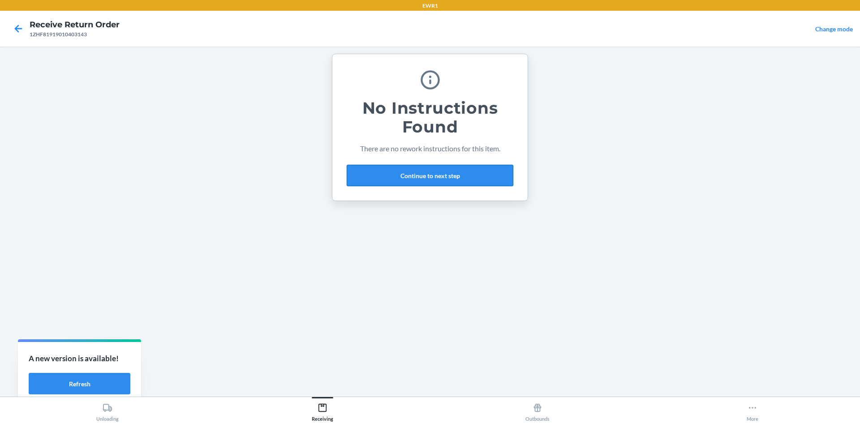
click at [407, 177] on button "Continue to next step" at bounding box center [430, 175] width 167 height 21
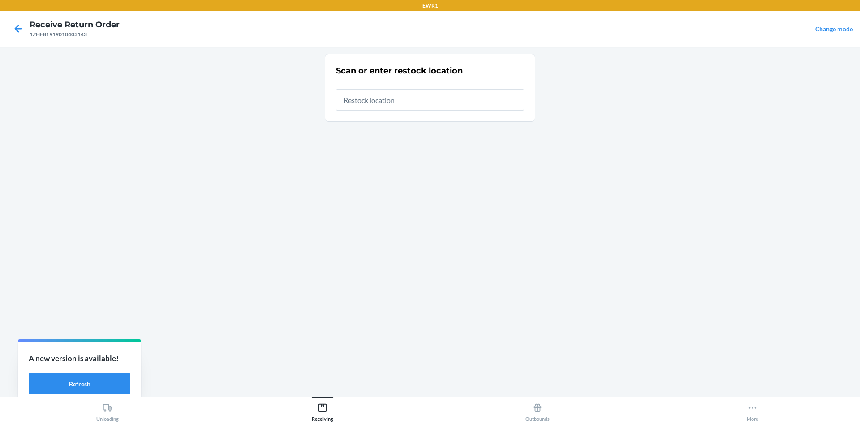
click at [379, 99] on input "text" at bounding box center [430, 99] width 188 height 21
type input "RTCart025"
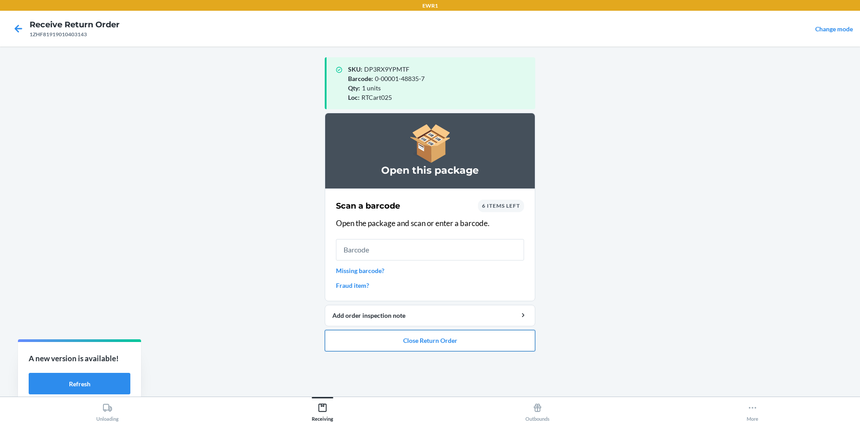
click at [400, 348] on button "Close Return Order" at bounding box center [430, 340] width 210 height 21
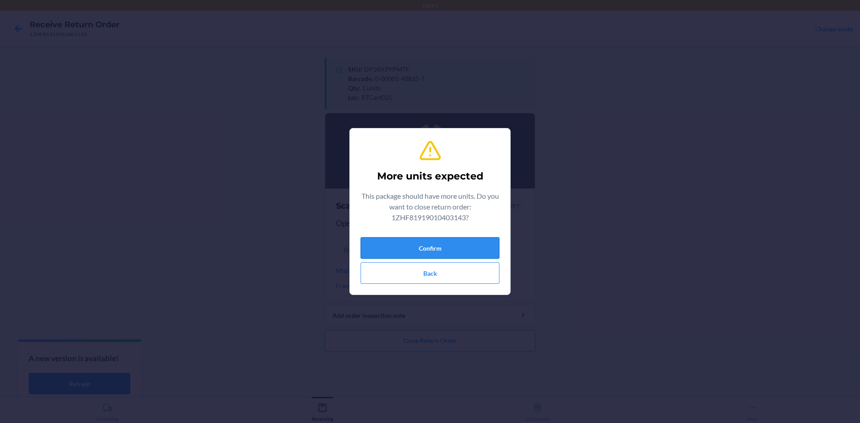
click at [394, 247] on button "Confirm" at bounding box center [429, 247] width 139 height 21
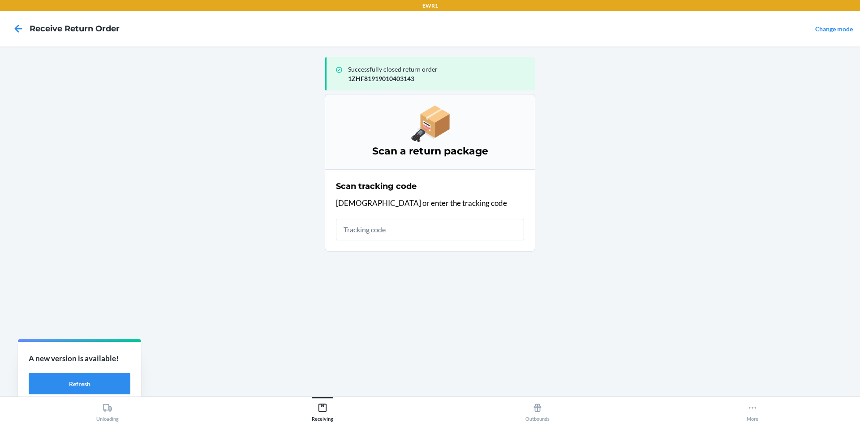
click at [413, 235] on input "text" at bounding box center [430, 229] width 188 height 21
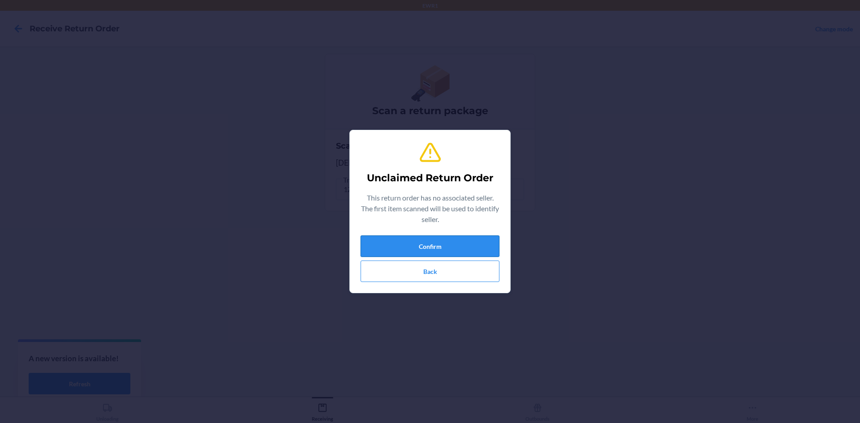
click at [443, 243] on button "Confirm" at bounding box center [429, 246] width 139 height 21
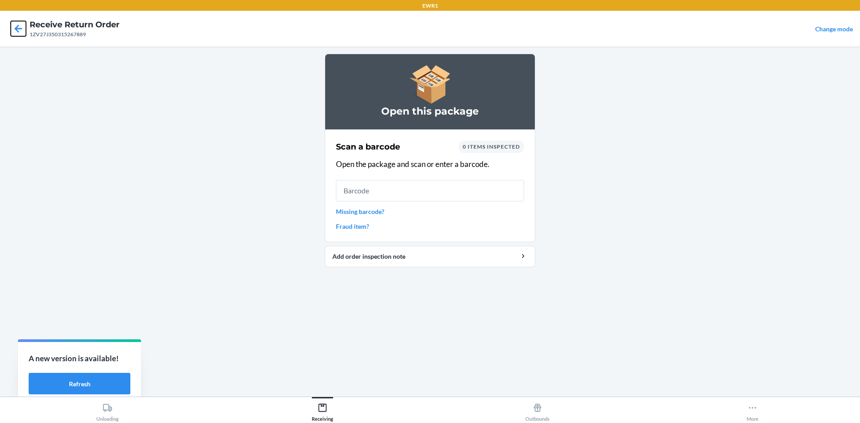
click at [20, 30] on icon at bounding box center [18, 28] width 15 height 15
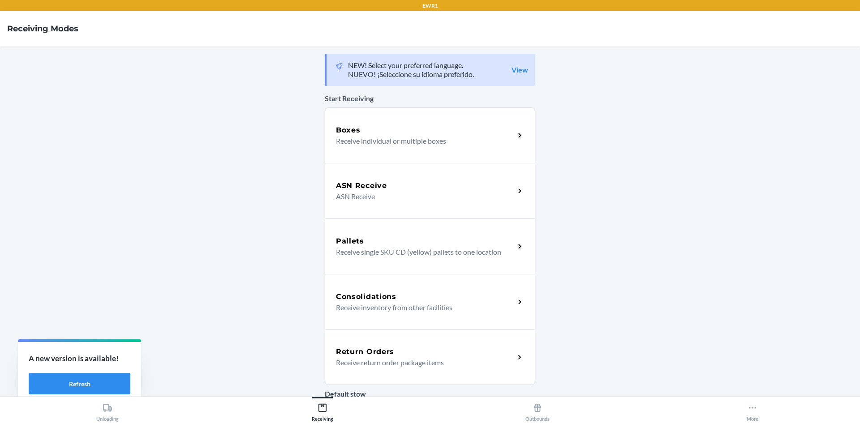
click at [415, 359] on p "Receive return order package items" at bounding box center [422, 362] width 172 height 11
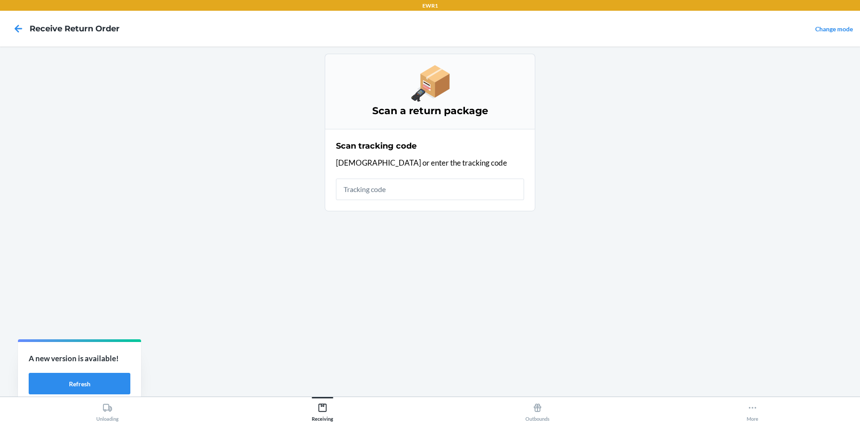
click at [402, 192] on input "text" at bounding box center [430, 189] width 188 height 21
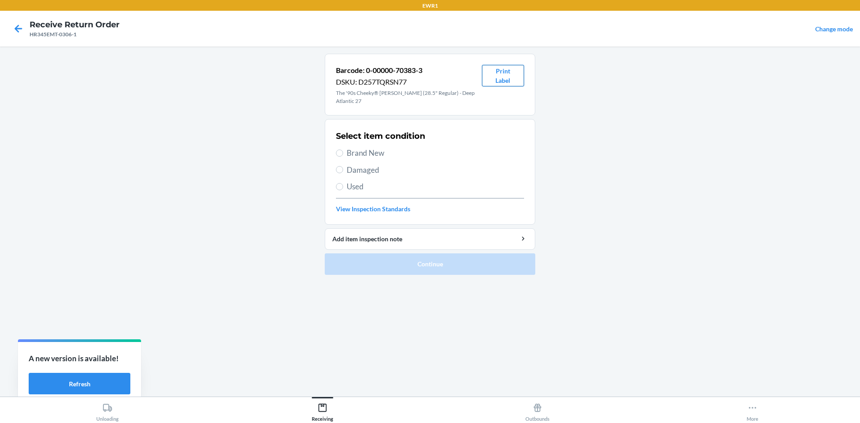
click at [510, 78] on button "Print Label" at bounding box center [503, 75] width 42 height 21
click at [358, 147] on span "Brand New" at bounding box center [435, 153] width 177 height 12
drag, startPoint x: 340, startPoint y: 146, endPoint x: 390, endPoint y: 180, distance: 60.6
click at [342, 150] on input "Brand New" at bounding box center [339, 153] width 7 height 7
radio input "true"
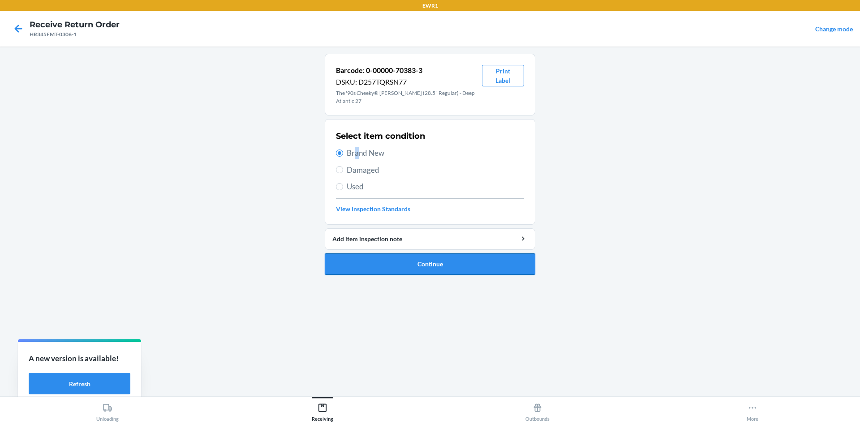
click at [463, 261] on button "Continue" at bounding box center [430, 263] width 210 height 21
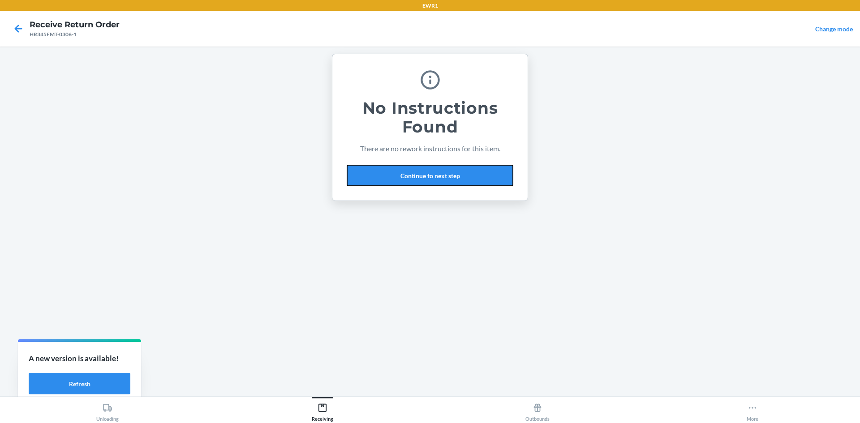
drag, startPoint x: 450, startPoint y: 173, endPoint x: 455, endPoint y: 196, distance: 23.5
click at [452, 175] on button "Continue to next step" at bounding box center [430, 175] width 167 height 21
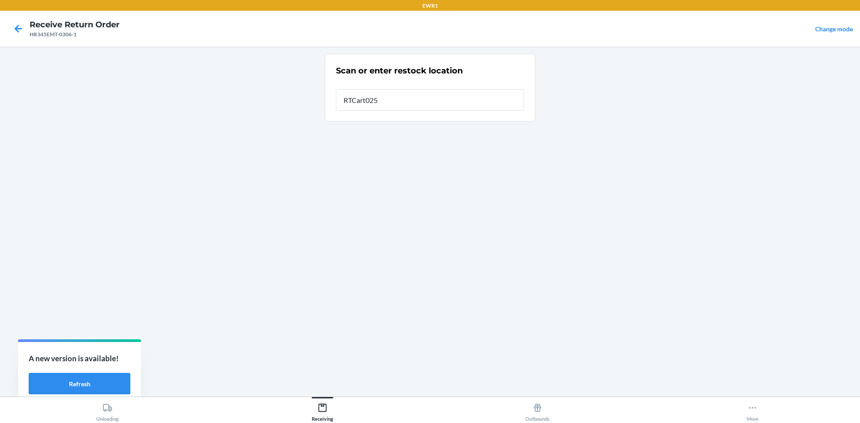
type input "RTCart025"
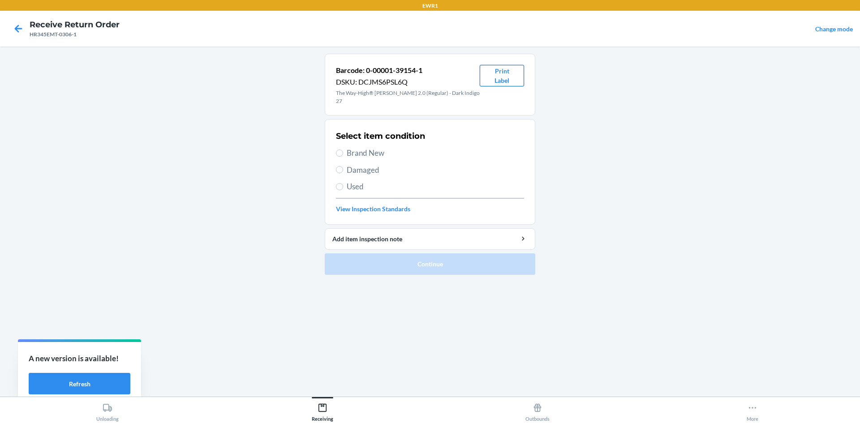
click at [494, 72] on button "Print Label" at bounding box center [502, 75] width 44 height 21
drag, startPoint x: 336, startPoint y: 143, endPoint x: 391, endPoint y: 203, distance: 82.1
click at [338, 147] on label "Brand New" at bounding box center [430, 153] width 188 height 12
click at [338, 150] on input "Brand New" at bounding box center [339, 153] width 7 height 7
radio input "true"
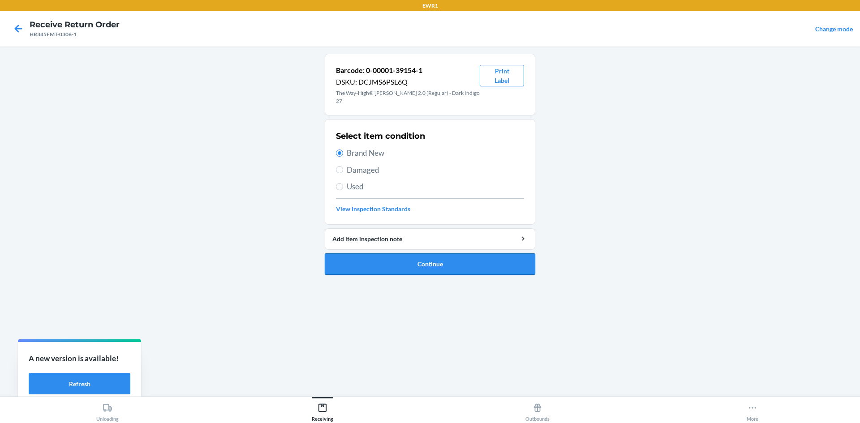
click at [422, 257] on button "Continue" at bounding box center [430, 263] width 210 height 21
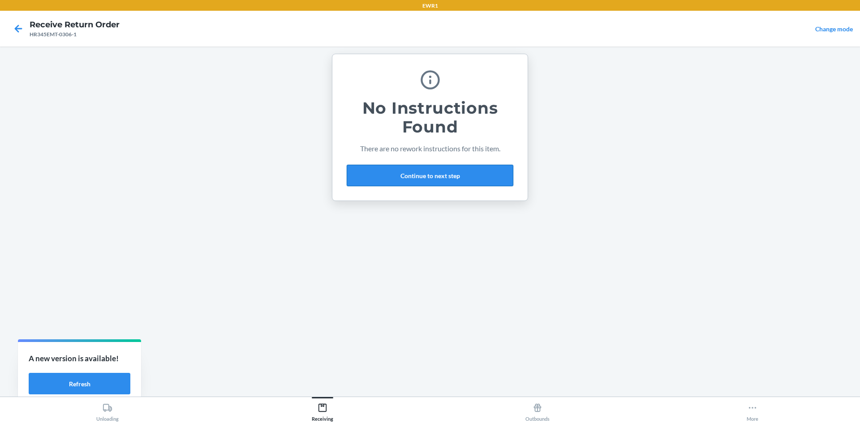
click at [373, 172] on button "Continue to next step" at bounding box center [430, 175] width 167 height 21
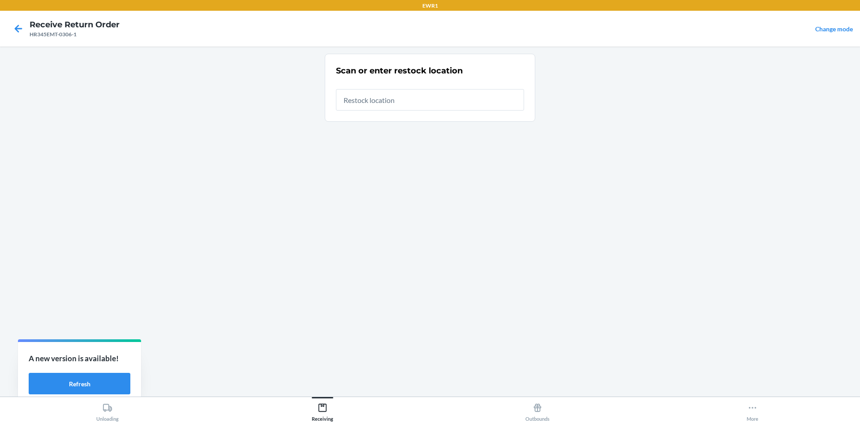
click at [356, 101] on input "text" at bounding box center [430, 99] width 188 height 21
type input "RTCart025"
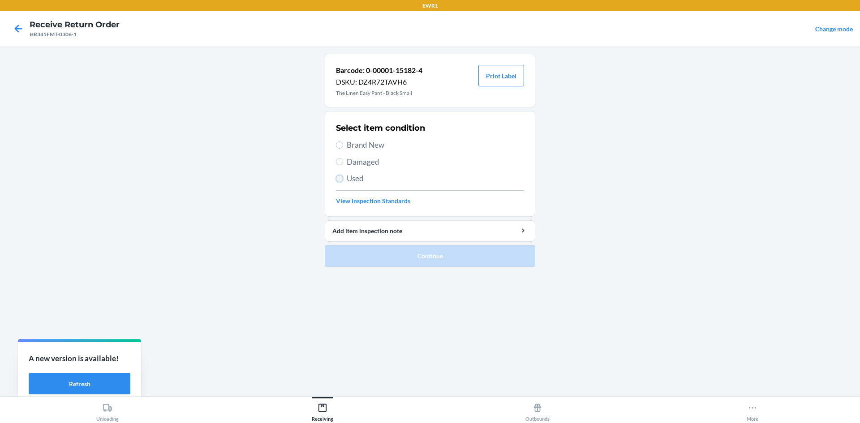
click at [337, 176] on input "Used" at bounding box center [339, 178] width 7 height 7
radio input "true"
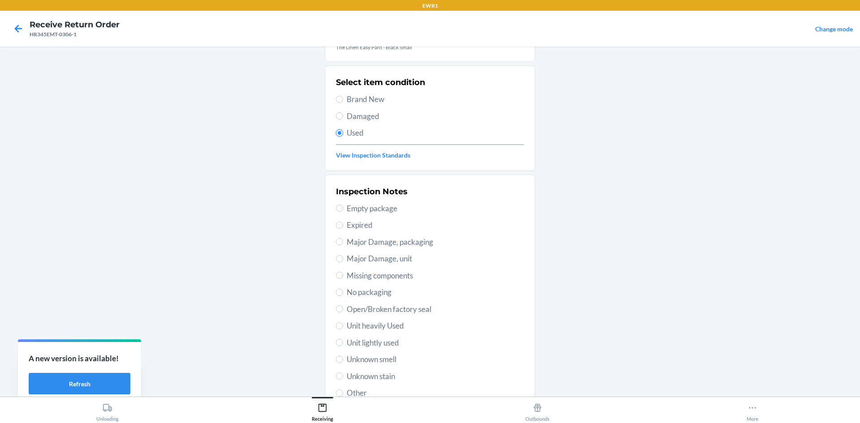
scroll to position [90, 0]
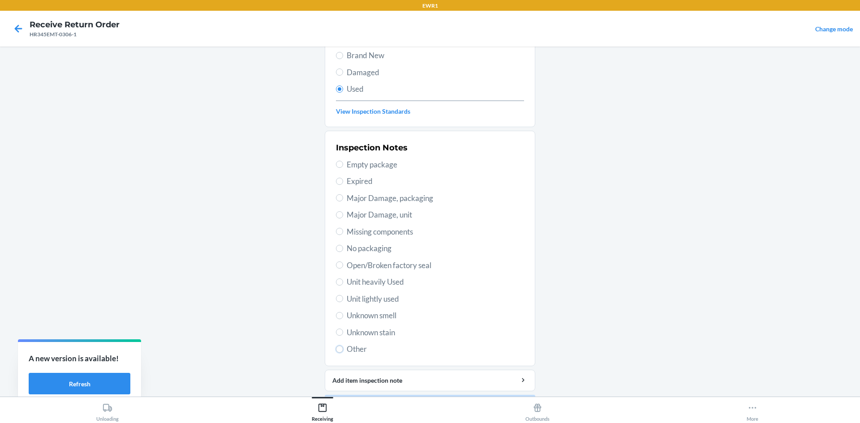
drag, startPoint x: 335, startPoint y: 346, endPoint x: 341, endPoint y: 350, distance: 7.1
click at [340, 350] on label "Other" at bounding box center [430, 349] width 188 height 12
click at [340, 350] on input "Other" at bounding box center [339, 349] width 7 height 7
radio input "true"
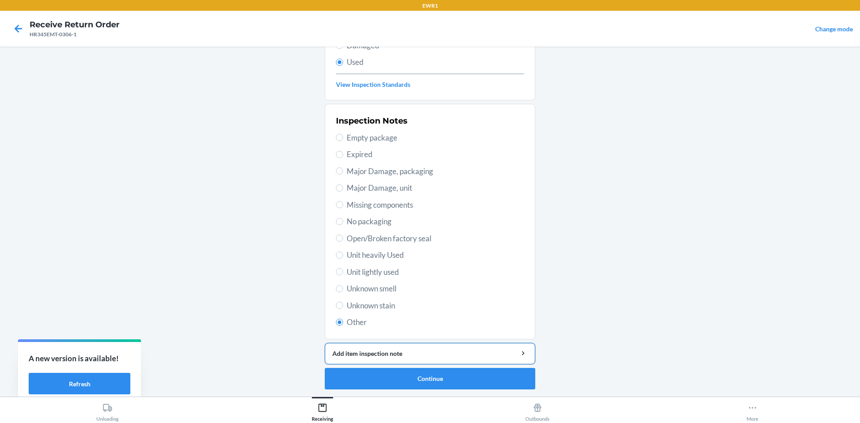
click at [380, 349] on div "Add item inspection note" at bounding box center [429, 353] width 195 height 9
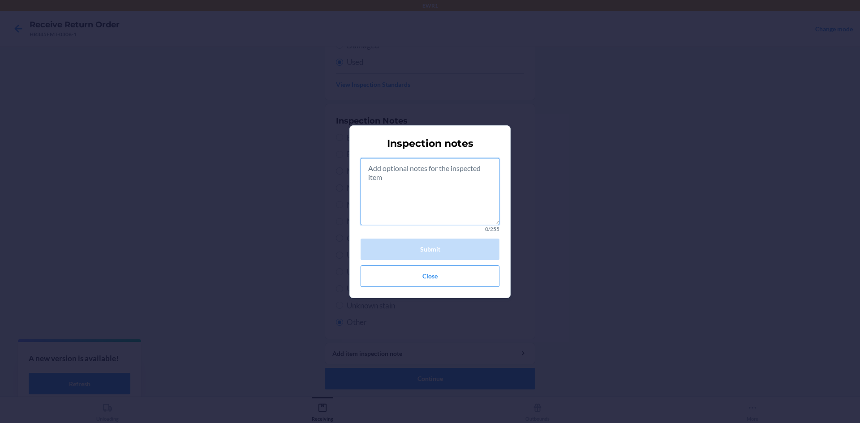
click at [387, 170] on textarea at bounding box center [429, 191] width 139 height 67
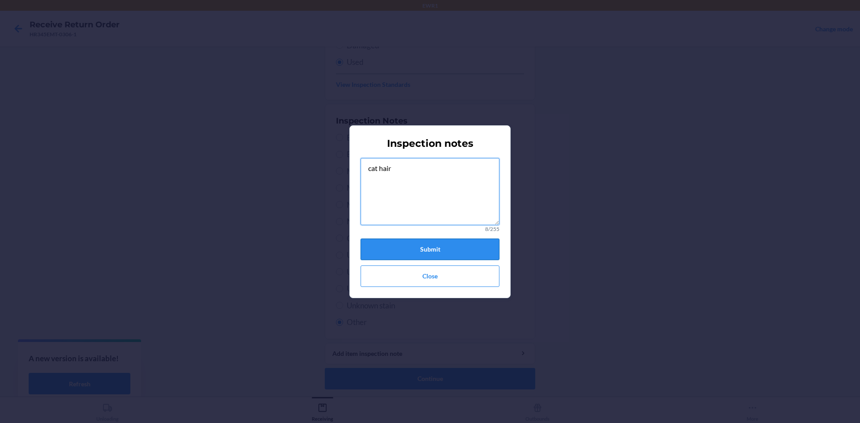
type textarea "cat hair"
click at [448, 249] on button "Submit" at bounding box center [429, 249] width 139 height 21
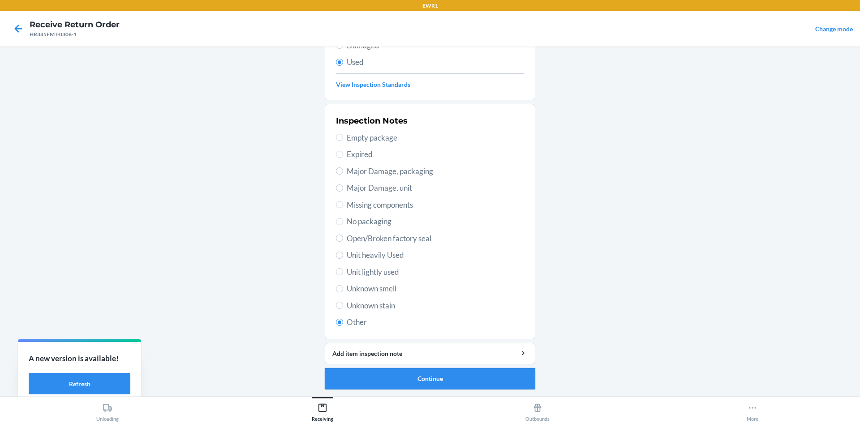
click at [383, 379] on button "Continue" at bounding box center [430, 378] width 210 height 21
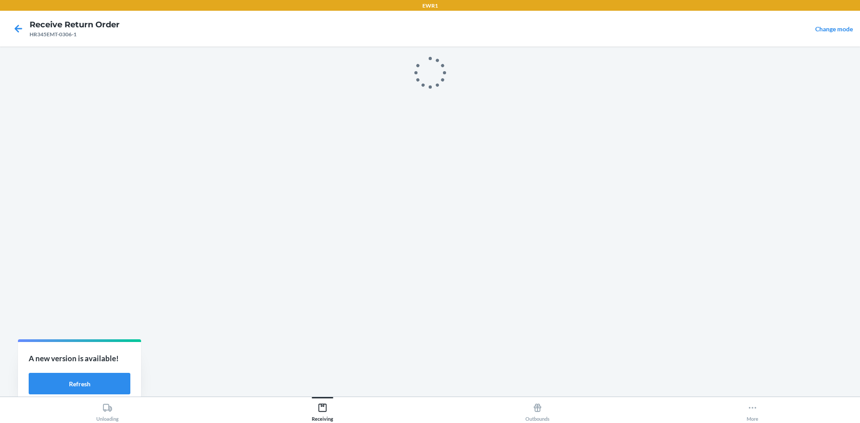
scroll to position [0, 0]
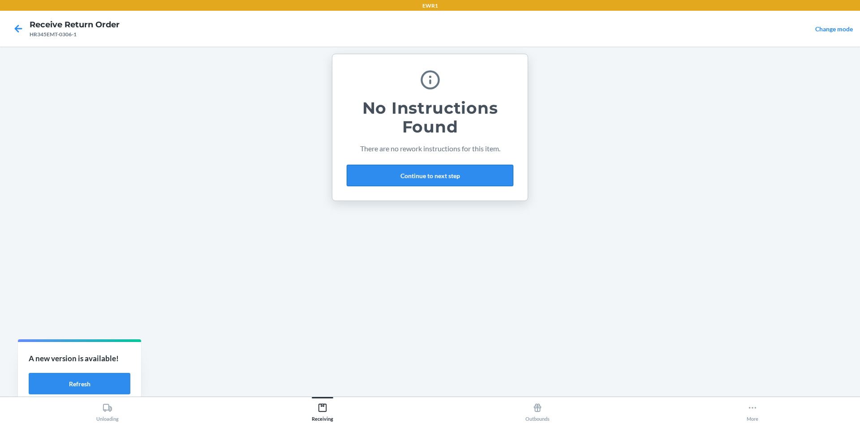
click at [442, 176] on button "Continue to next step" at bounding box center [430, 175] width 167 height 21
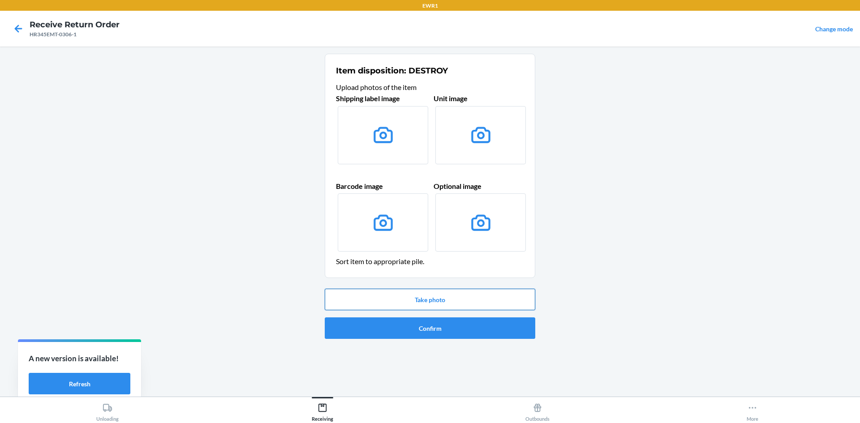
click at [441, 301] on button "Take photo" at bounding box center [430, 299] width 210 height 21
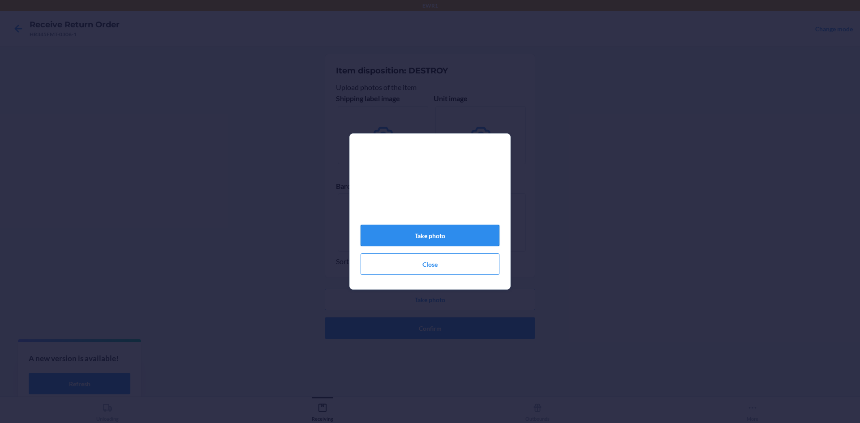
click at [439, 241] on button "Take photo" at bounding box center [429, 235] width 139 height 21
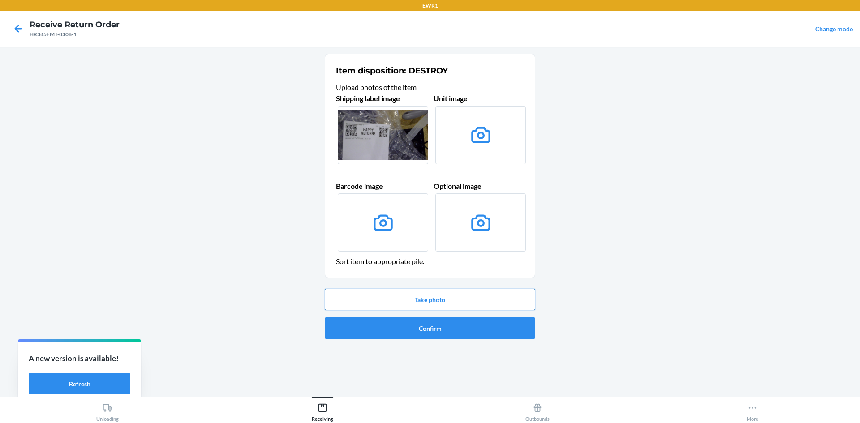
click at [446, 300] on button "Take photo" at bounding box center [430, 299] width 210 height 21
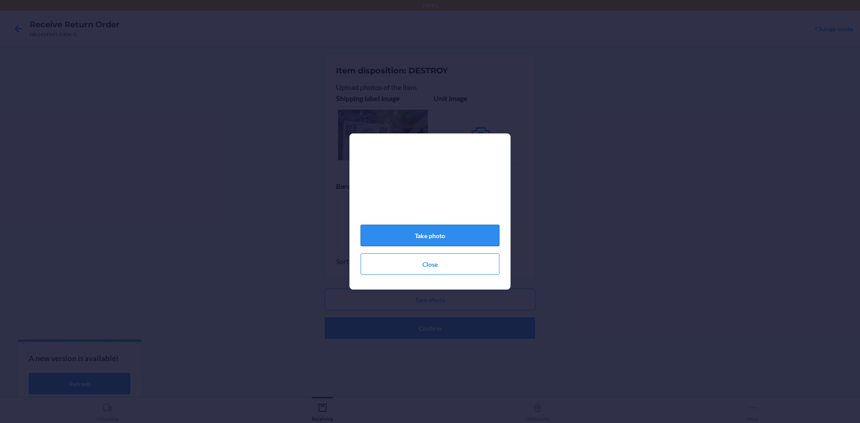
click at [455, 238] on button "Take photo" at bounding box center [429, 235] width 139 height 21
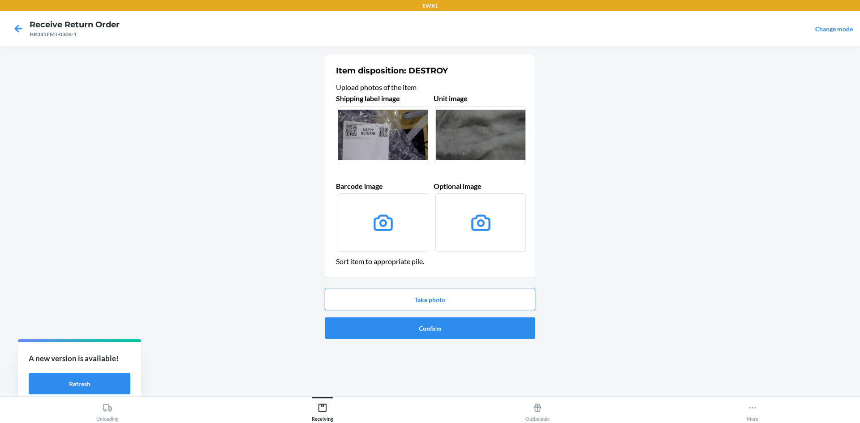
click at [470, 296] on button "Take photo" at bounding box center [430, 299] width 210 height 21
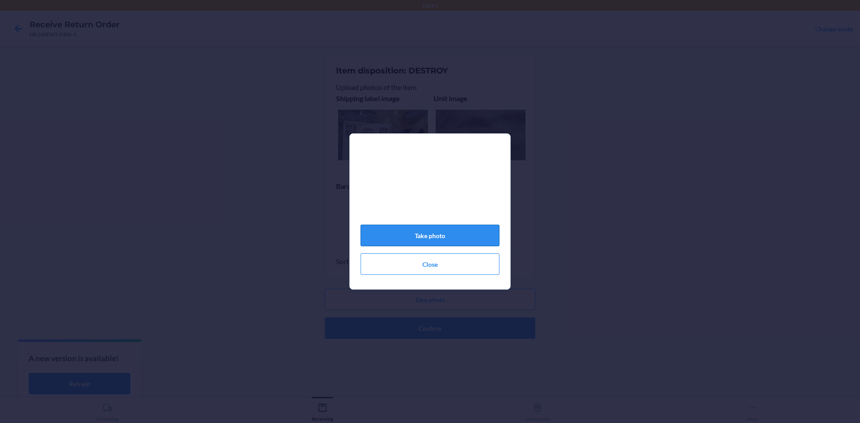
click at [474, 241] on button "Take photo" at bounding box center [429, 235] width 139 height 21
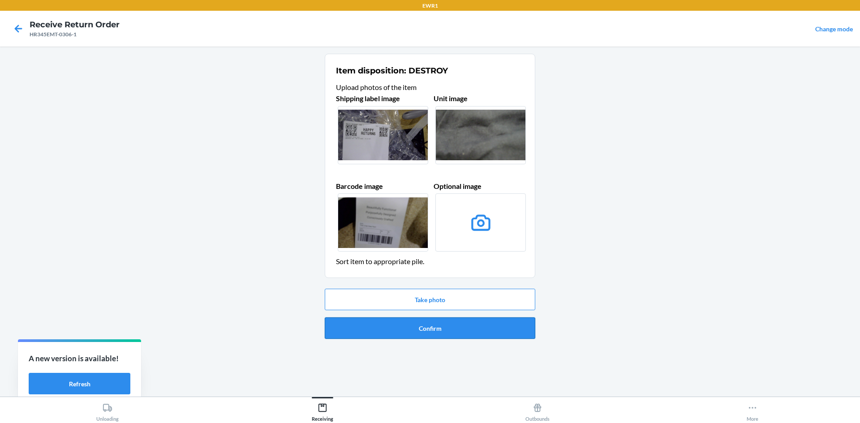
click at [476, 326] on button "Confirm" at bounding box center [430, 327] width 210 height 21
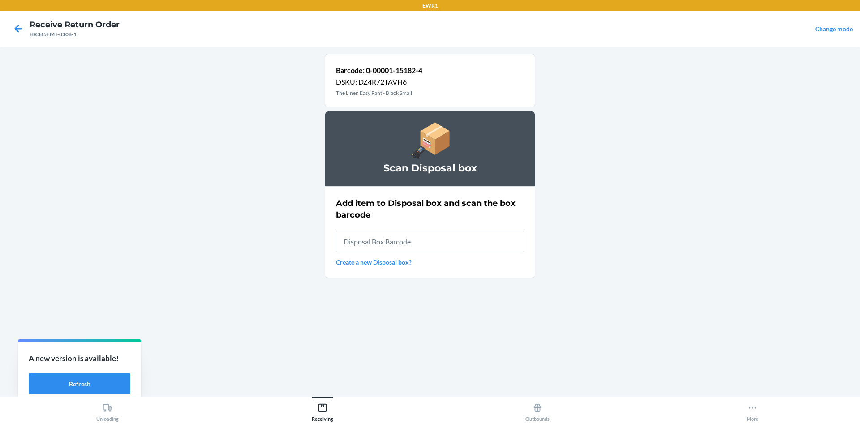
click at [421, 240] on input "text" at bounding box center [430, 241] width 188 height 21
type input "RB000001986"
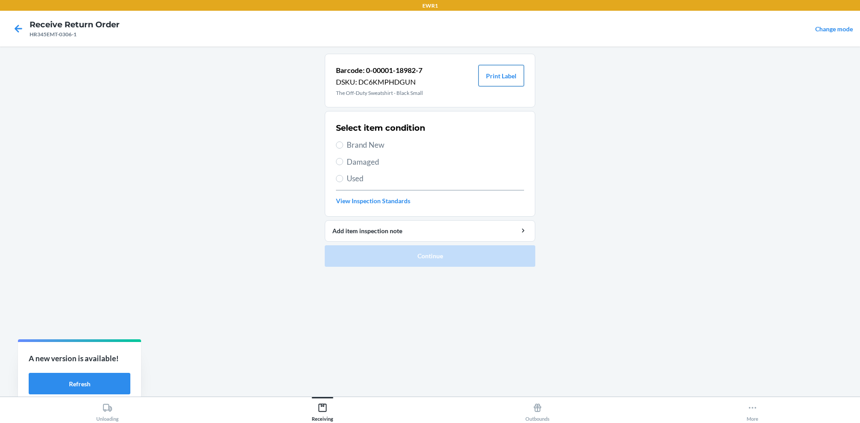
click at [499, 72] on button "Print Label" at bounding box center [501, 75] width 46 height 21
click at [355, 147] on span "Brand New" at bounding box center [435, 145] width 177 height 12
click at [343, 147] on input "Brand New" at bounding box center [339, 145] width 7 height 7
radio input "true"
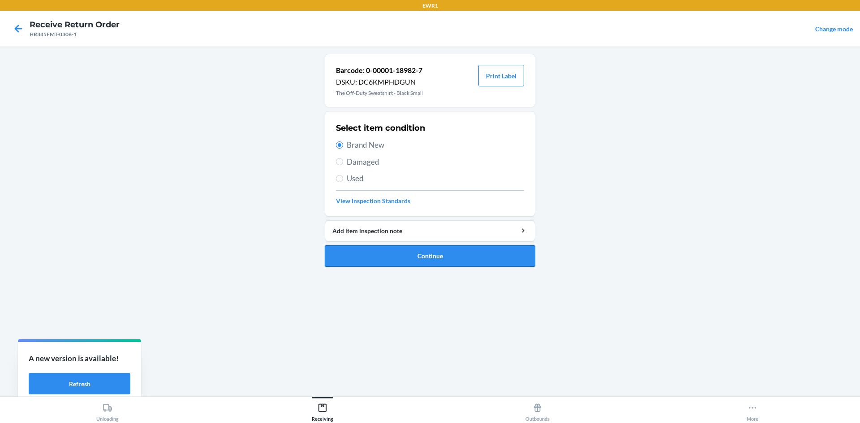
click at [449, 263] on button "Continue" at bounding box center [430, 255] width 210 height 21
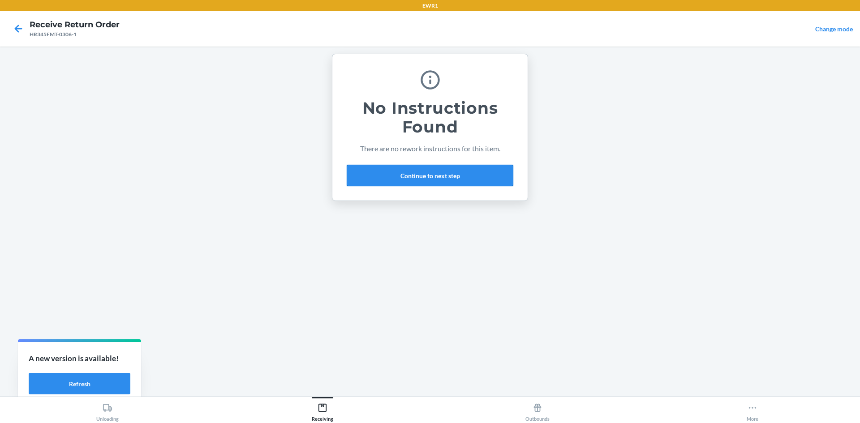
click at [381, 179] on button "Continue to next step" at bounding box center [430, 175] width 167 height 21
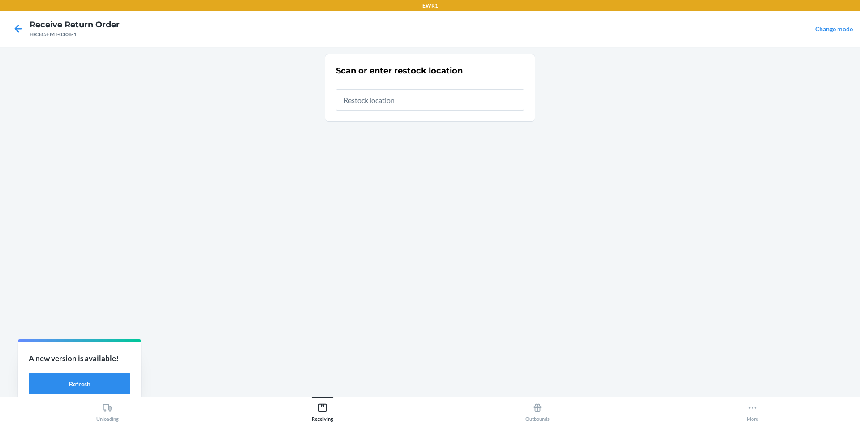
click at [356, 103] on input "text" at bounding box center [430, 99] width 188 height 21
type input "RTCart025"
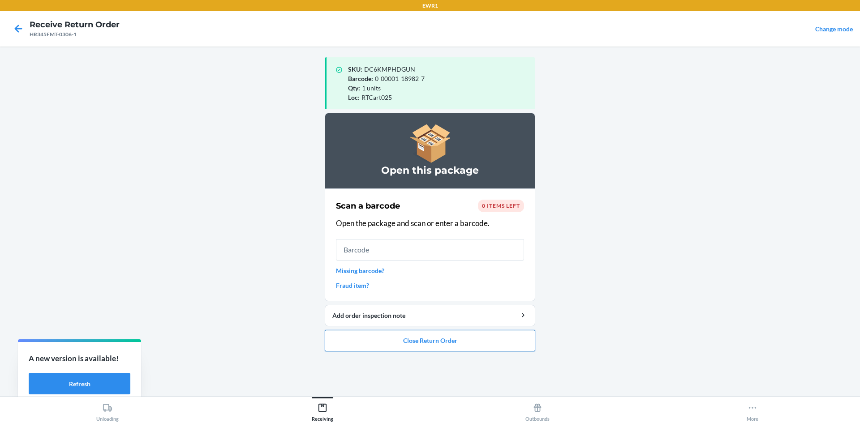
click at [405, 346] on button "Close Return Order" at bounding box center [430, 340] width 210 height 21
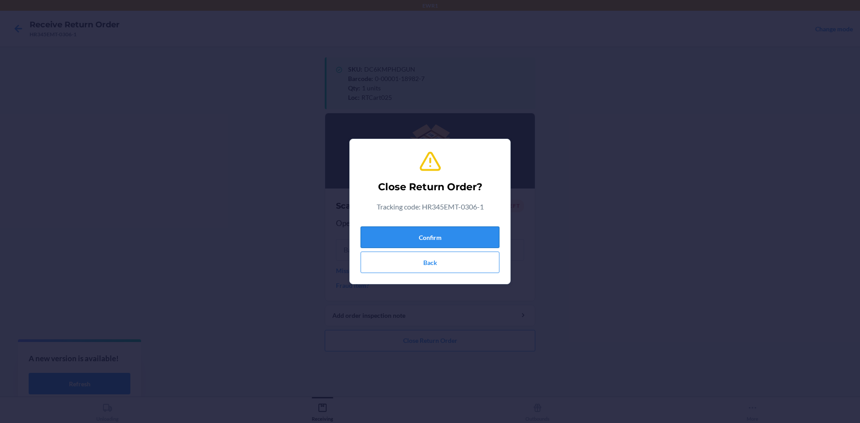
click at [453, 236] on button "Confirm" at bounding box center [429, 237] width 139 height 21
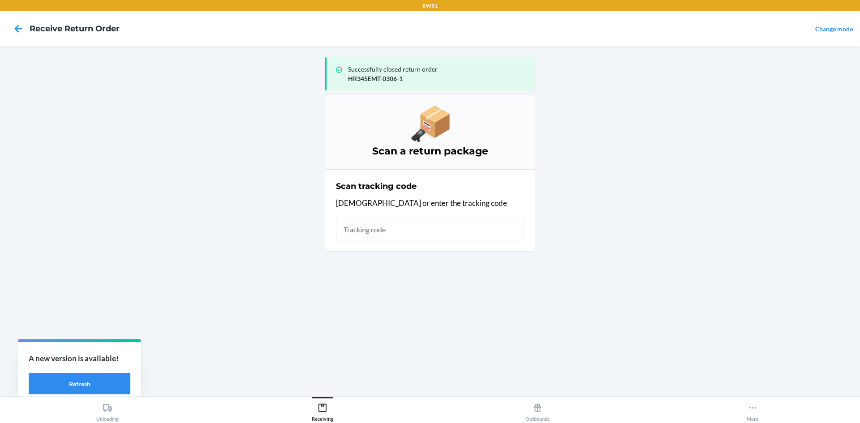
click at [435, 229] on input "text" at bounding box center [430, 229] width 188 height 21
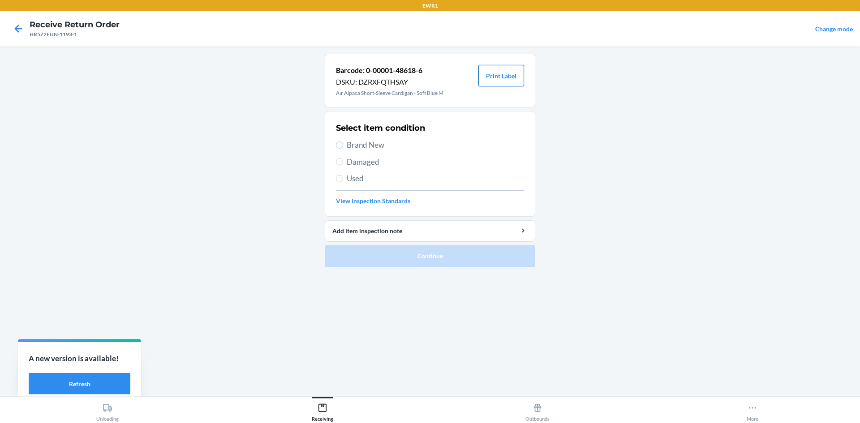
click at [495, 78] on button "Print Label" at bounding box center [501, 75] width 46 height 21
click at [346, 144] on label "Brand New" at bounding box center [430, 145] width 188 height 12
click at [343, 144] on input "Brand New" at bounding box center [339, 145] width 7 height 7
radio input "true"
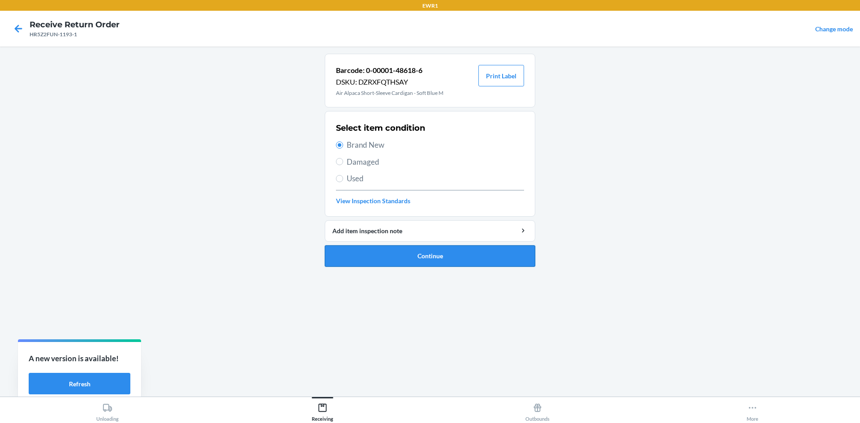
click at [441, 251] on button "Continue" at bounding box center [430, 255] width 210 height 21
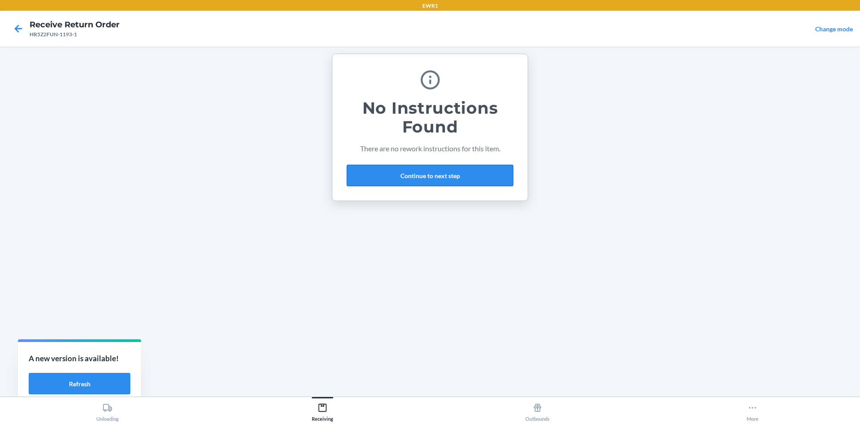
click at [426, 174] on button "Continue to next step" at bounding box center [430, 175] width 167 height 21
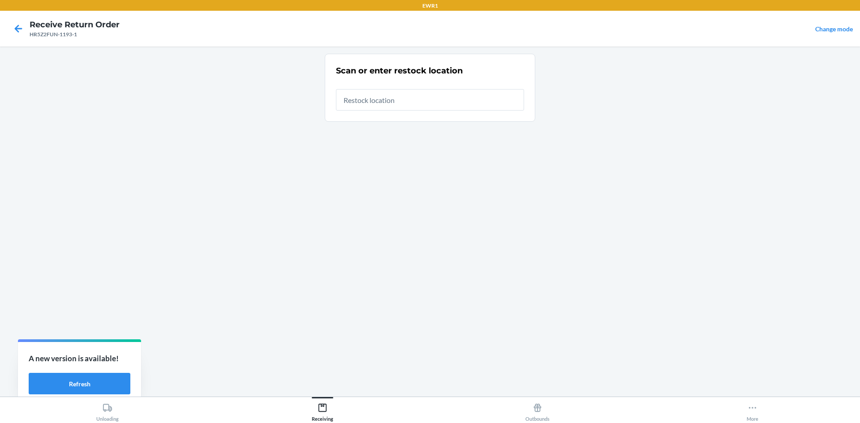
click at [399, 96] on input "text" at bounding box center [430, 99] width 188 height 21
type input "RTCart025"
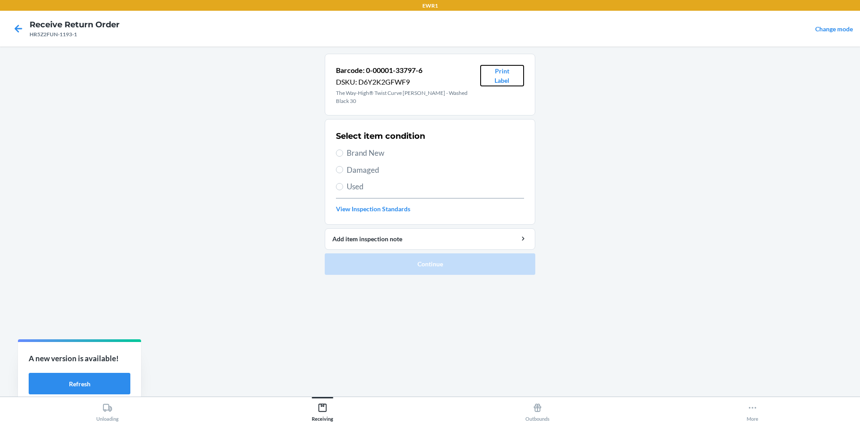
drag, startPoint x: 504, startPoint y: 73, endPoint x: 538, endPoint y: 181, distance: 113.0
click at [505, 74] on button "Print Label" at bounding box center [502, 75] width 44 height 21
drag, startPoint x: 339, startPoint y: 146, endPoint x: 403, endPoint y: 239, distance: 112.9
click at [340, 150] on input "Brand New" at bounding box center [339, 153] width 7 height 7
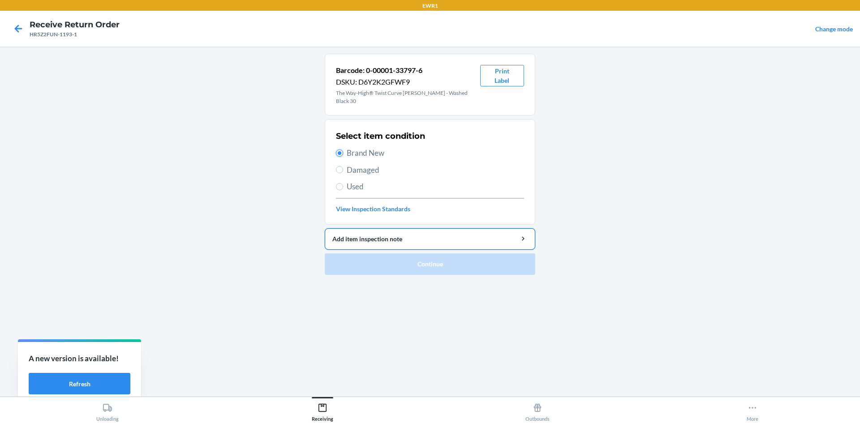
radio input "true"
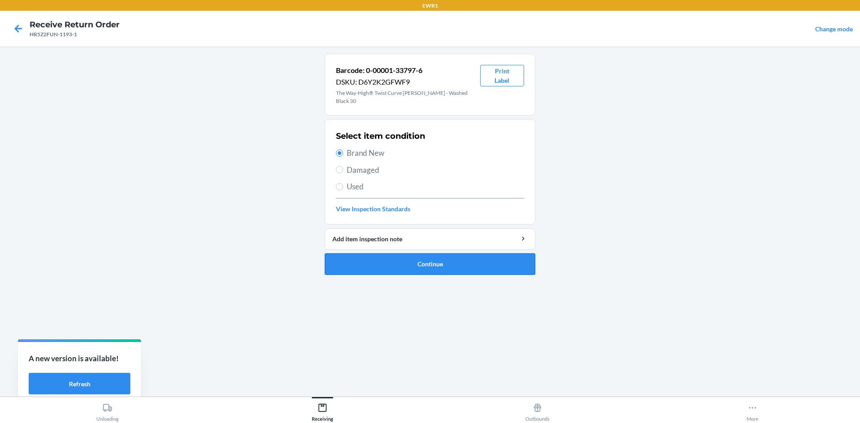
click at [452, 253] on button "Continue" at bounding box center [430, 263] width 210 height 21
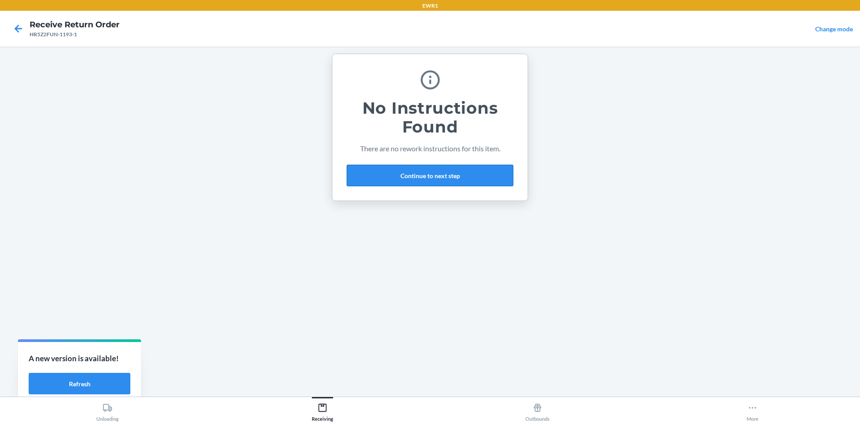
click at [415, 176] on button "Continue to next step" at bounding box center [430, 175] width 167 height 21
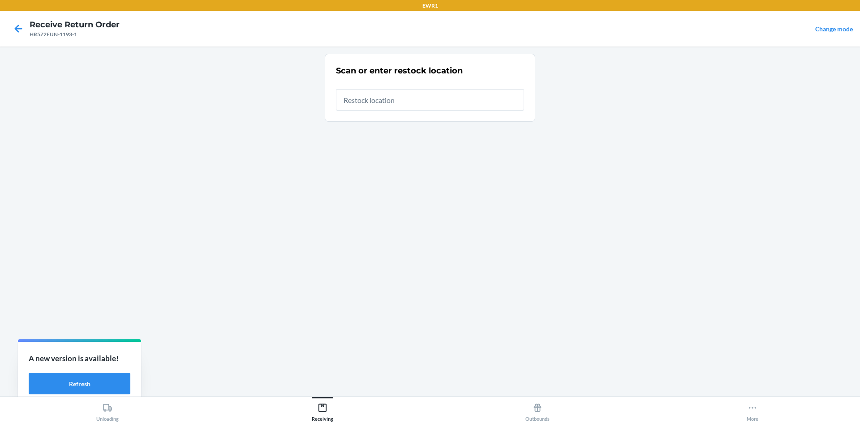
click at [391, 101] on input "text" at bounding box center [430, 99] width 188 height 21
type input "RTCart025"
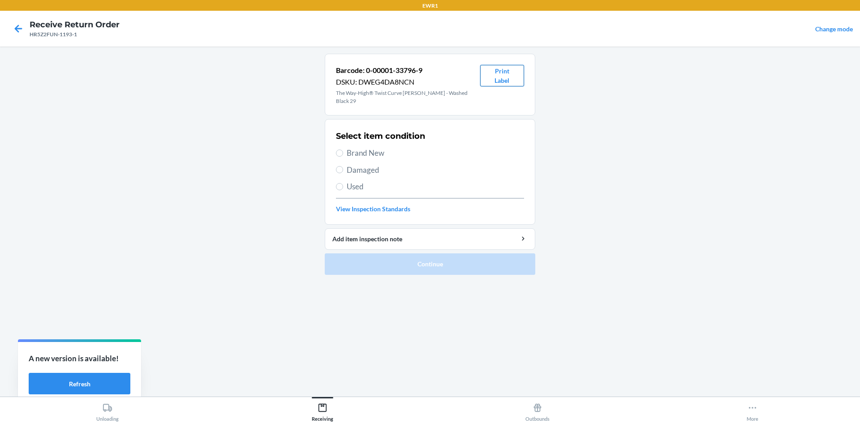
click at [506, 81] on button "Print Label" at bounding box center [502, 75] width 44 height 21
click at [345, 147] on label "Brand New" at bounding box center [430, 153] width 188 height 12
click at [343, 150] on input "Brand New" at bounding box center [339, 153] width 7 height 7
radio input "true"
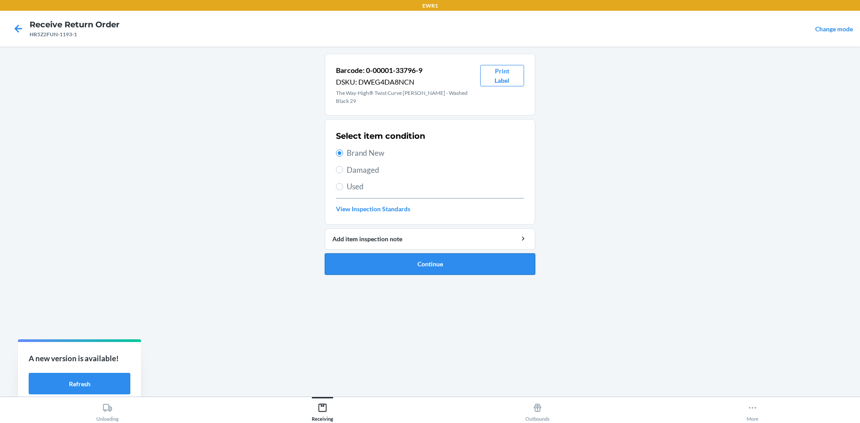
click at [481, 256] on button "Continue" at bounding box center [430, 263] width 210 height 21
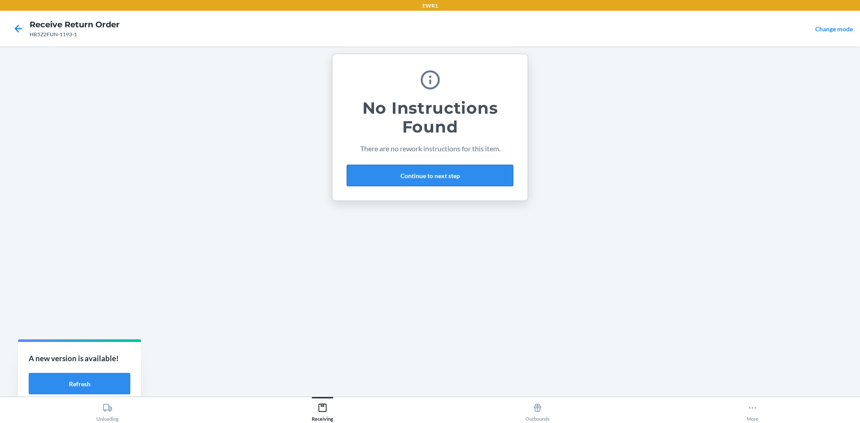
click at [437, 183] on button "Continue to next step" at bounding box center [430, 175] width 167 height 21
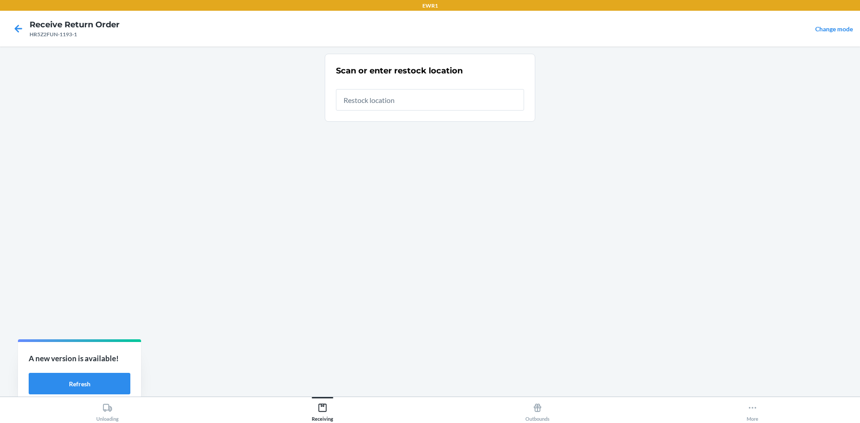
click at [376, 99] on input "text" at bounding box center [430, 99] width 188 height 21
type input "RTCart025"
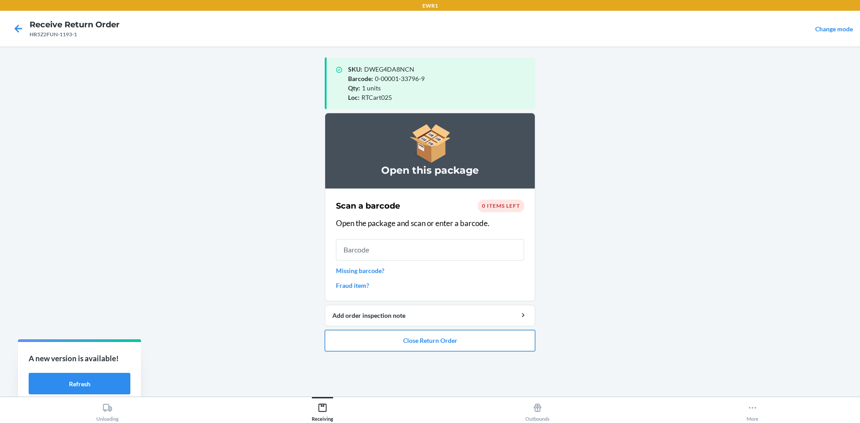
click at [460, 339] on button "Close Return Order" at bounding box center [430, 340] width 210 height 21
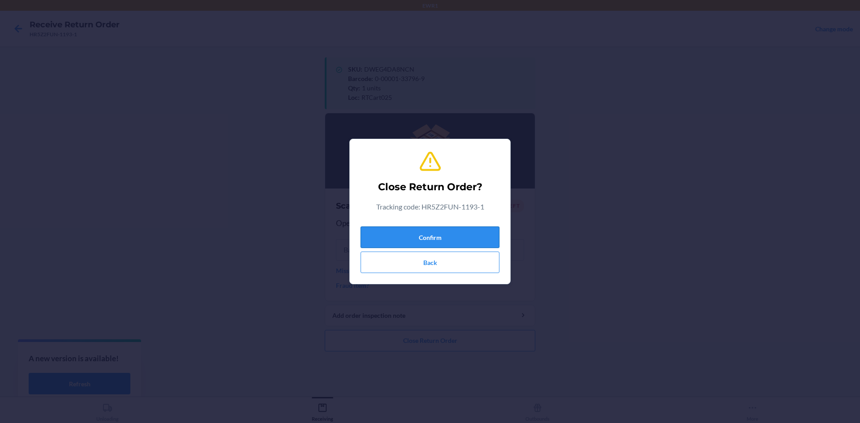
click at [434, 236] on button "Confirm" at bounding box center [429, 237] width 139 height 21
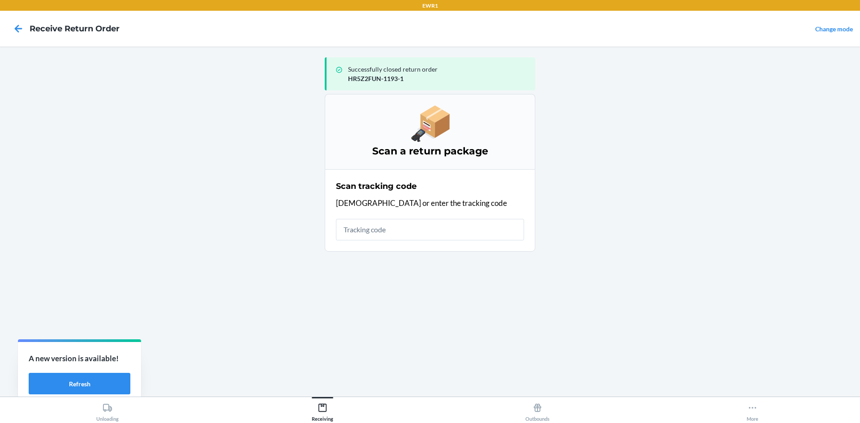
click at [398, 226] on input "text" at bounding box center [430, 229] width 188 height 21
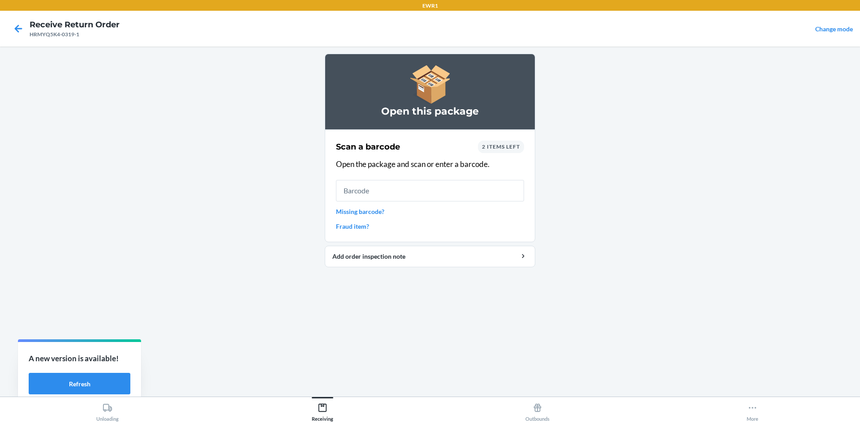
click at [474, 197] on input "text" at bounding box center [430, 190] width 188 height 21
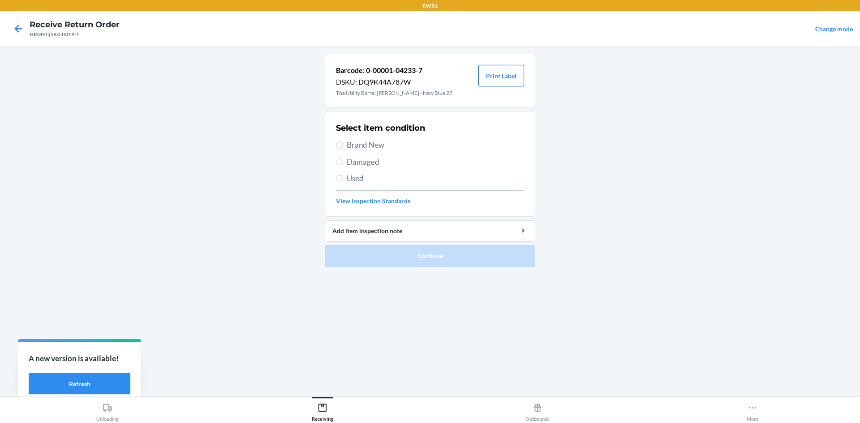
click at [507, 79] on button "Print Label" at bounding box center [501, 75] width 46 height 21
drag, startPoint x: 343, startPoint y: 143, endPoint x: 410, endPoint y: 207, distance: 92.8
click at [343, 144] on label "Brand New" at bounding box center [430, 145] width 188 height 12
click at [343, 144] on input "Brand New" at bounding box center [339, 145] width 7 height 7
radio input "true"
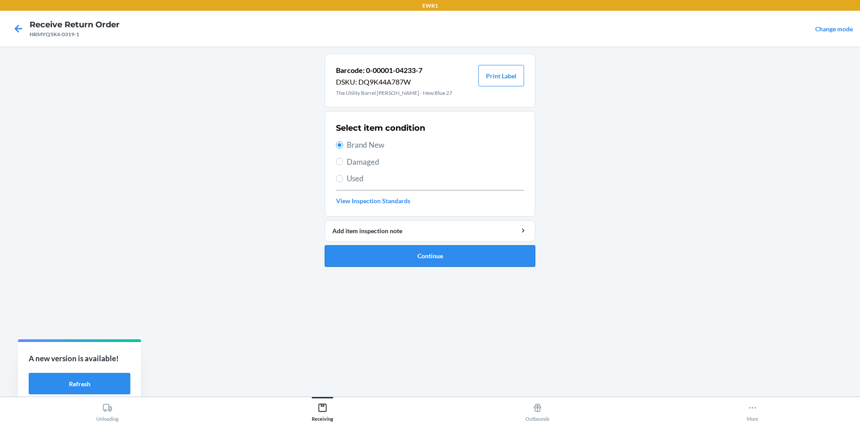
click at [455, 252] on button "Continue" at bounding box center [430, 255] width 210 height 21
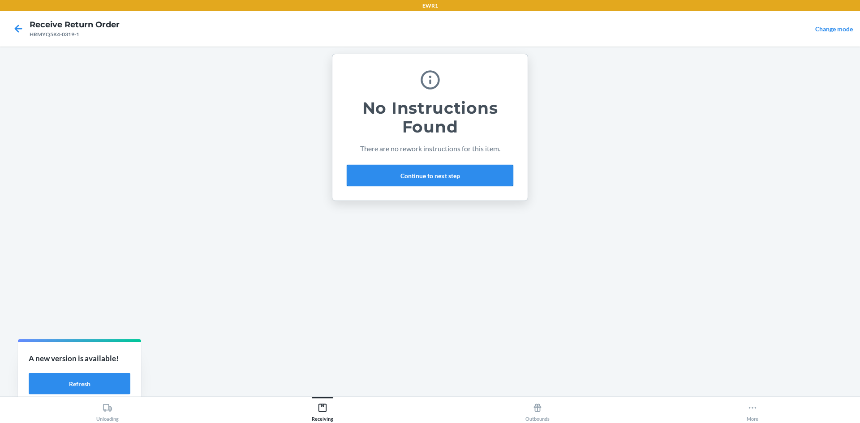
click at [436, 176] on button "Continue to next step" at bounding box center [430, 175] width 167 height 21
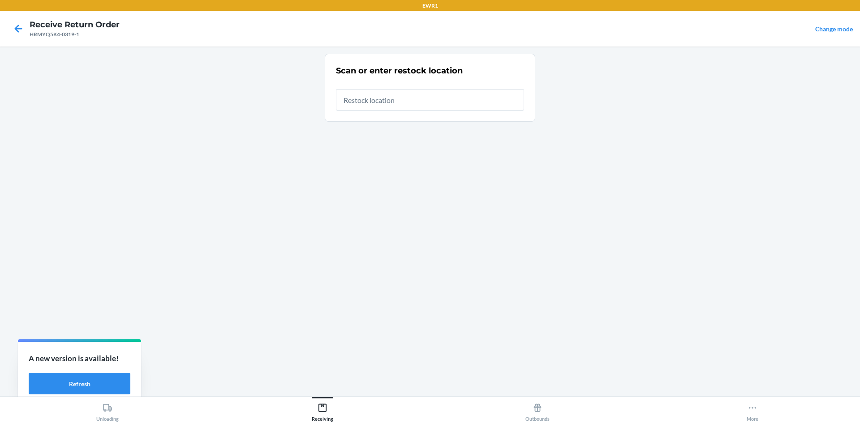
click at [419, 103] on input "text" at bounding box center [430, 99] width 188 height 21
type input "RTCart025"
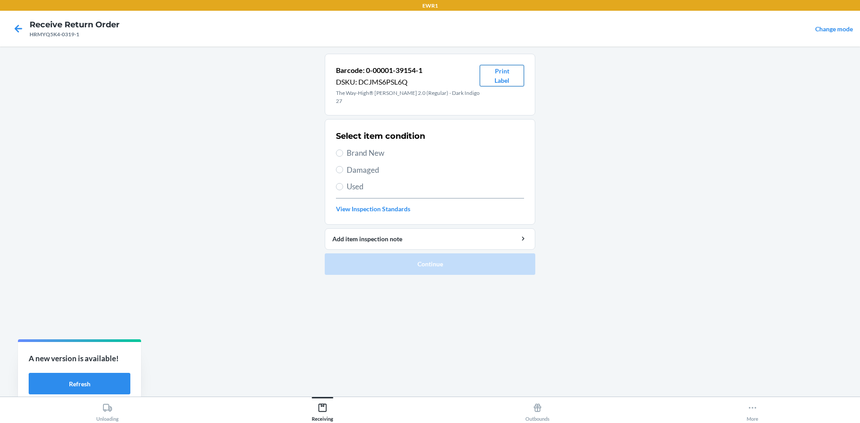
click at [512, 83] on button "Print Label" at bounding box center [502, 75] width 44 height 21
click at [354, 147] on span "Brand New" at bounding box center [435, 153] width 177 height 12
click at [343, 150] on input "Brand New" at bounding box center [339, 153] width 7 height 7
radio input "true"
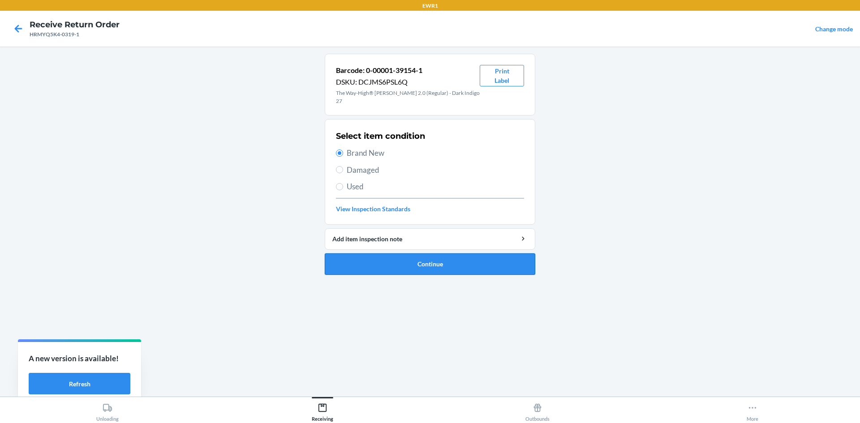
click at [466, 262] on button "Continue" at bounding box center [430, 263] width 210 height 21
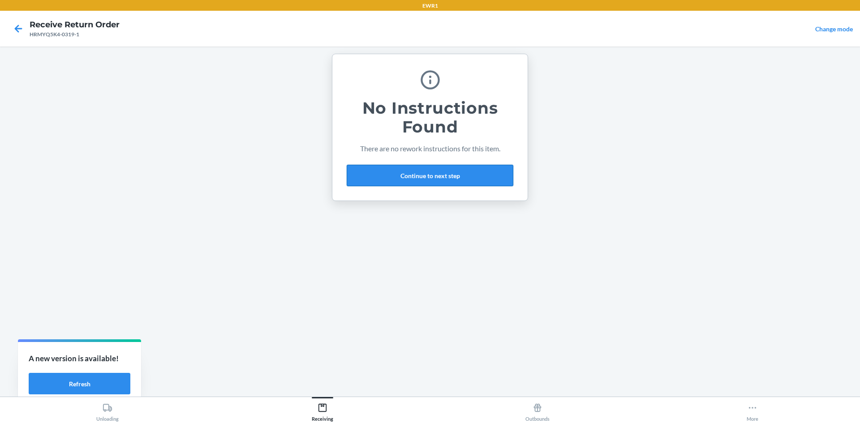
click at [429, 168] on button "Continue to next step" at bounding box center [430, 175] width 167 height 21
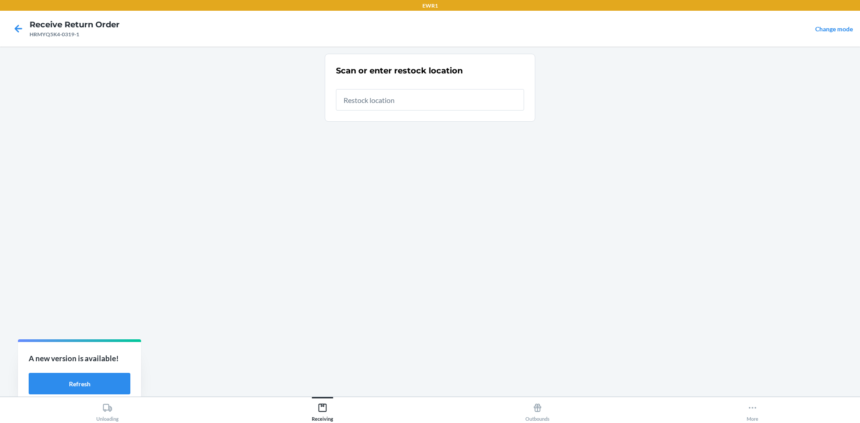
click at [425, 99] on input "text" at bounding box center [430, 99] width 188 height 21
type input "RTCart025"
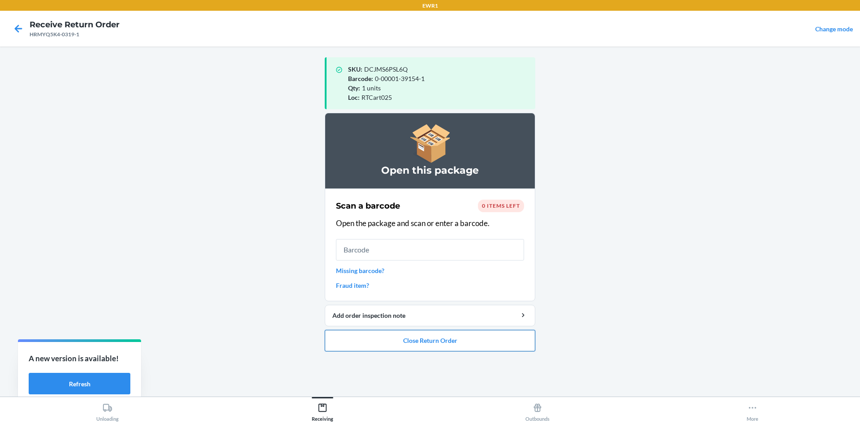
click at [447, 341] on button "Close Return Order" at bounding box center [430, 340] width 210 height 21
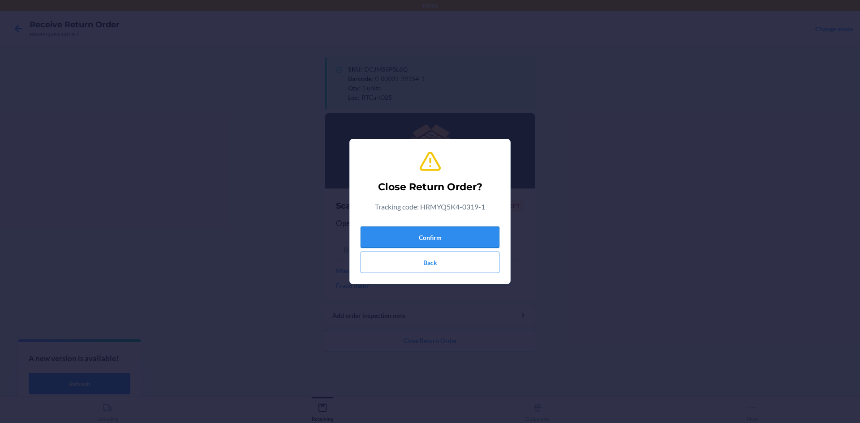
click at [457, 236] on button "Confirm" at bounding box center [429, 237] width 139 height 21
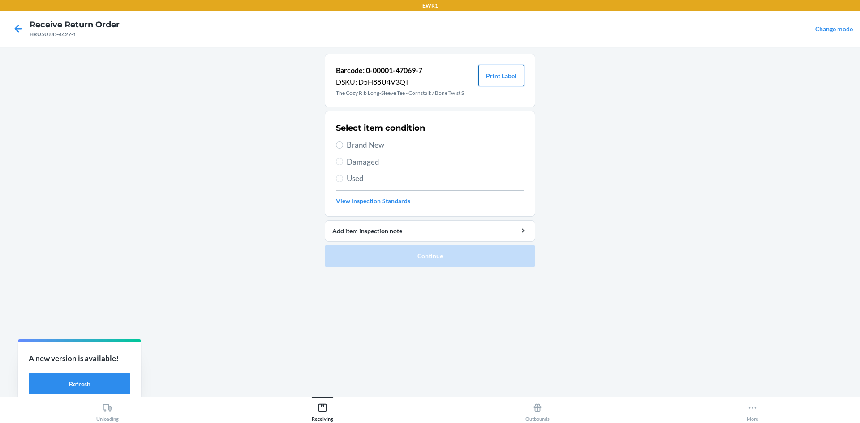
click at [508, 74] on button "Print Label" at bounding box center [501, 75] width 46 height 21
click at [347, 142] on span "Brand New" at bounding box center [435, 145] width 177 height 12
click at [343, 142] on input "Brand New" at bounding box center [339, 145] width 7 height 7
radio input "true"
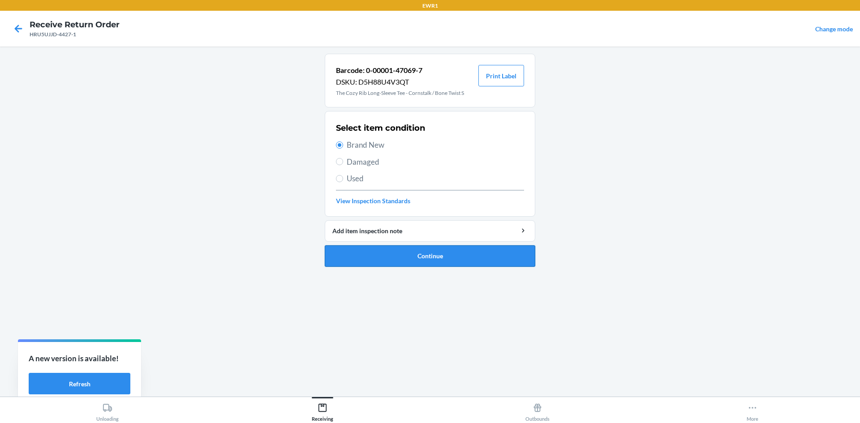
click at [484, 256] on button "Continue" at bounding box center [430, 255] width 210 height 21
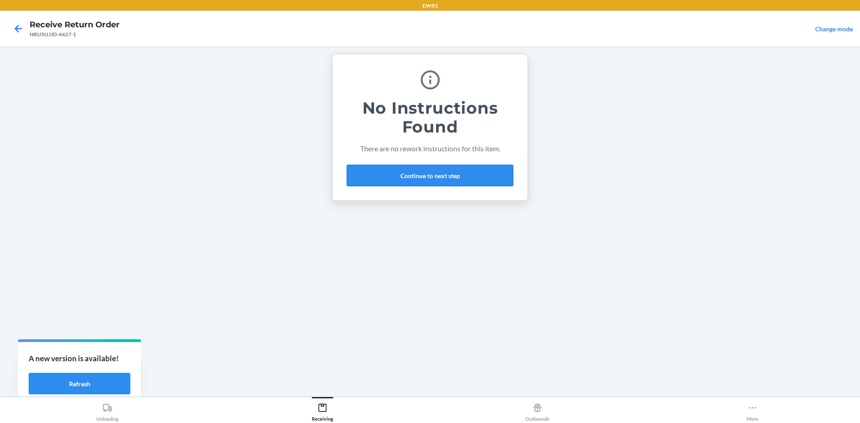
click at [429, 172] on button "Continue to next step" at bounding box center [430, 175] width 167 height 21
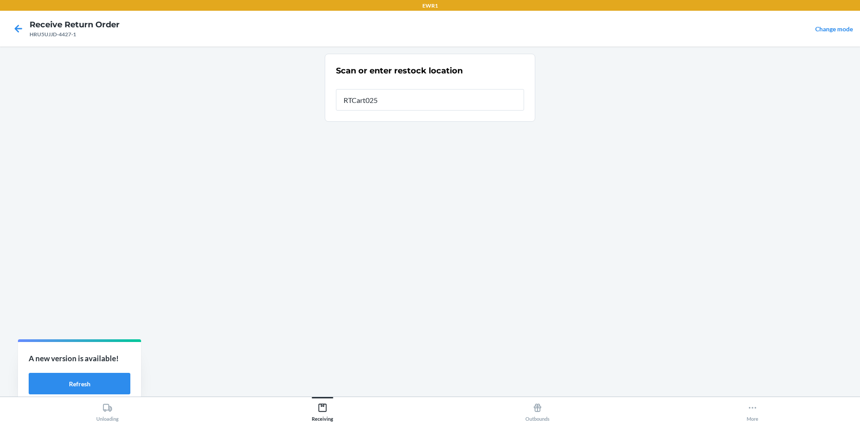
type input "RTCart025"
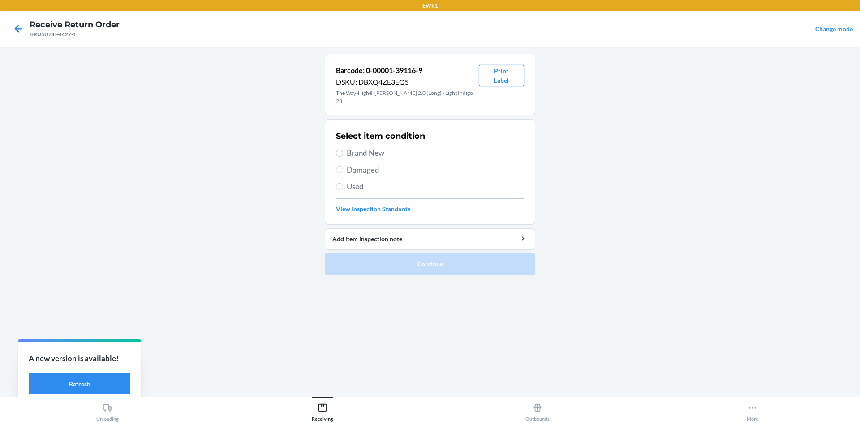
click at [499, 74] on button "Print Label" at bounding box center [501, 75] width 45 height 21
click at [354, 148] on span "Brand New" at bounding box center [435, 153] width 177 height 12
click at [343, 150] on input "Brand New" at bounding box center [339, 153] width 7 height 7
radio input "true"
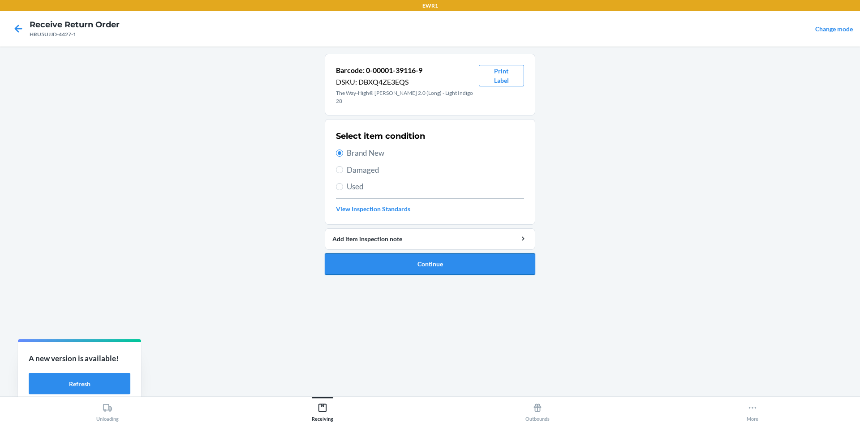
click at [481, 261] on button "Continue" at bounding box center [430, 263] width 210 height 21
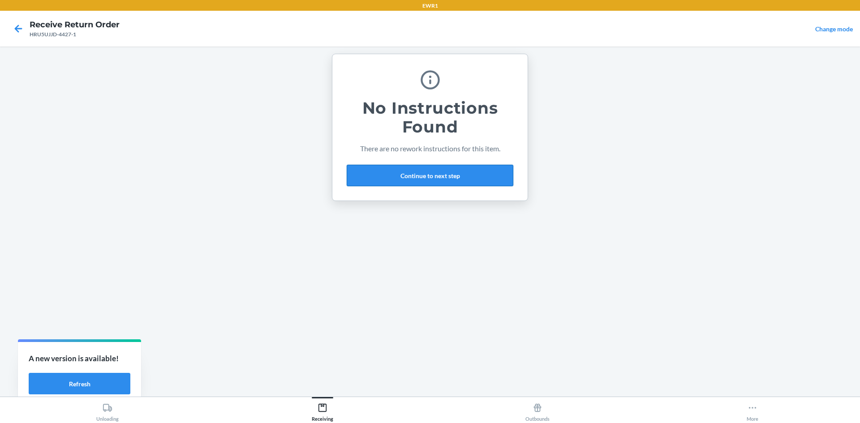
click at [457, 176] on button "Continue to next step" at bounding box center [430, 175] width 167 height 21
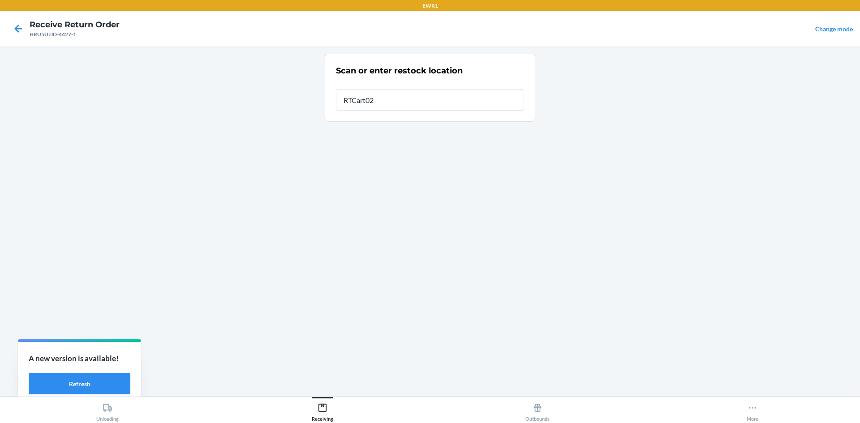
type input "RTCart025"
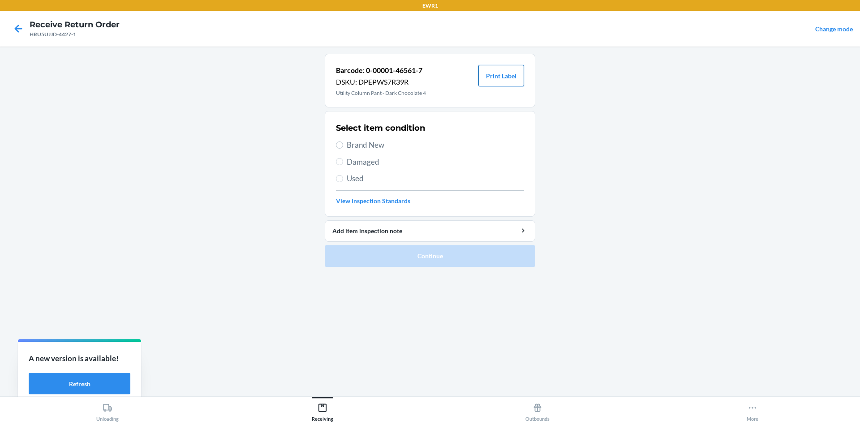
click at [512, 85] on button "Print Label" at bounding box center [501, 75] width 46 height 21
click at [344, 142] on label "Brand New" at bounding box center [430, 145] width 188 height 12
click at [343, 142] on input "Brand New" at bounding box center [339, 145] width 7 height 7
radio input "true"
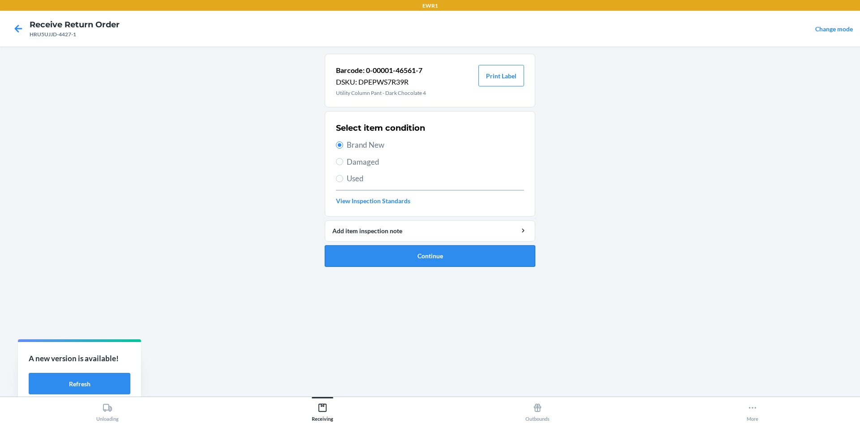
click at [469, 262] on button "Continue" at bounding box center [430, 255] width 210 height 21
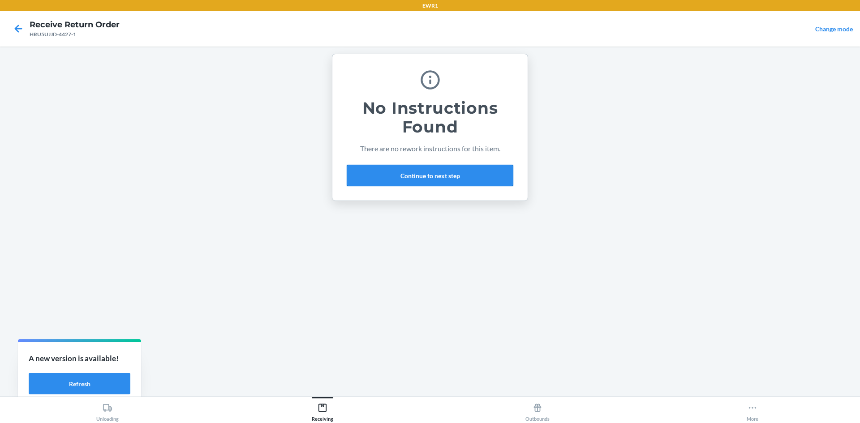
click at [433, 175] on button "Continue to next step" at bounding box center [430, 175] width 167 height 21
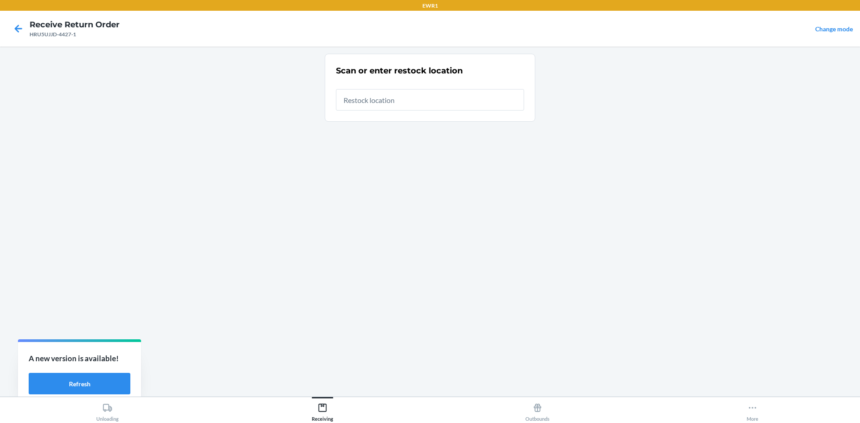
click at [380, 103] on input "text" at bounding box center [430, 99] width 188 height 21
type input "RTCart025"
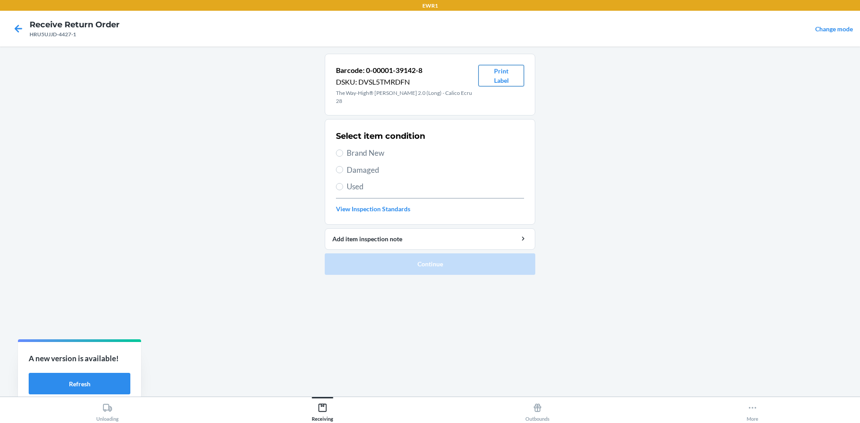
click at [493, 73] on button "Print Label" at bounding box center [501, 75] width 46 height 21
drag, startPoint x: 343, startPoint y: 144, endPoint x: 346, endPoint y: 150, distance: 7.6
click at [343, 147] on label "Brand New" at bounding box center [430, 153] width 188 height 12
click at [343, 150] on input "Brand New" at bounding box center [339, 153] width 7 height 7
radio input "true"
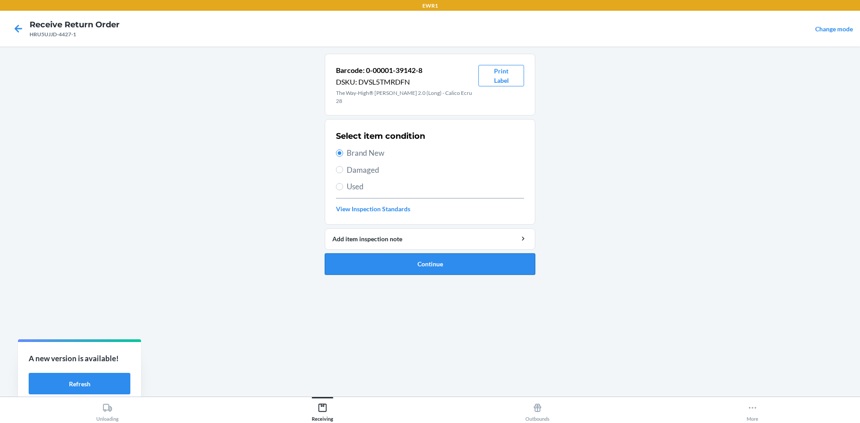
click at [472, 259] on button "Continue" at bounding box center [430, 263] width 210 height 21
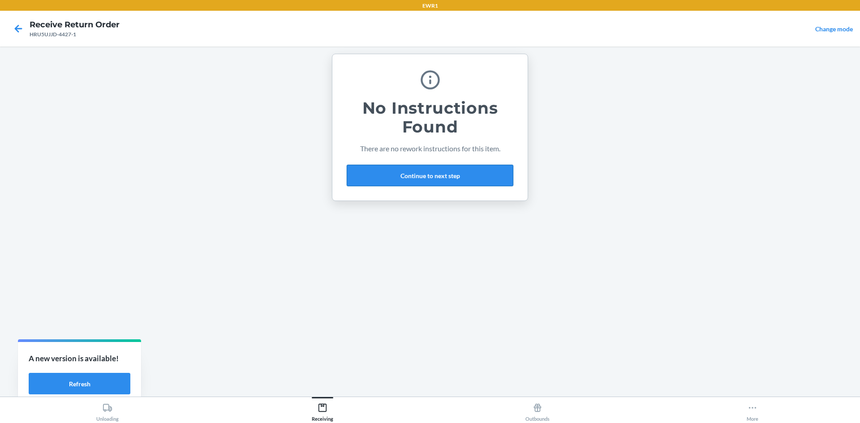
click at [403, 172] on button "Continue to next step" at bounding box center [430, 175] width 167 height 21
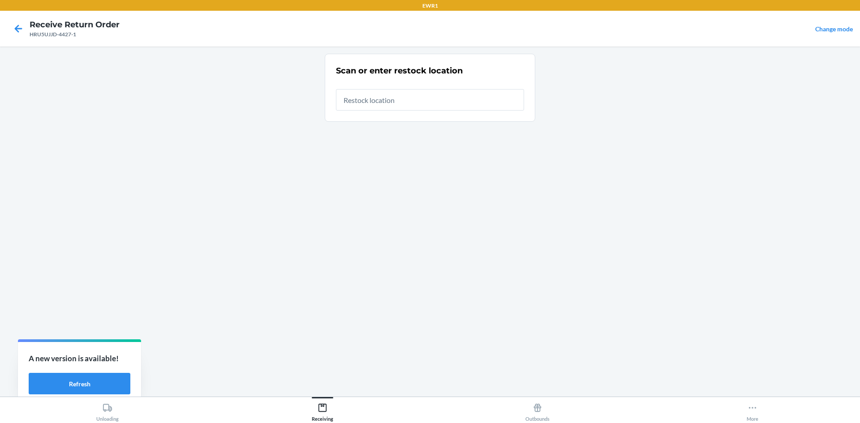
click at [356, 104] on input "text" at bounding box center [430, 99] width 188 height 21
type input "RTCart025"
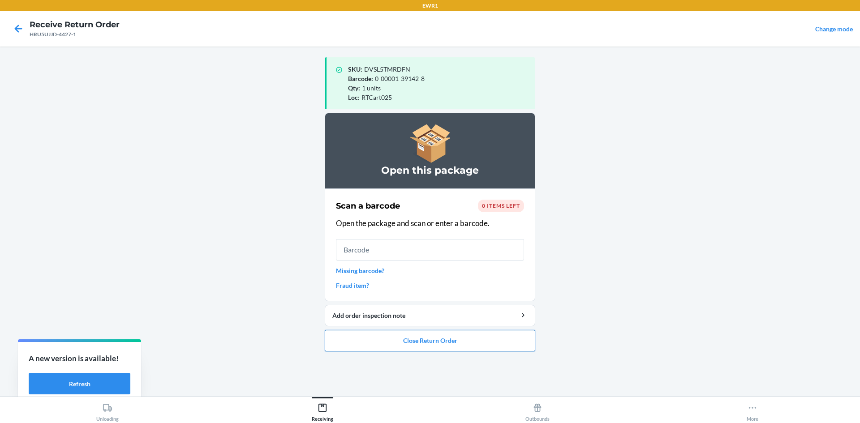
click at [410, 347] on button "Close Return Order" at bounding box center [430, 340] width 210 height 21
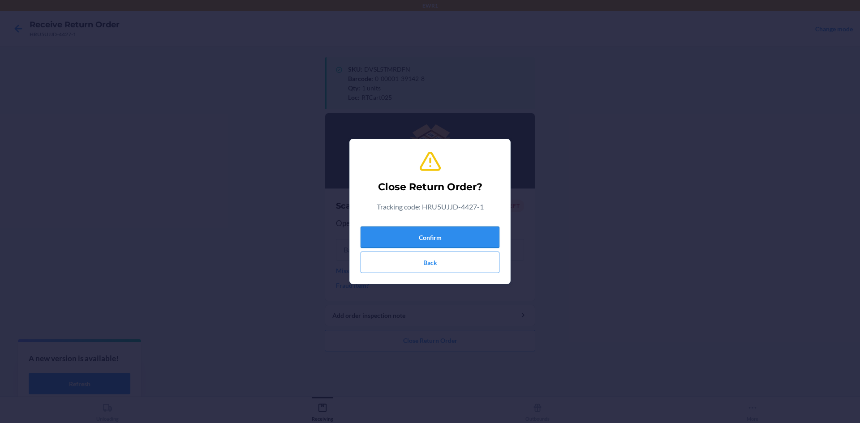
click at [453, 233] on button "Confirm" at bounding box center [429, 237] width 139 height 21
